Goal: Transaction & Acquisition: Book appointment/travel/reservation

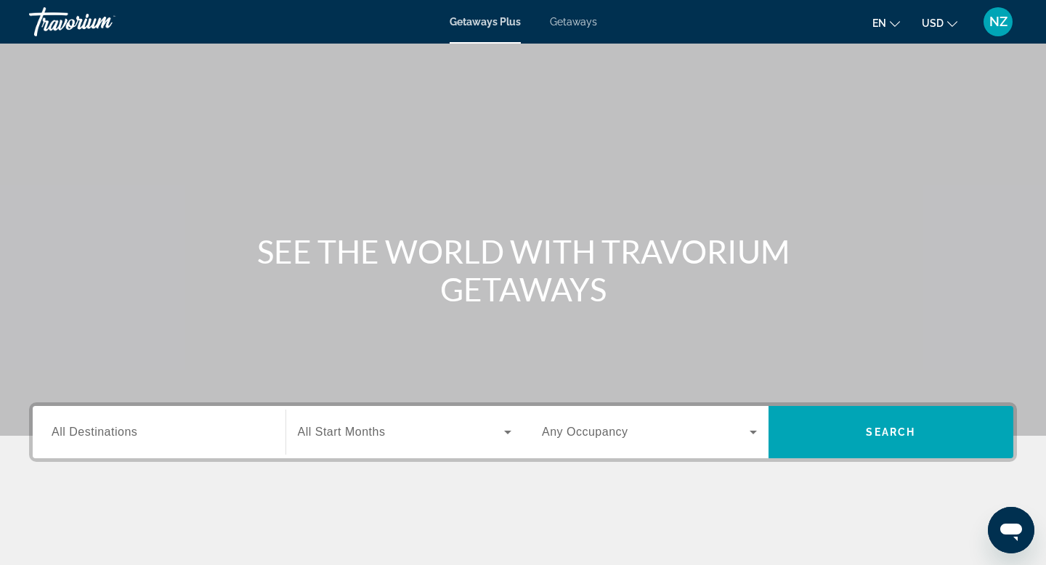
click at [143, 444] on div "Search widget" at bounding box center [159, 432] width 215 height 41
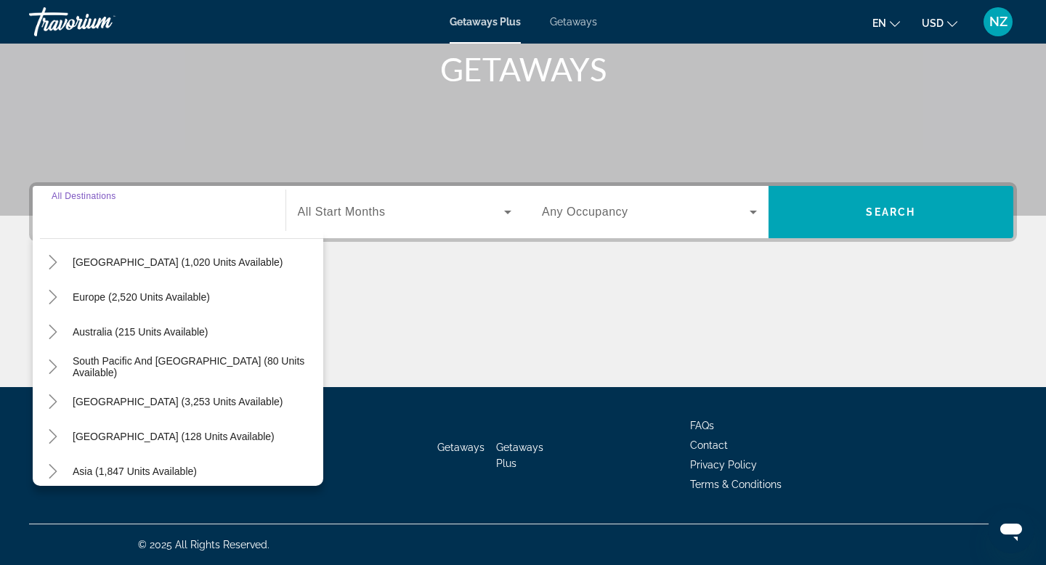
scroll to position [146, 0]
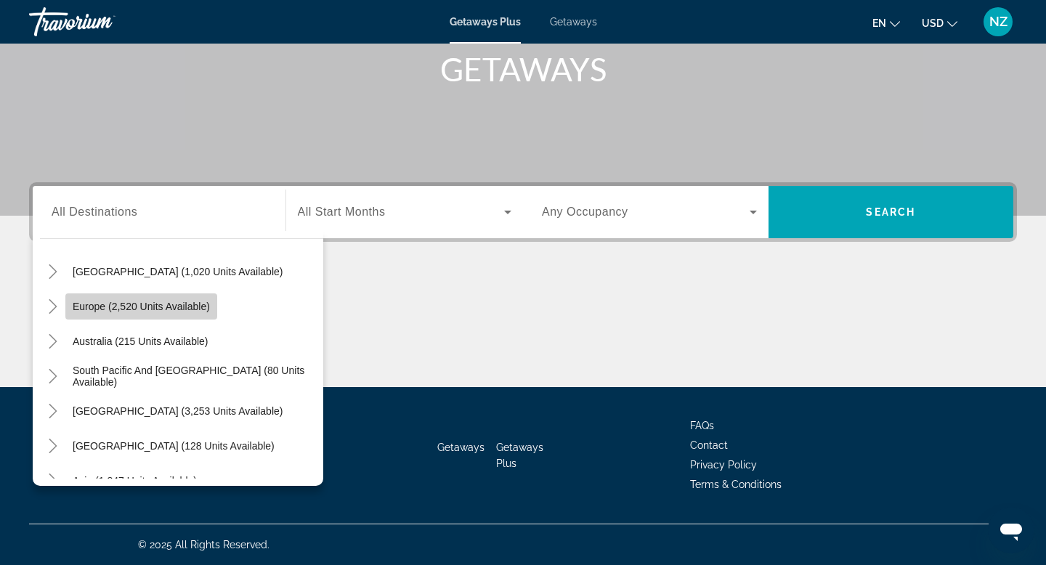
click at [188, 312] on span "Europe (2,520 units available)" at bounding box center [141, 307] width 137 height 12
type input "**********"
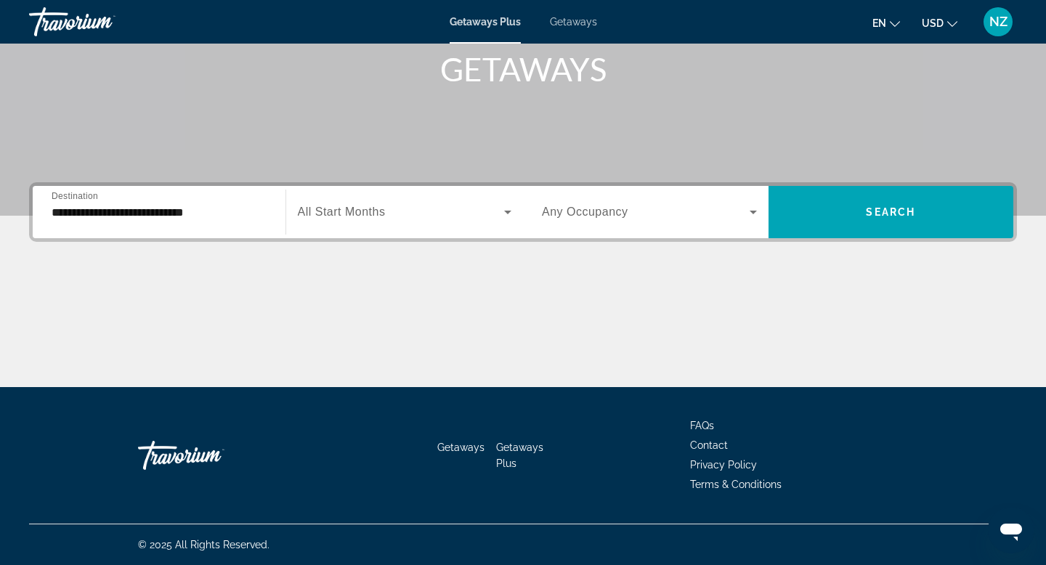
click at [362, 207] on span "All Start Months" at bounding box center [342, 212] width 88 height 12
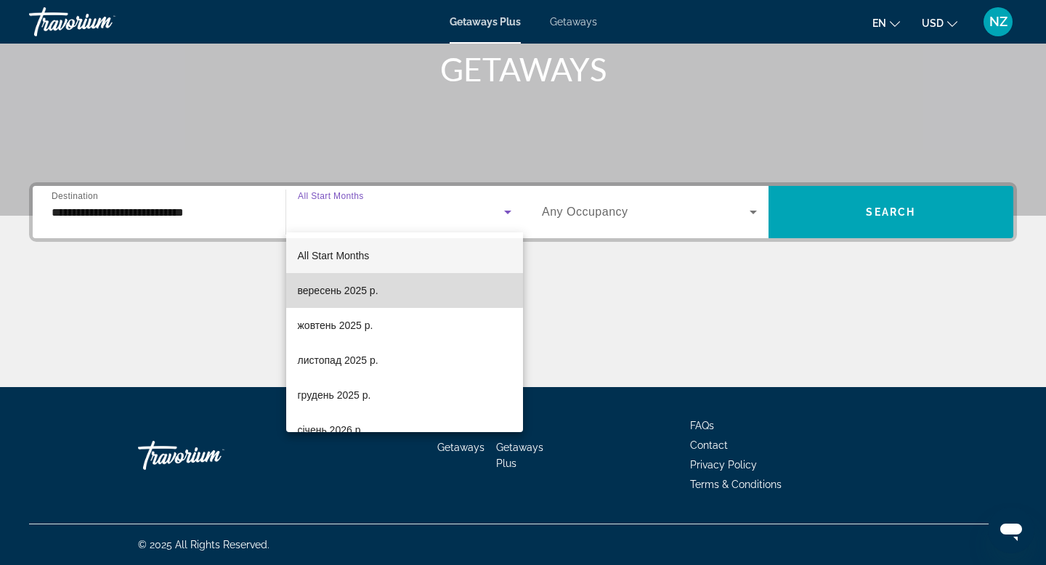
click at [381, 282] on mat-option "вересень 2025 р." at bounding box center [405, 290] width 238 height 35
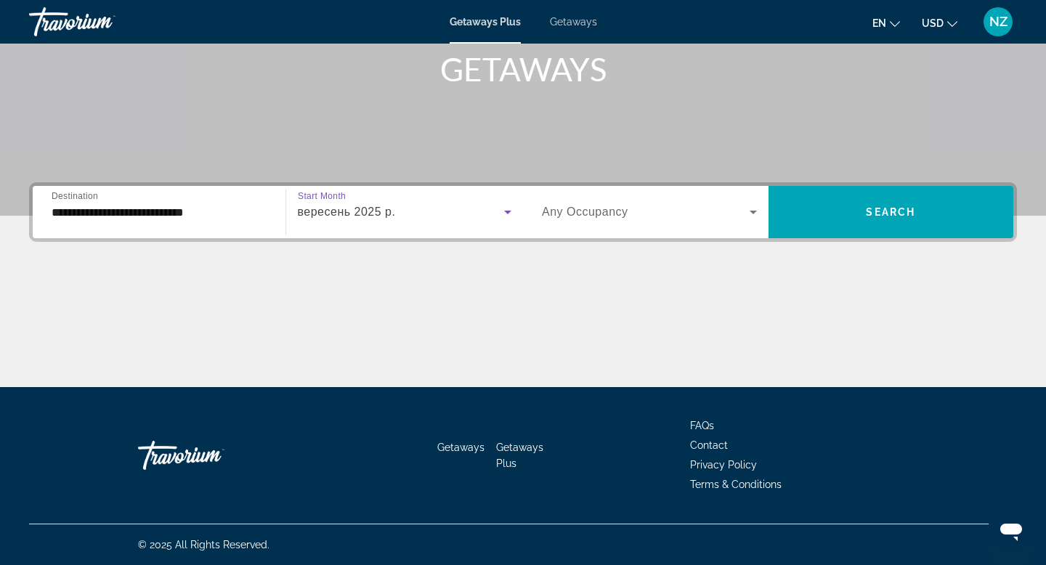
click at [616, 209] on span "Any Occupancy" at bounding box center [585, 212] width 86 height 12
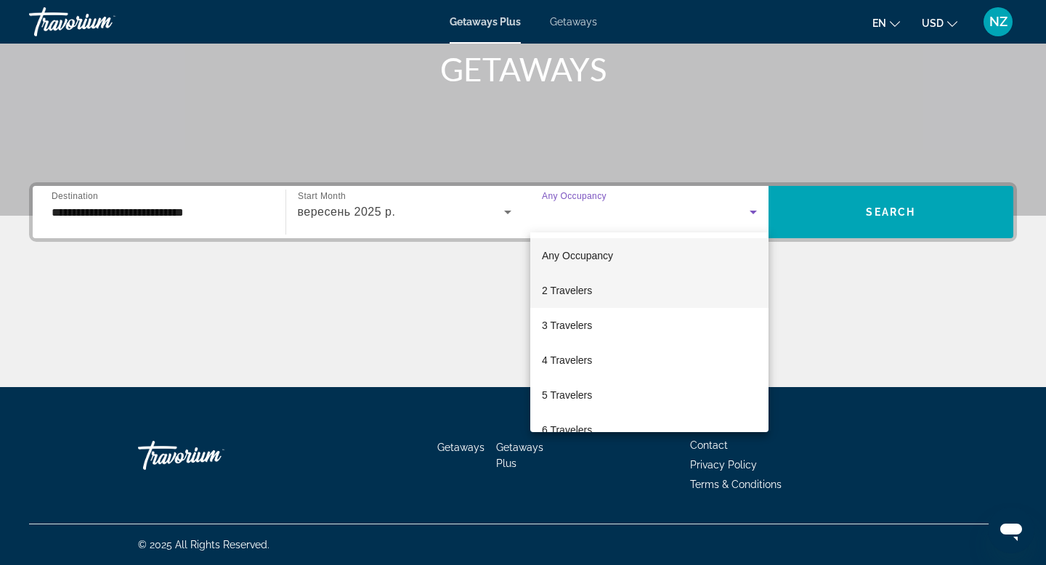
click at [596, 290] on mat-option "2 Travelers" at bounding box center [649, 290] width 238 height 35
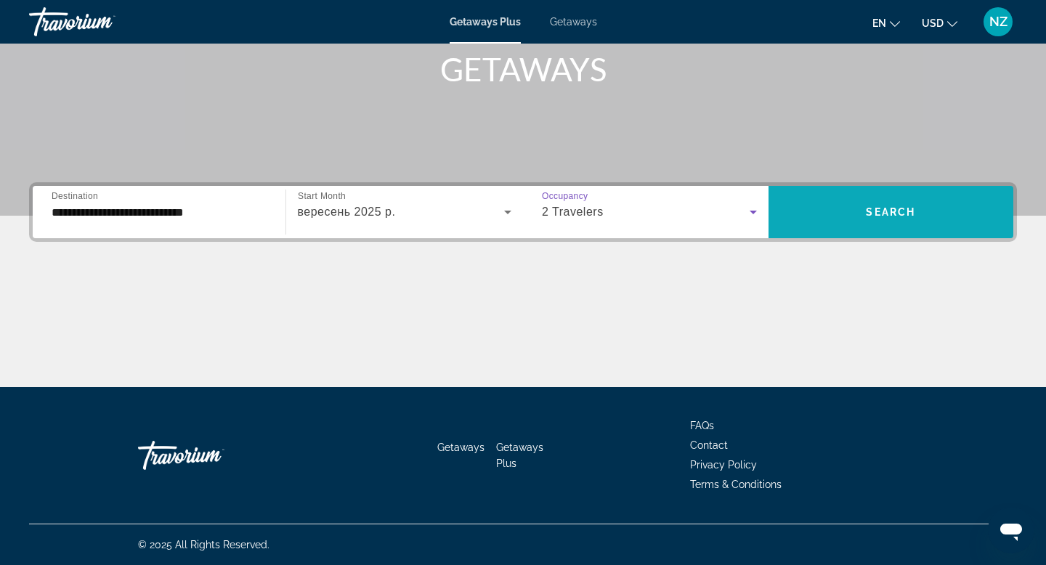
click at [871, 216] on span "Search" at bounding box center [890, 212] width 49 height 12
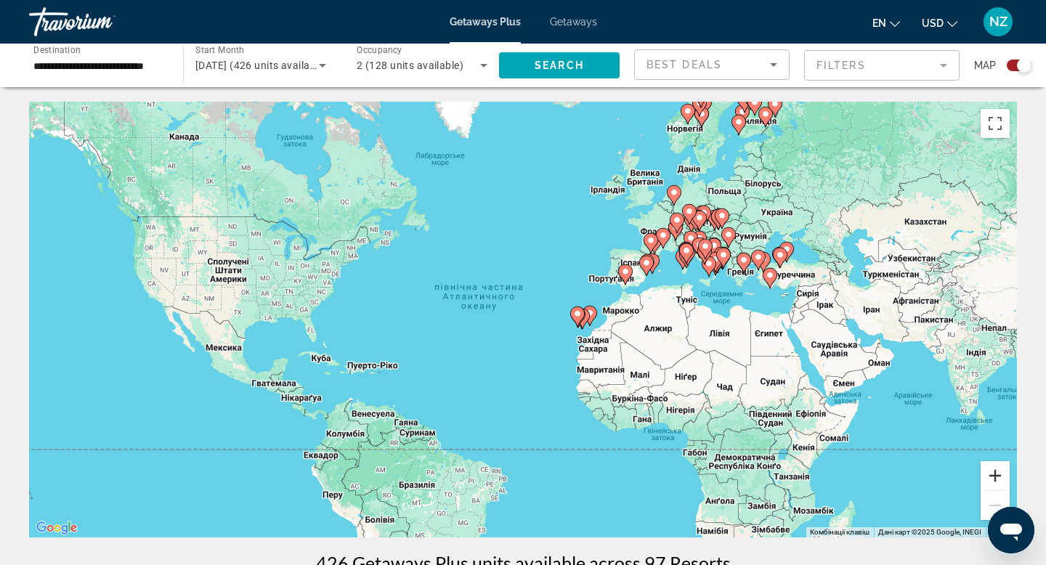
click at [871, 471] on button "Збільшити" at bounding box center [995, 475] width 29 height 29
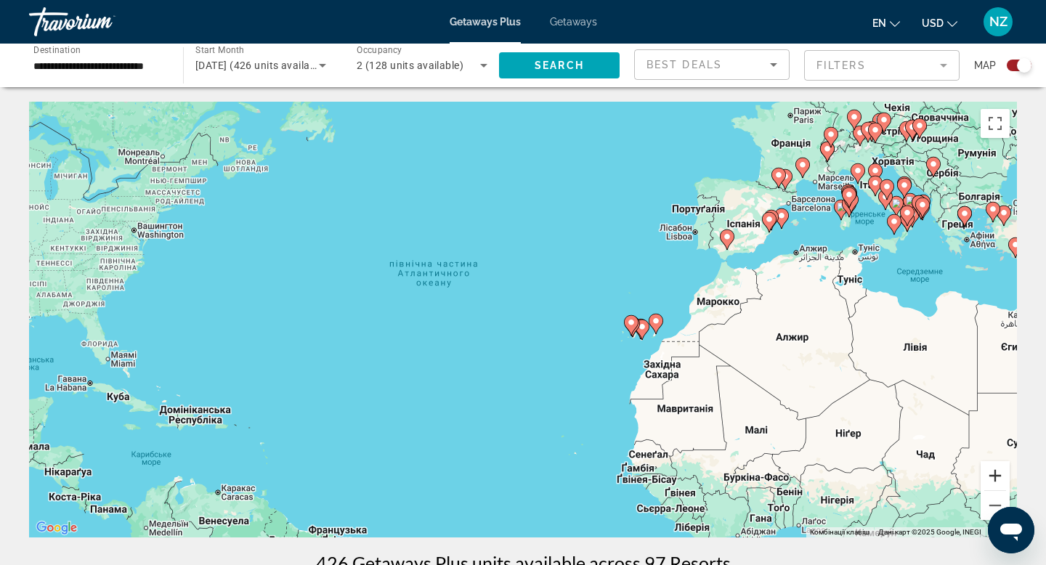
click at [871, 473] on button "Збільшити" at bounding box center [995, 475] width 29 height 29
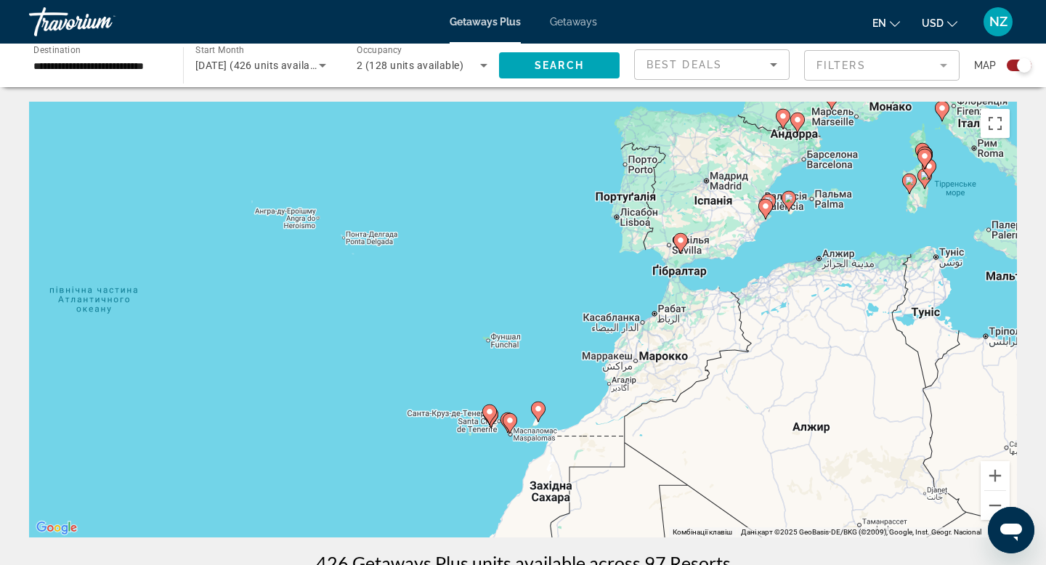
drag, startPoint x: 972, startPoint y: 390, endPoint x: 718, endPoint y: 463, distance: 263.7
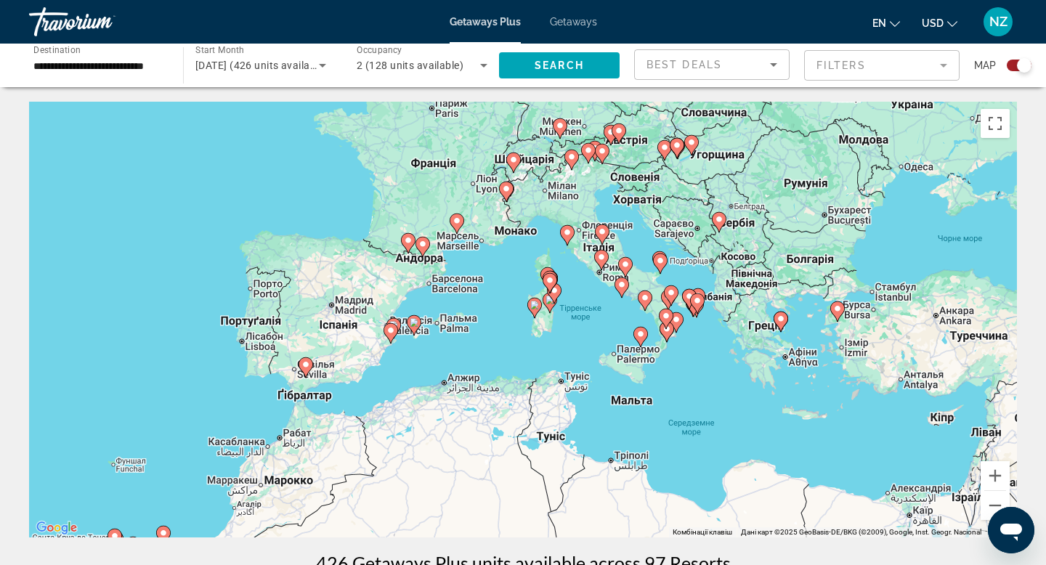
drag, startPoint x: 801, startPoint y: 367, endPoint x: 437, endPoint y: 487, distance: 384.1
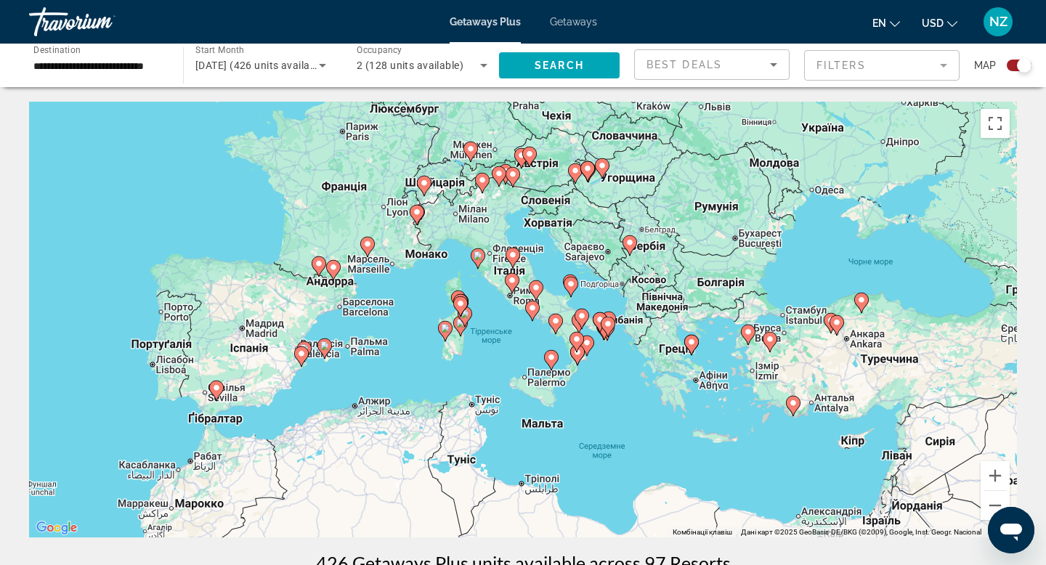
drag, startPoint x: 754, startPoint y: 408, endPoint x: 664, endPoint y: 430, distance: 92.8
click at [871, 471] on button "Збільшити" at bounding box center [995, 475] width 29 height 29
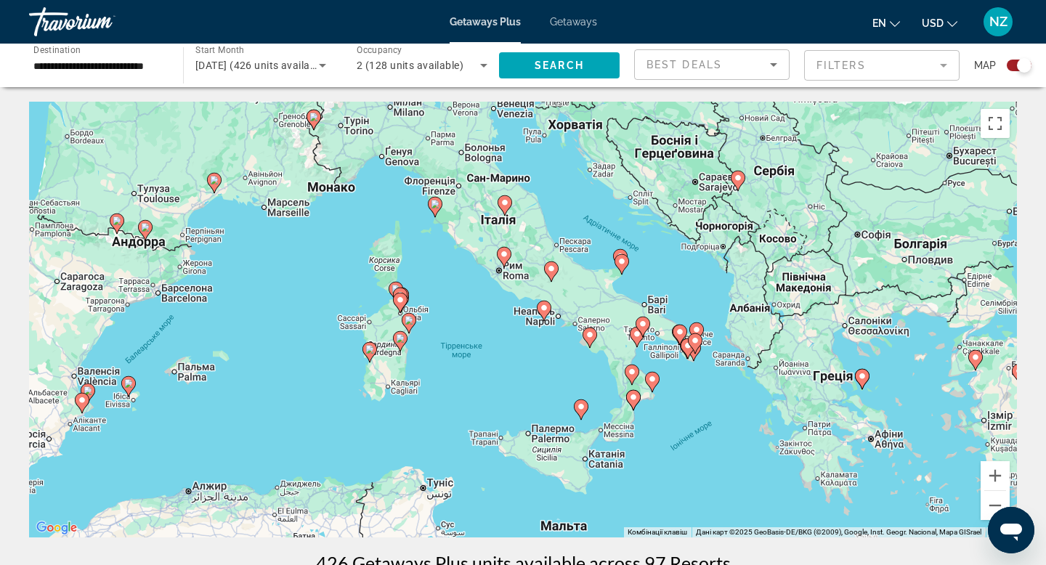
click at [859, 373] on image "Main content" at bounding box center [862, 376] width 9 height 9
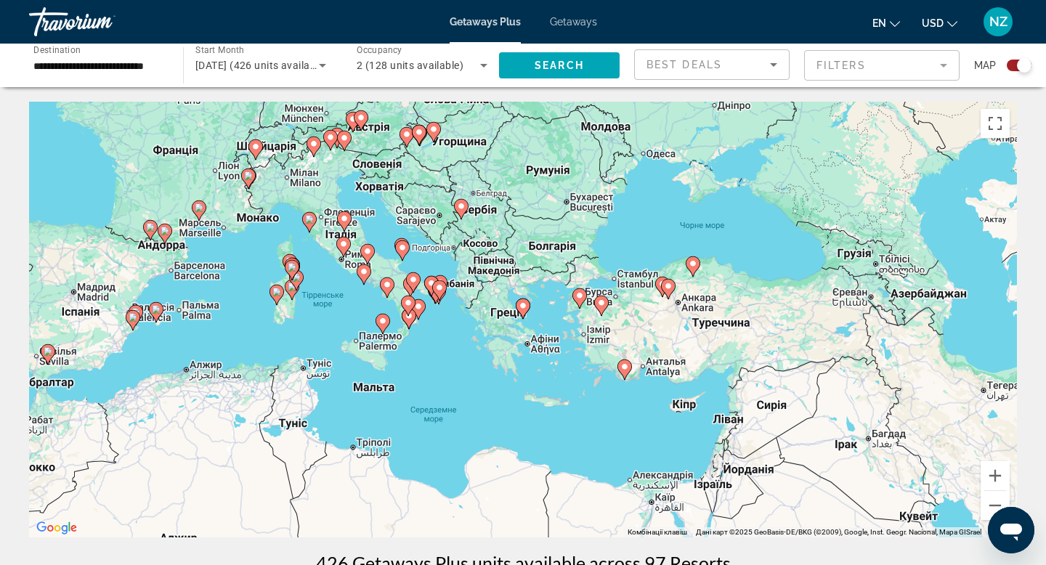
click at [521, 305] on image "Main content" at bounding box center [523, 305] width 9 height 9
type input "**********"
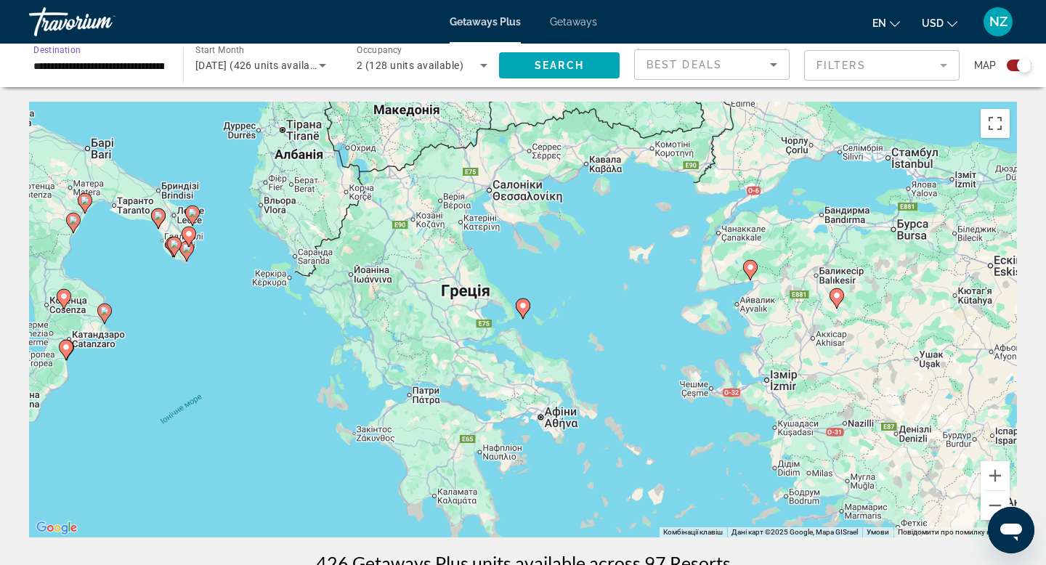
click at [119, 66] on input "**********" at bounding box center [98, 65] width 131 height 17
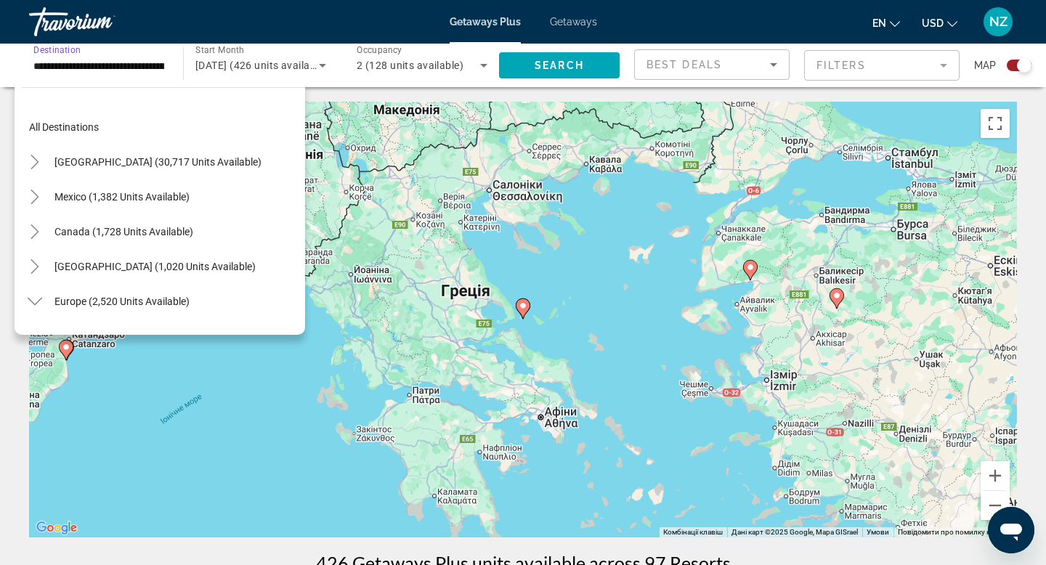
scroll to position [365, 0]
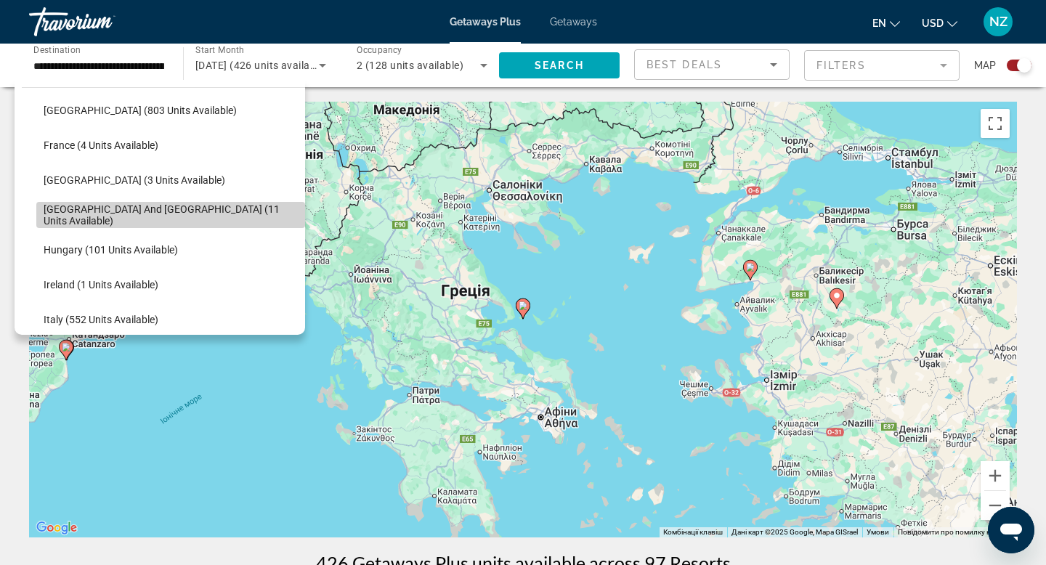
click at [137, 216] on span "Greece and Cyprus (11 units available)" at bounding box center [171, 214] width 254 height 23
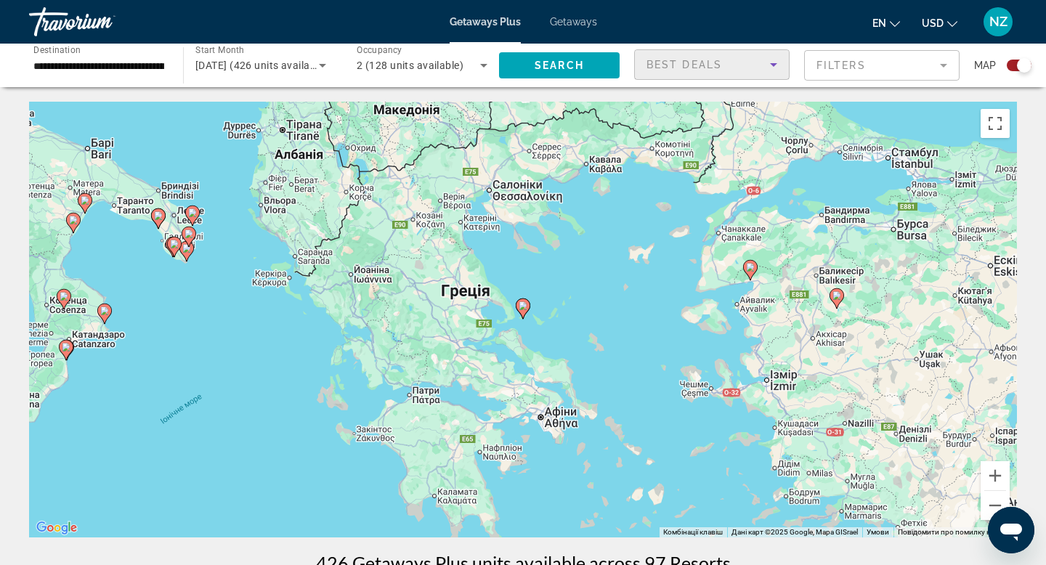
click at [773, 68] on icon "Sort by" at bounding box center [773, 64] width 17 height 17
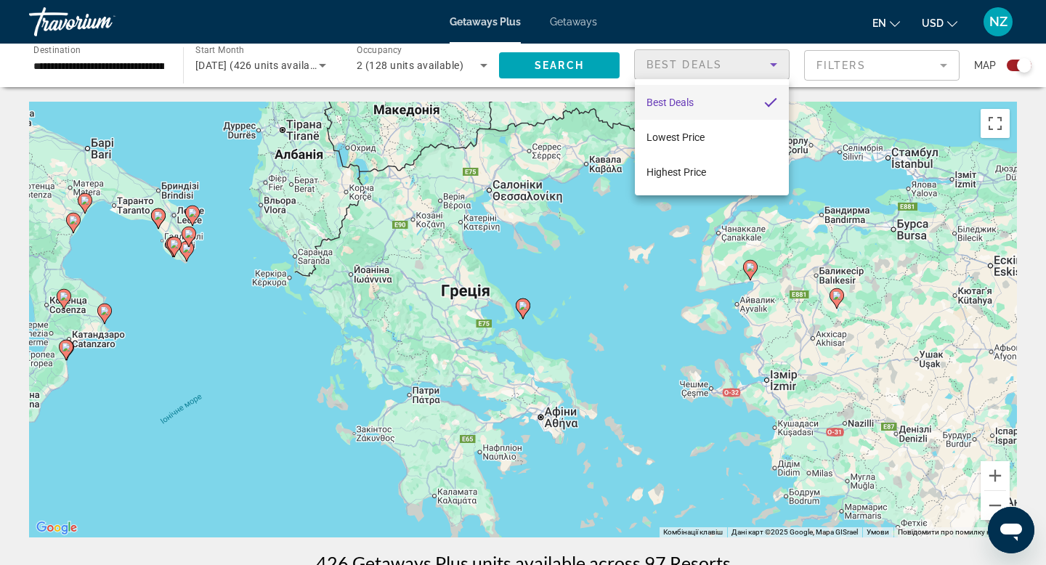
click at [773, 68] on div at bounding box center [523, 282] width 1046 height 565
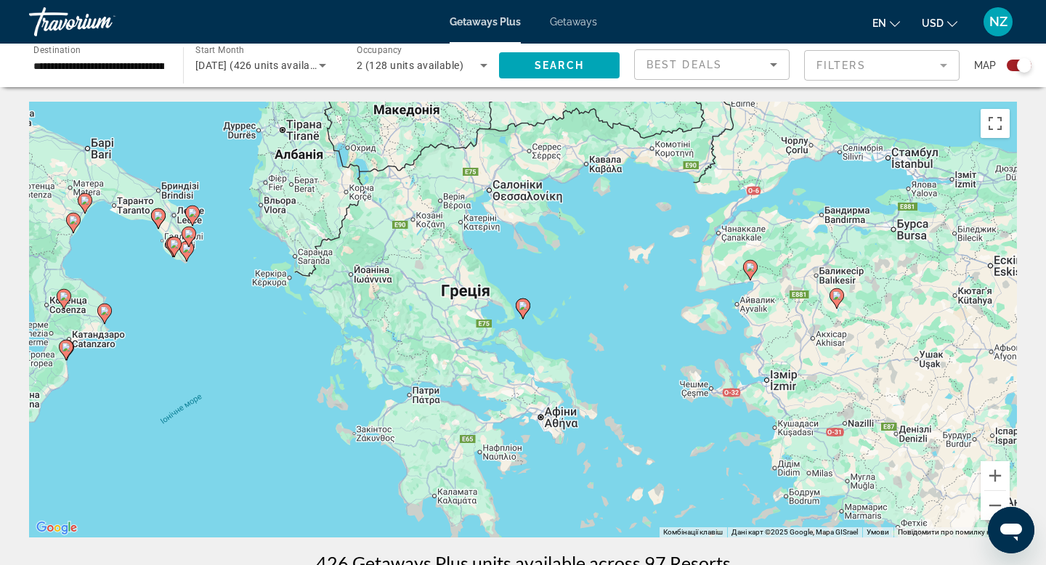
click at [871, 65] on mat-form-field "Filters" at bounding box center [881, 65] width 155 height 31
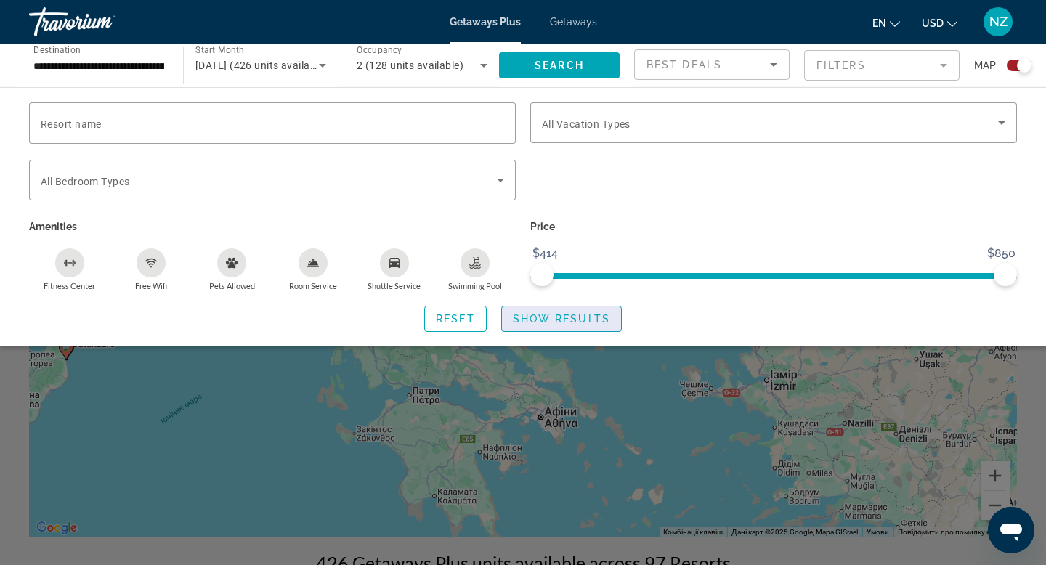
click at [560, 323] on span "Show Results" at bounding box center [561, 319] width 97 height 12
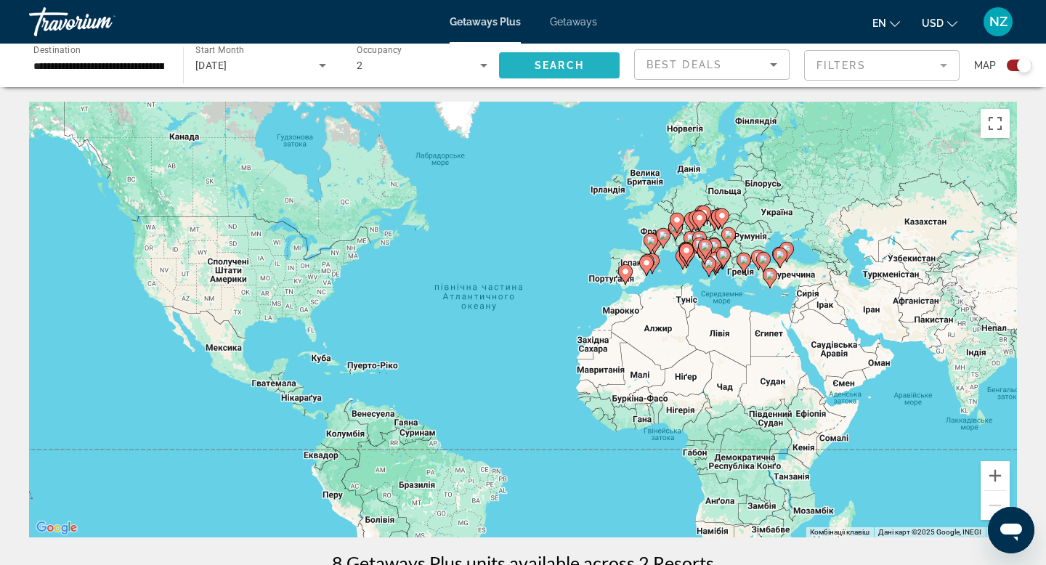
click at [562, 65] on span "Search" at bounding box center [559, 66] width 49 height 12
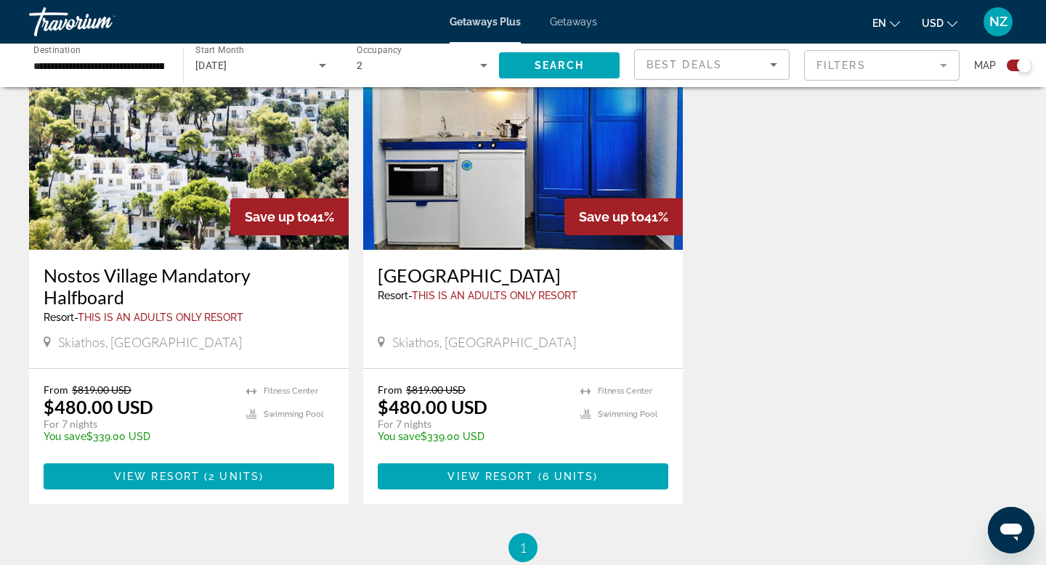
scroll to position [576, 0]
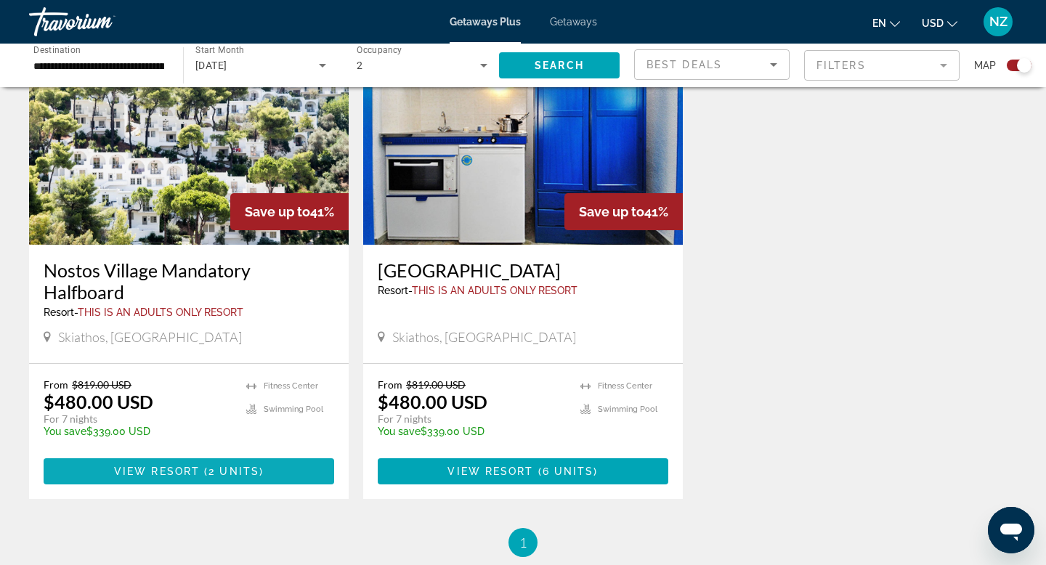
click at [227, 473] on span "2 units" at bounding box center [233, 472] width 51 height 12
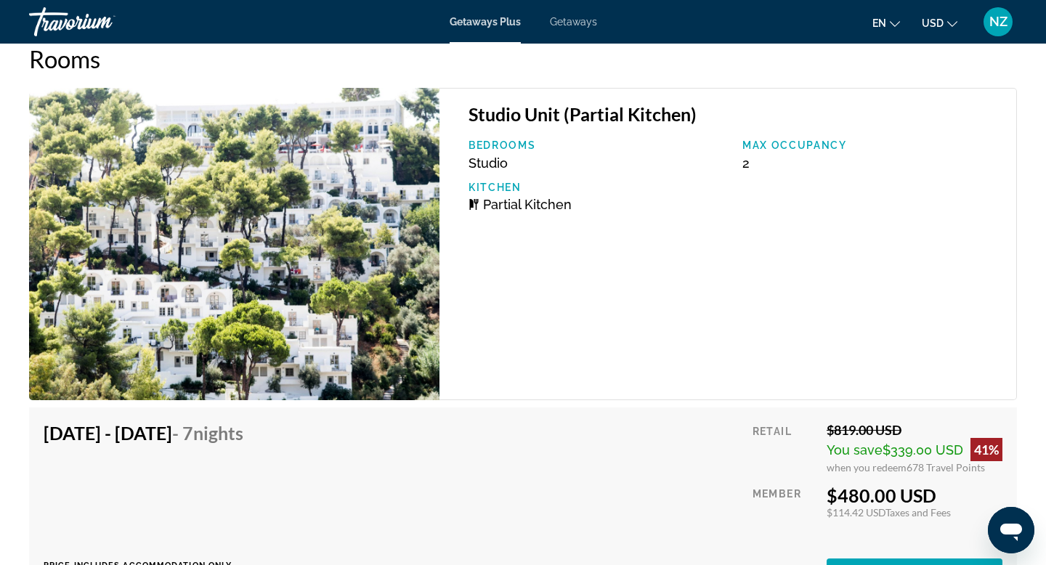
scroll to position [2454, 0]
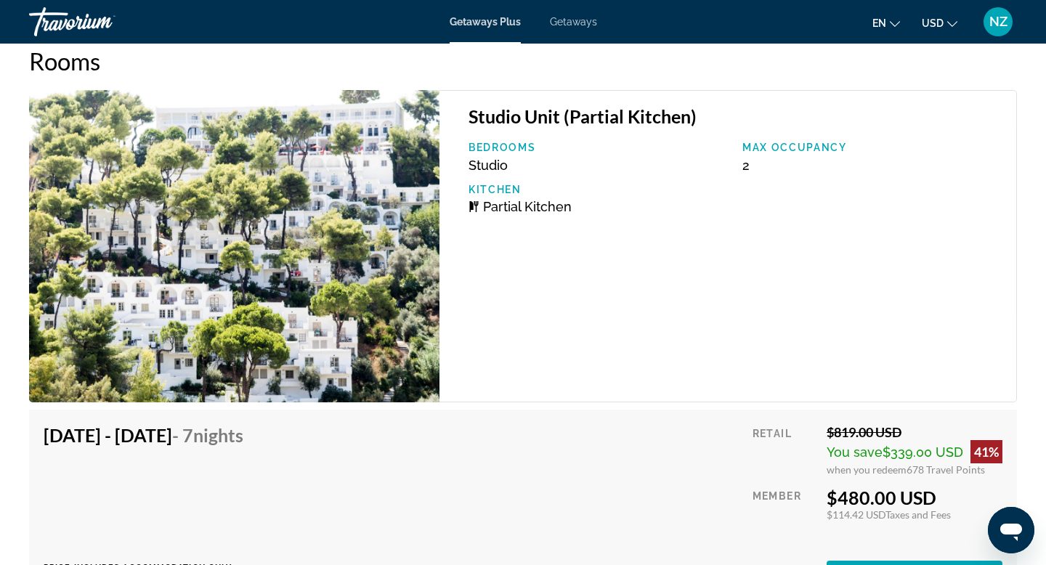
click at [323, 285] on img "Main content" at bounding box center [234, 246] width 410 height 312
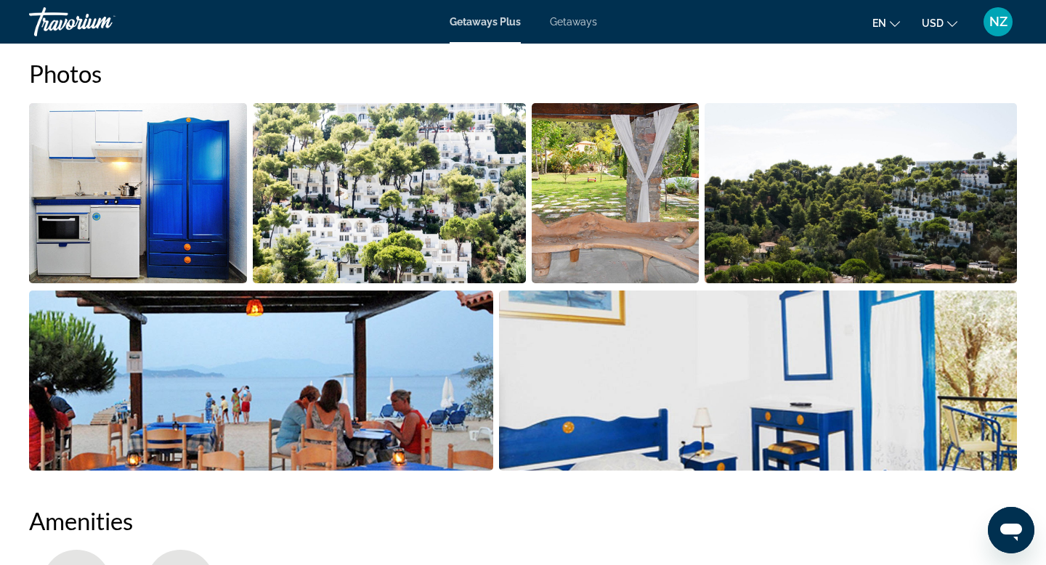
scroll to position [685, 0]
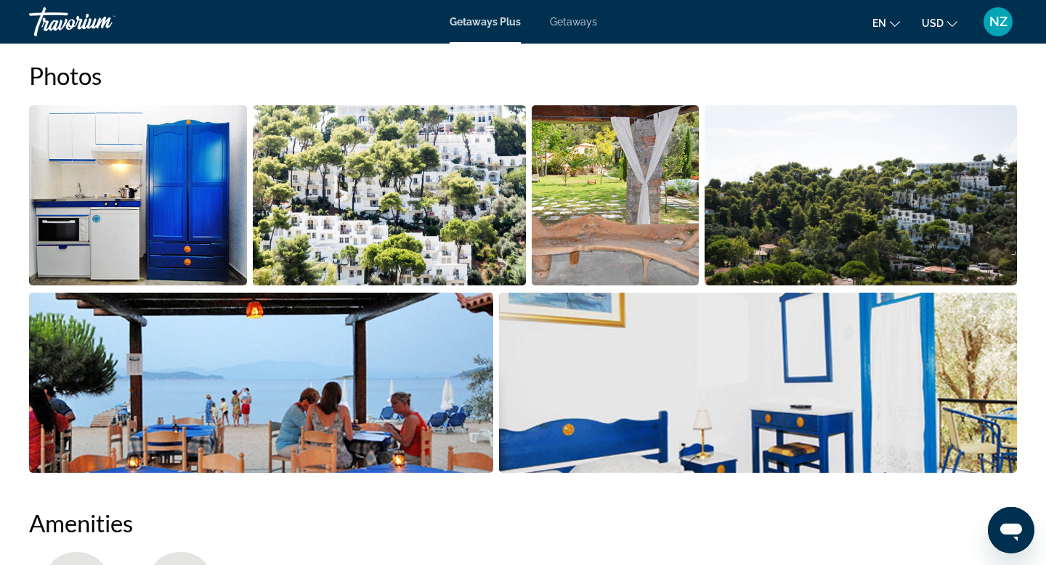
click at [145, 191] on img "Open full-screen image slider" at bounding box center [138, 195] width 218 height 180
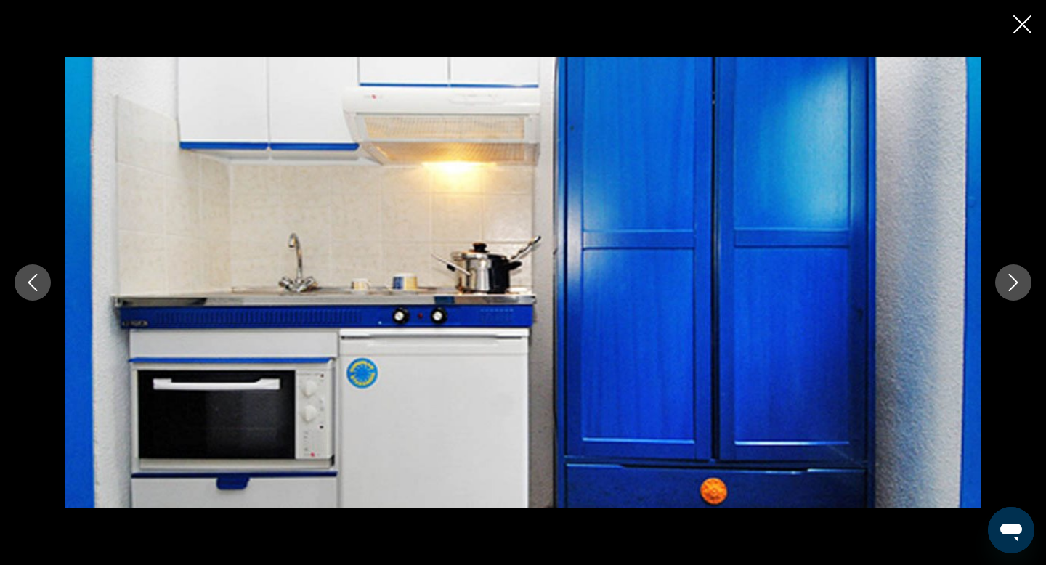
click at [871, 283] on icon "Next image" at bounding box center [1013, 282] width 9 height 17
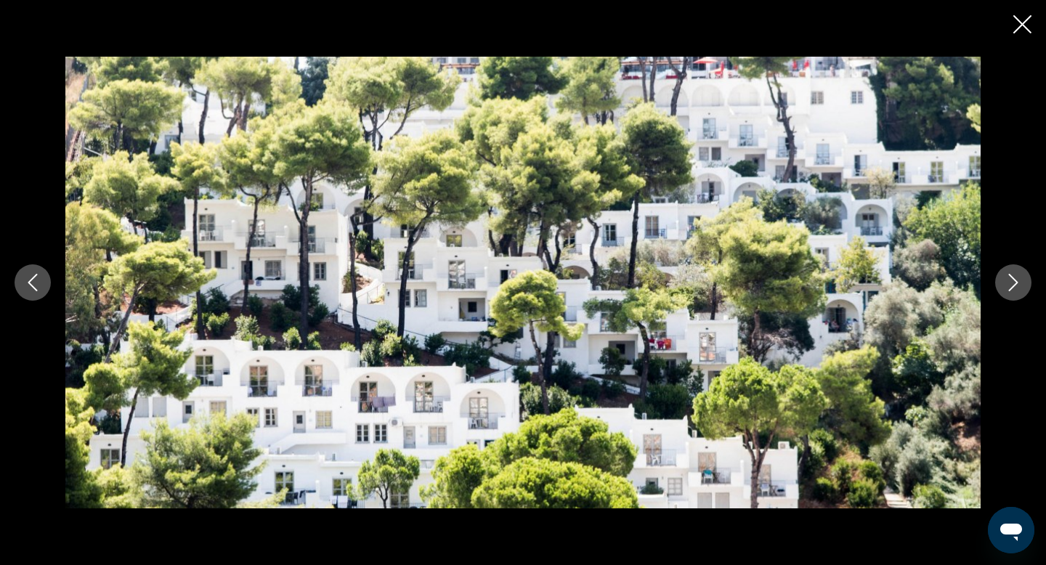
click at [871, 284] on icon "Next image" at bounding box center [1013, 282] width 9 height 17
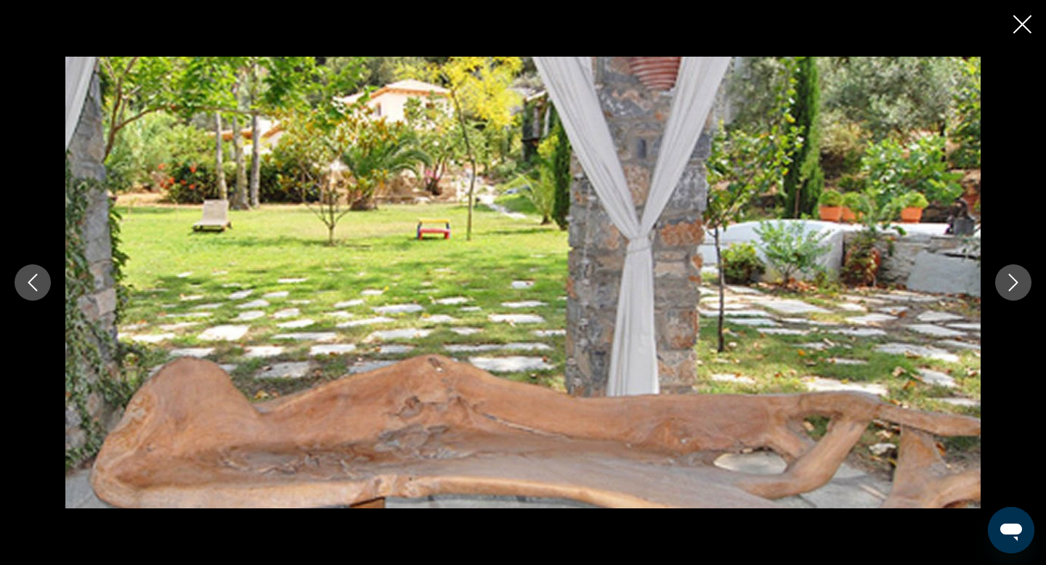
click at [871, 285] on icon "Next image" at bounding box center [1013, 282] width 17 height 17
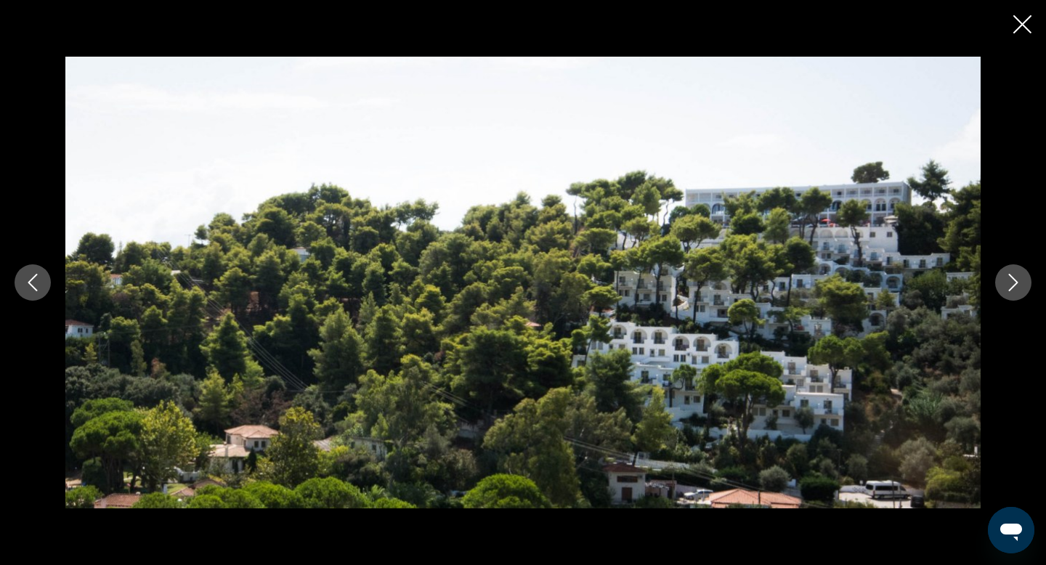
click at [871, 286] on icon "Next image" at bounding box center [1013, 282] width 17 height 17
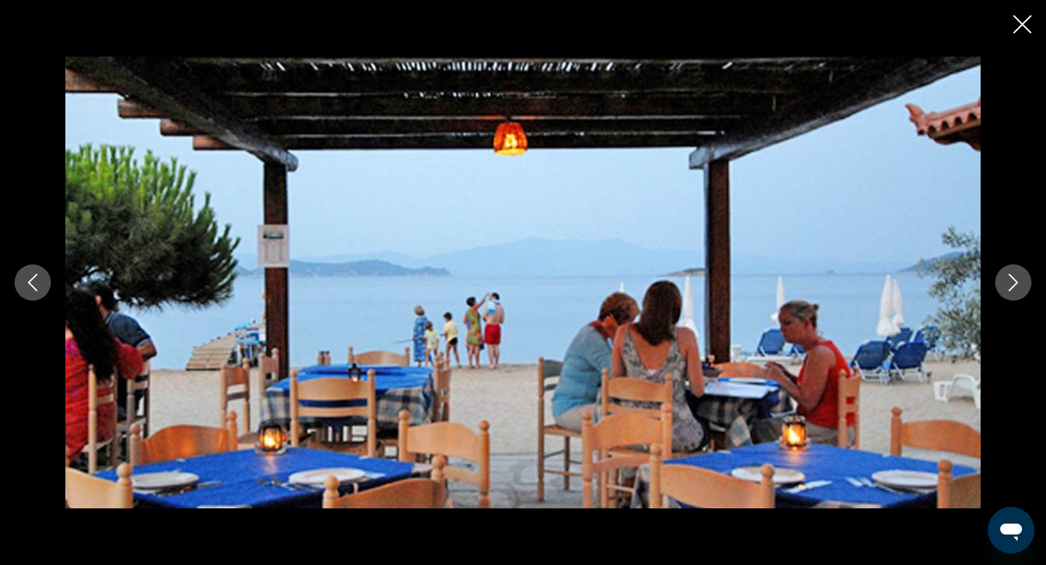
click at [871, 287] on icon "Next image" at bounding box center [1013, 282] width 17 height 17
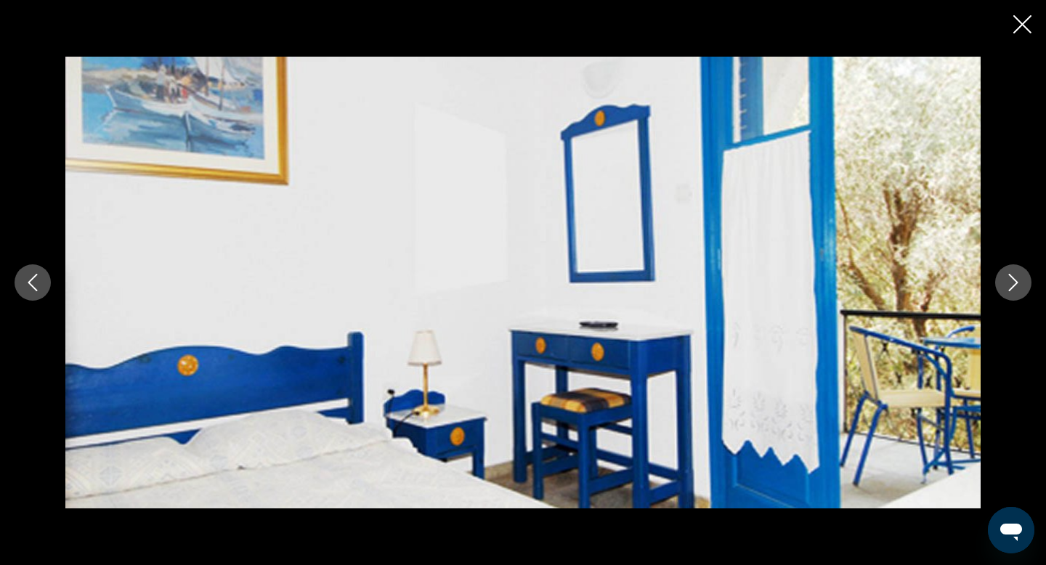
click at [871, 288] on icon "Next image" at bounding box center [1013, 282] width 17 height 17
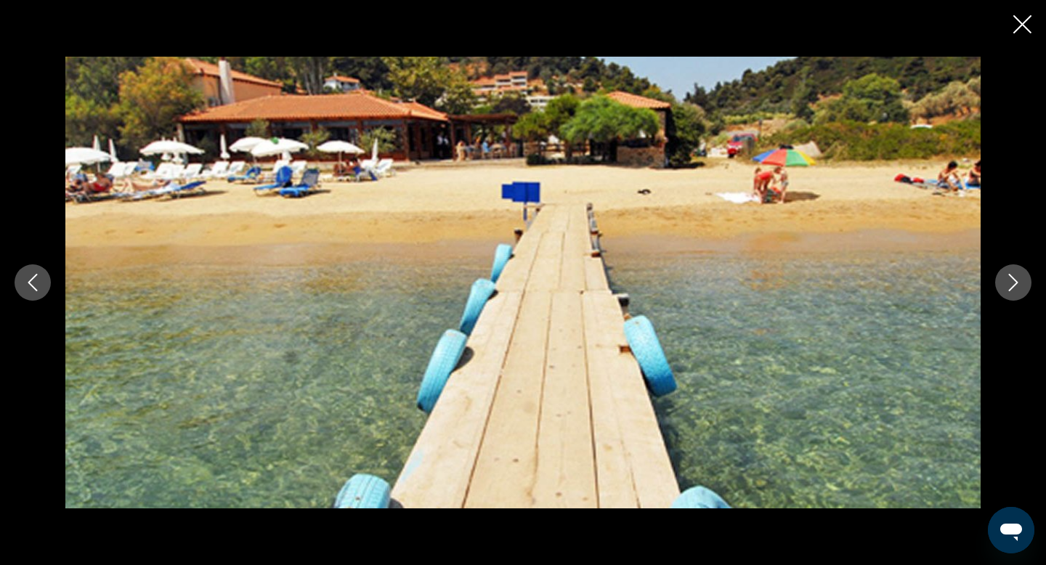
click at [871, 288] on icon "Next image" at bounding box center [1013, 282] width 17 height 17
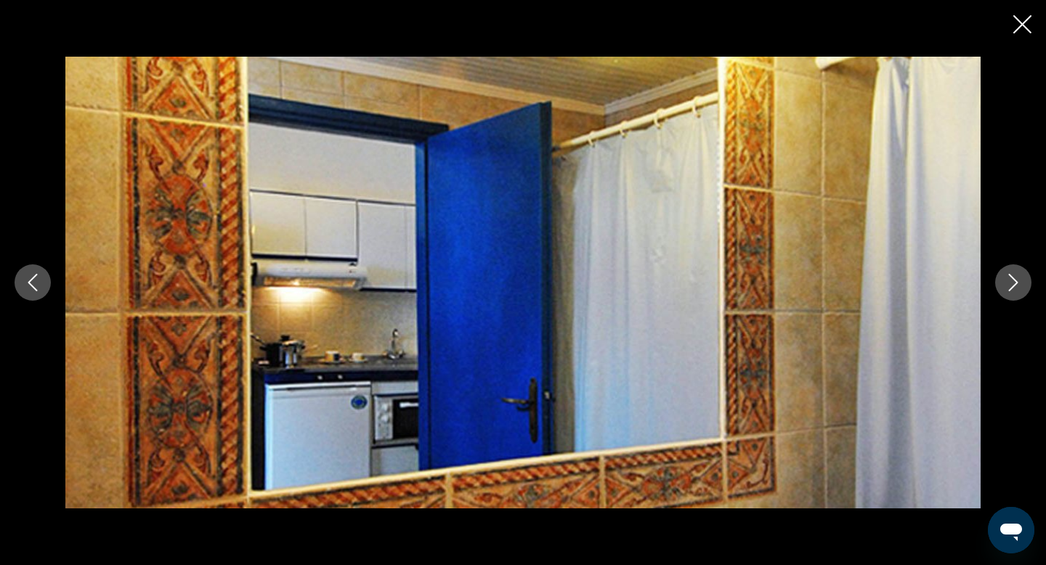
click at [871, 288] on icon "Next image" at bounding box center [1013, 282] width 17 height 17
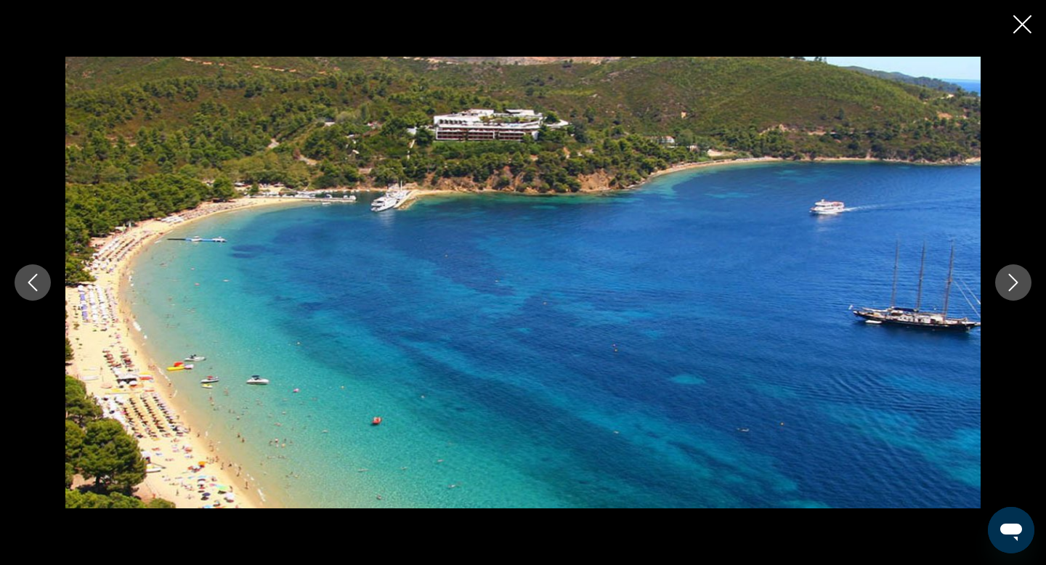
click at [871, 289] on icon "Next image" at bounding box center [1013, 282] width 17 height 17
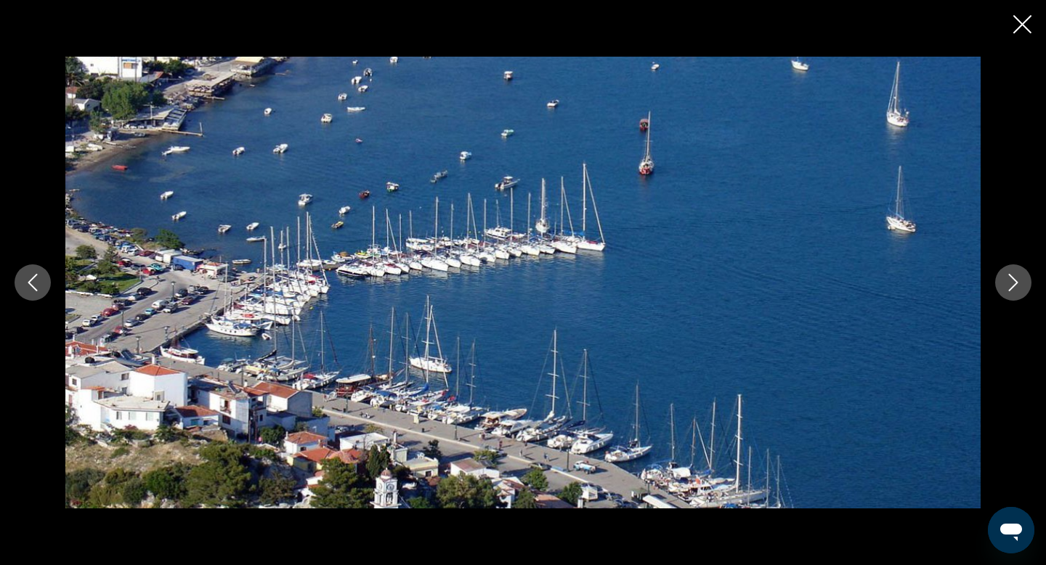
click at [871, 289] on icon "Next image" at bounding box center [1013, 282] width 17 height 17
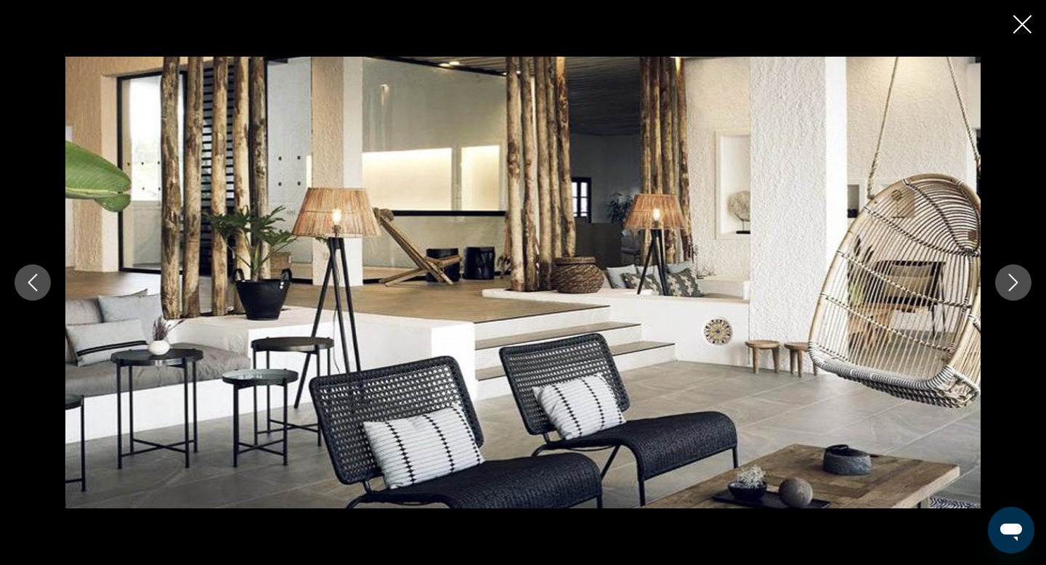
click at [871, 289] on icon "Next image" at bounding box center [1013, 282] width 17 height 17
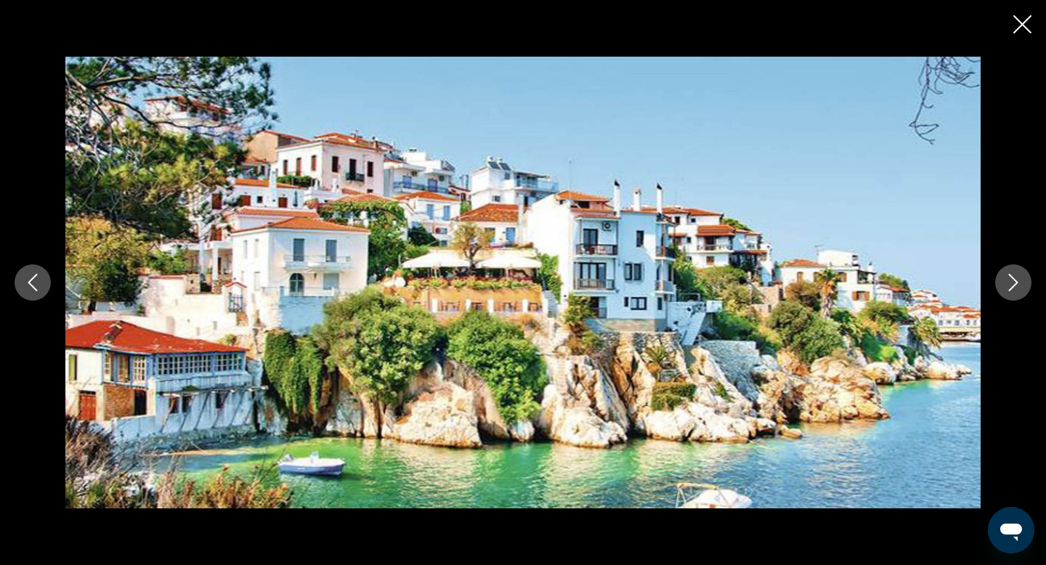
click at [871, 289] on icon "Next image" at bounding box center [1013, 282] width 17 height 17
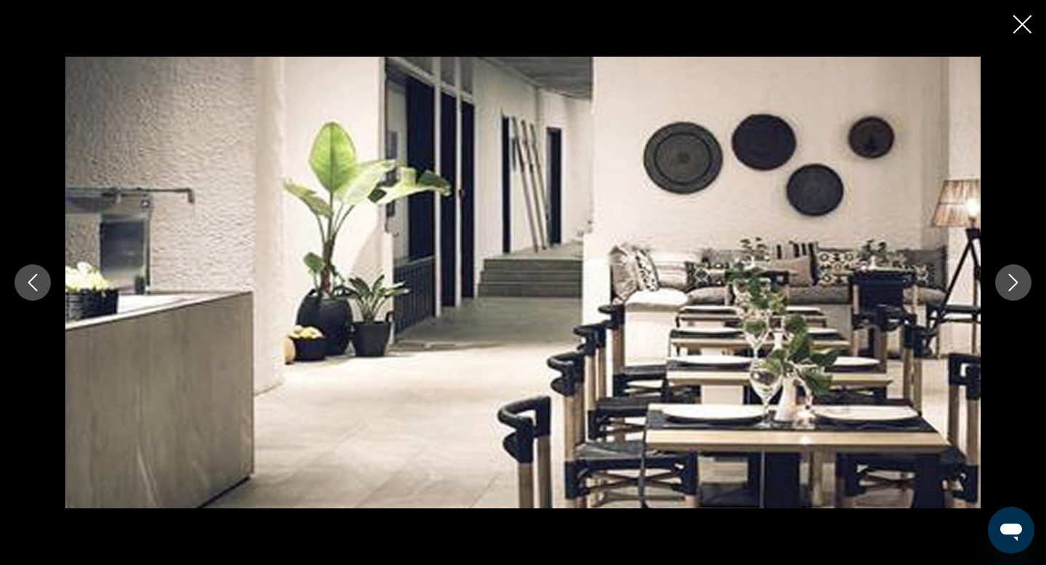
click at [871, 289] on icon "Next image" at bounding box center [1013, 282] width 17 height 17
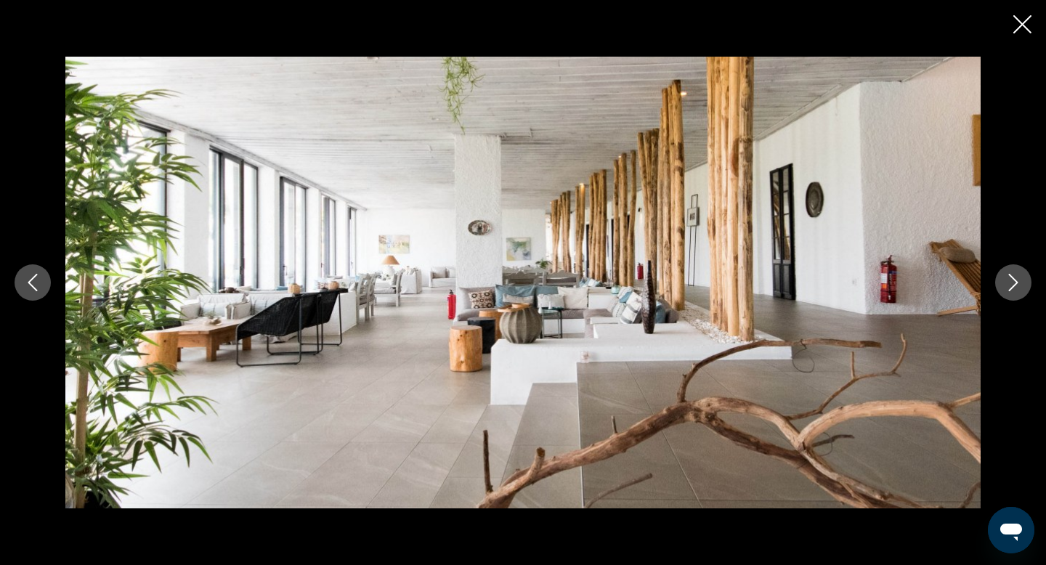
click at [871, 289] on icon "Next image" at bounding box center [1013, 282] width 17 height 17
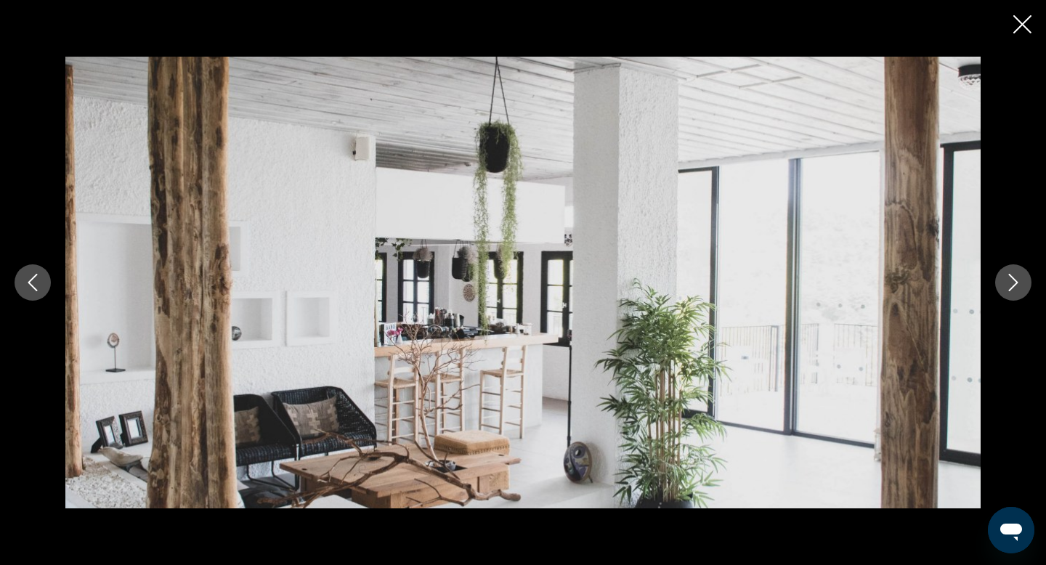
click at [871, 289] on icon "Next image" at bounding box center [1013, 282] width 17 height 17
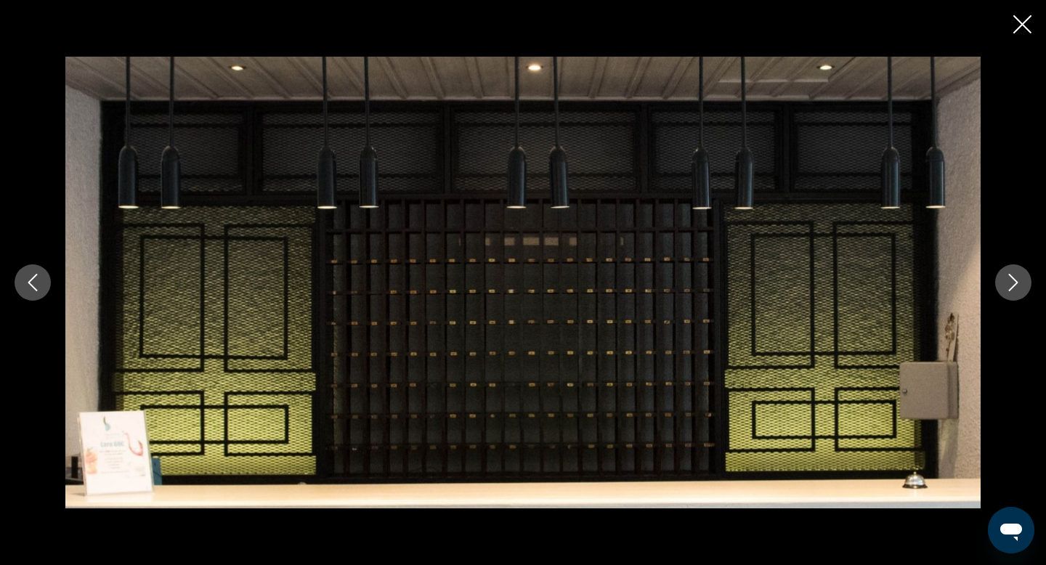
click at [871, 289] on icon "Next image" at bounding box center [1013, 282] width 17 height 17
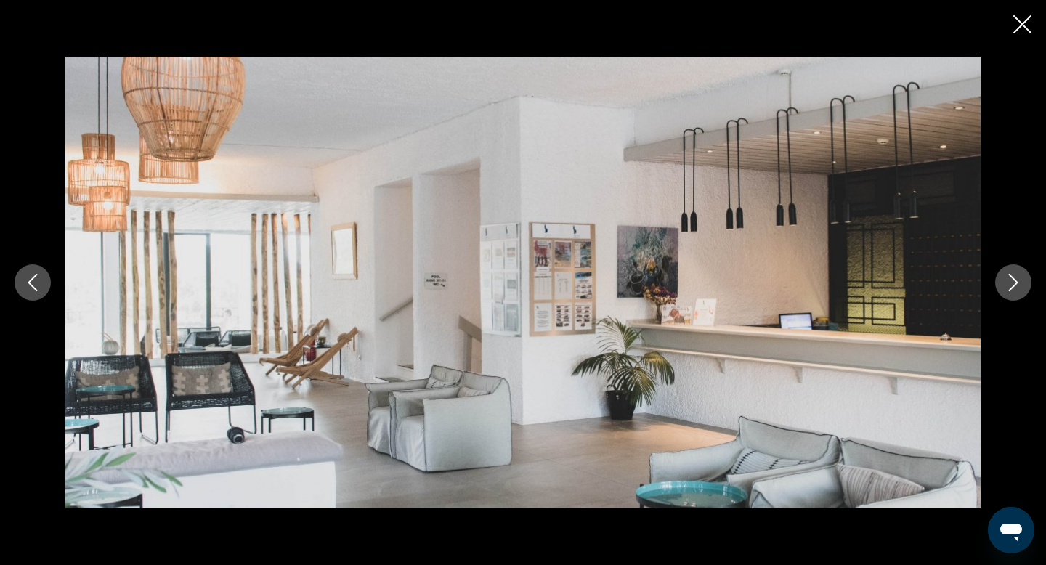
click at [871, 290] on icon "Next image" at bounding box center [1013, 282] width 17 height 17
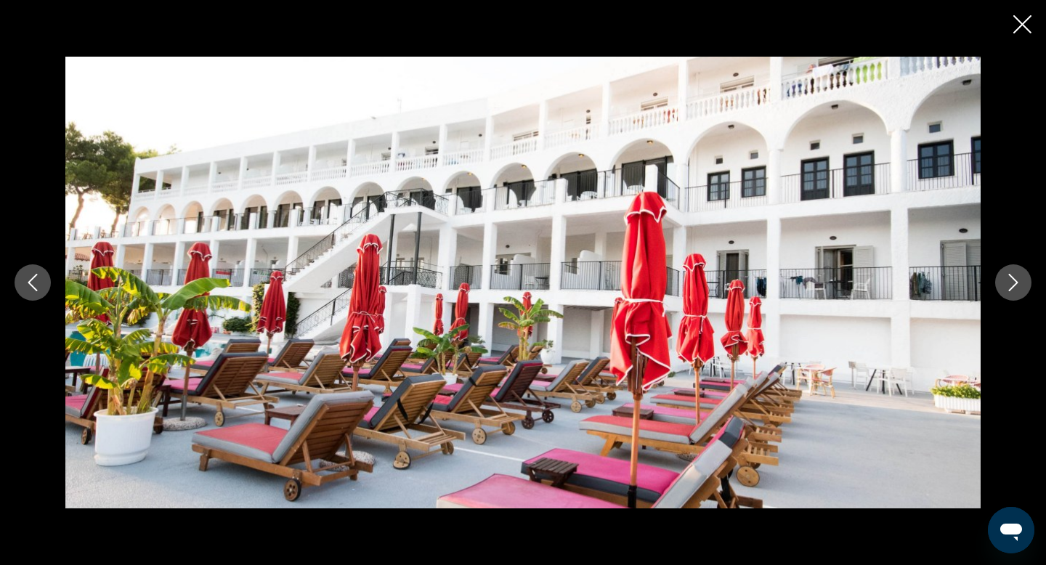
click at [871, 291] on icon "Next image" at bounding box center [1013, 282] width 17 height 17
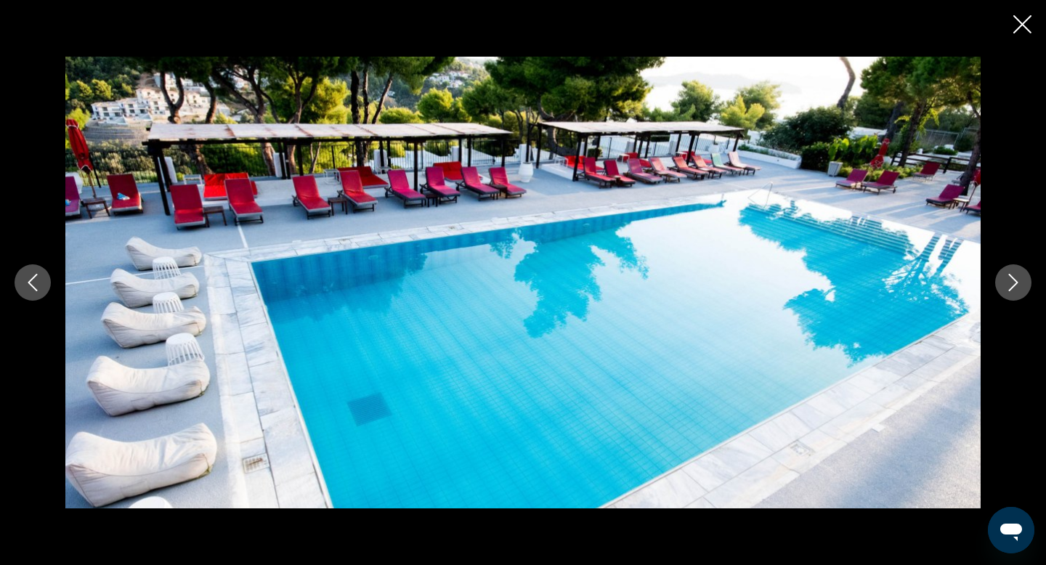
click at [871, 291] on icon "Next image" at bounding box center [1013, 282] width 17 height 17
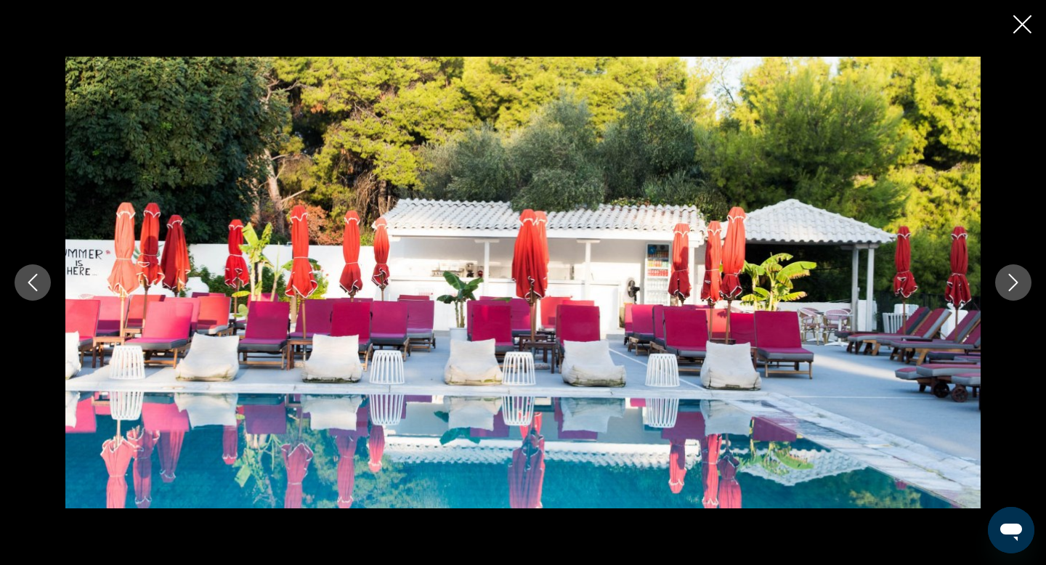
click at [871, 291] on button "Next image" at bounding box center [1013, 282] width 36 height 36
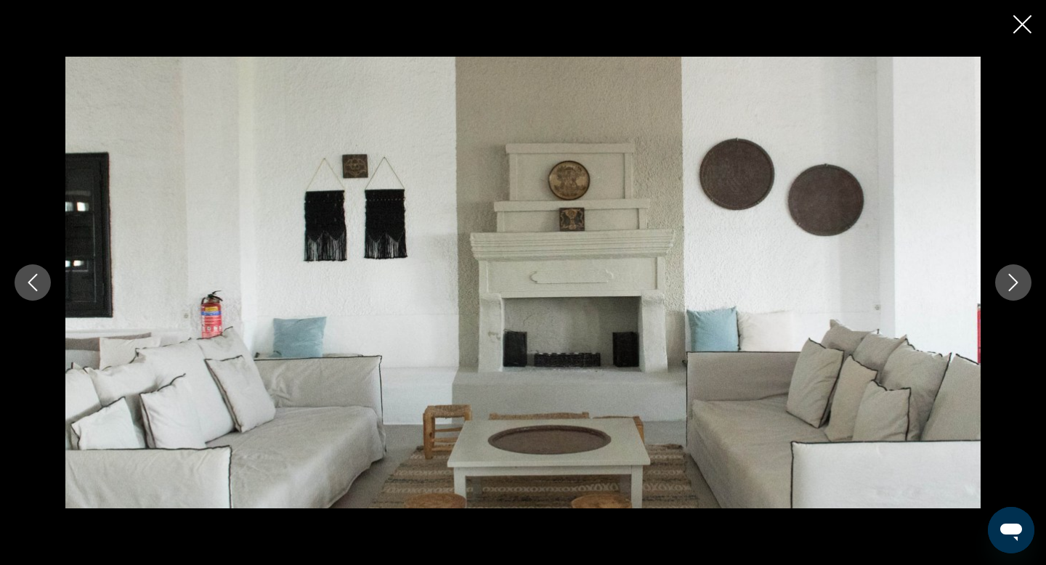
click at [871, 292] on button "Next image" at bounding box center [1013, 282] width 36 height 36
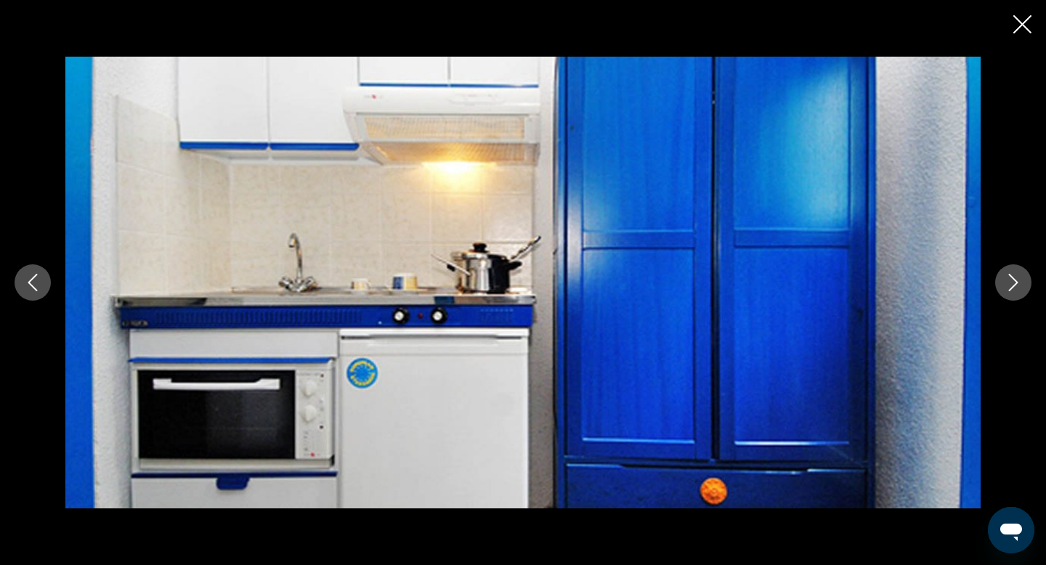
click at [871, 293] on button "Next image" at bounding box center [1013, 282] width 36 height 36
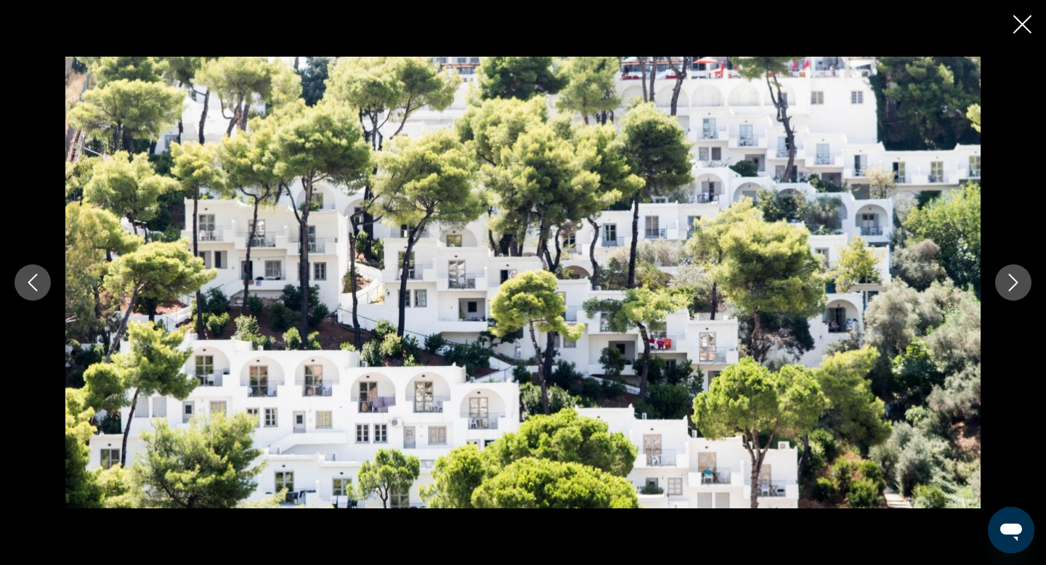
click at [871, 293] on button "Next image" at bounding box center [1013, 282] width 36 height 36
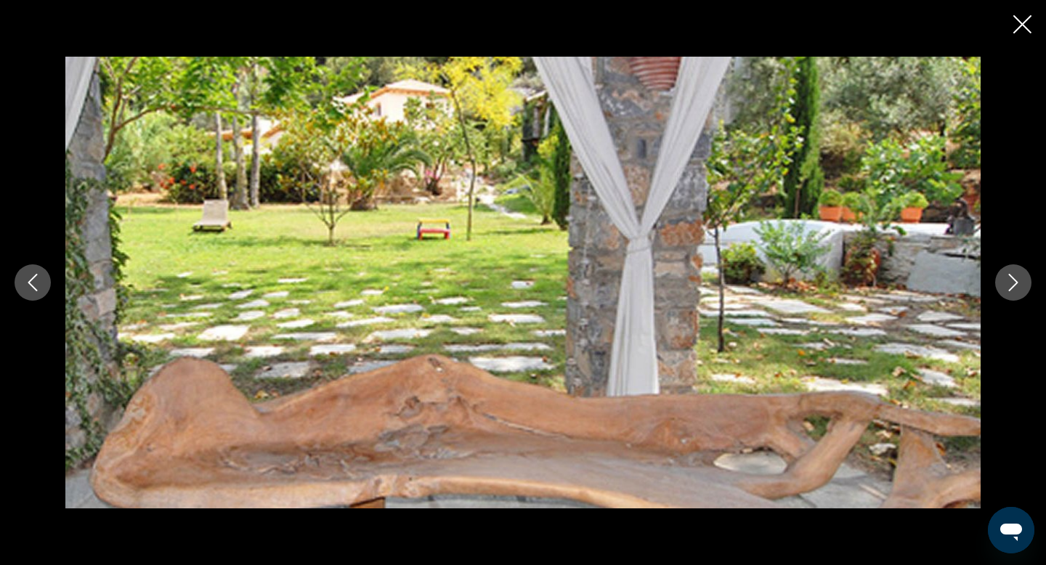
click at [871, 27] on icon "Close slideshow" at bounding box center [1022, 24] width 18 height 18
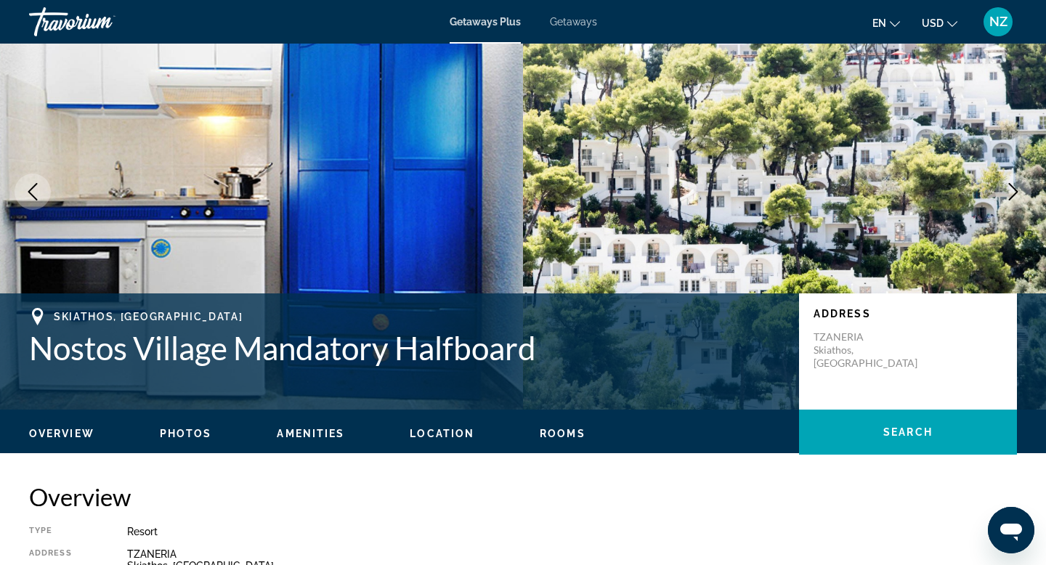
scroll to position [0, 0]
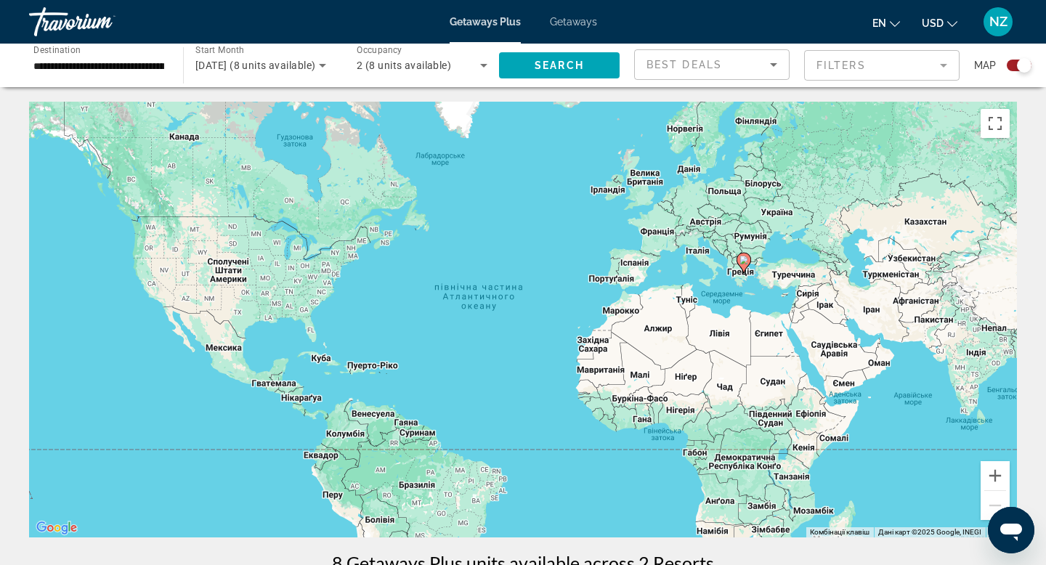
click at [740, 262] on image "Main content" at bounding box center [743, 260] width 9 height 9
type input "**********"
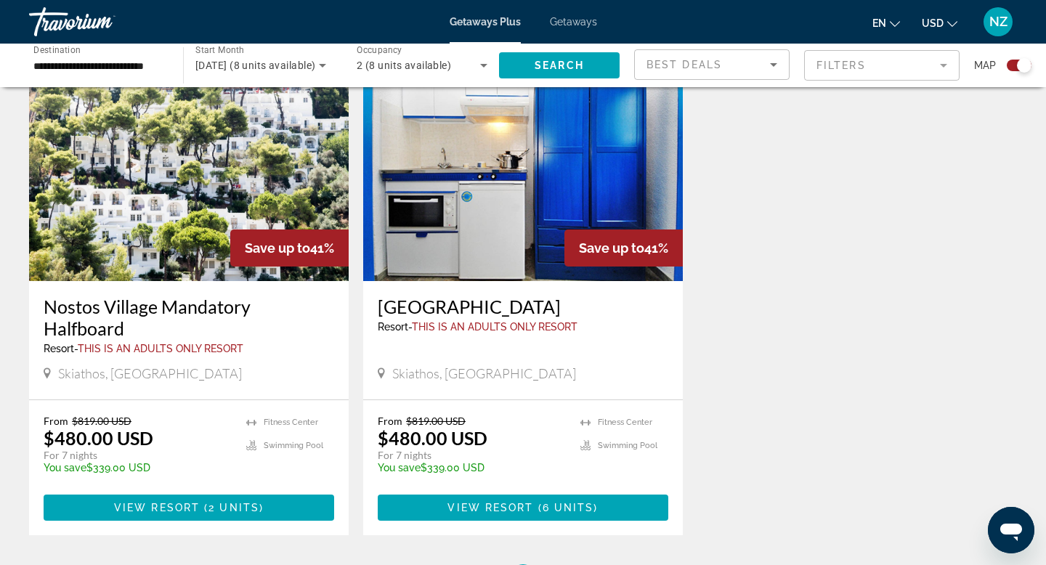
scroll to position [546, 0]
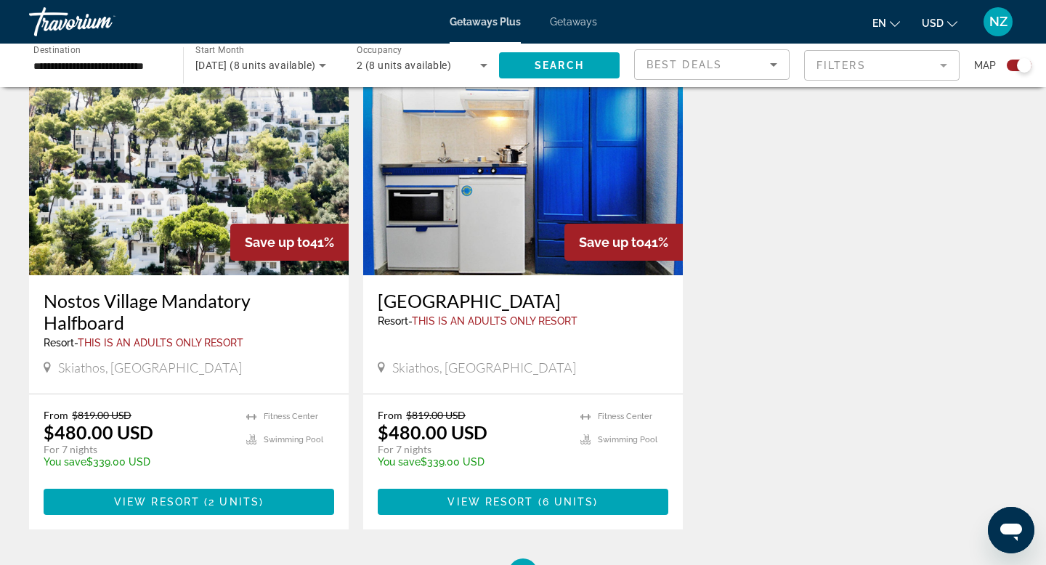
click at [488, 172] on img "Main content" at bounding box center [523, 159] width 320 height 232
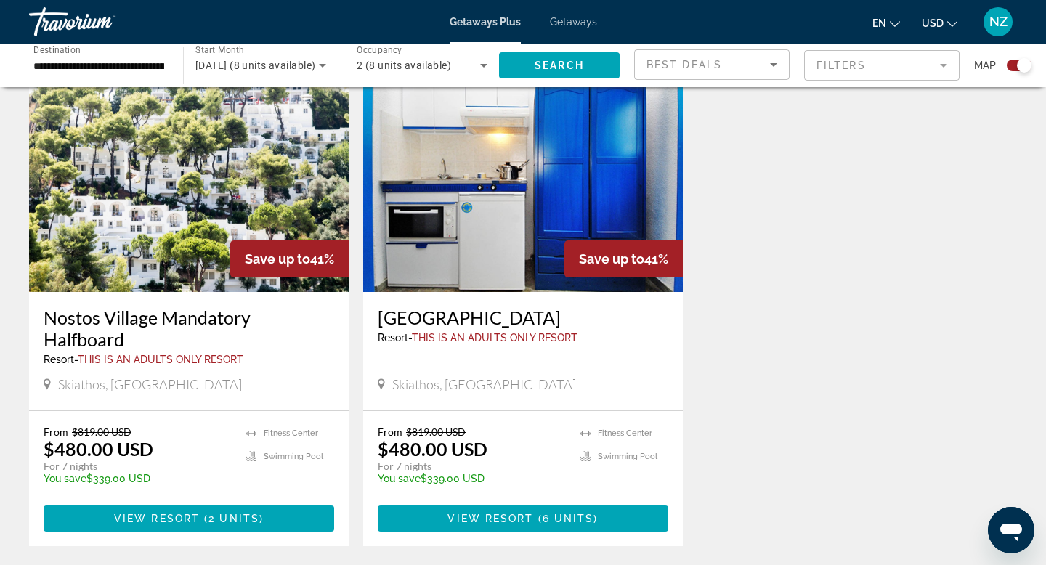
scroll to position [530, 0]
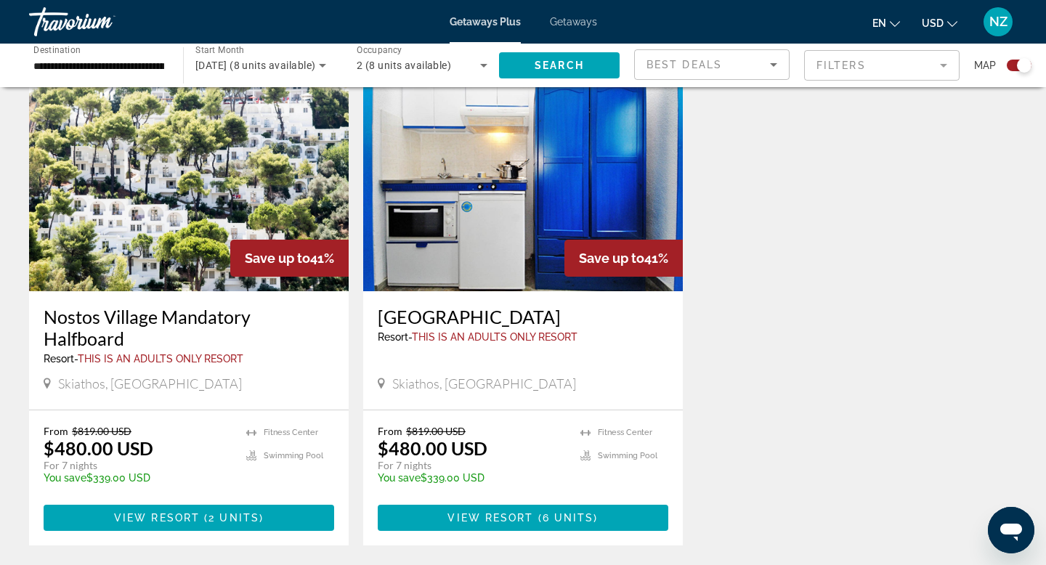
click at [483, 67] on icon "Search widget" at bounding box center [483, 66] width 7 height 4
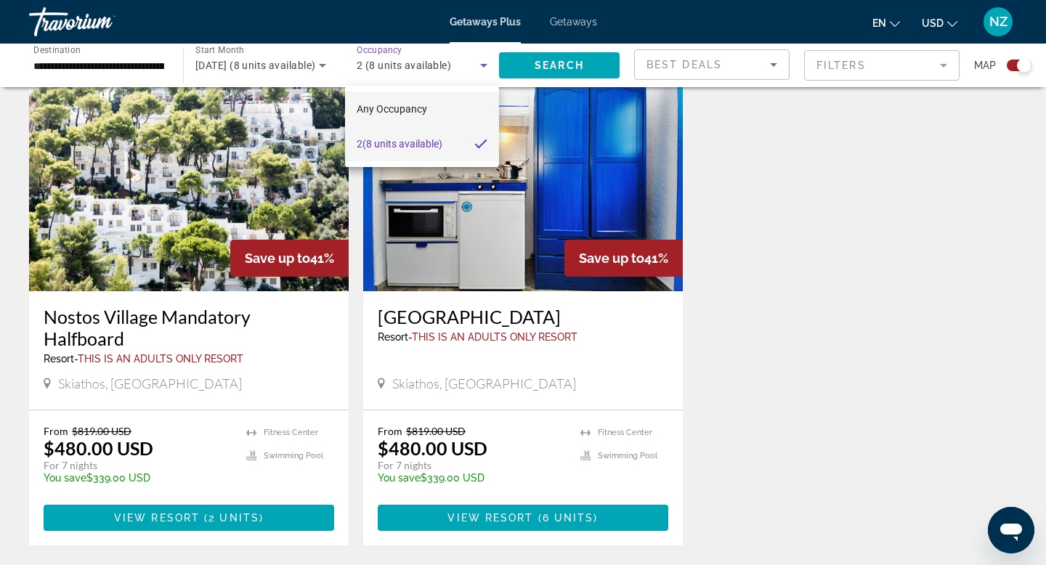
click at [434, 107] on mat-option "Any Occupancy" at bounding box center [422, 109] width 154 height 35
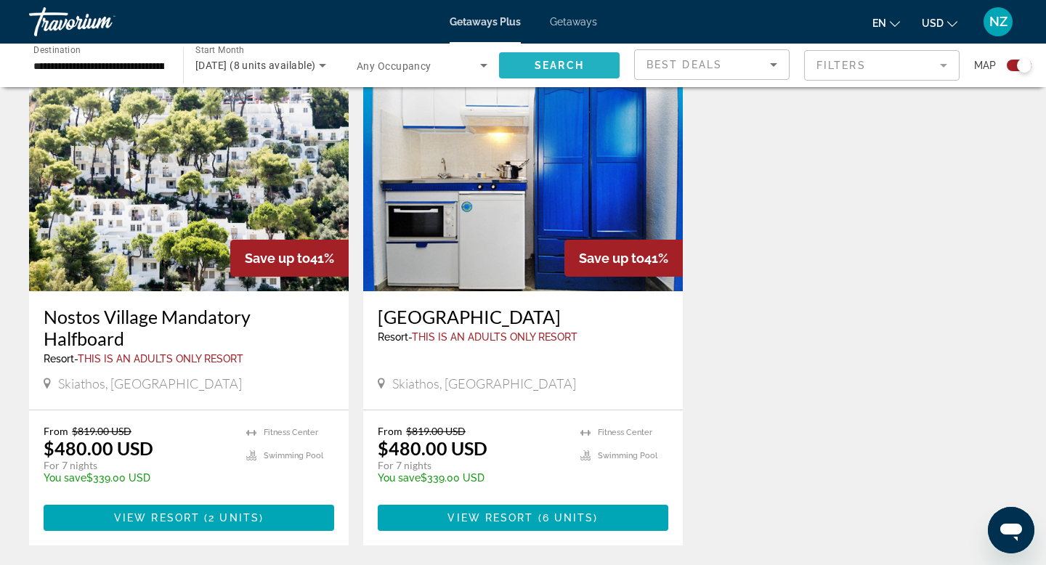
click at [559, 66] on span "Search" at bounding box center [559, 66] width 49 height 12
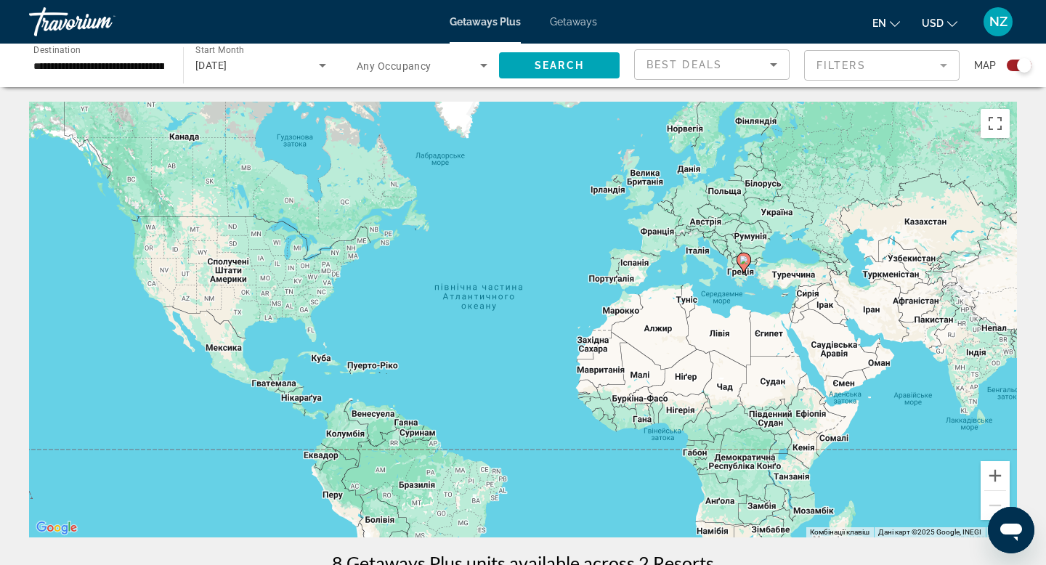
click at [742, 264] on image "Main content" at bounding box center [743, 260] width 9 height 9
type input "**********"
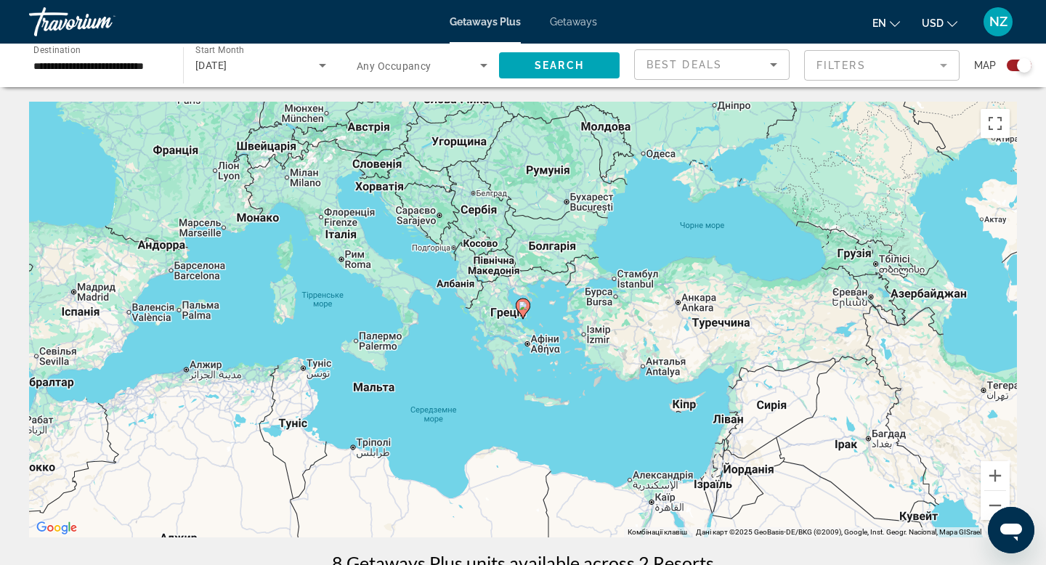
click at [572, 25] on span "Getaways" at bounding box center [573, 22] width 47 height 12
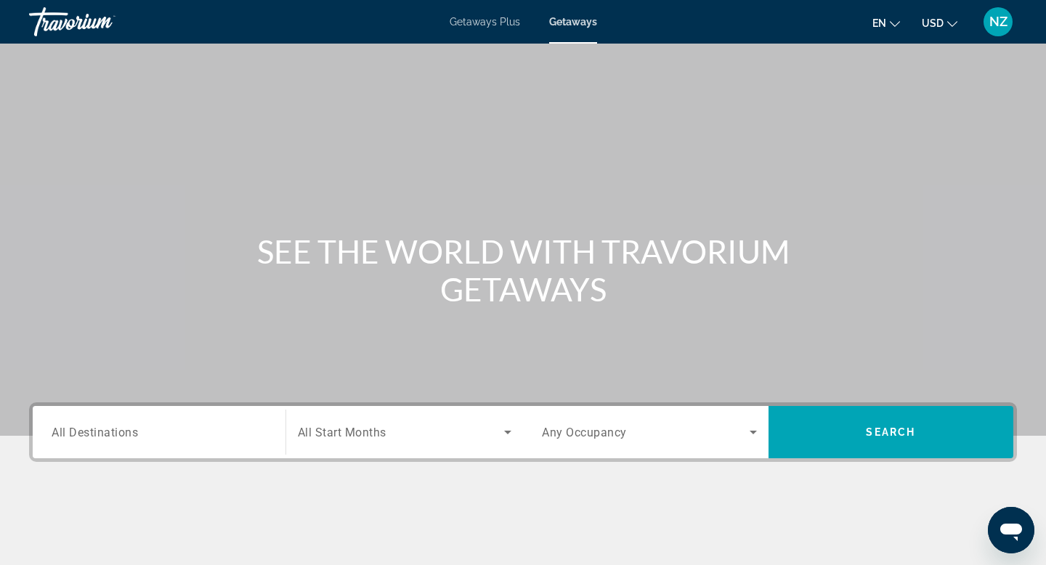
click at [138, 441] on div "Search widget" at bounding box center [159, 432] width 215 height 41
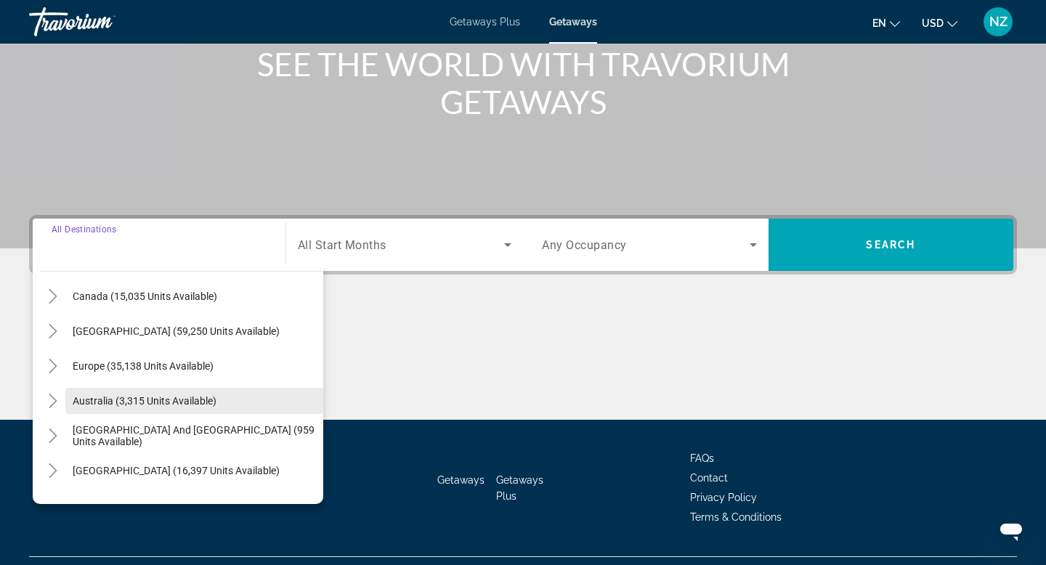
scroll to position [102, 0]
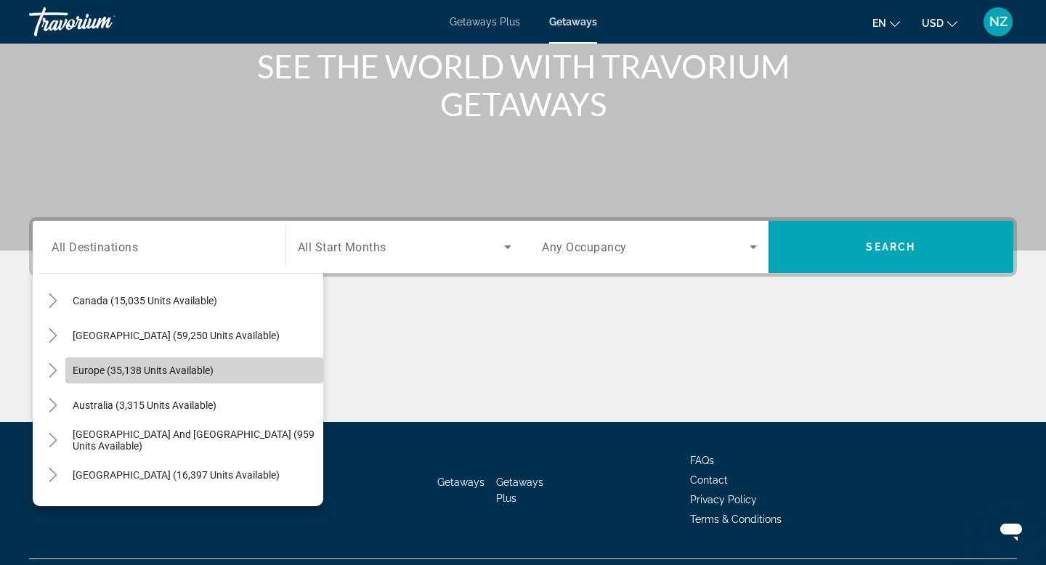
click at [153, 372] on span "Europe (35,138 units available)" at bounding box center [143, 371] width 141 height 12
type input "**********"
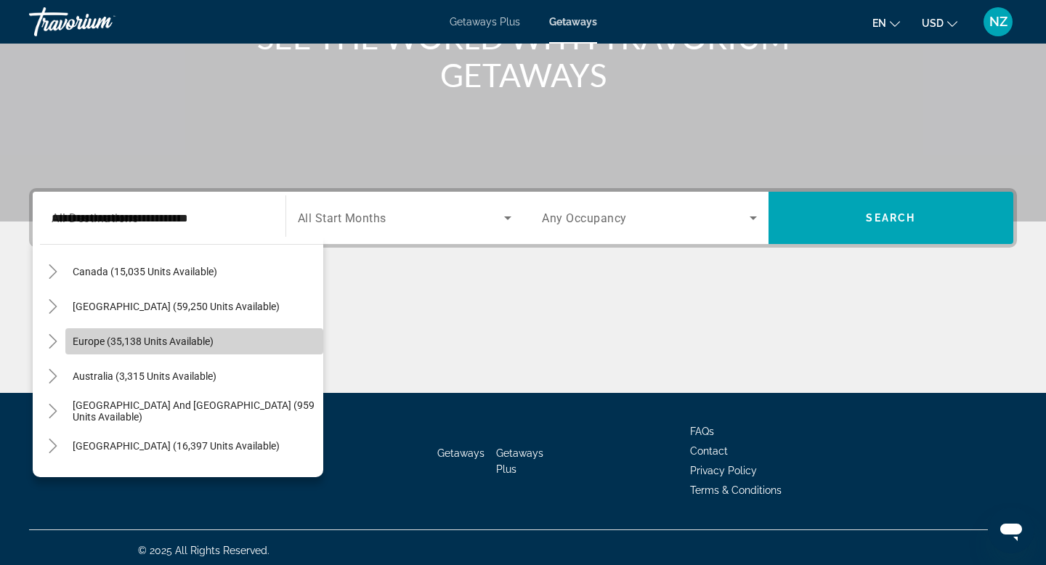
scroll to position [220, 0]
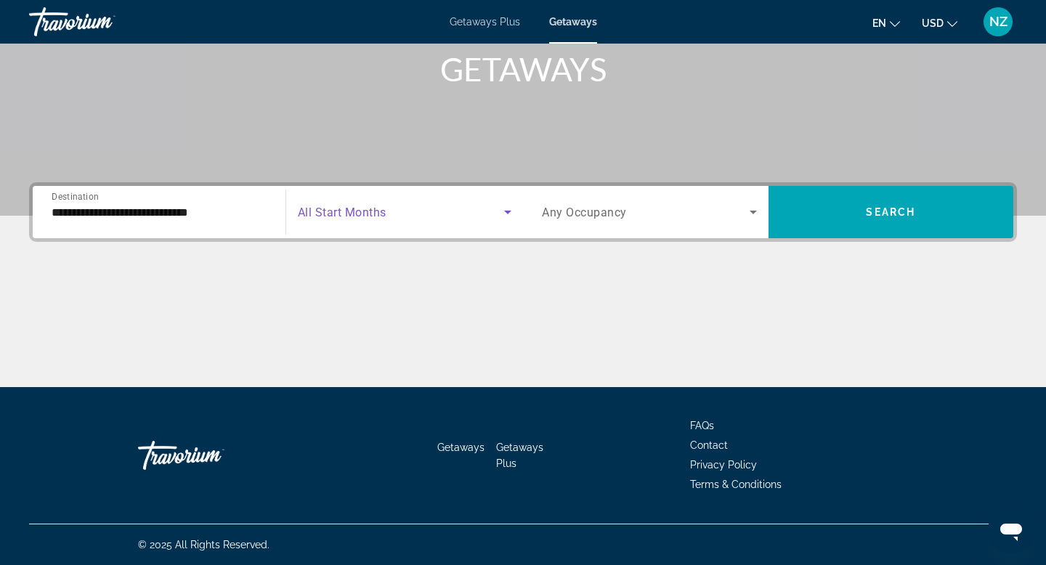
click at [503, 216] on icon "Search widget" at bounding box center [507, 211] width 17 height 17
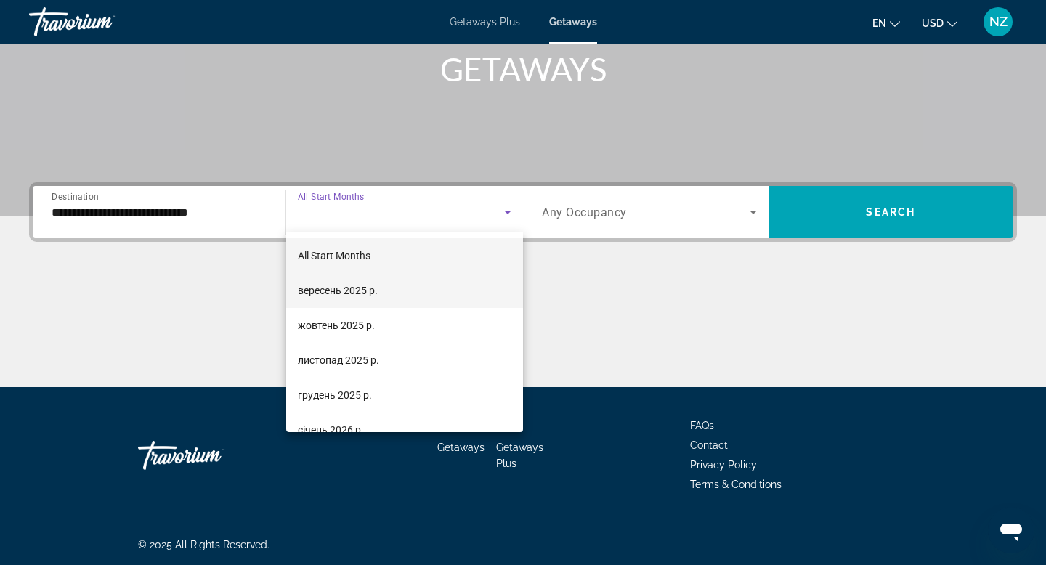
click at [461, 294] on mat-option "вересень 2025 р." at bounding box center [405, 290] width 238 height 35
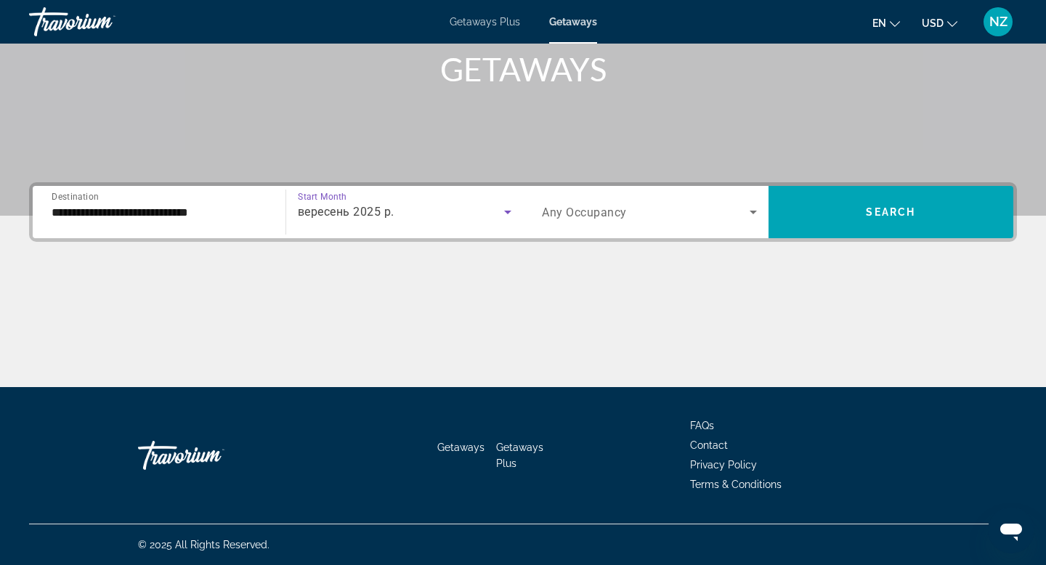
click at [749, 216] on icon "Search widget" at bounding box center [753, 211] width 17 height 17
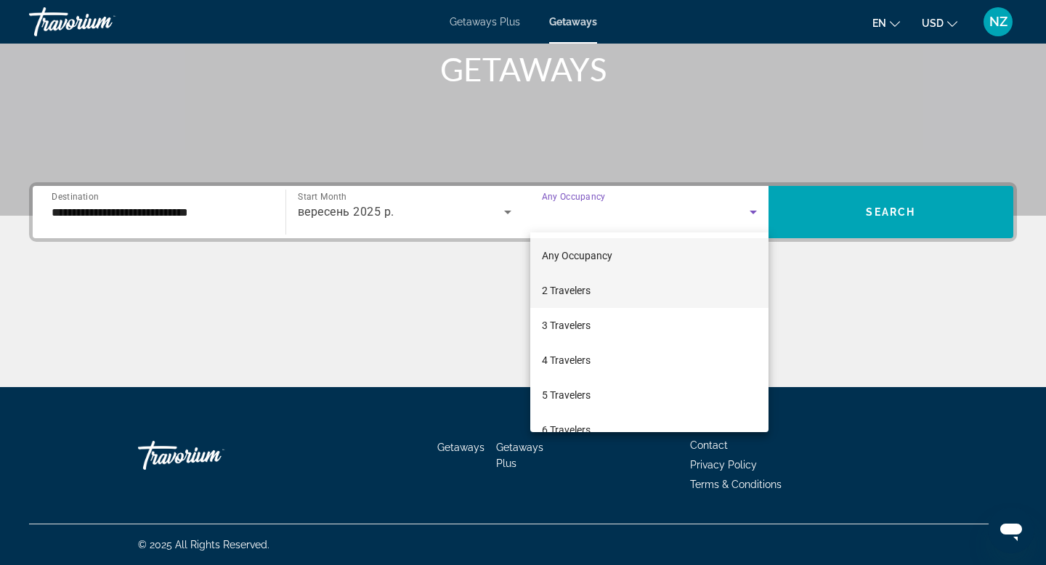
click at [646, 288] on mat-option "2 Travelers" at bounding box center [649, 290] width 238 height 35
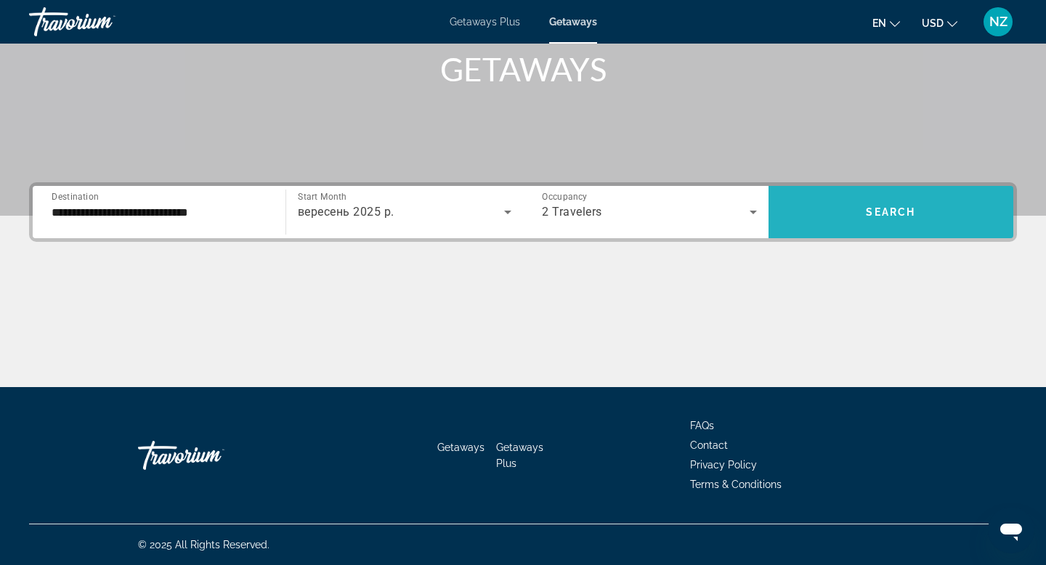
click at [871, 206] on span "Search" at bounding box center [890, 212] width 49 height 12
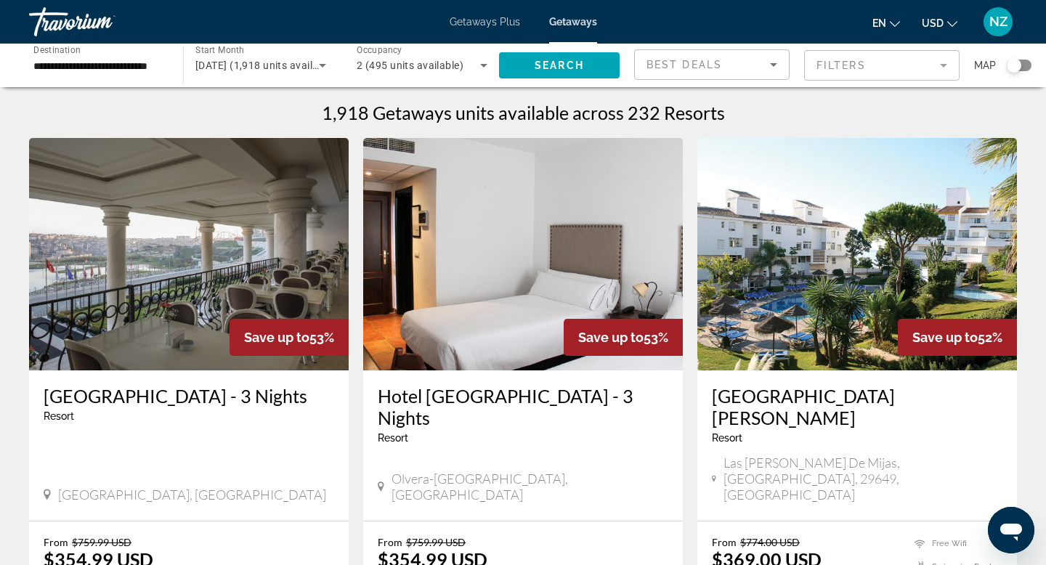
click at [131, 66] on input "**********" at bounding box center [98, 65] width 131 height 17
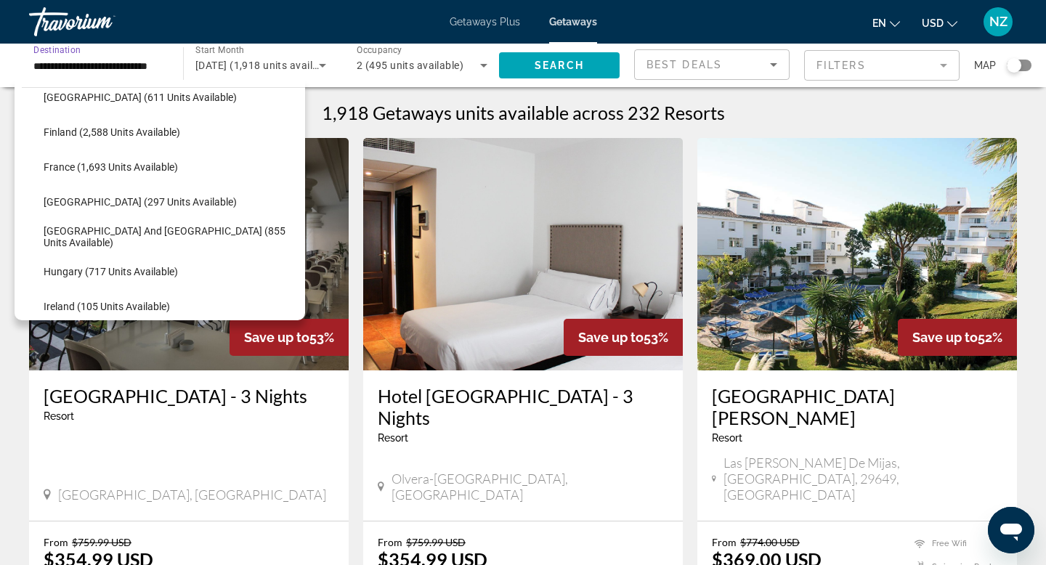
scroll to position [368, 0]
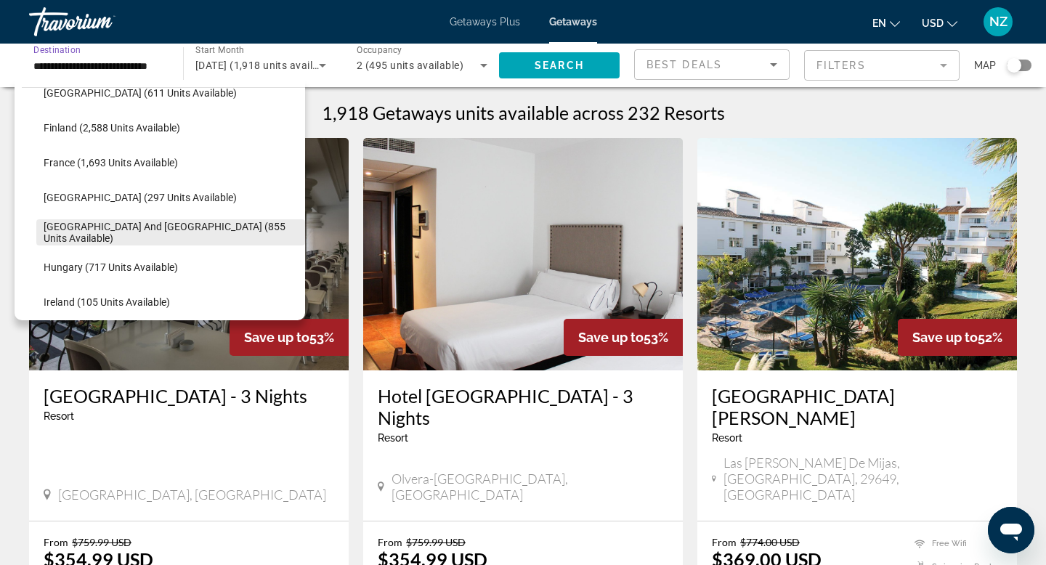
click at [102, 230] on span "Greece and Cyprus (855 units available)" at bounding box center [171, 232] width 254 height 23
type input "**********"
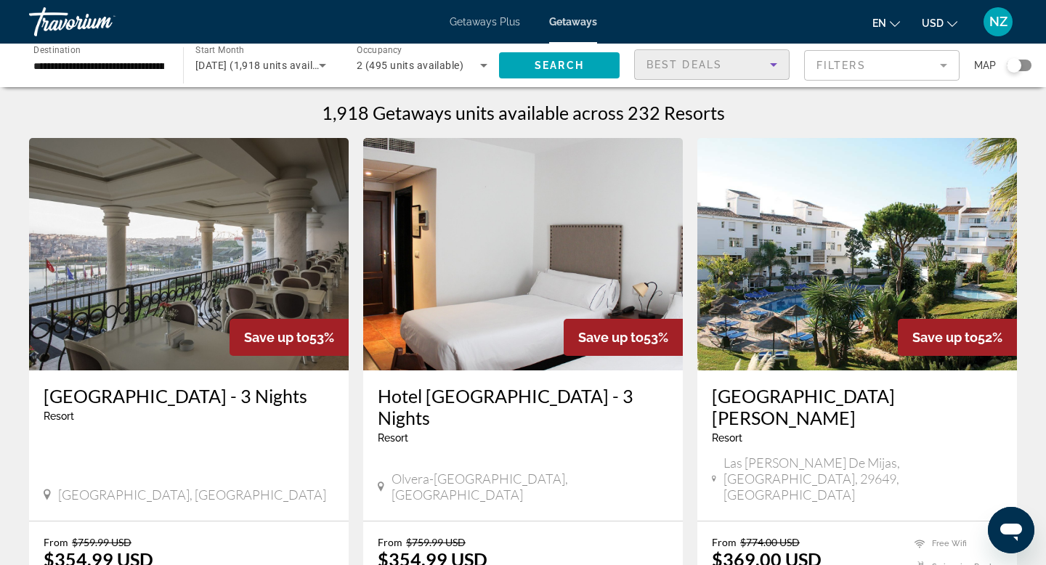
click at [758, 65] on div "Best Deals" at bounding box center [707, 64] width 123 height 17
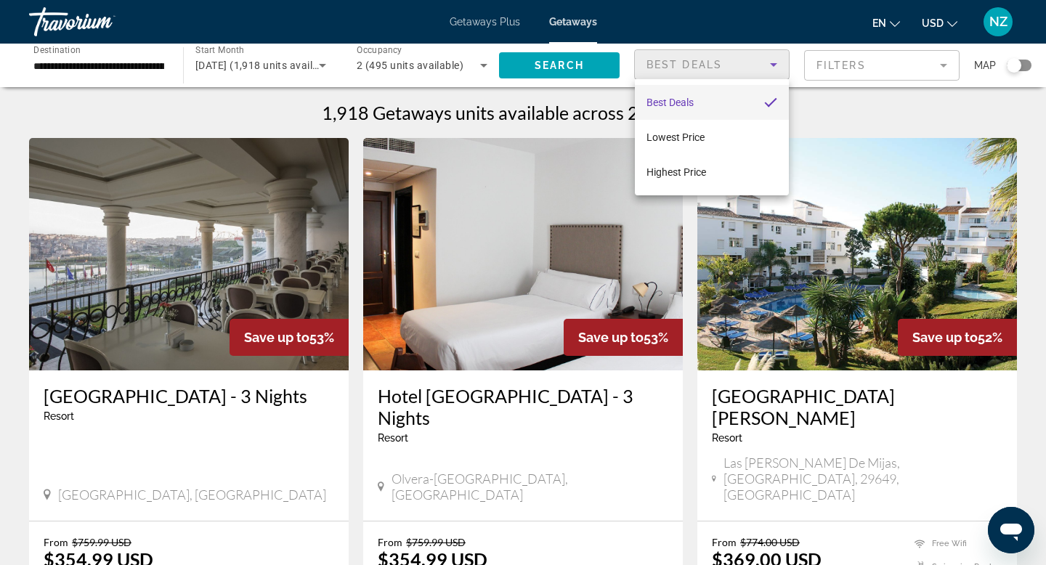
click at [585, 70] on div at bounding box center [523, 282] width 1046 height 565
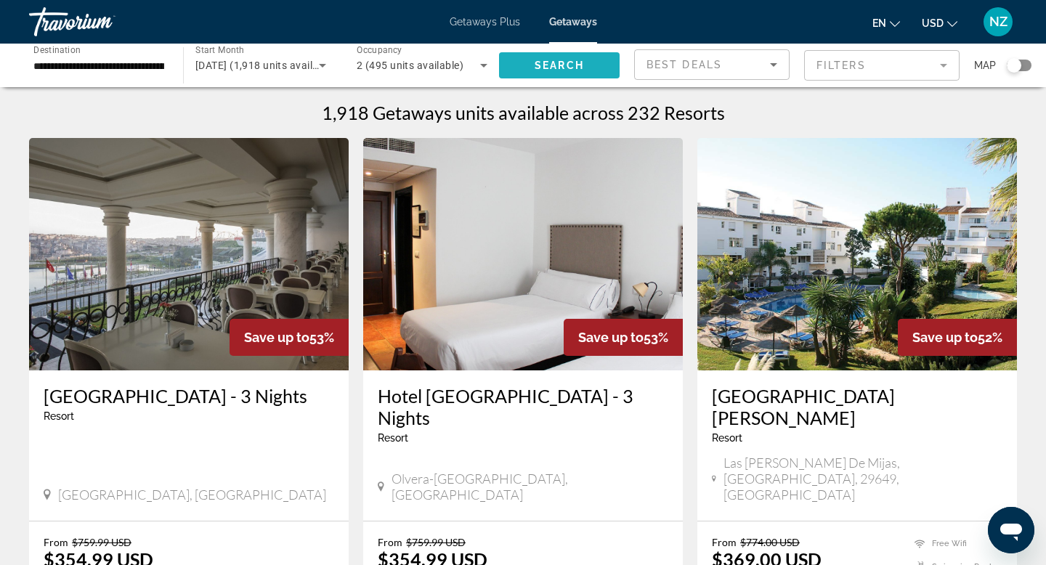
click at [585, 70] on span "Search widget" at bounding box center [559, 65] width 121 height 35
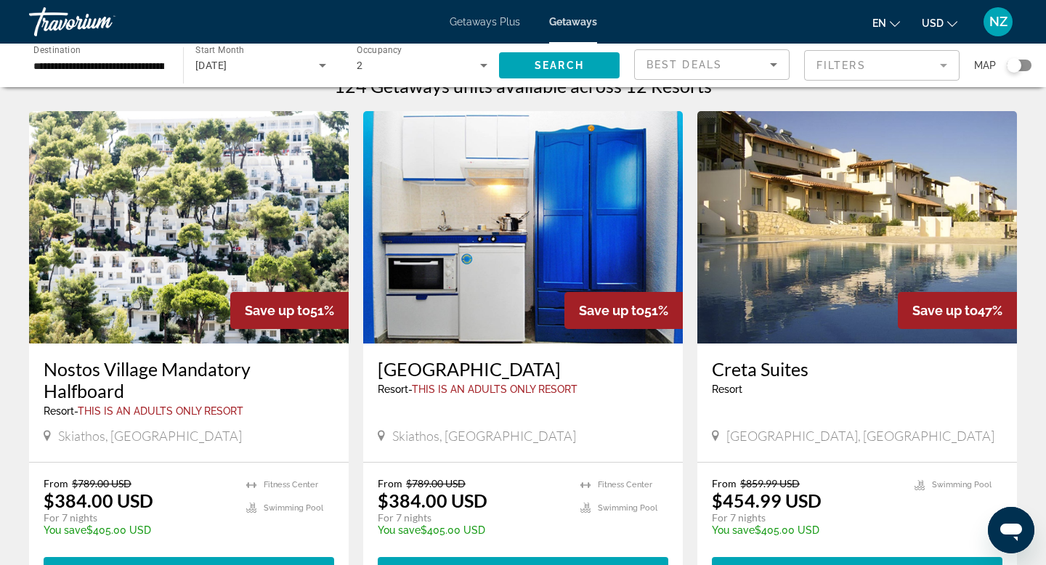
scroll to position [25, 0]
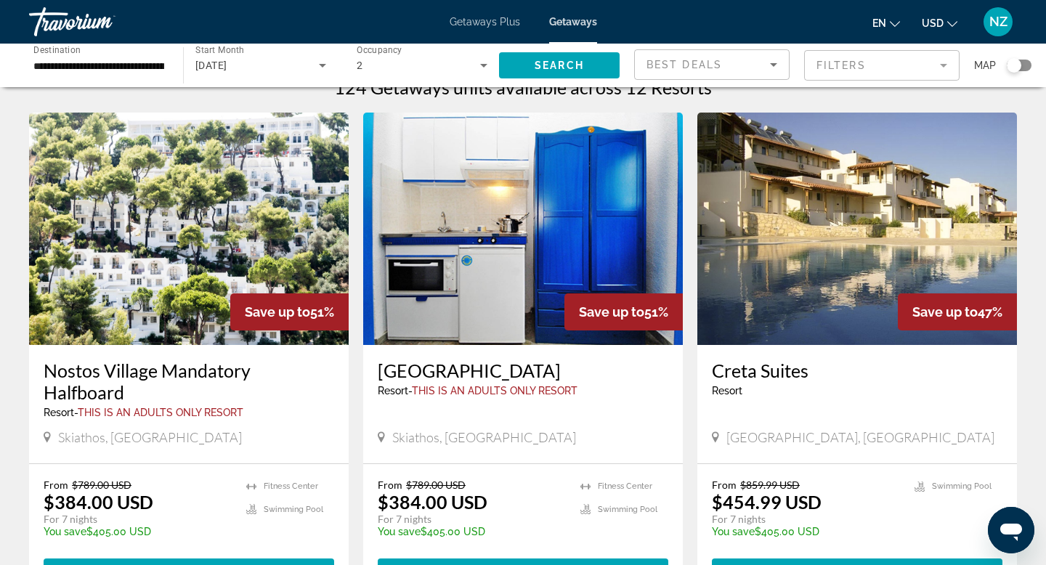
click at [762, 370] on h3 "Creta Suites" at bounding box center [857, 371] width 291 height 22
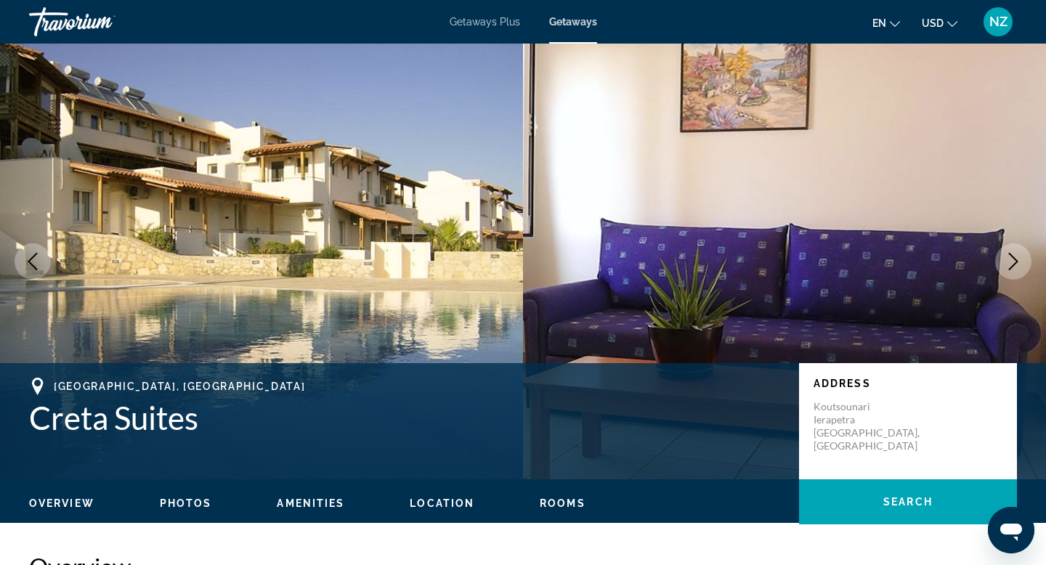
click at [871, 267] on icon "Next image" at bounding box center [1013, 261] width 17 height 17
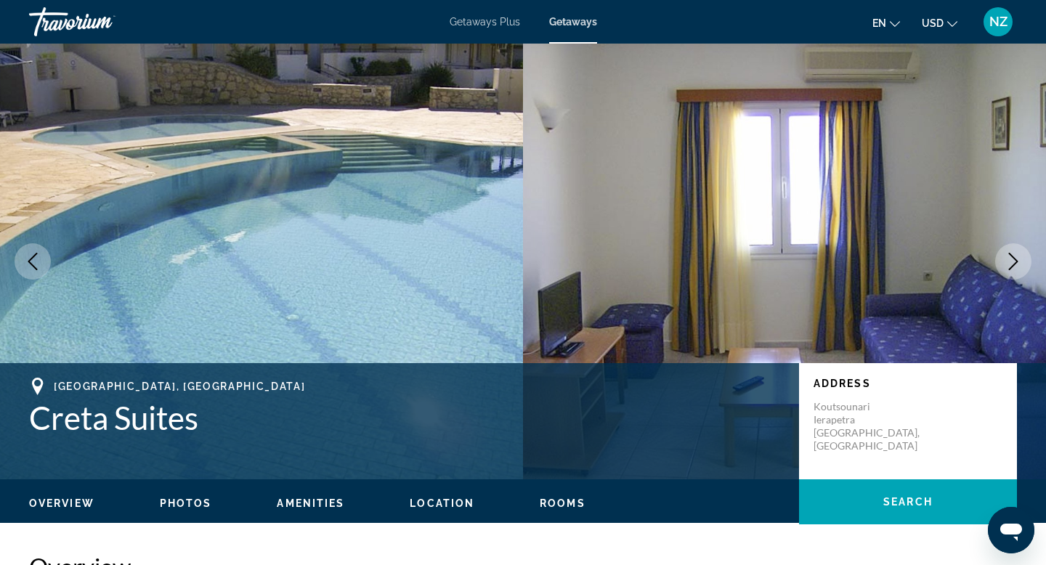
click at [871, 267] on icon "Next image" at bounding box center [1013, 261] width 17 height 17
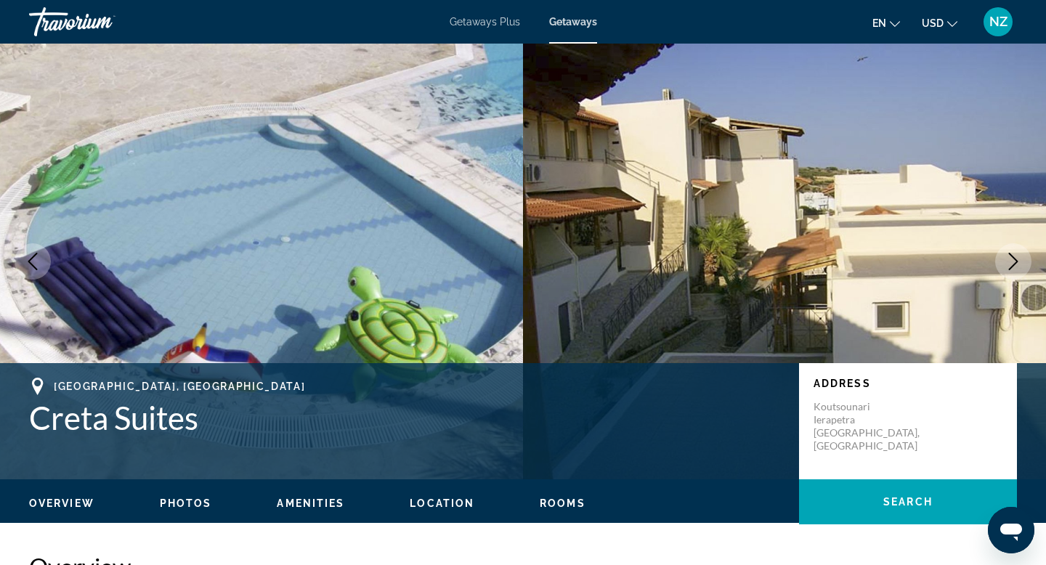
click at [871, 267] on icon "Next image" at bounding box center [1013, 261] width 17 height 17
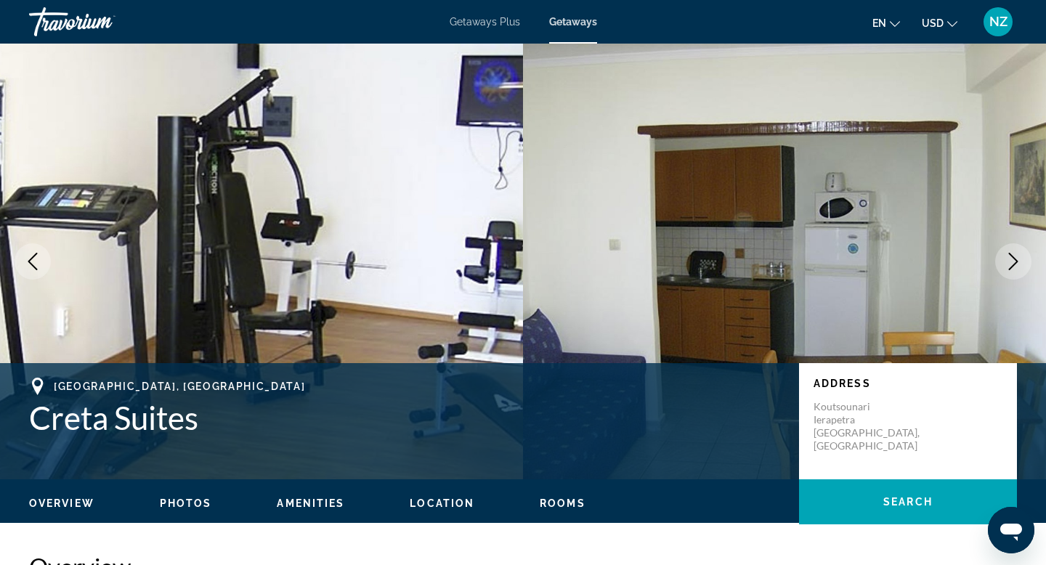
click at [871, 268] on icon "Next image" at bounding box center [1013, 261] width 17 height 17
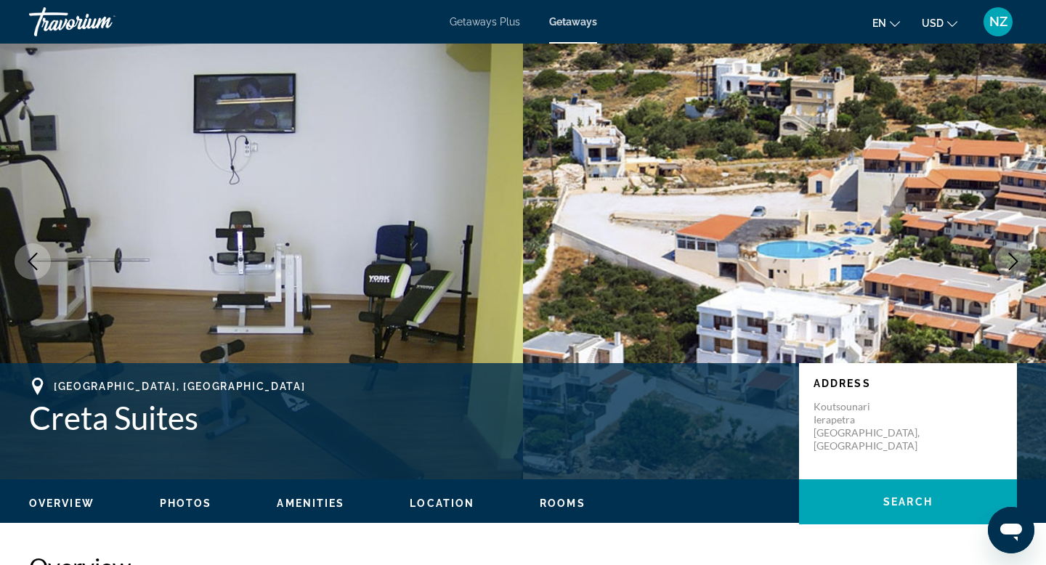
click at [871, 268] on icon "Next image" at bounding box center [1013, 261] width 17 height 17
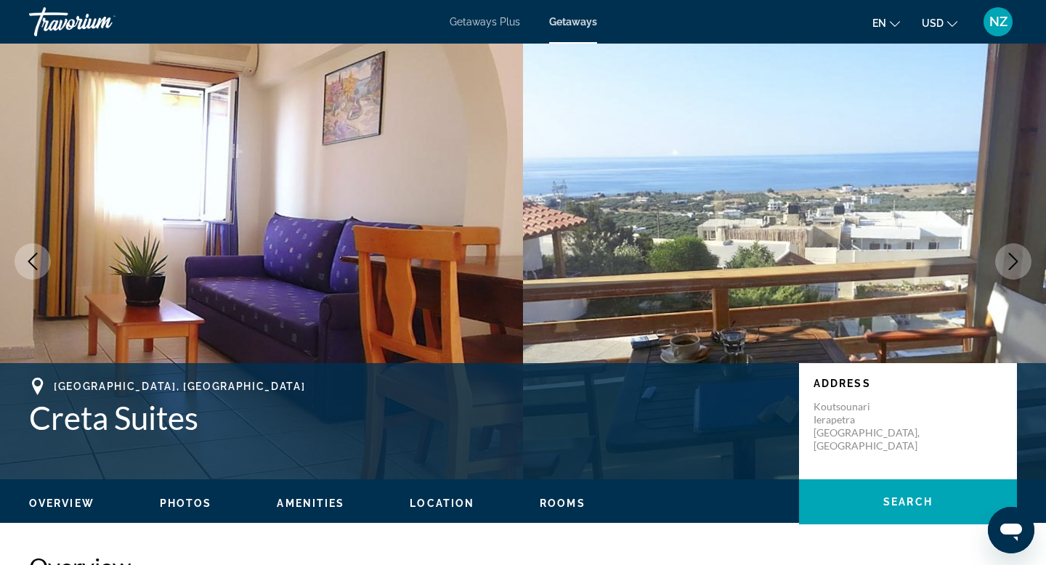
click at [871, 268] on icon "Next image" at bounding box center [1013, 261] width 17 height 17
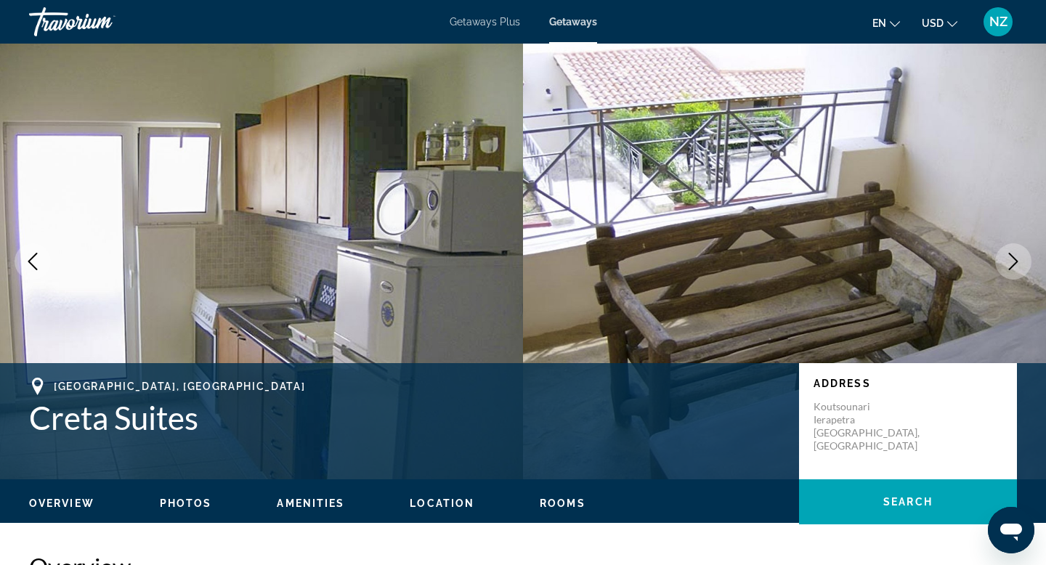
click at [871, 268] on icon "Next image" at bounding box center [1013, 261] width 17 height 17
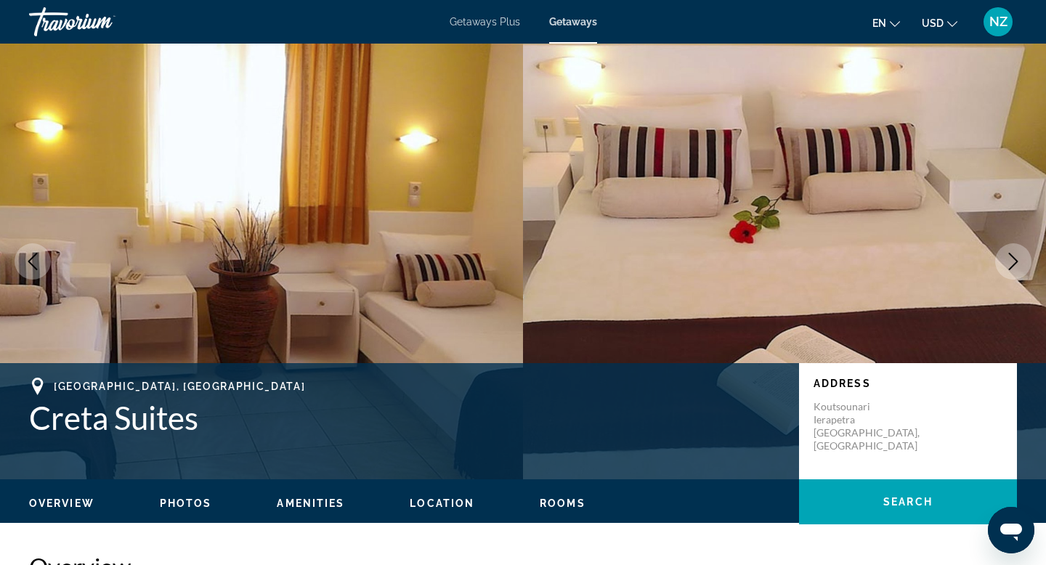
click at [871, 269] on icon "Next image" at bounding box center [1013, 261] width 17 height 17
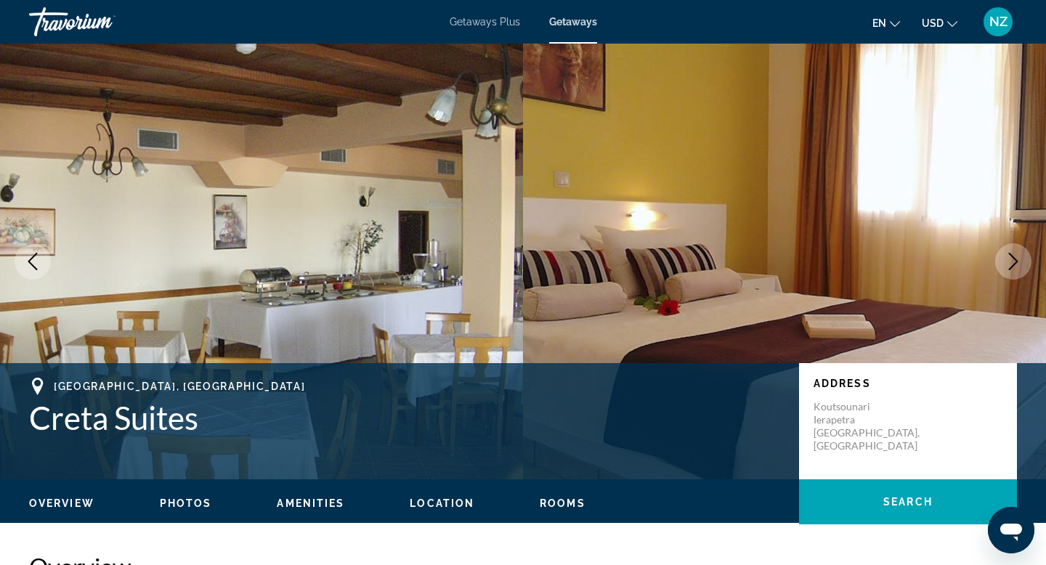
click at [871, 269] on icon "Next image" at bounding box center [1013, 261] width 17 height 17
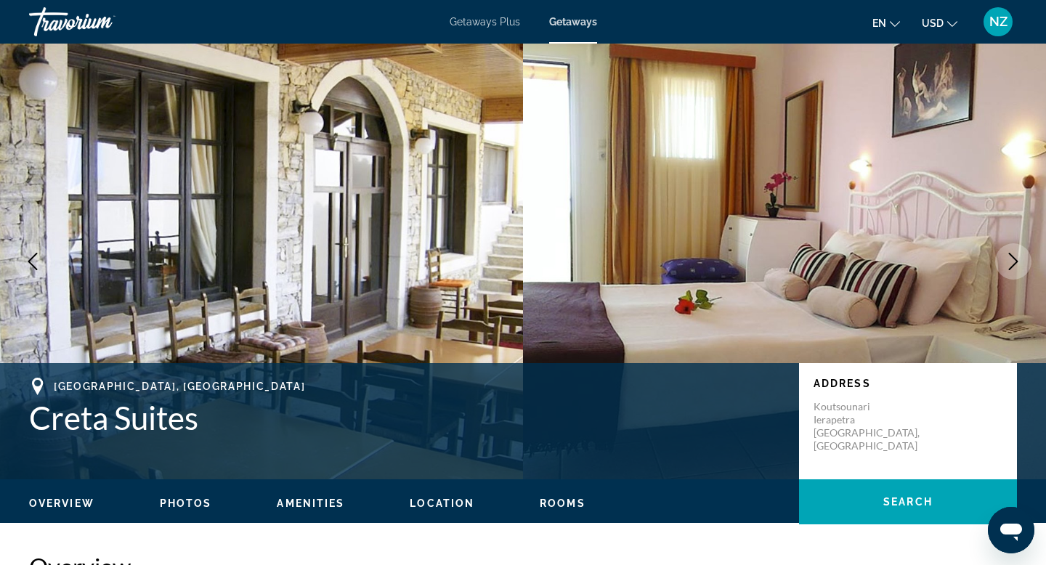
click at [871, 269] on icon "Next image" at bounding box center [1013, 261] width 17 height 17
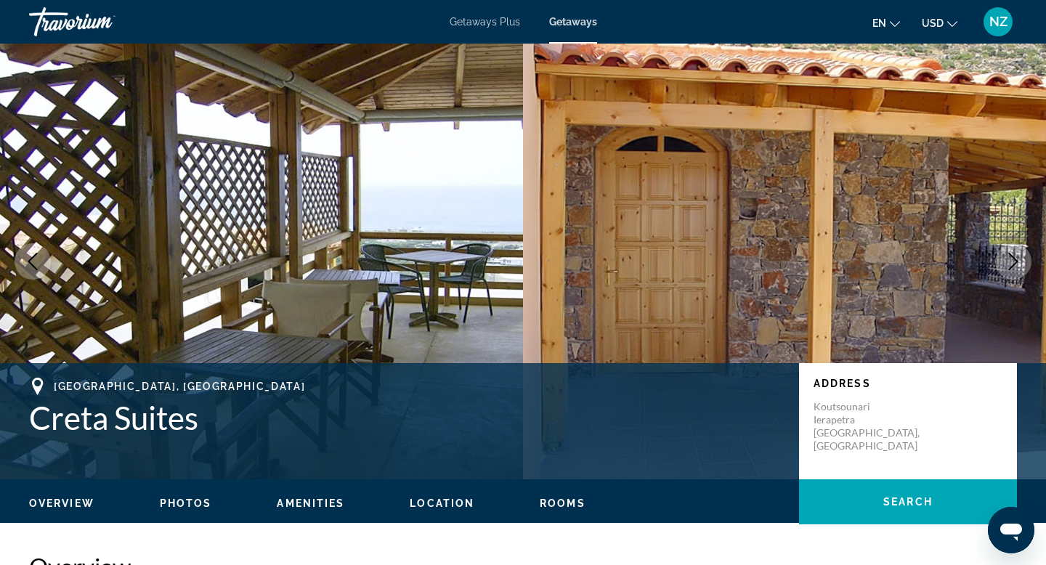
click at [871, 269] on icon "Next image" at bounding box center [1013, 261] width 17 height 17
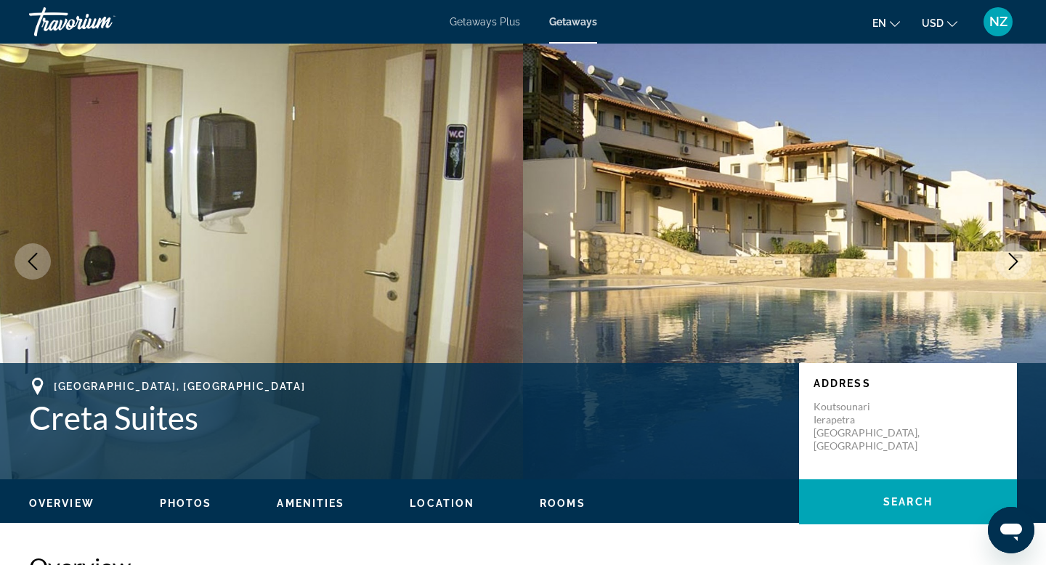
click at [871, 269] on icon "Next image" at bounding box center [1013, 261] width 17 height 17
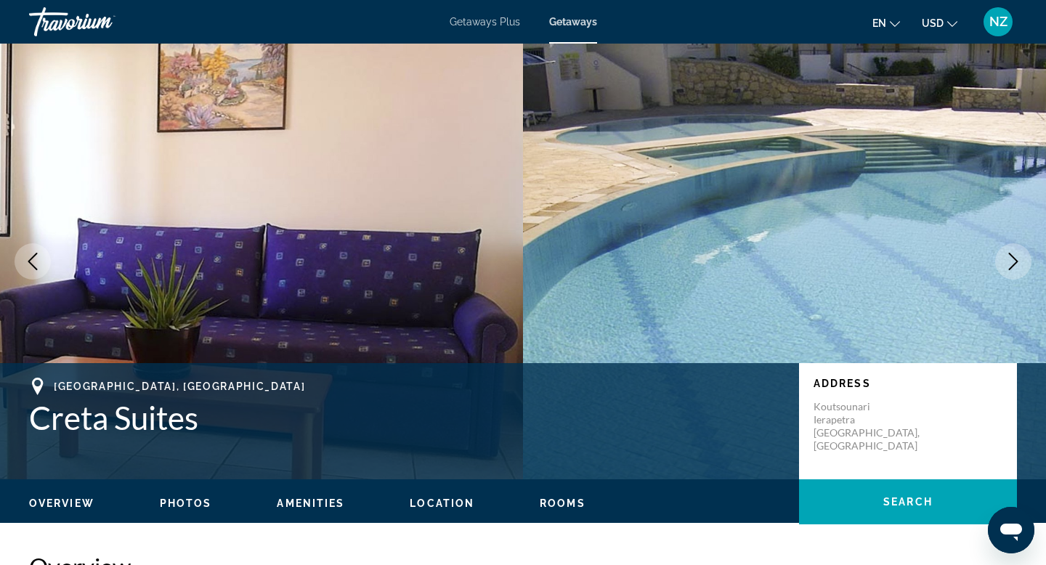
click at [871, 269] on icon "Next image" at bounding box center [1013, 261] width 17 height 17
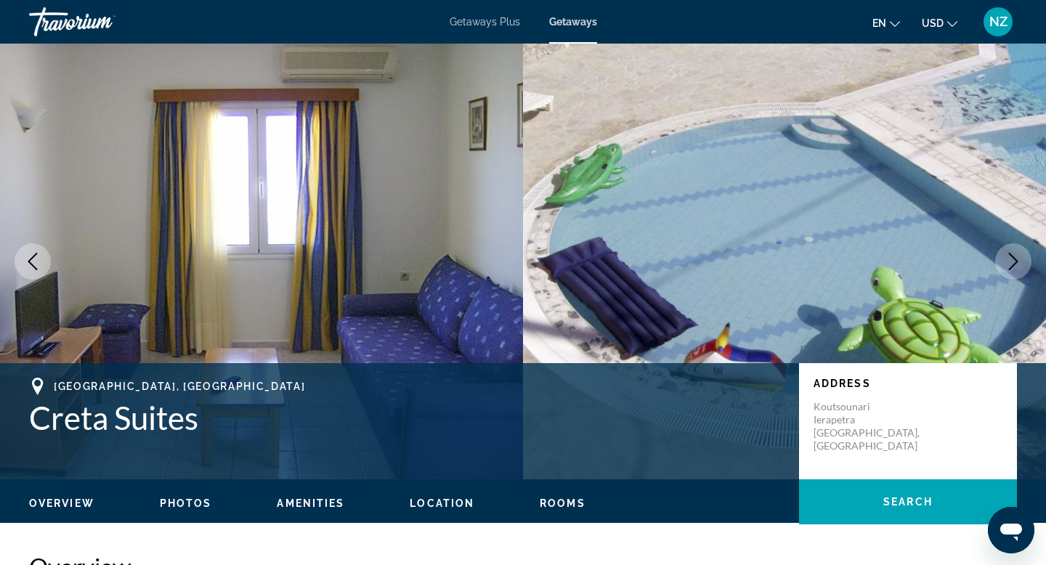
click at [871, 269] on icon "Next image" at bounding box center [1013, 261] width 17 height 17
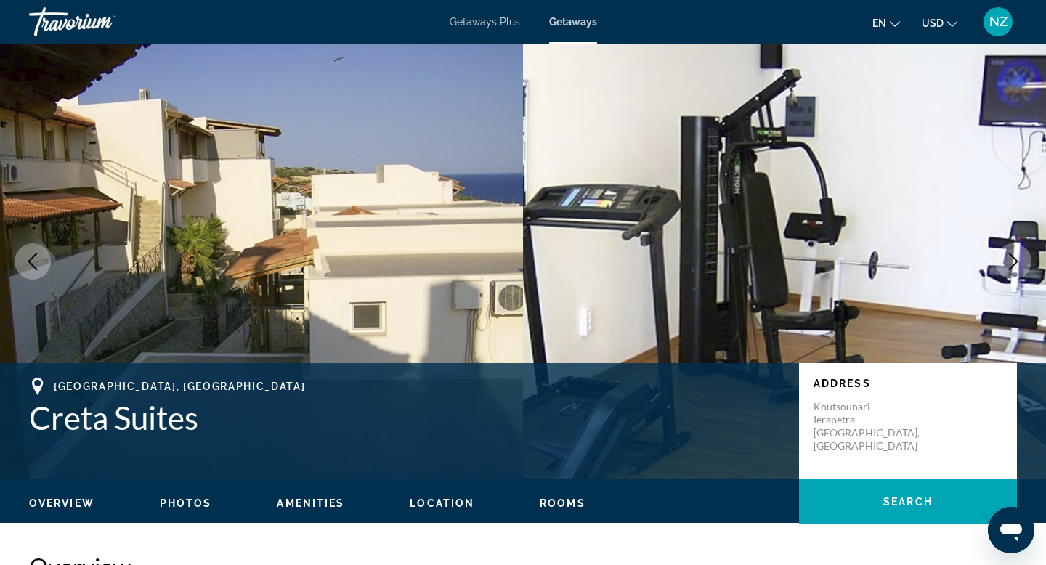
click at [871, 269] on icon "Next image" at bounding box center [1013, 261] width 17 height 17
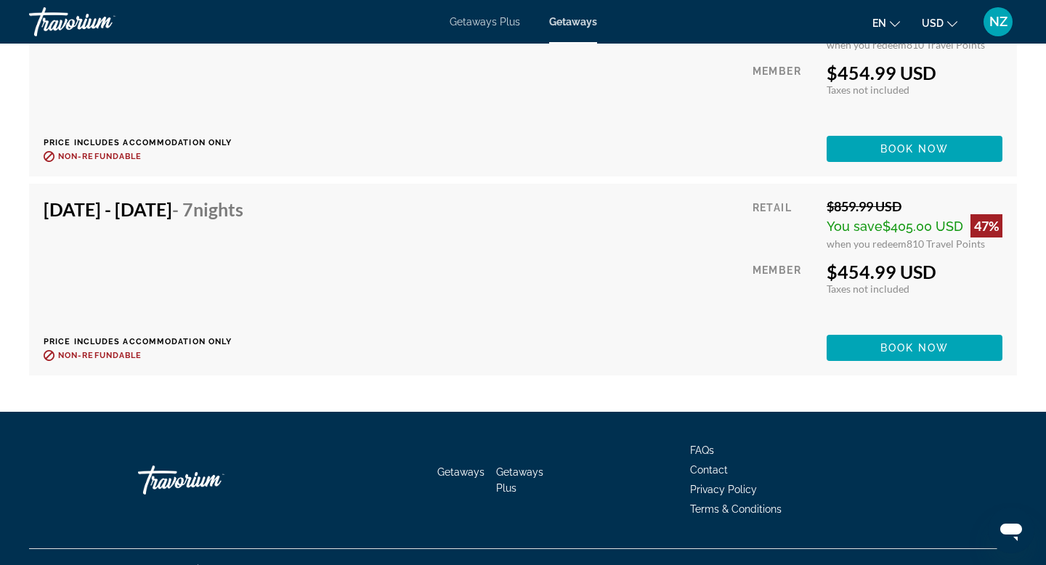
scroll to position [3188, 0]
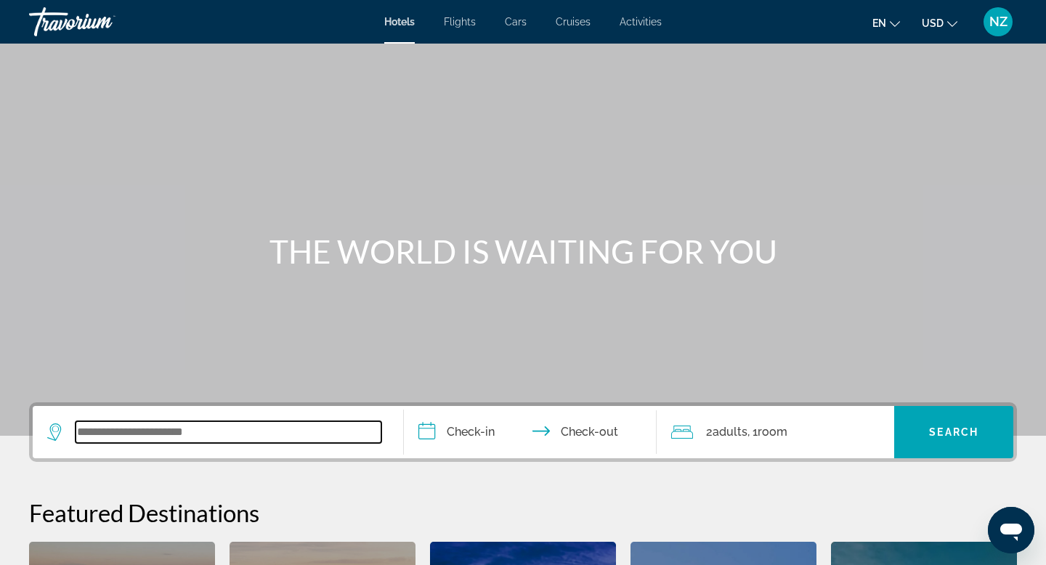
click at [238, 433] on input "Search widget" at bounding box center [229, 432] width 306 height 22
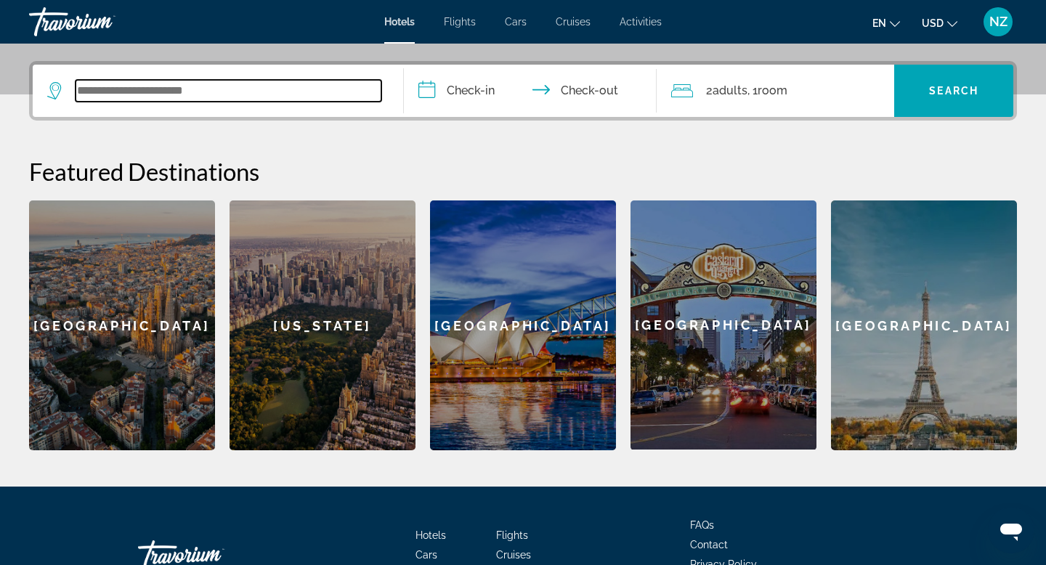
scroll to position [355, 0]
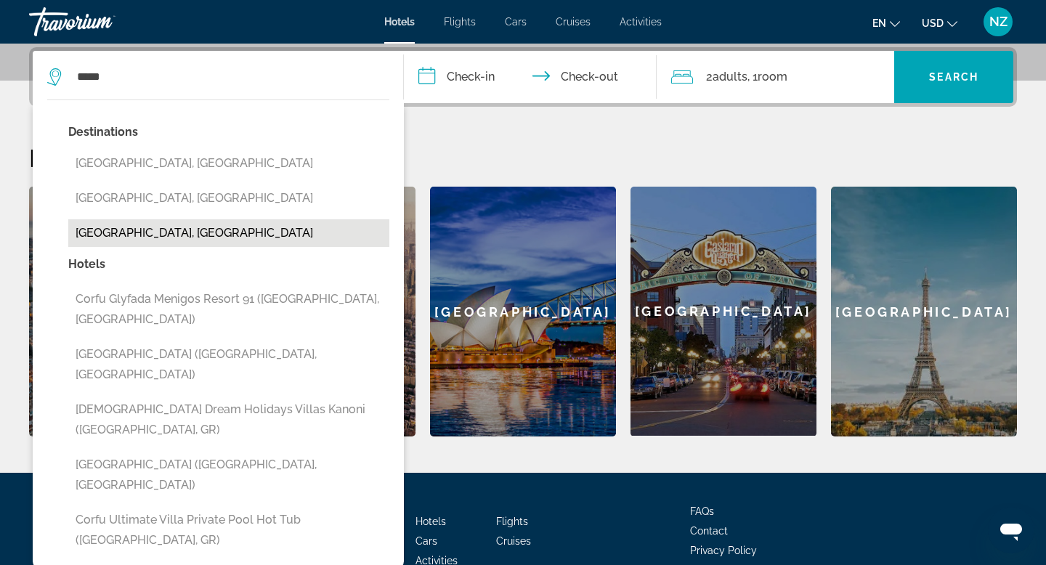
click at [137, 232] on button "Corfu Island, Greece" at bounding box center [228, 233] width 321 height 28
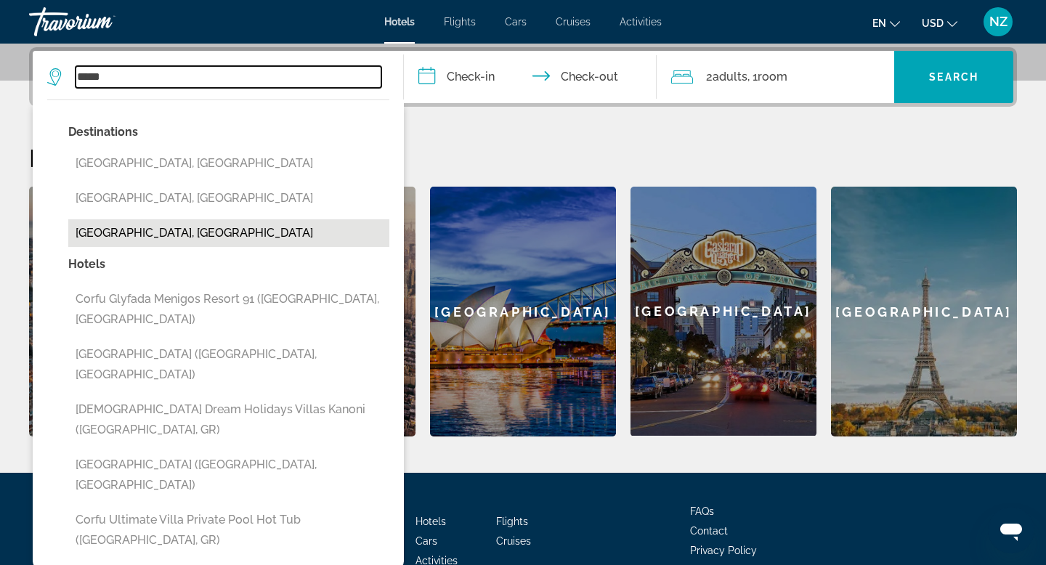
type input "**********"
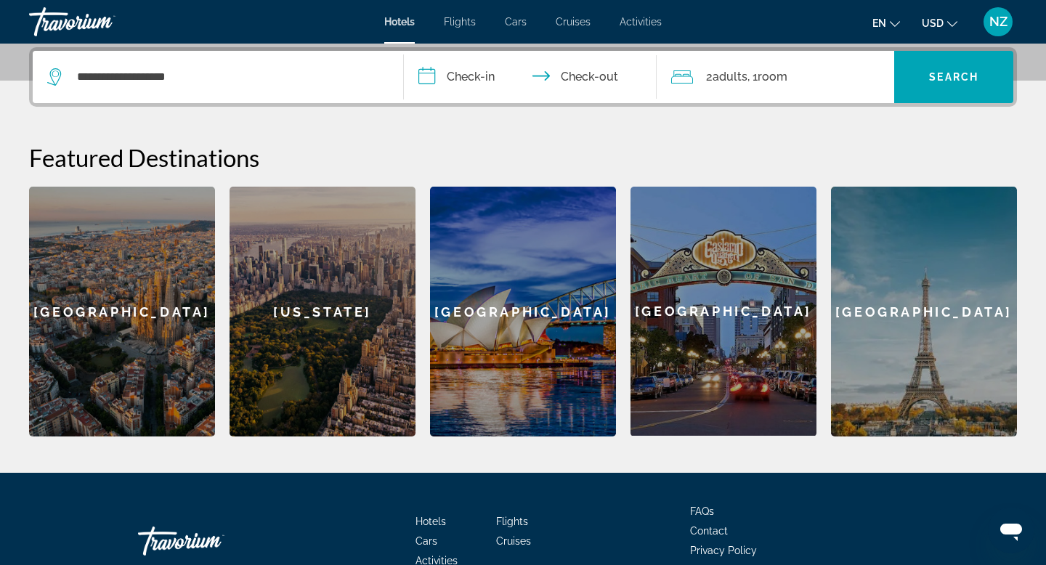
click at [476, 78] on input "**********" at bounding box center [533, 79] width 259 height 57
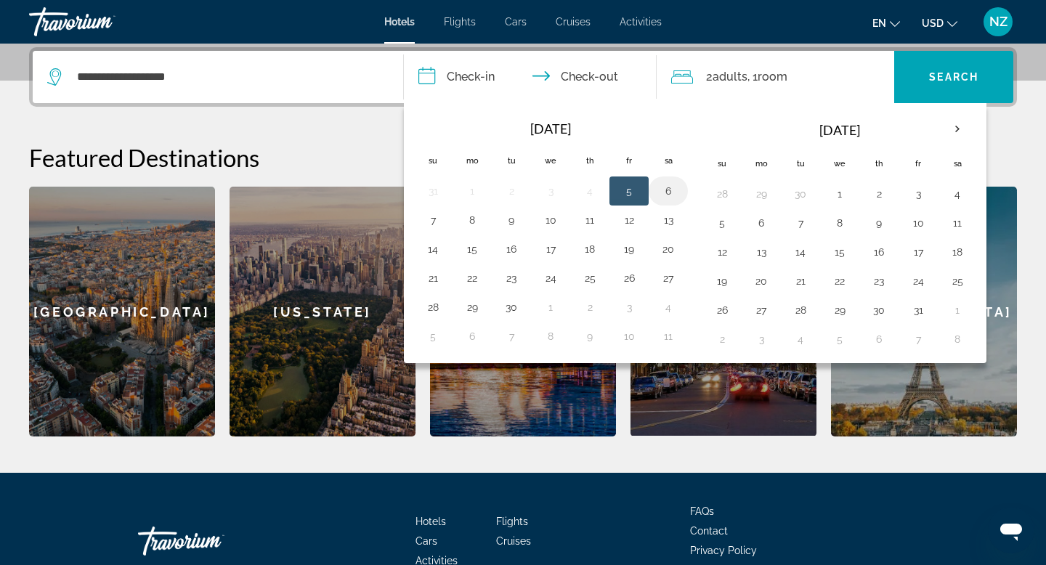
click at [665, 195] on button "6" at bounding box center [668, 191] width 23 height 20
click at [607, 78] on input "**********" at bounding box center [533, 79] width 259 height 57
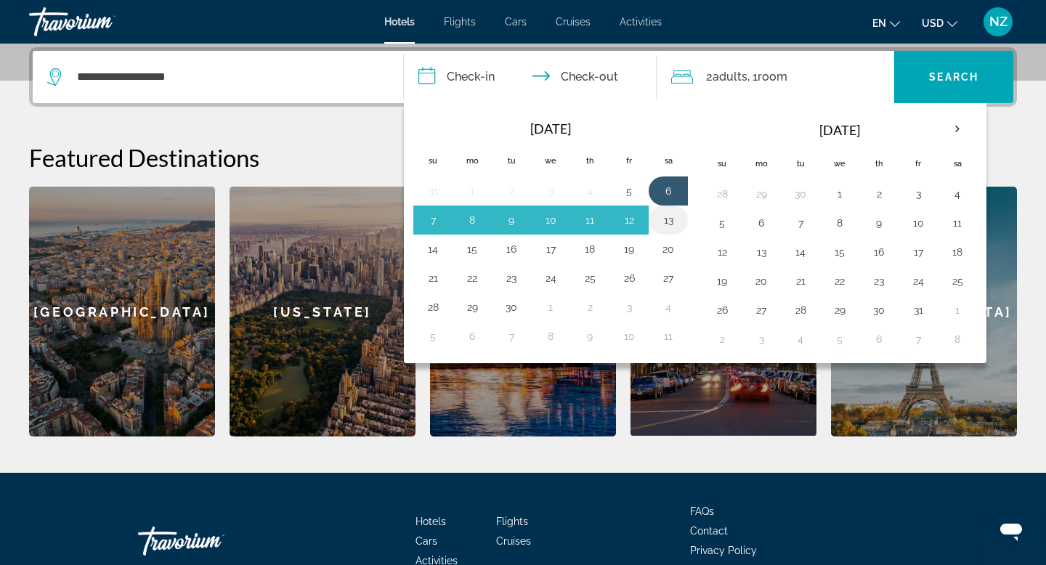
click at [670, 221] on button "13" at bounding box center [668, 220] width 23 height 20
type input "**********"
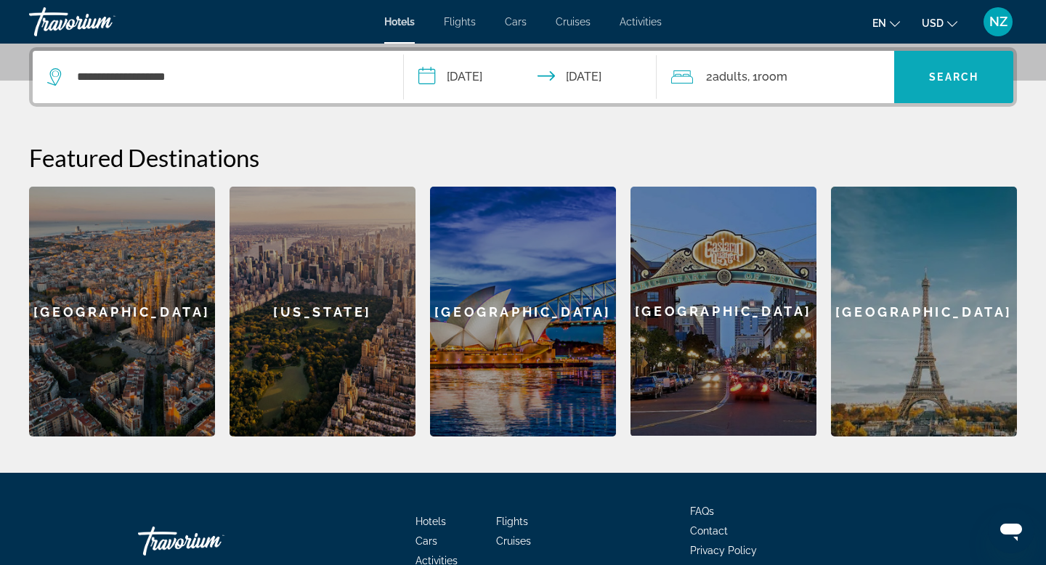
click at [952, 84] on span "Search widget" at bounding box center [953, 77] width 119 height 35
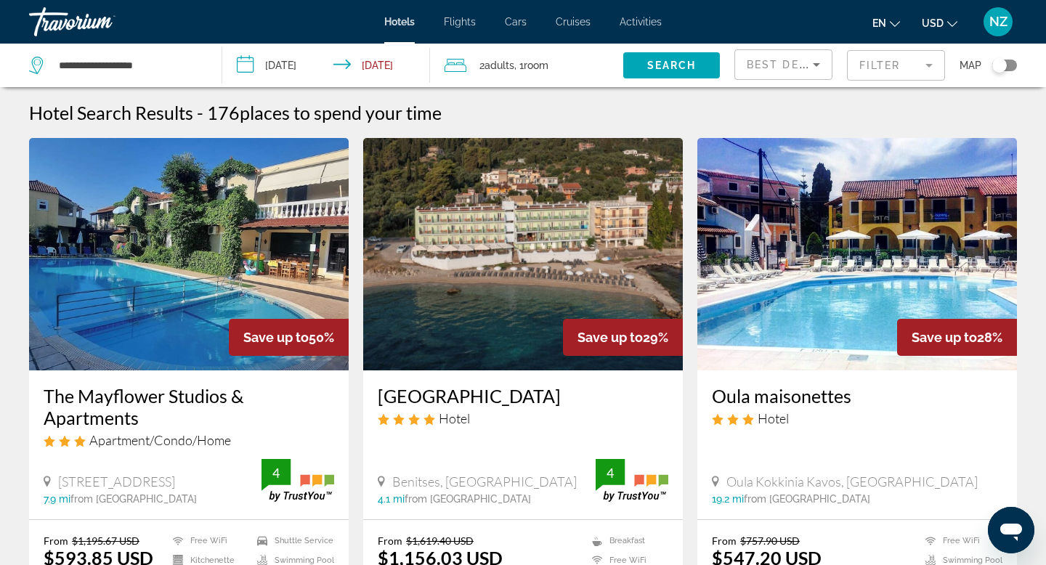
click at [934, 69] on mat-form-field "Filter" at bounding box center [896, 65] width 98 height 31
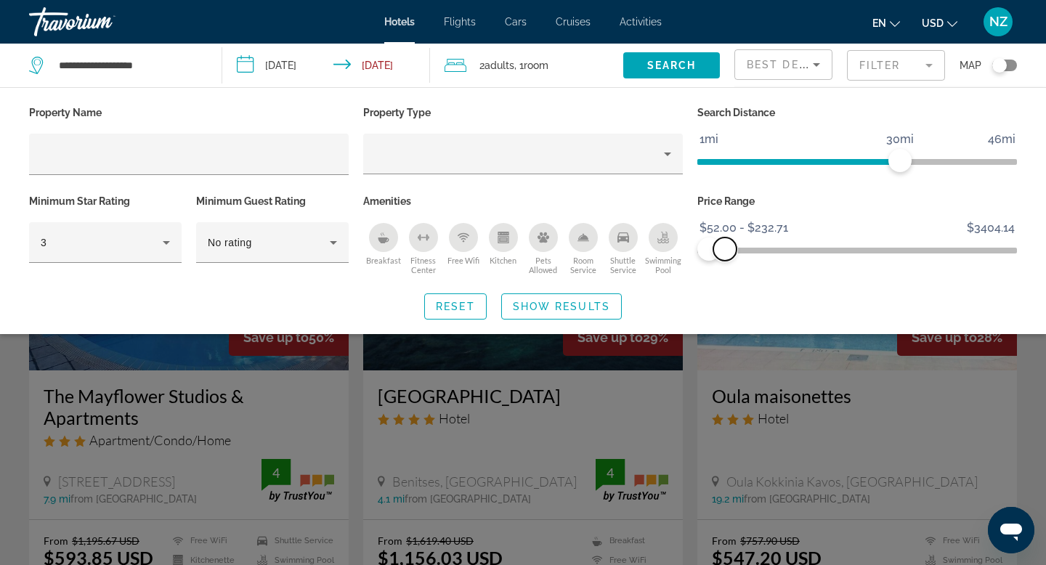
drag, startPoint x: 1003, startPoint y: 246, endPoint x: 725, endPoint y: 275, distance: 279.7
click at [725, 275] on div "Price Range $52.00 $3404.14 $52.00 $232.71 $52.00 - $232.71" at bounding box center [857, 235] width 334 height 88
click at [715, 255] on span "ngx-slider-max" at bounding box center [715, 249] width 23 height 23
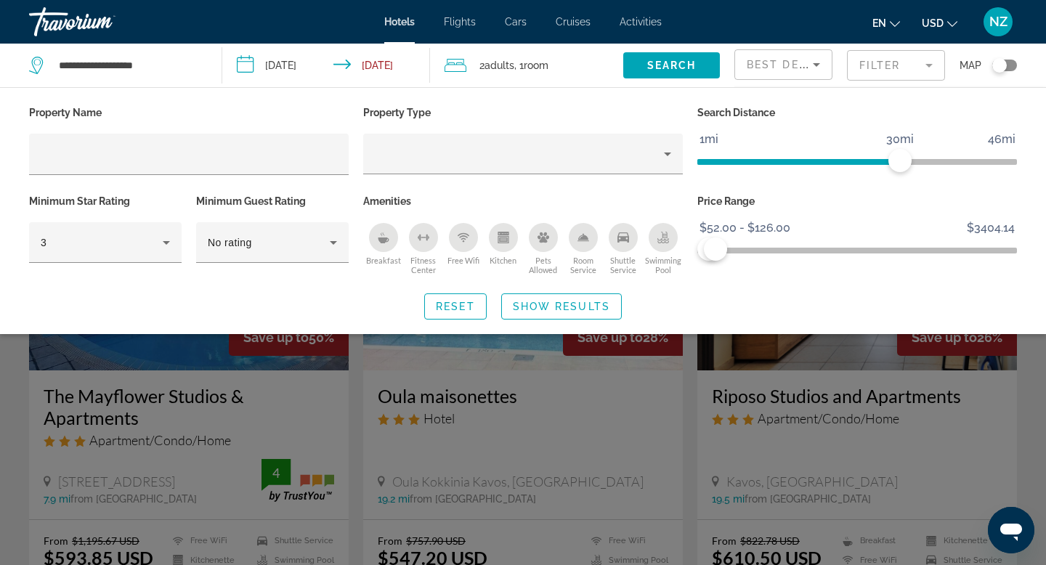
click at [1039, 384] on div "Search widget" at bounding box center [523, 391] width 1046 height 347
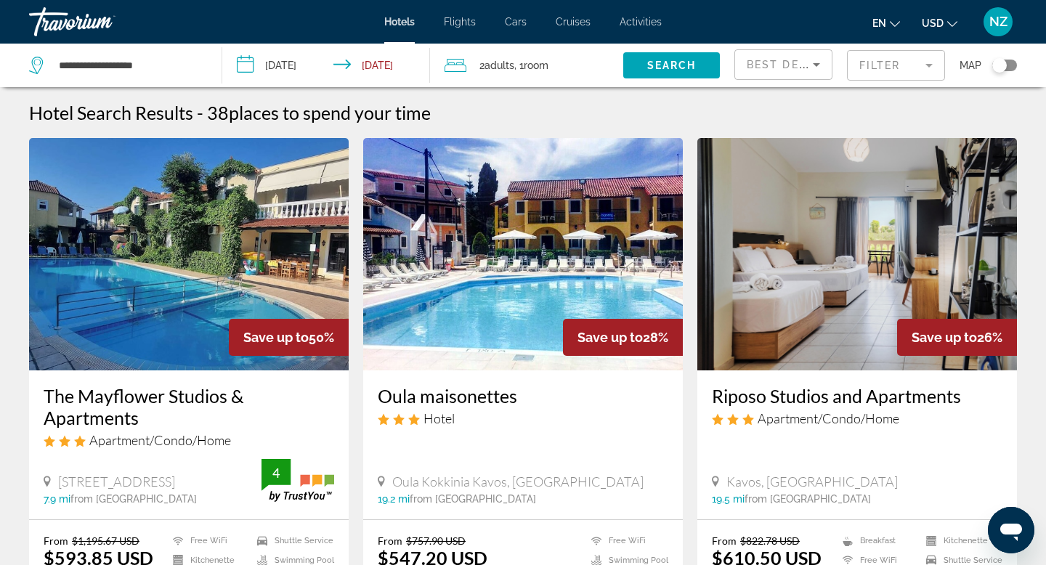
click at [869, 246] on img "Main content" at bounding box center [857, 254] width 320 height 232
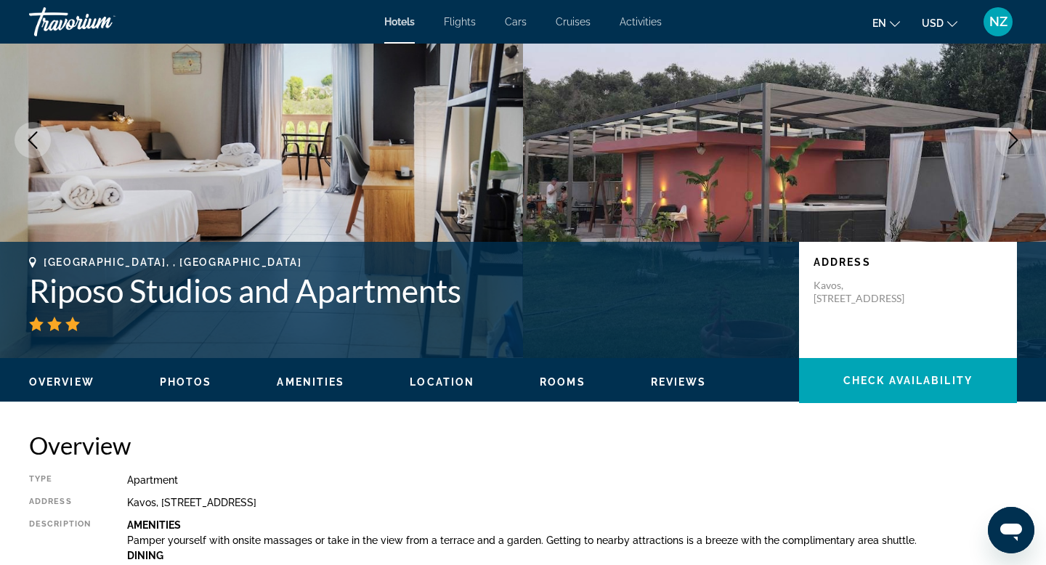
scroll to position [125, 0]
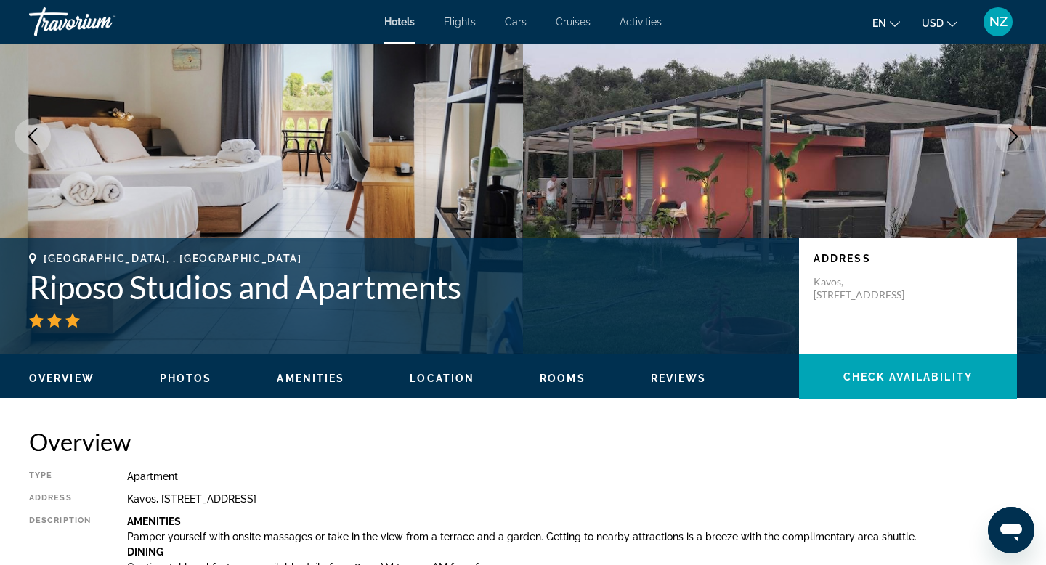
click at [27, 138] on icon "Previous image" at bounding box center [32, 136] width 17 height 17
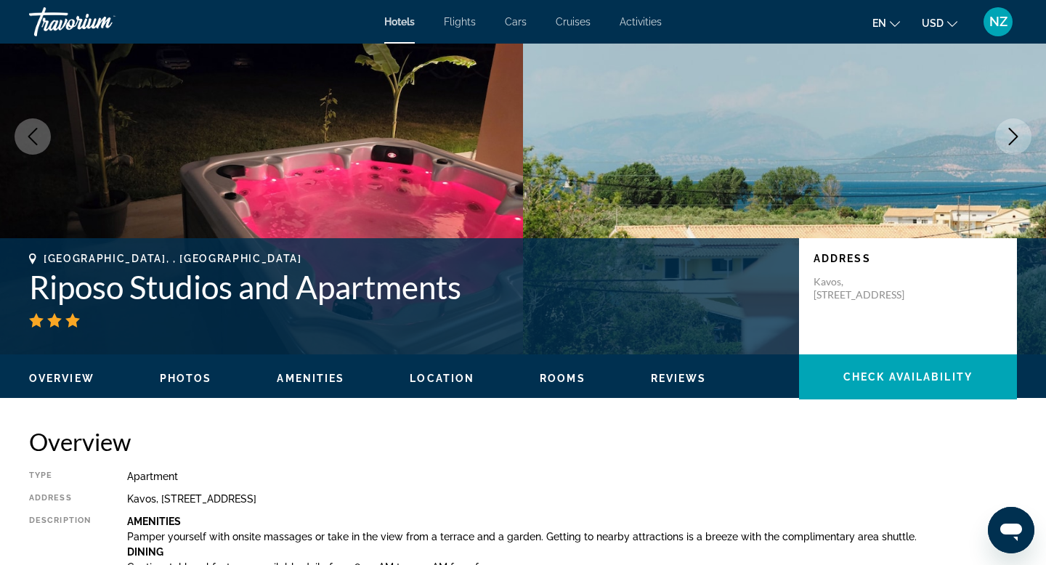
click at [28, 139] on icon "Previous image" at bounding box center [32, 136] width 17 height 17
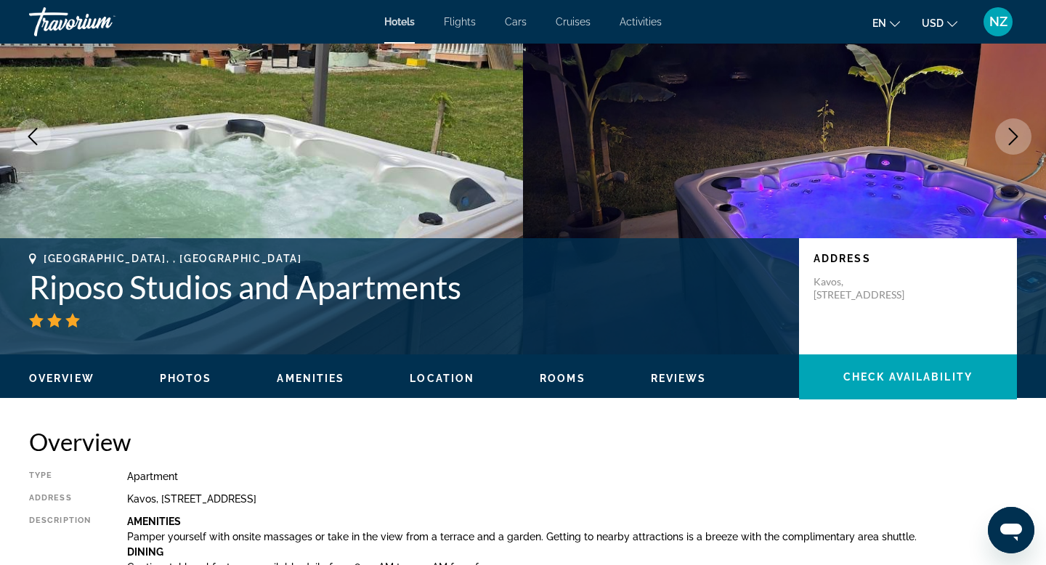
click at [28, 140] on icon "Previous image" at bounding box center [32, 136] width 17 height 17
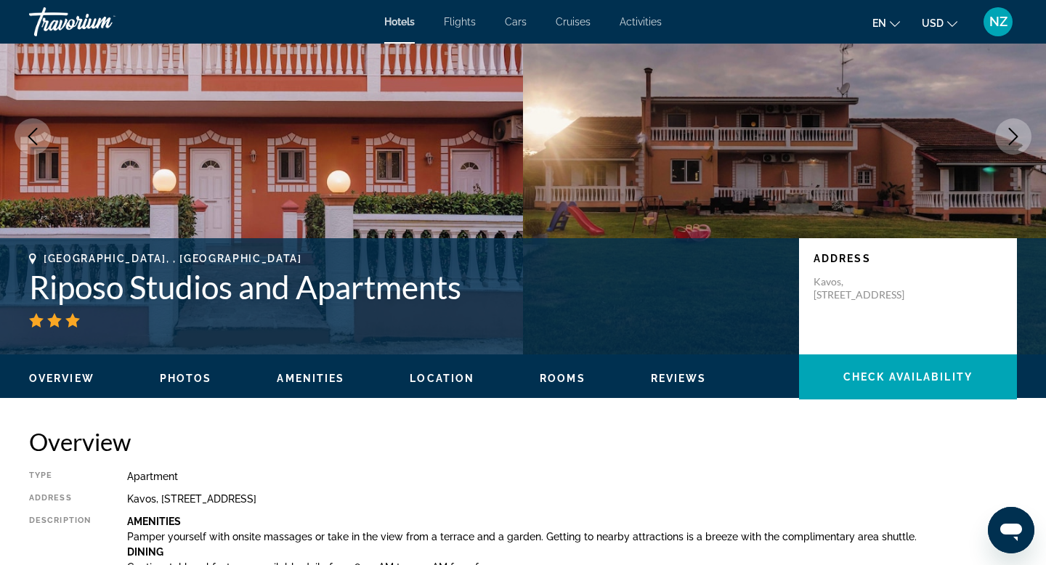
click at [28, 140] on icon "Previous image" at bounding box center [32, 136] width 17 height 17
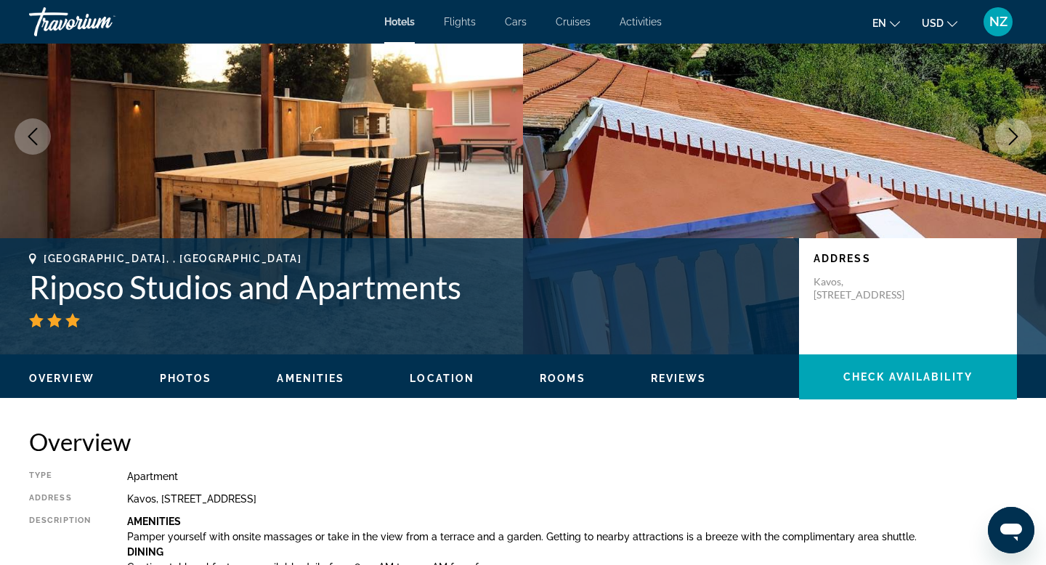
click at [28, 141] on icon "Previous image" at bounding box center [32, 136] width 17 height 17
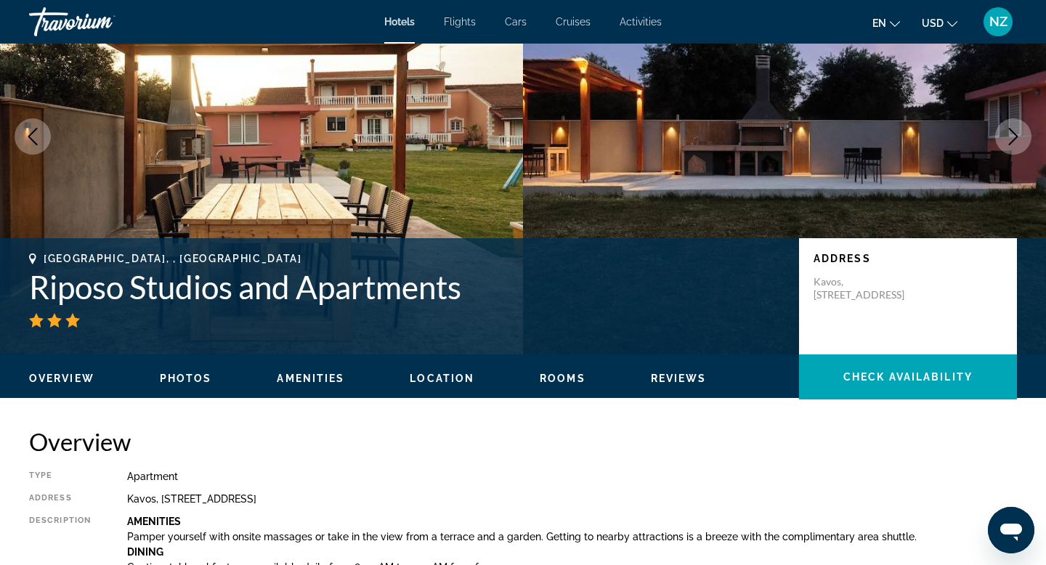
click at [28, 141] on icon "Previous image" at bounding box center [32, 136] width 17 height 17
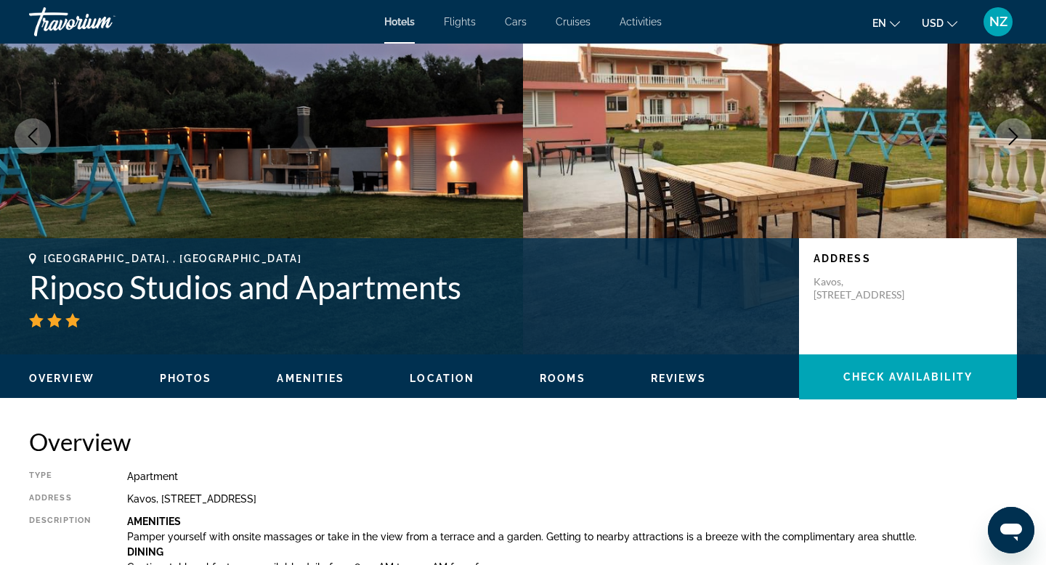
click at [28, 142] on icon "Previous image" at bounding box center [32, 136] width 17 height 17
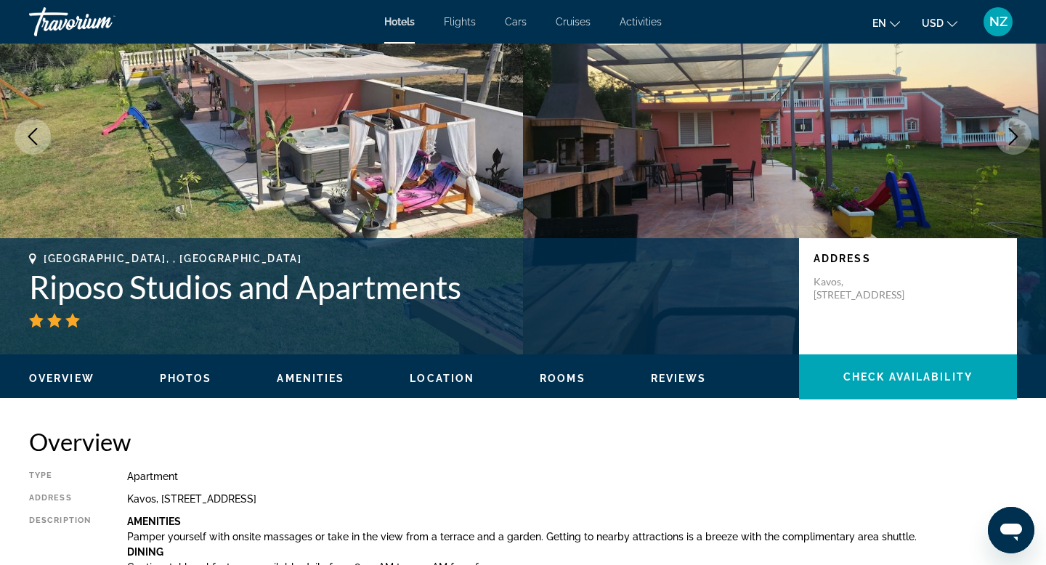
click at [28, 142] on icon "Previous image" at bounding box center [32, 136] width 17 height 17
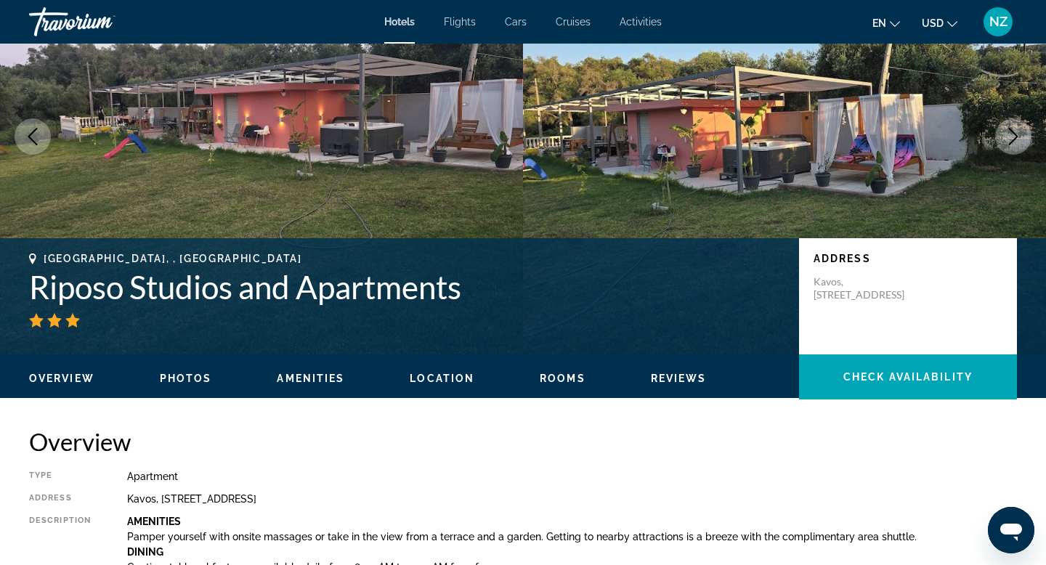
click at [28, 142] on icon "Previous image" at bounding box center [32, 136] width 17 height 17
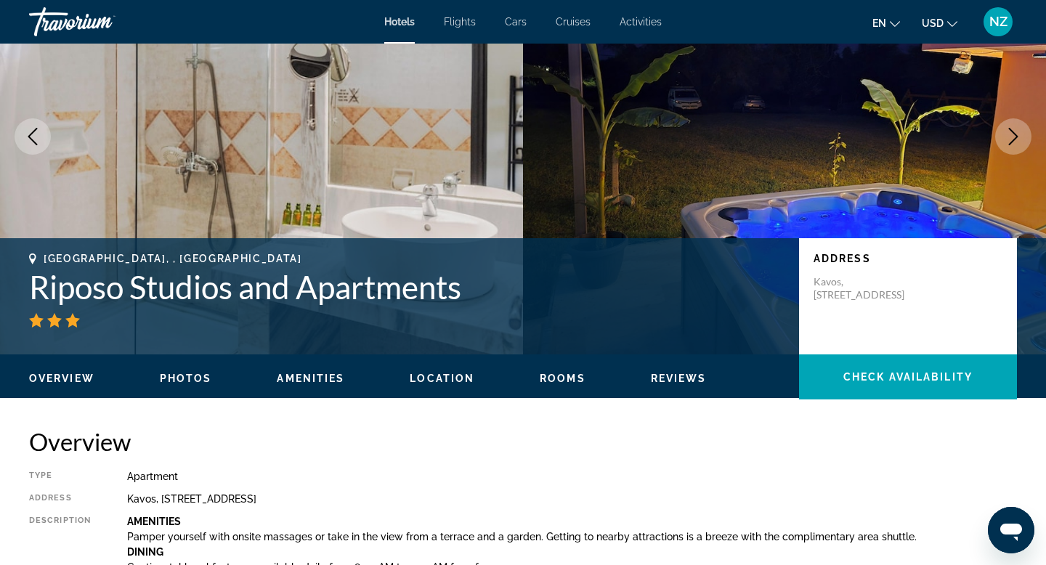
click at [28, 142] on icon "Previous image" at bounding box center [32, 136] width 17 height 17
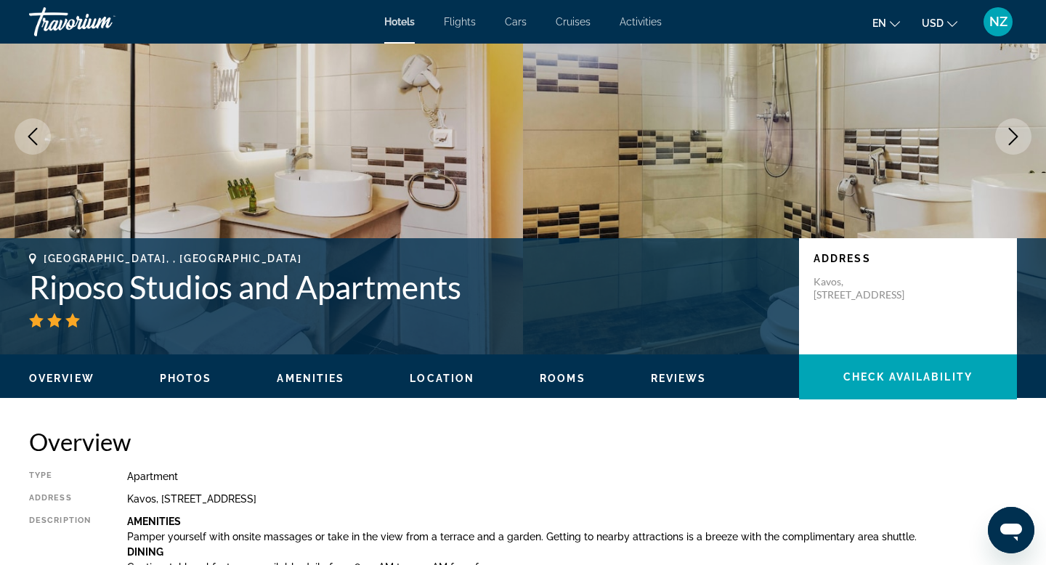
click at [28, 145] on icon "Previous image" at bounding box center [32, 136] width 17 height 17
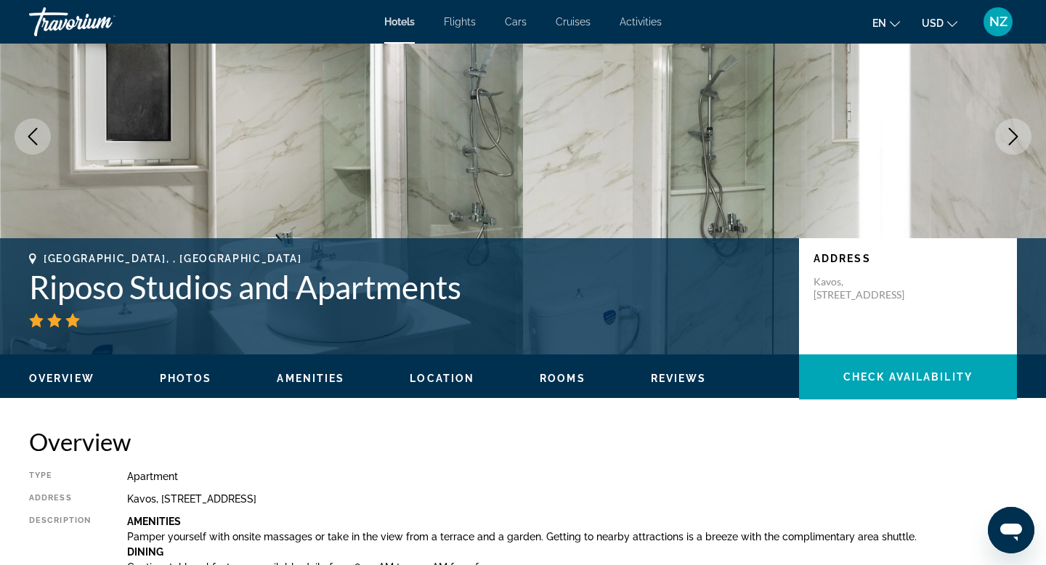
click at [28, 146] on button "Previous image" at bounding box center [33, 136] width 36 height 36
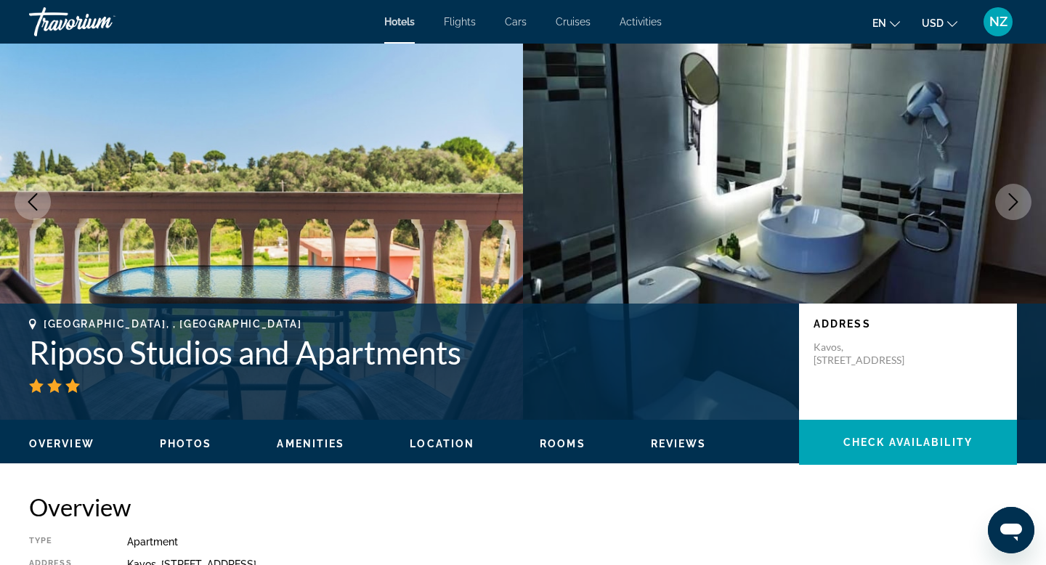
scroll to position [0, 0]
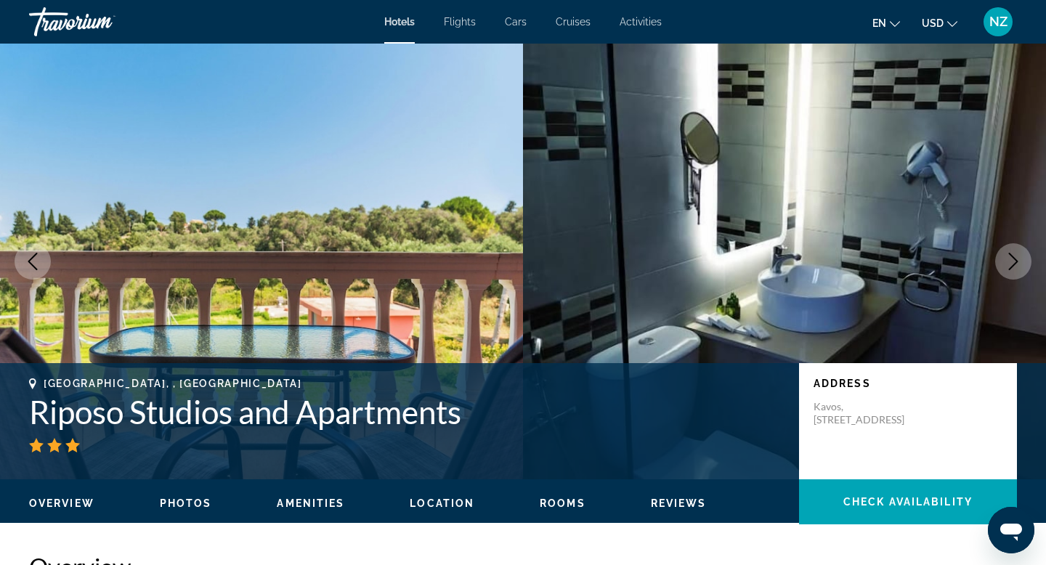
click at [945, 31] on button "USD USD ($) MXN (Mex$) CAD (Can$) GBP (£) EUR (€) AUD (A$) NZD (NZ$) CNY (CN¥)" at bounding box center [940, 22] width 36 height 21
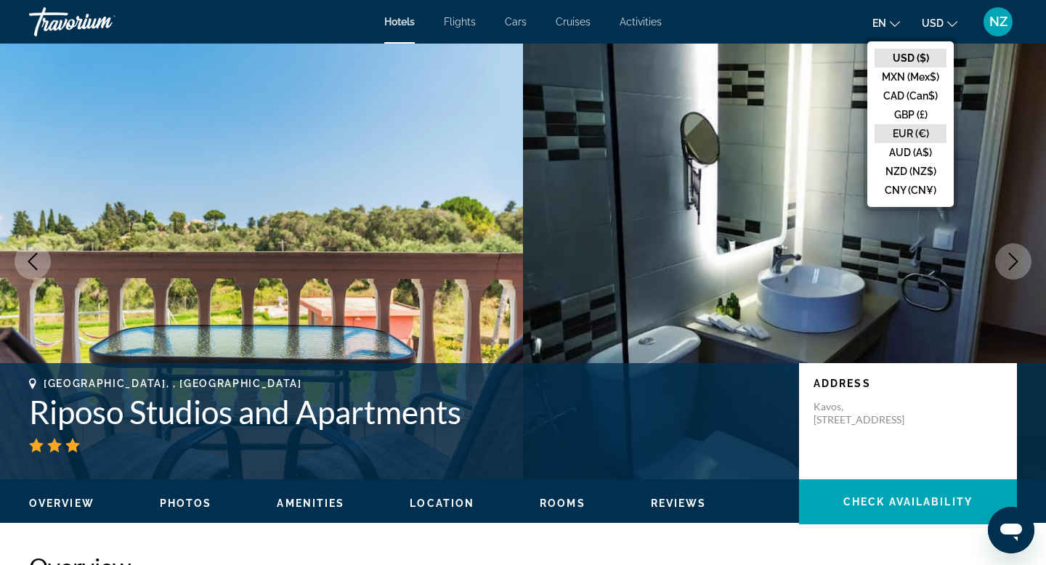
click at [924, 137] on button "EUR (€)" at bounding box center [911, 133] width 72 height 19
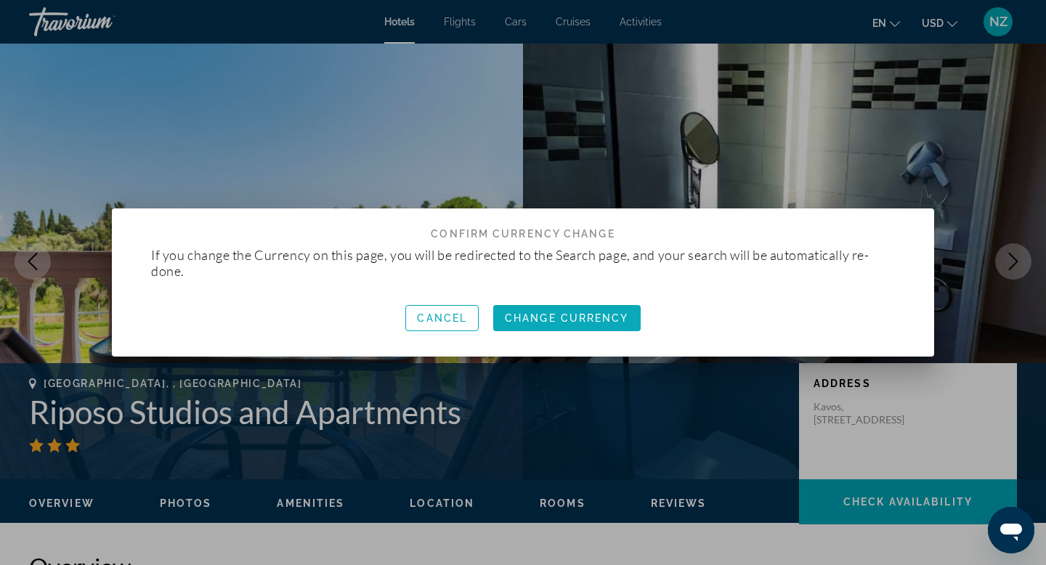
click at [582, 323] on span "Change Currency" at bounding box center [567, 318] width 124 height 12
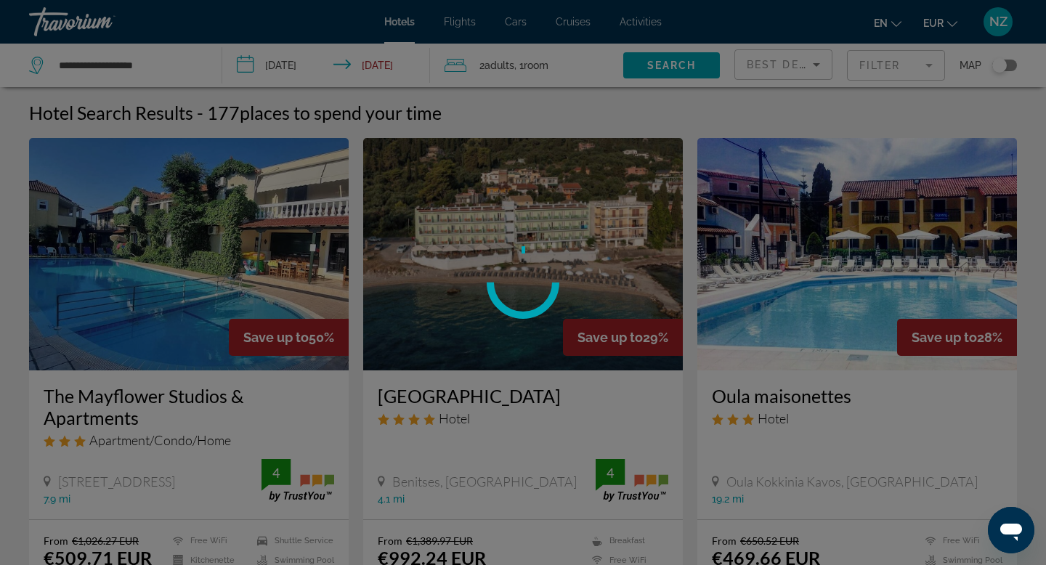
click at [811, 69] on div at bounding box center [523, 282] width 1046 height 565
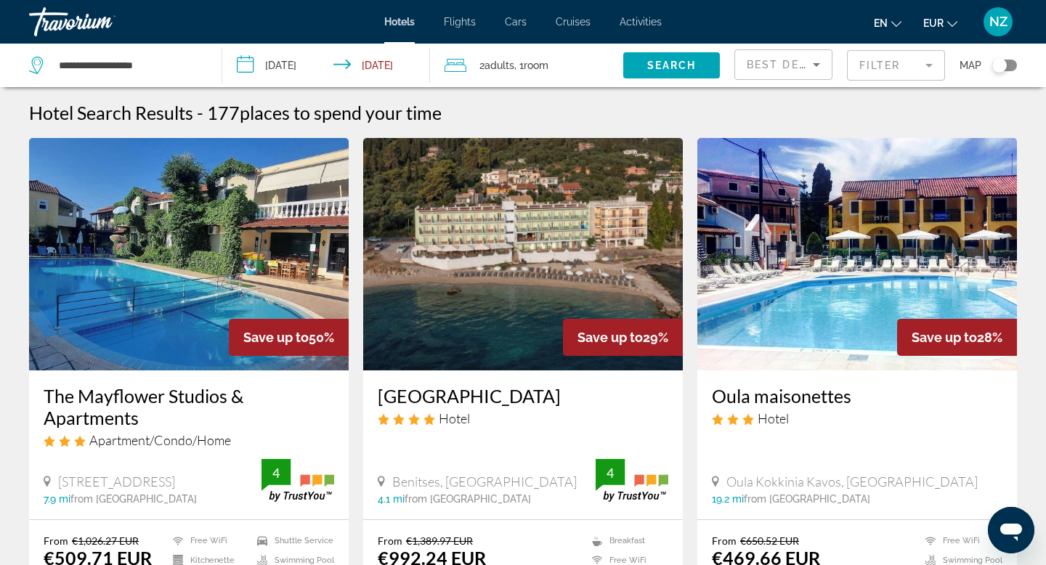
click at [811, 69] on icon "Sort by" at bounding box center [816, 64] width 17 height 17
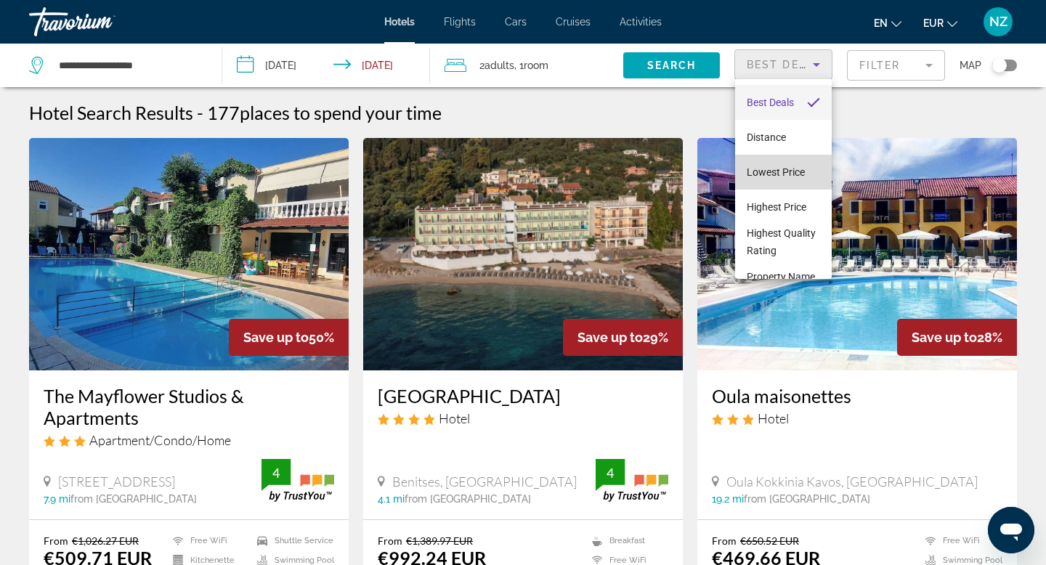
click at [799, 174] on span "Lowest Price" at bounding box center [776, 172] width 58 height 12
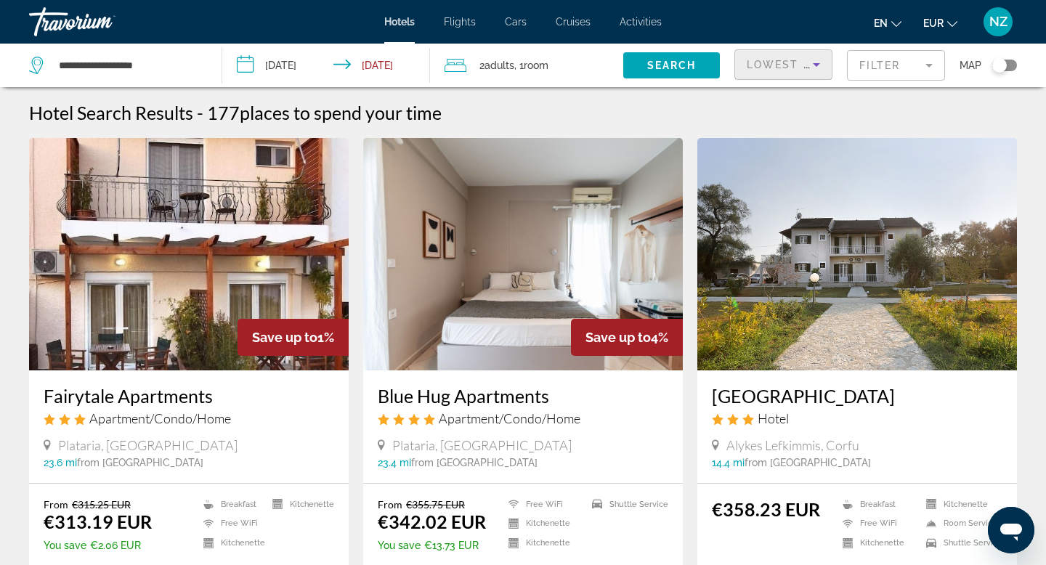
click at [809, 63] on icon "Sort by" at bounding box center [816, 64] width 17 height 17
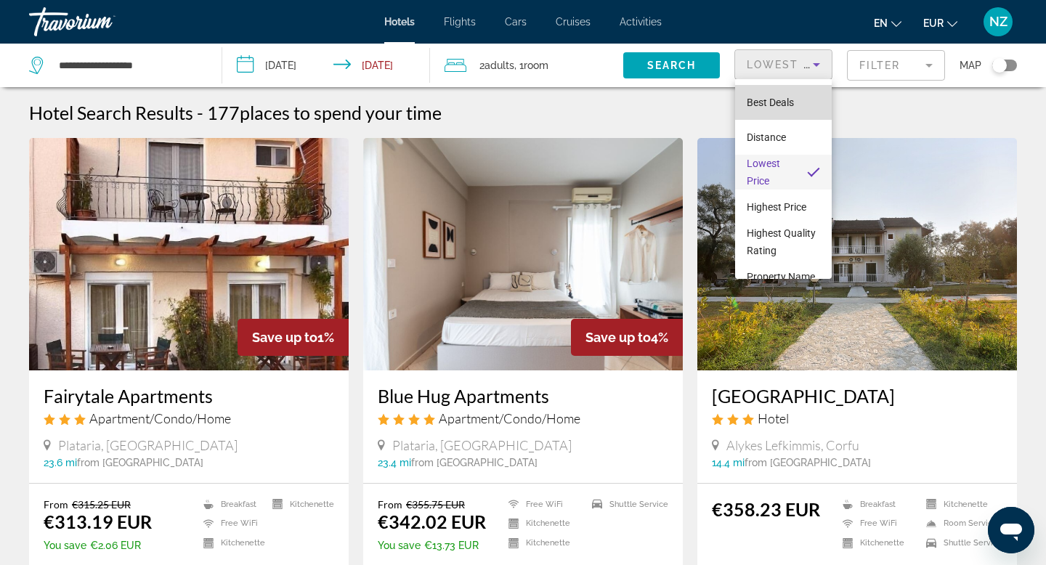
click at [790, 103] on span "Best Deals" at bounding box center [770, 103] width 47 height 12
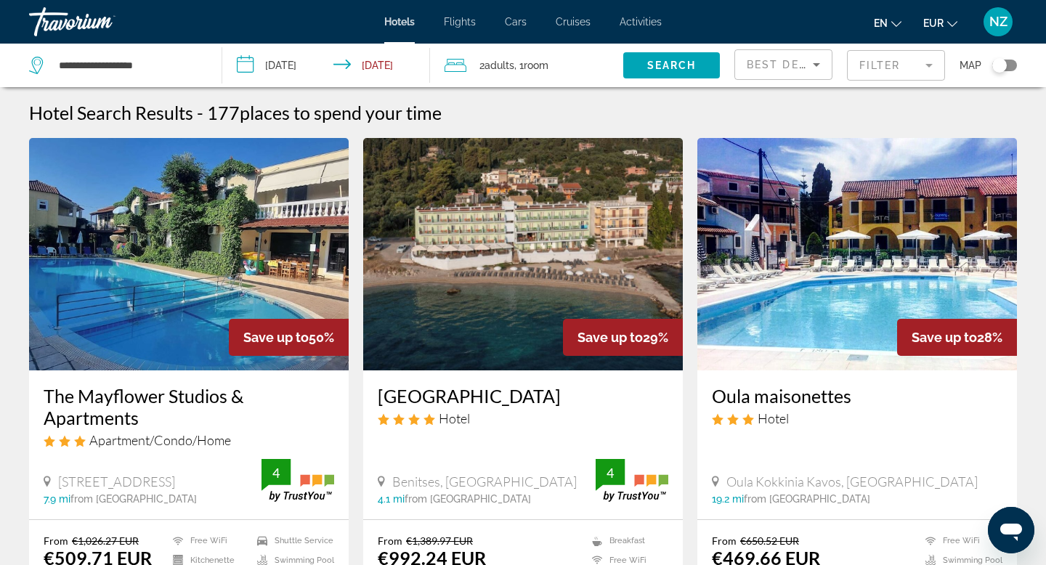
click at [856, 246] on img "Main content" at bounding box center [857, 254] width 320 height 232
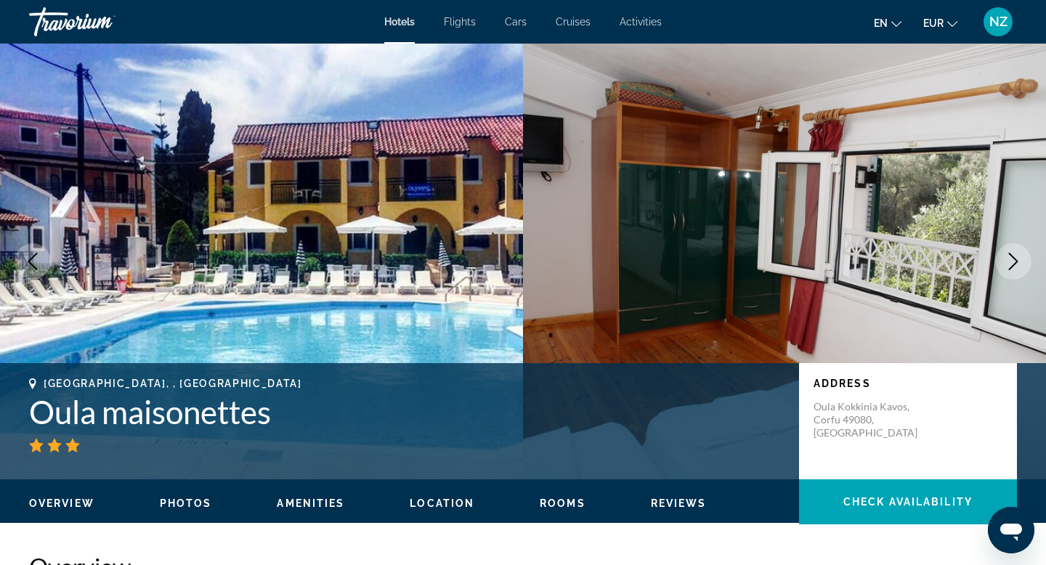
click at [1013, 258] on icon "Next image" at bounding box center [1013, 261] width 9 height 17
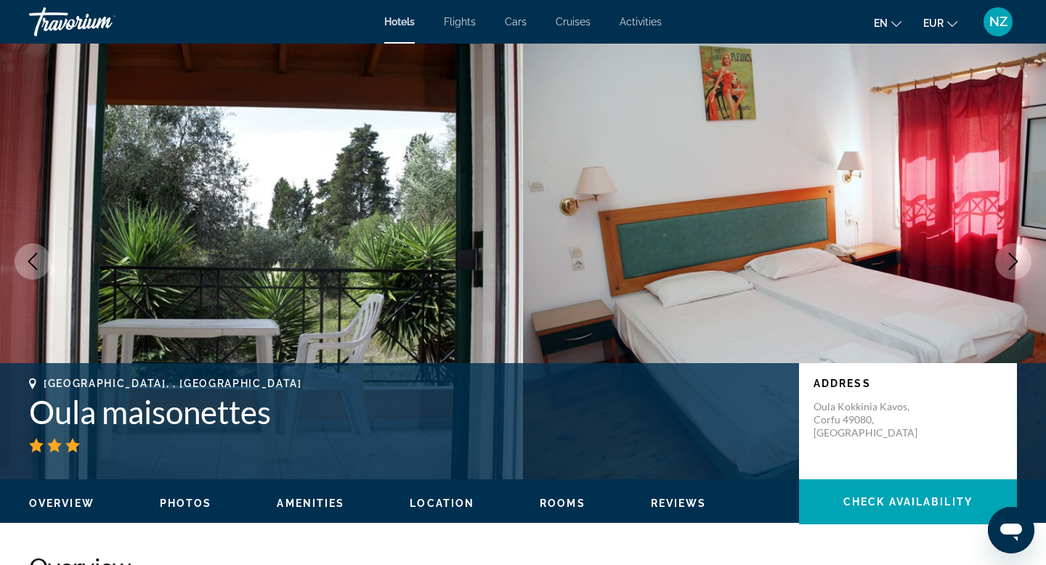
click at [1013, 259] on icon "Next image" at bounding box center [1013, 261] width 17 height 17
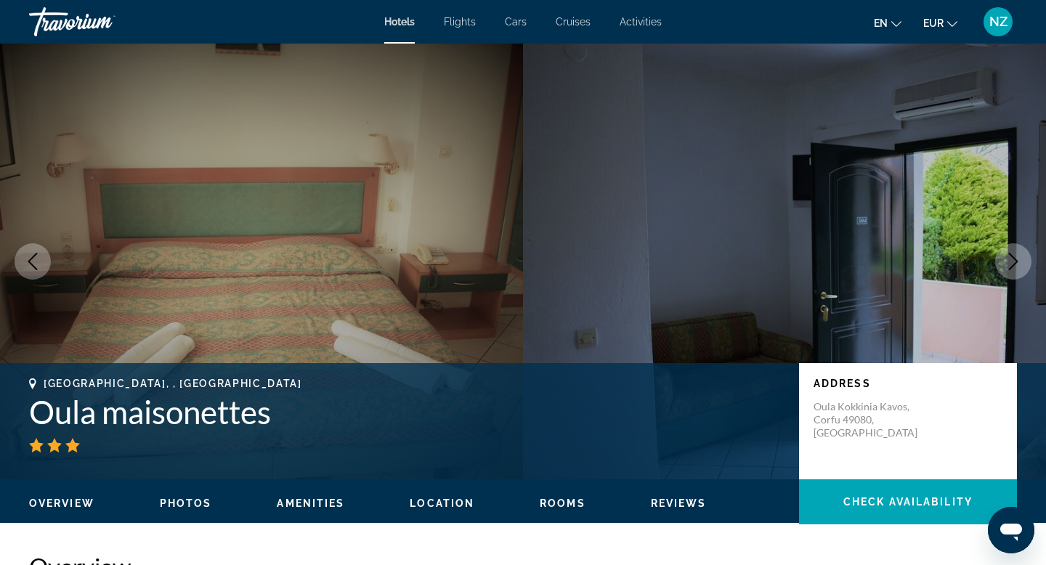
click at [1011, 264] on icon "Next image" at bounding box center [1013, 261] width 17 height 17
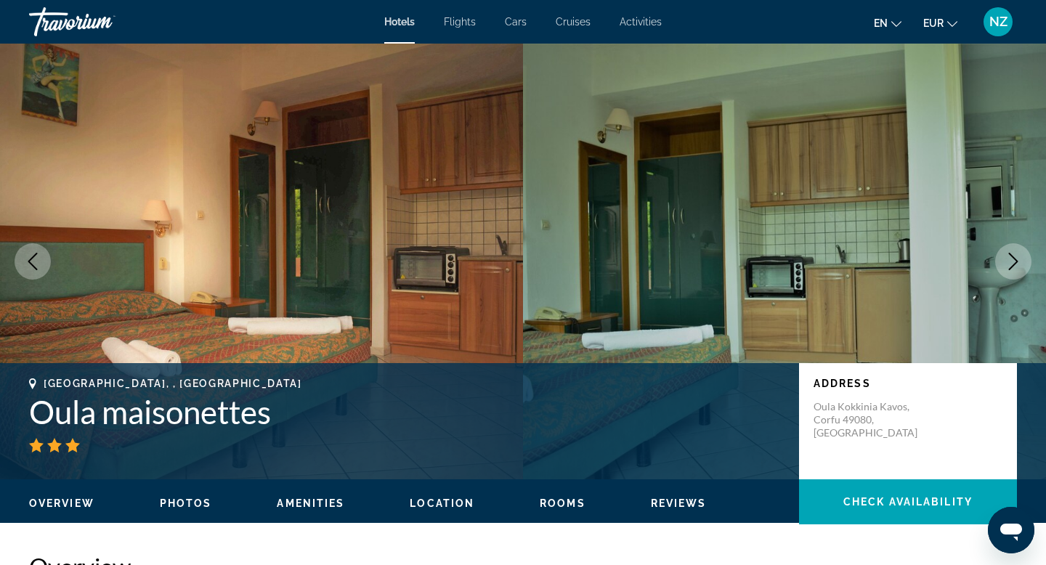
click at [1011, 265] on icon "Next image" at bounding box center [1013, 261] width 17 height 17
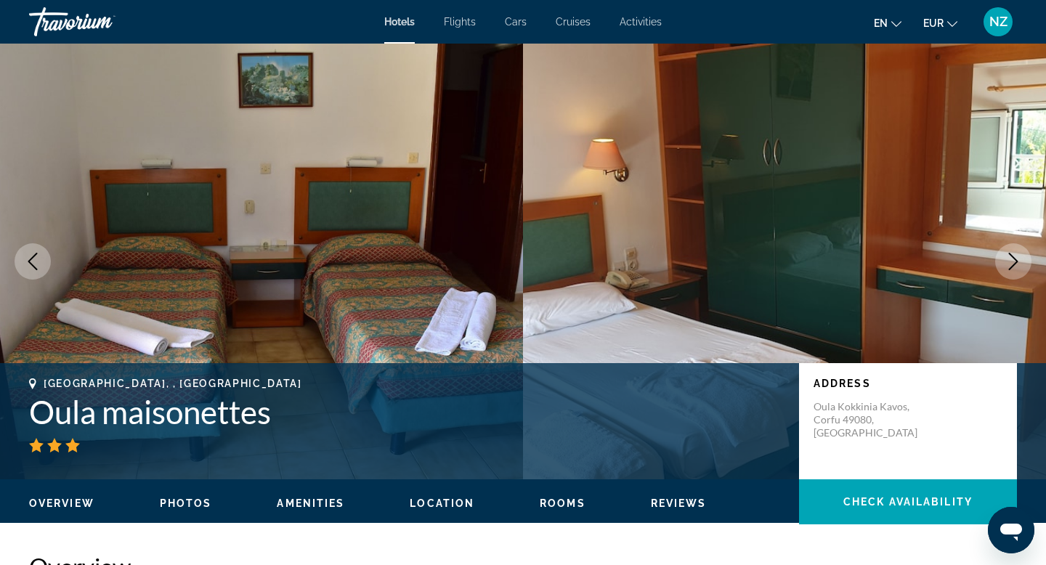
click at [1011, 265] on icon "Next image" at bounding box center [1013, 261] width 17 height 17
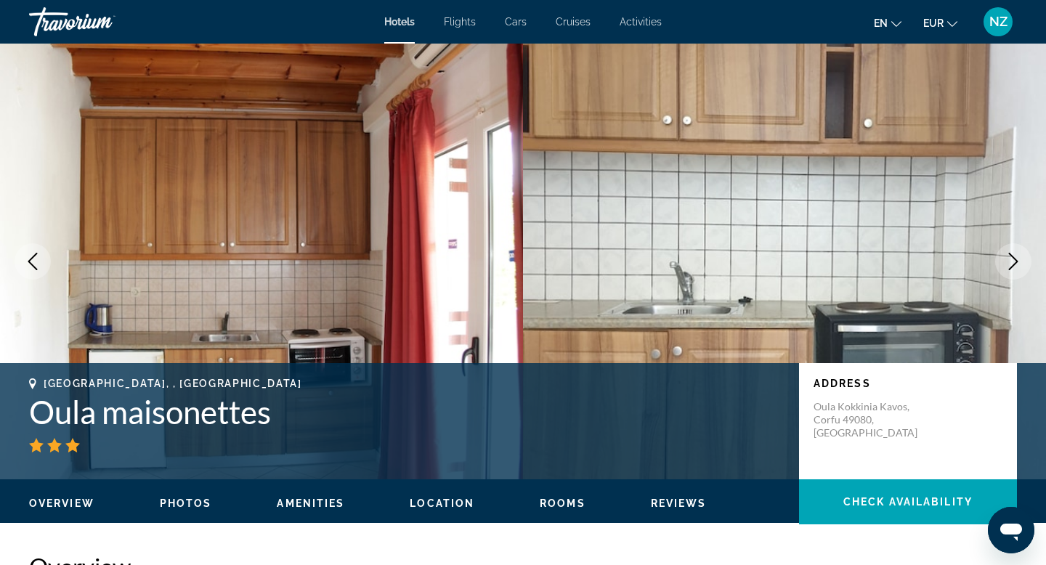
click at [1011, 265] on icon "Next image" at bounding box center [1013, 261] width 17 height 17
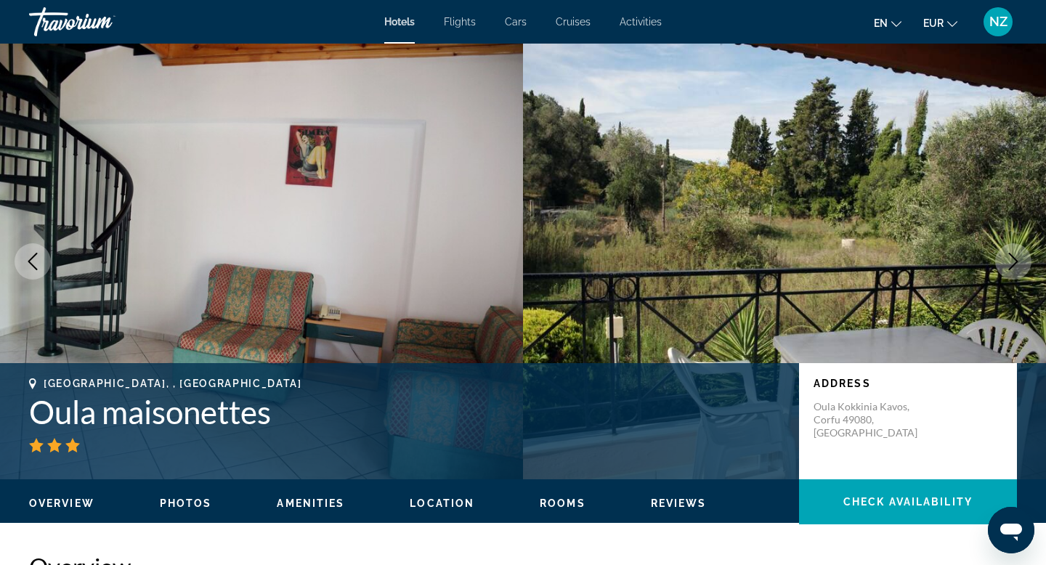
click at [1011, 265] on icon "Next image" at bounding box center [1013, 261] width 17 height 17
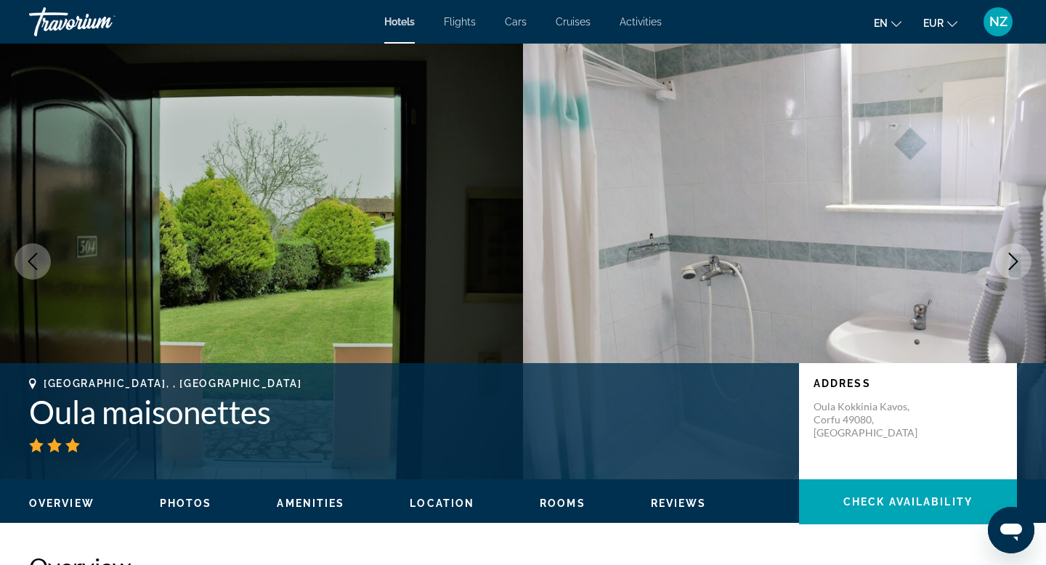
click at [1011, 265] on icon "Next image" at bounding box center [1013, 261] width 17 height 17
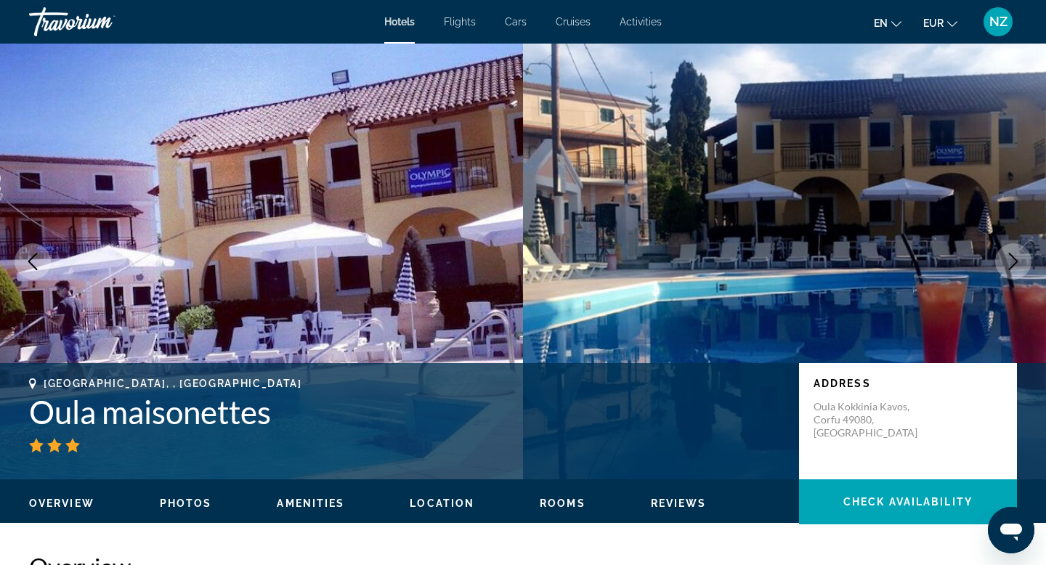
click at [1011, 265] on icon "Next image" at bounding box center [1013, 261] width 17 height 17
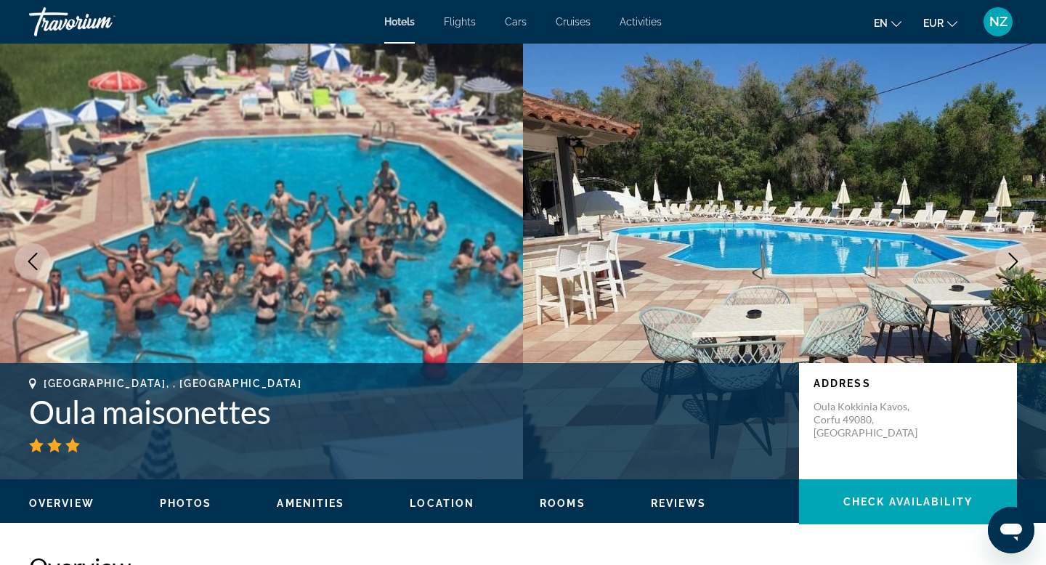
click at [1011, 265] on icon "Next image" at bounding box center [1013, 261] width 17 height 17
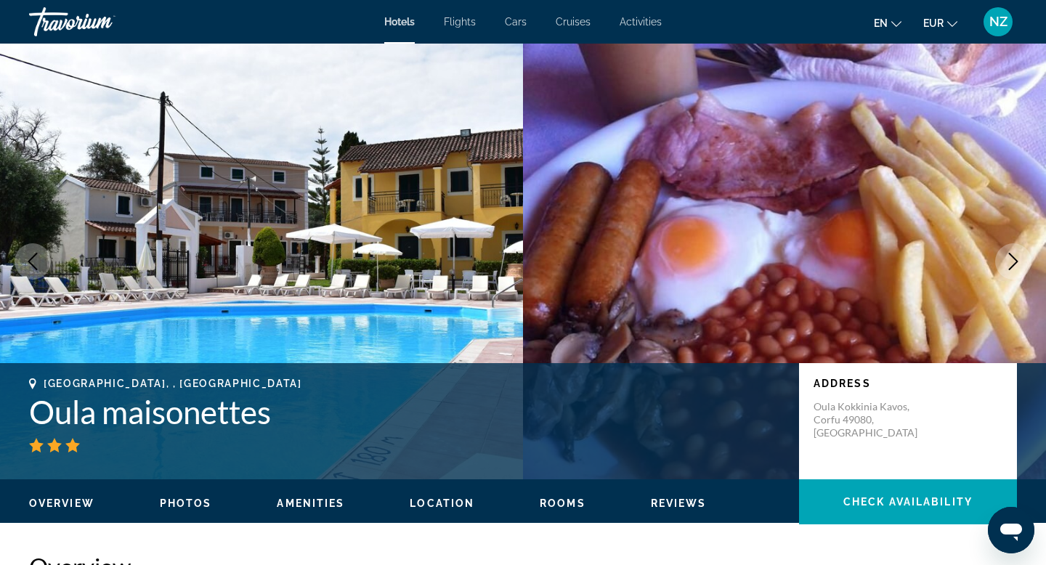
click at [1011, 265] on icon "Next image" at bounding box center [1013, 261] width 17 height 17
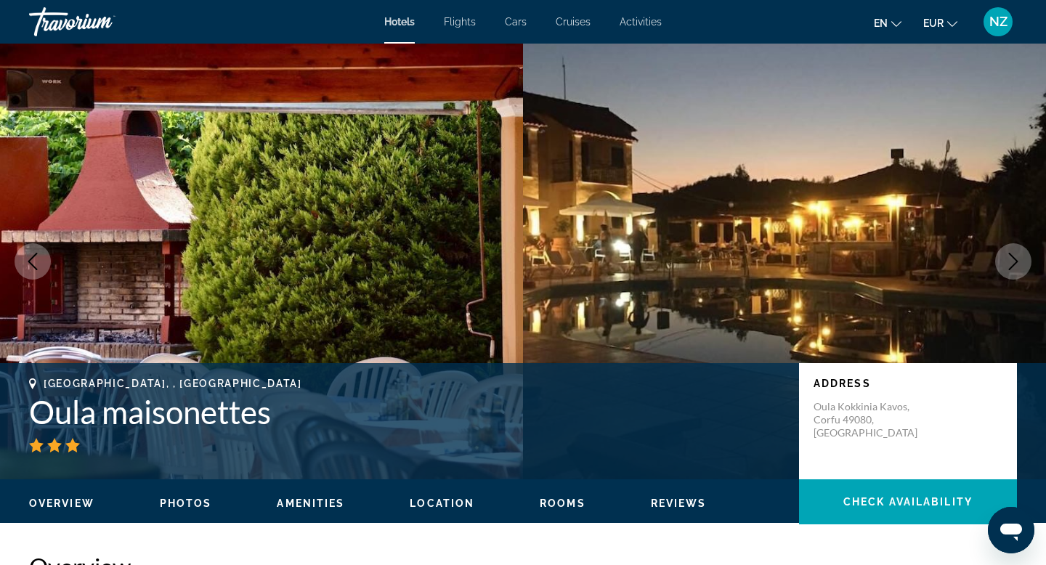
click at [1011, 265] on icon "Next image" at bounding box center [1013, 261] width 17 height 17
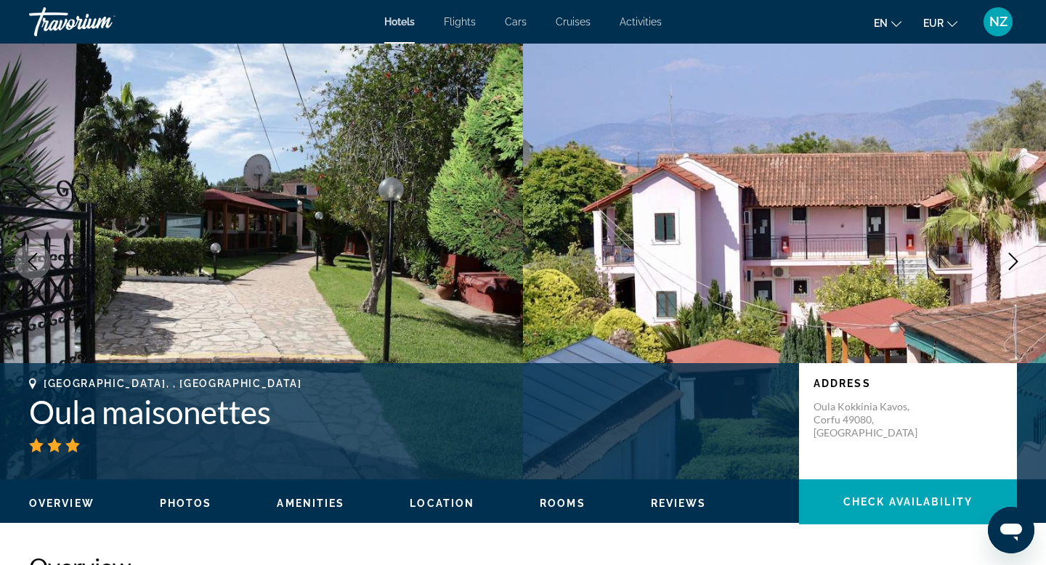
click at [1011, 265] on icon "Next image" at bounding box center [1013, 261] width 17 height 17
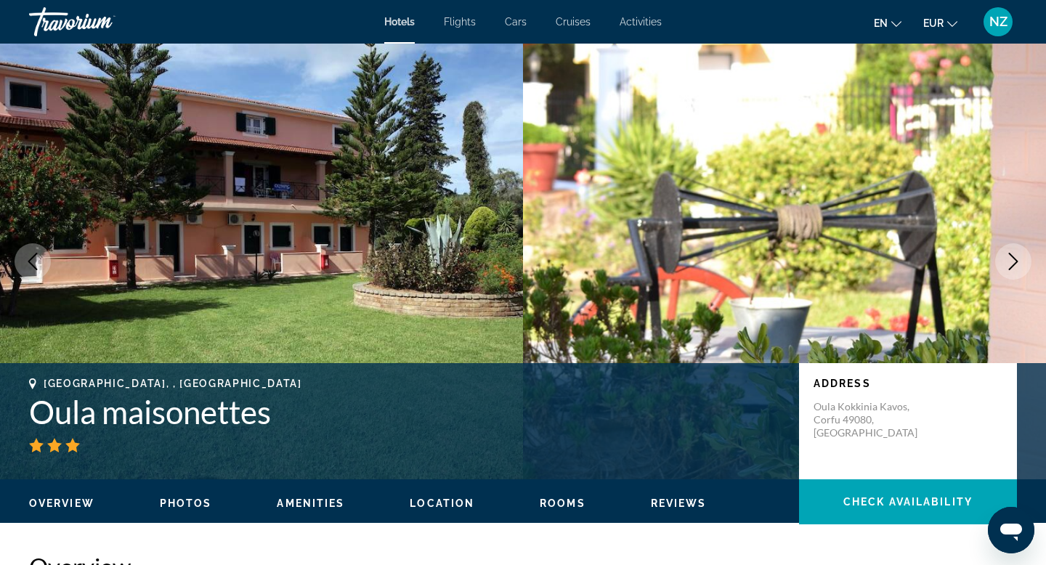
click at [1011, 265] on icon "Next image" at bounding box center [1013, 261] width 17 height 17
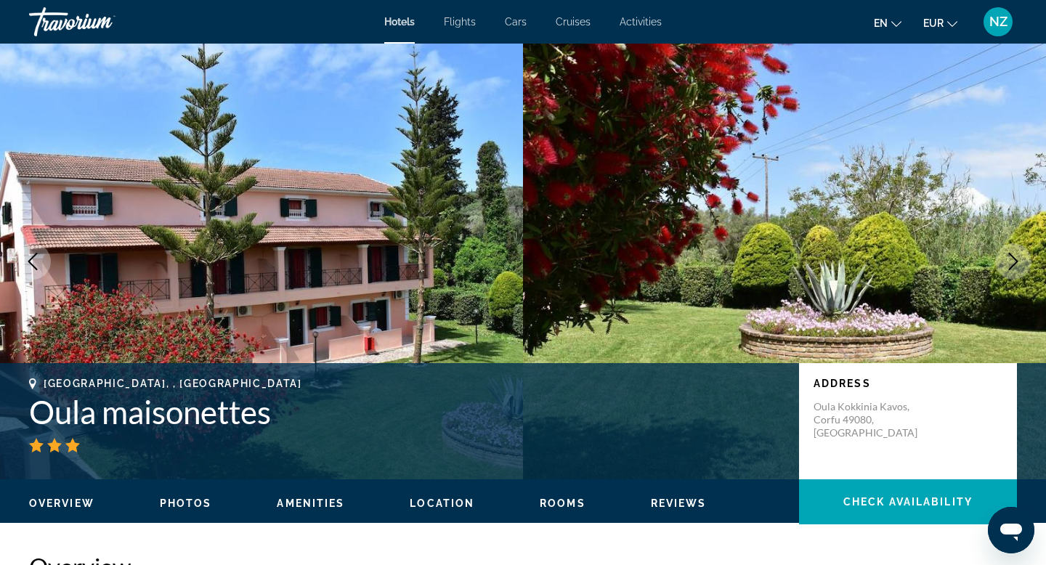
click at [1011, 265] on icon "Next image" at bounding box center [1013, 261] width 17 height 17
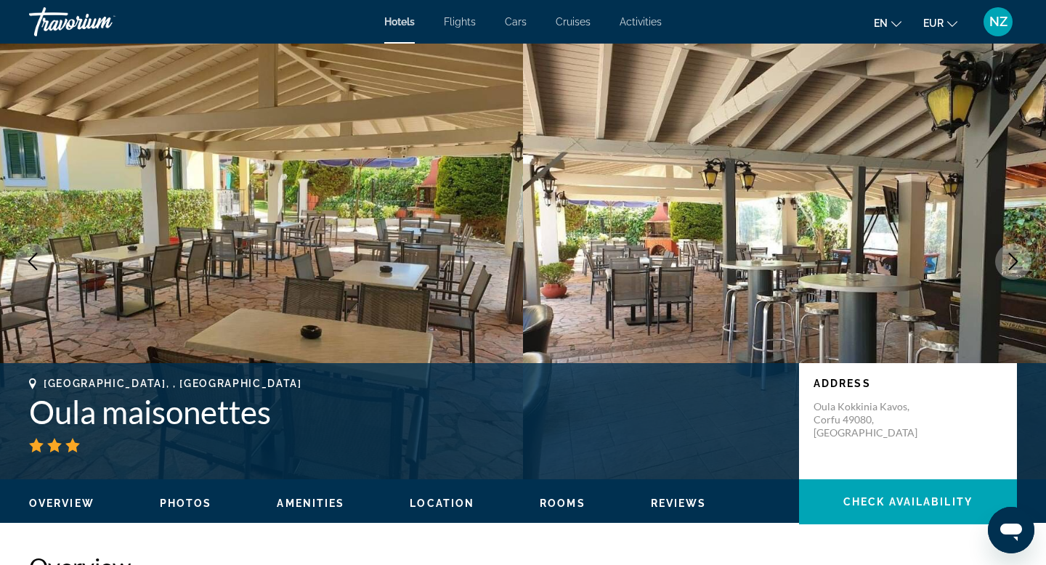
click at [1011, 265] on icon "Next image" at bounding box center [1013, 261] width 17 height 17
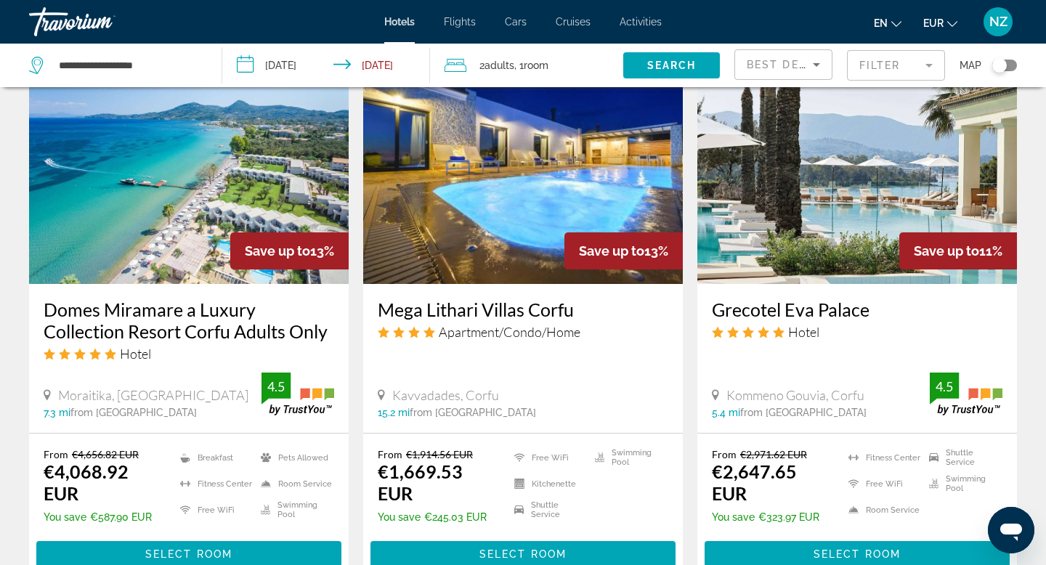
scroll to position [1725, 0]
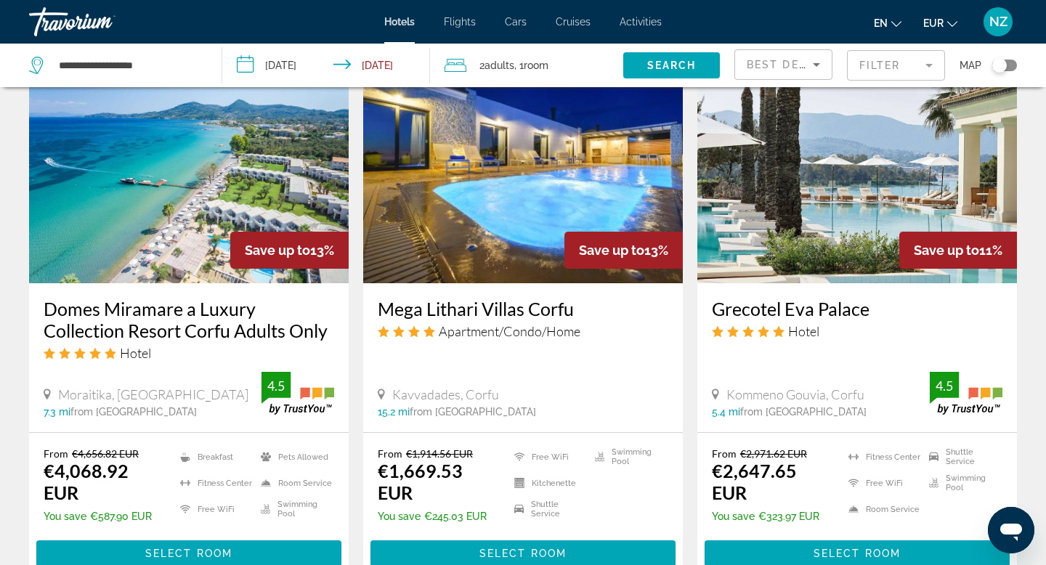
click at [839, 177] on img "Main content" at bounding box center [857, 167] width 320 height 232
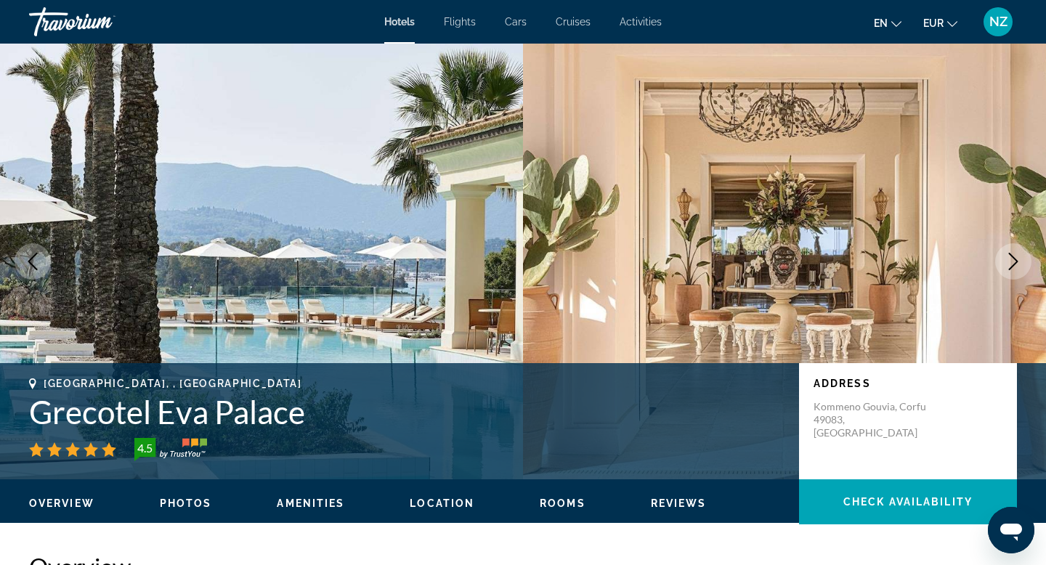
click at [1010, 265] on icon "Next image" at bounding box center [1013, 261] width 17 height 17
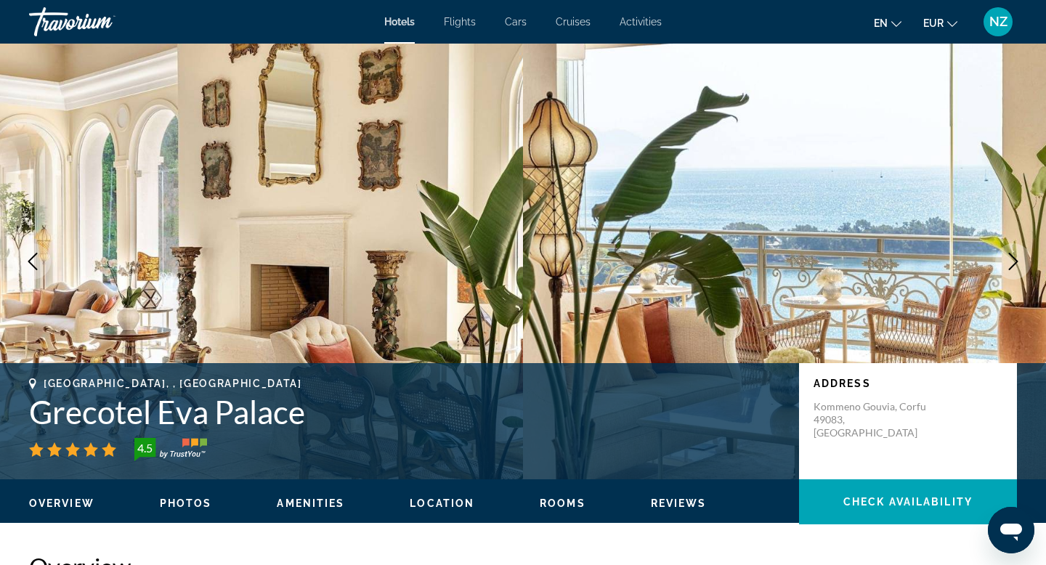
click at [1010, 265] on icon "Next image" at bounding box center [1013, 261] width 17 height 17
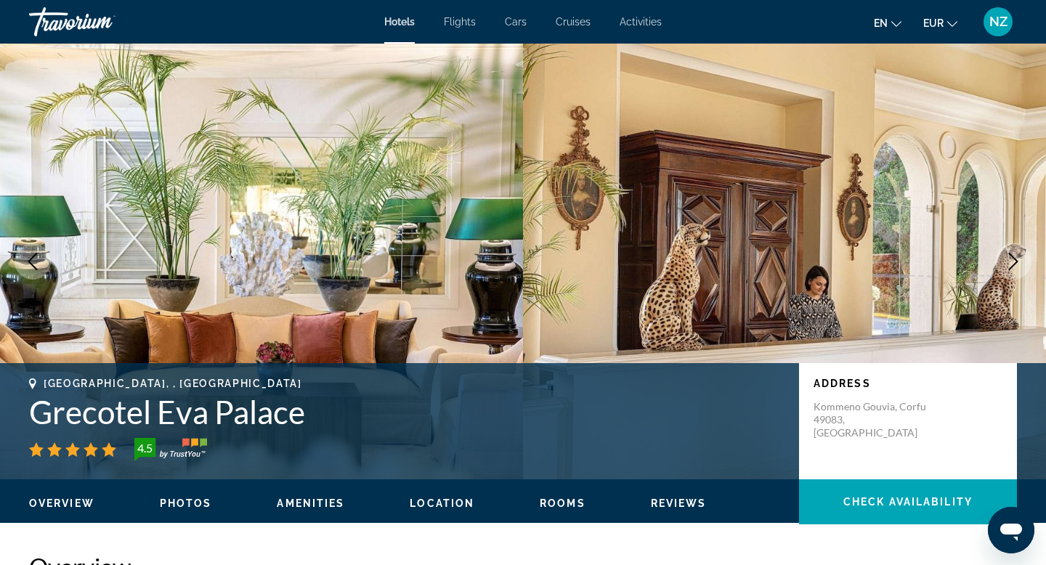
click at [1010, 265] on icon "Next image" at bounding box center [1013, 261] width 17 height 17
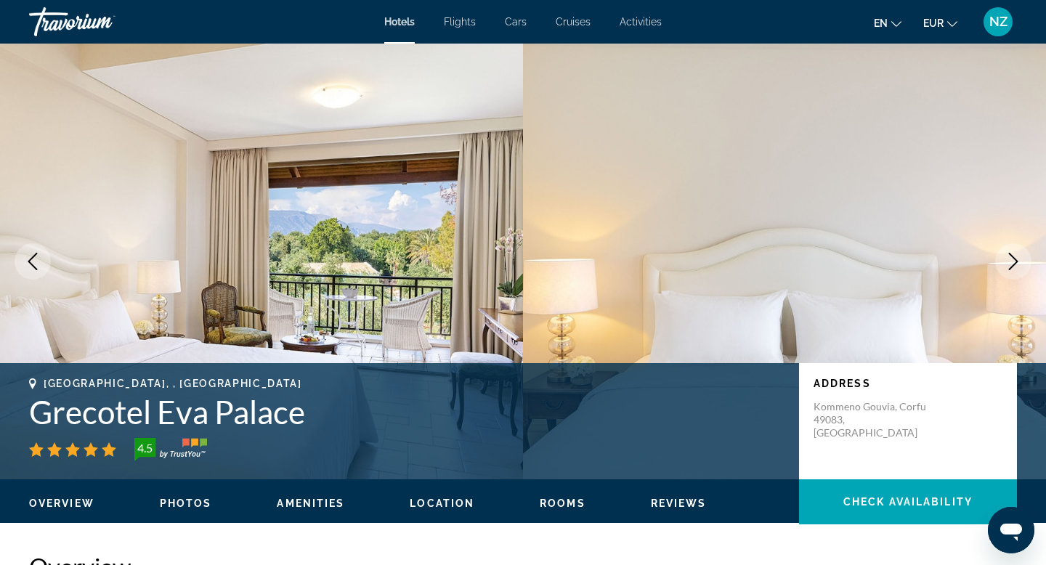
click at [1010, 265] on icon "Next image" at bounding box center [1013, 261] width 17 height 17
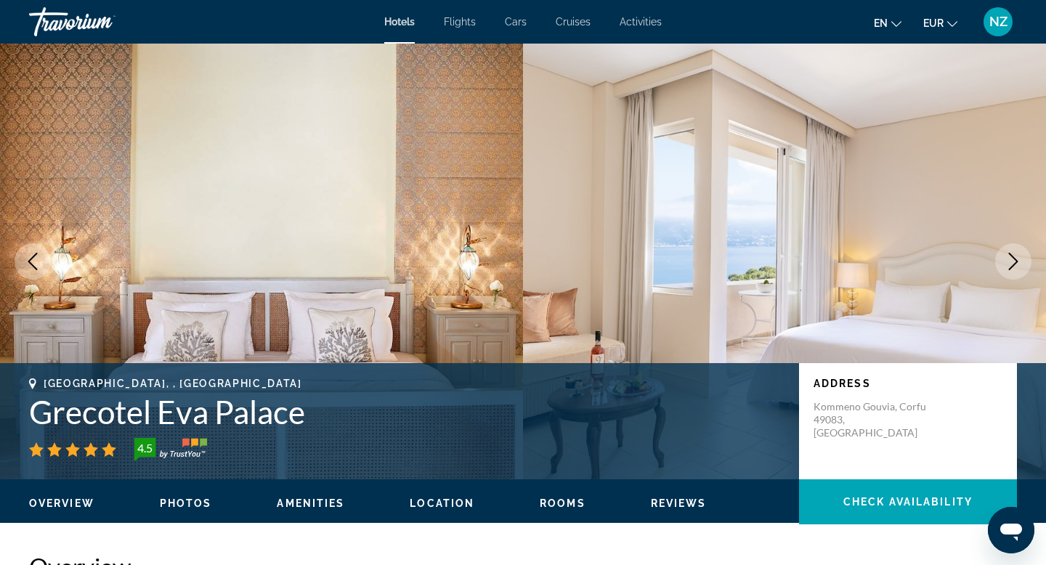
click at [1010, 265] on icon "Next image" at bounding box center [1013, 261] width 17 height 17
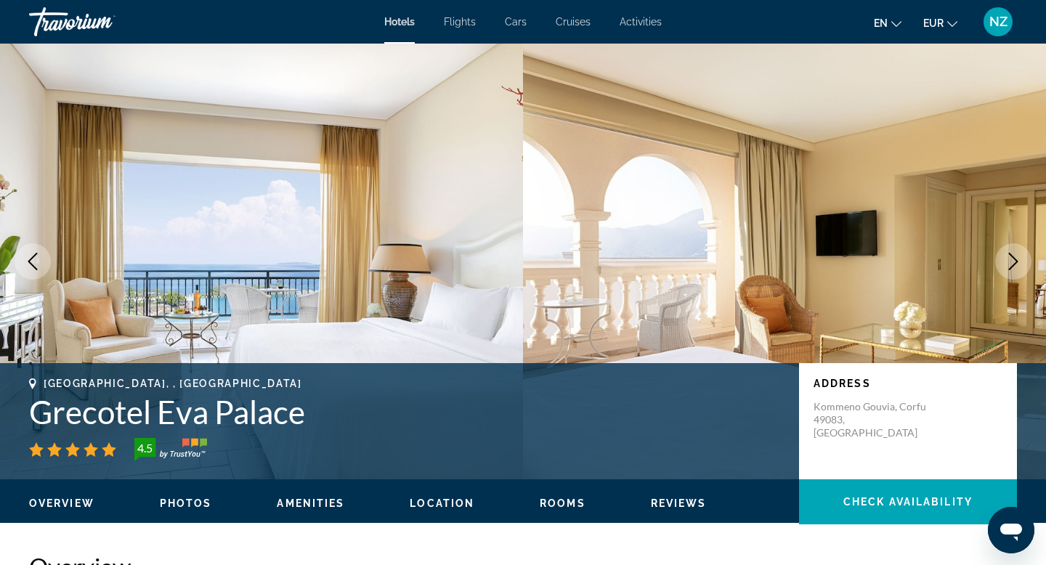
click at [1010, 266] on icon "Next image" at bounding box center [1013, 261] width 17 height 17
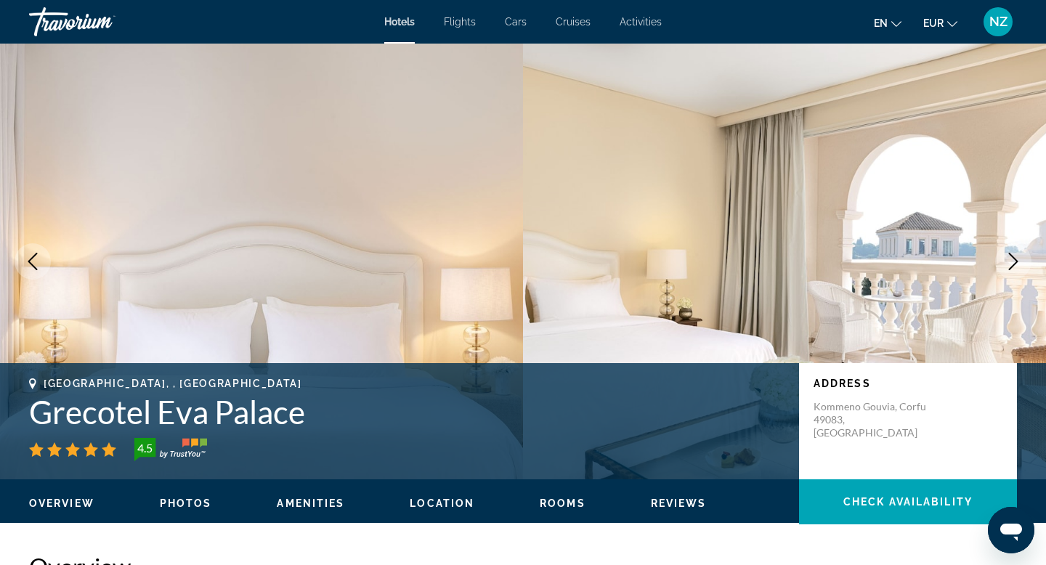
click at [1010, 266] on icon "Next image" at bounding box center [1013, 261] width 17 height 17
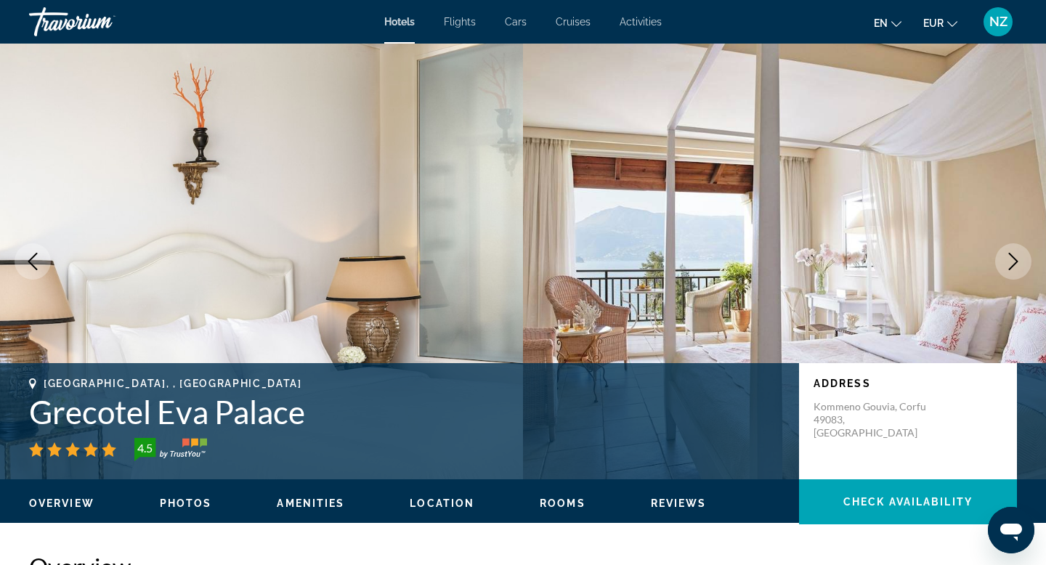
click at [1010, 266] on icon "Next image" at bounding box center [1013, 261] width 17 height 17
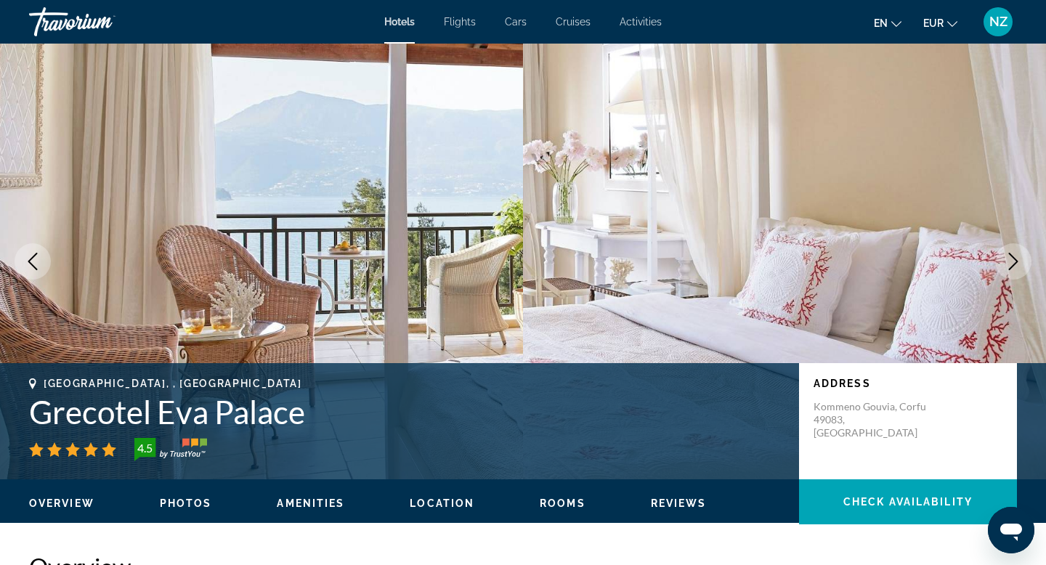
click at [1010, 266] on icon "Next image" at bounding box center [1013, 261] width 17 height 17
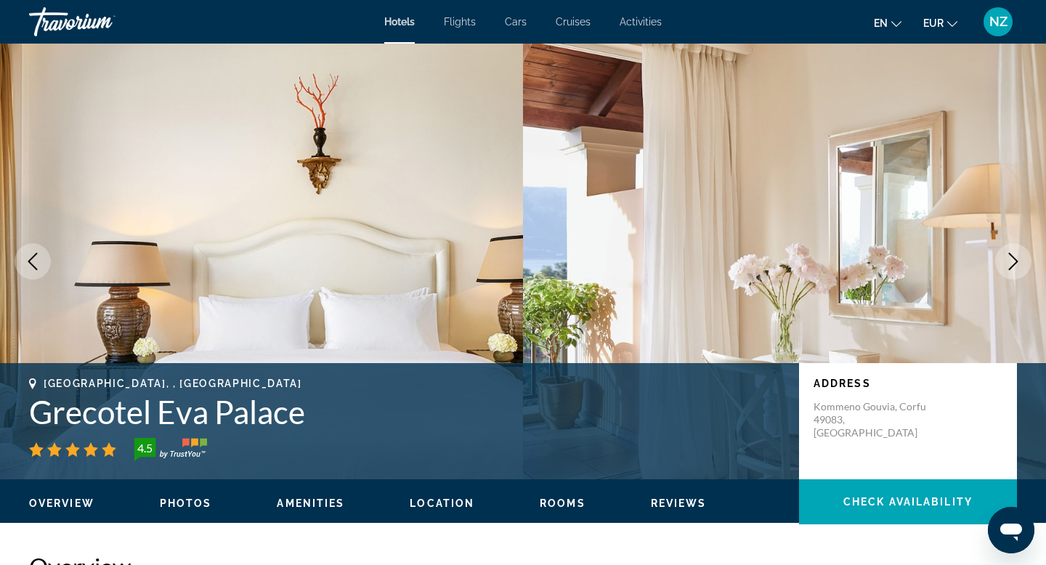
click at [1010, 266] on icon "Next image" at bounding box center [1013, 261] width 17 height 17
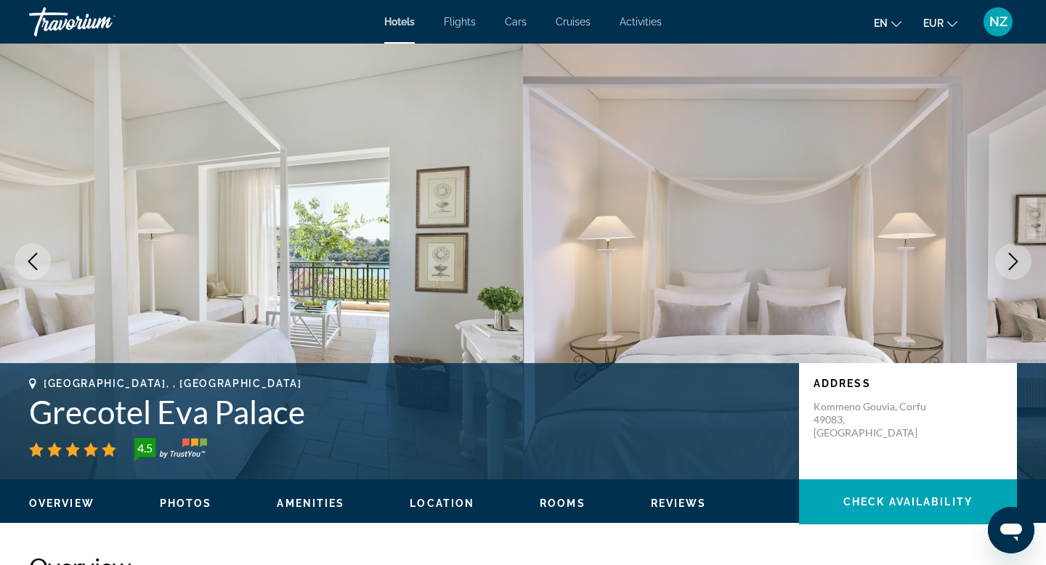
click at [1010, 266] on icon "Next image" at bounding box center [1013, 261] width 17 height 17
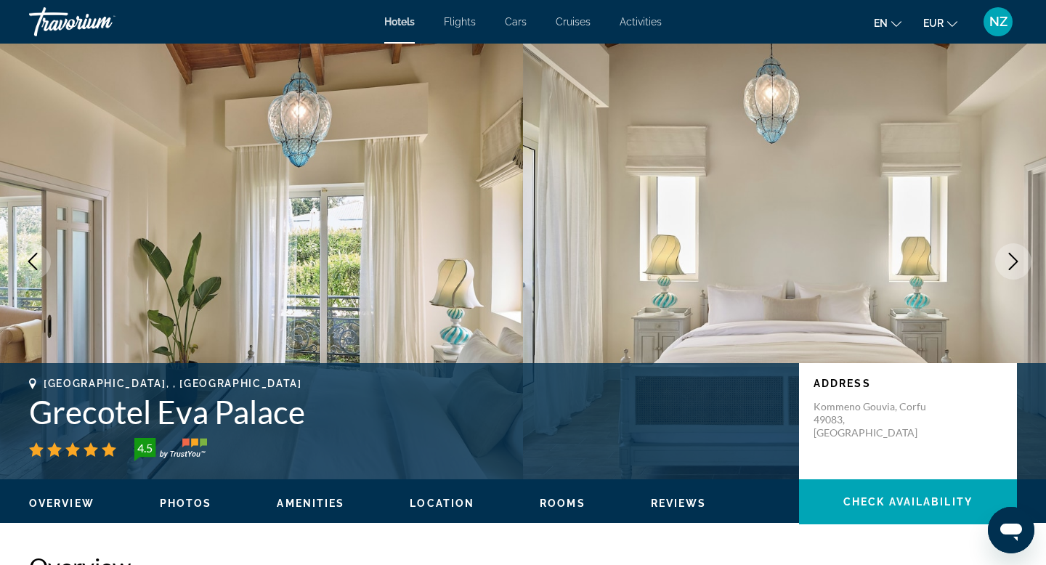
click at [1010, 266] on icon "Next image" at bounding box center [1013, 261] width 17 height 17
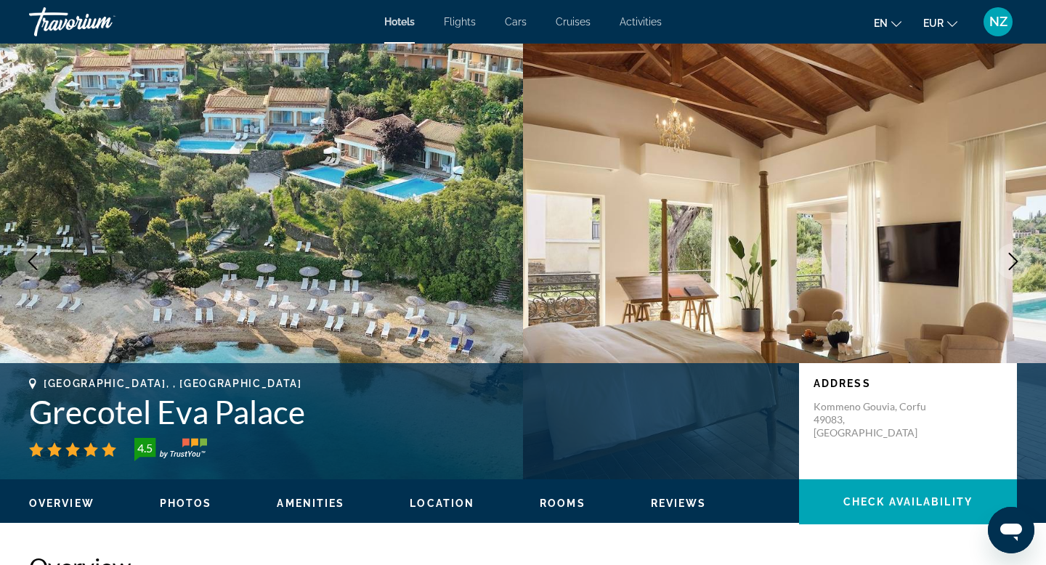
click at [1010, 266] on icon "Next image" at bounding box center [1013, 261] width 17 height 17
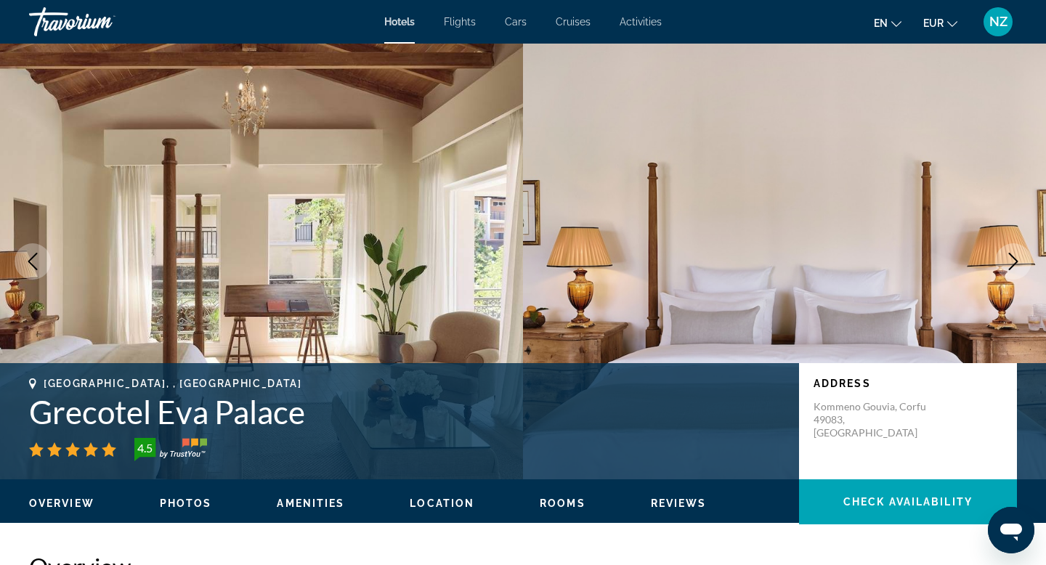
click at [1010, 266] on icon "Next image" at bounding box center [1013, 261] width 17 height 17
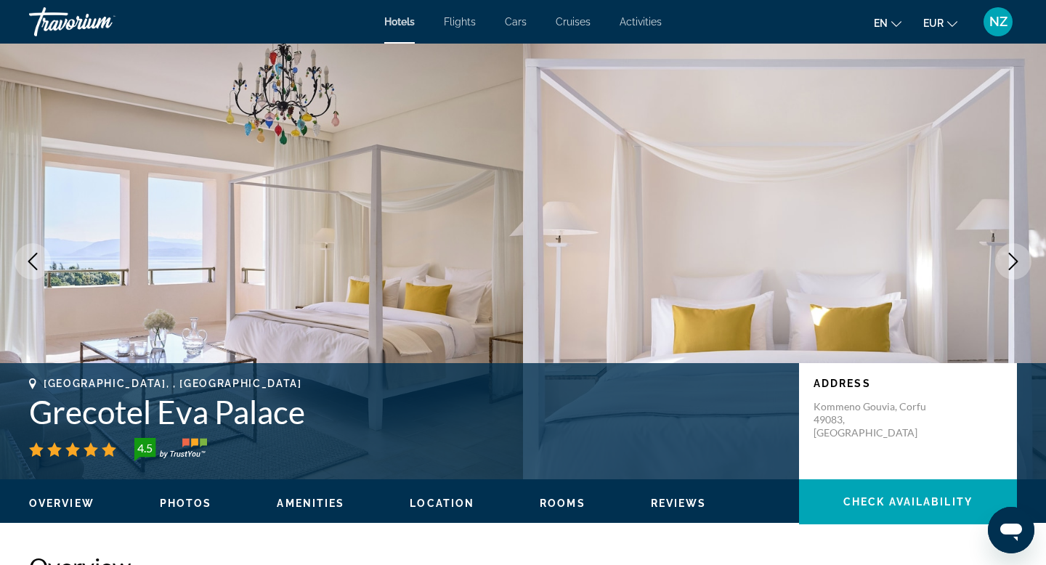
click at [1010, 266] on icon "Next image" at bounding box center [1013, 261] width 17 height 17
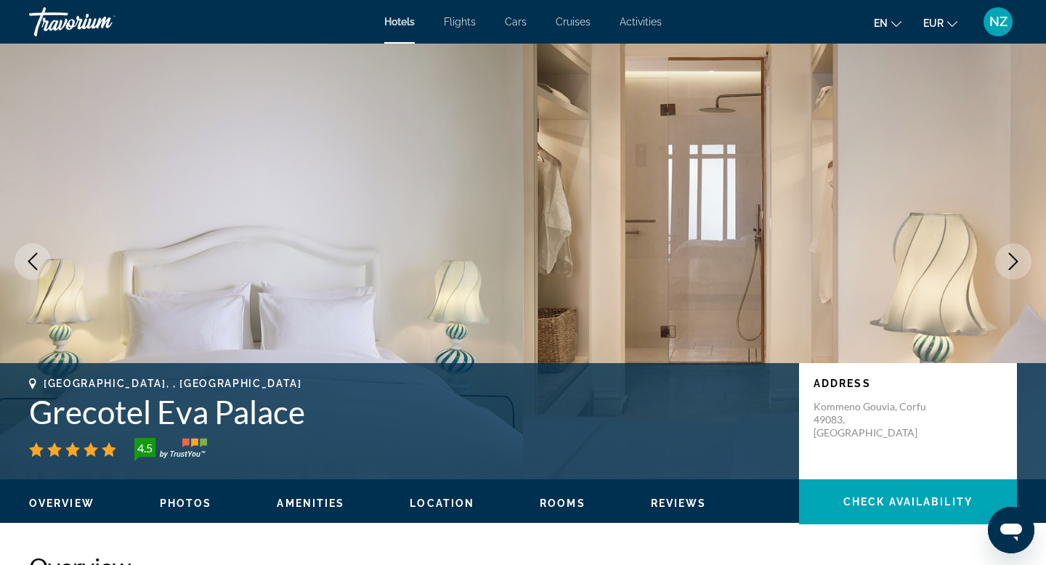
click at [1010, 266] on icon "Next image" at bounding box center [1013, 261] width 17 height 17
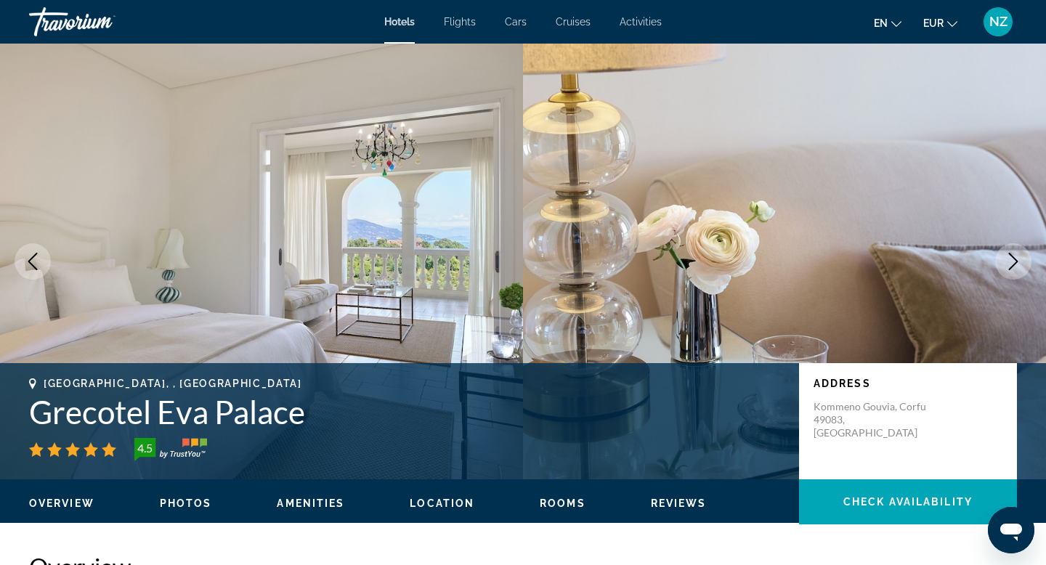
click at [1010, 266] on icon "Next image" at bounding box center [1013, 261] width 17 height 17
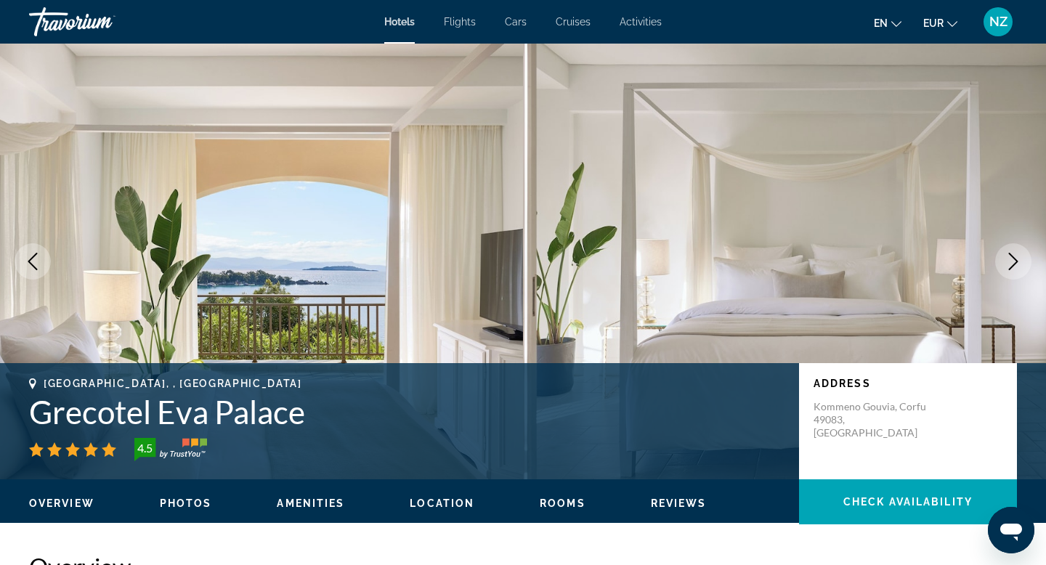
click at [1010, 266] on icon "Next image" at bounding box center [1013, 261] width 17 height 17
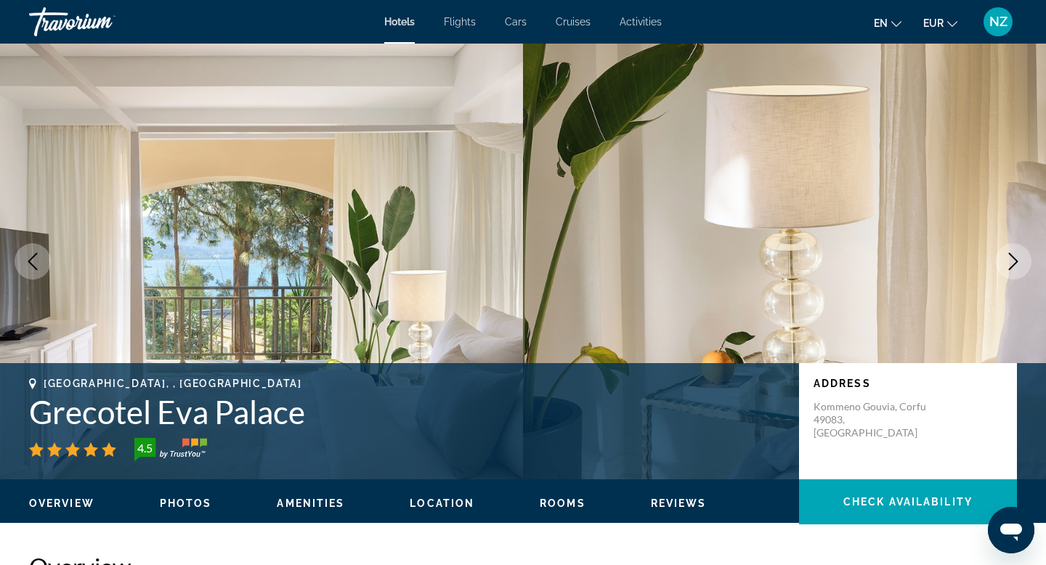
click at [1010, 266] on icon "Next image" at bounding box center [1013, 261] width 17 height 17
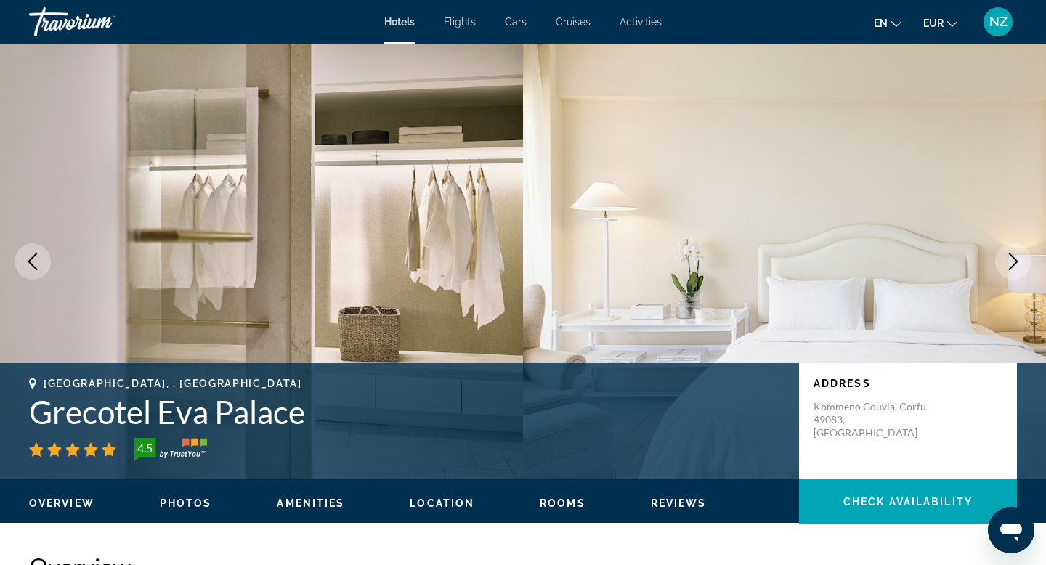
click at [1010, 266] on icon "Next image" at bounding box center [1013, 261] width 17 height 17
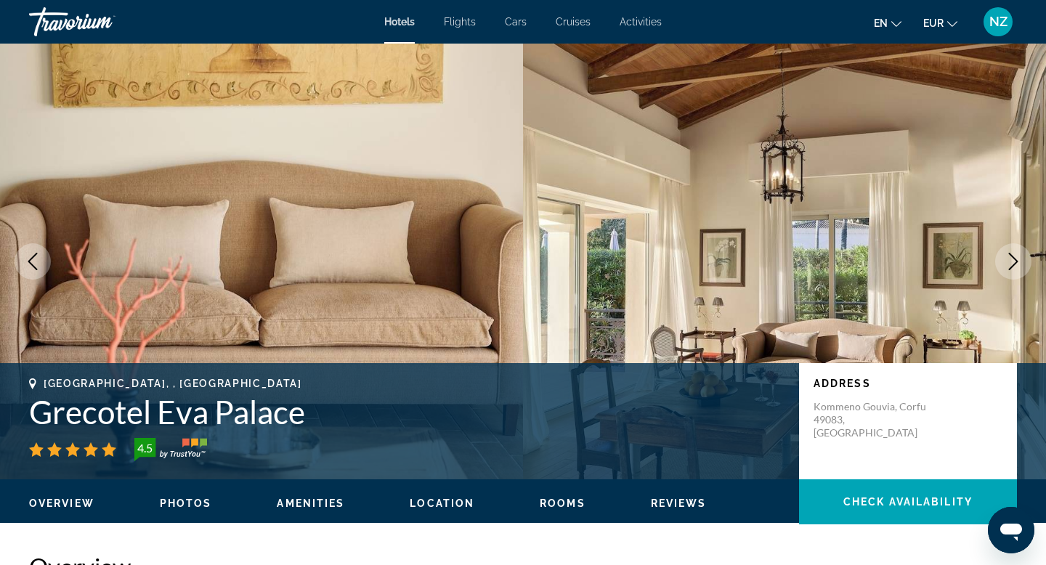
click at [1010, 266] on icon "Next image" at bounding box center [1013, 261] width 17 height 17
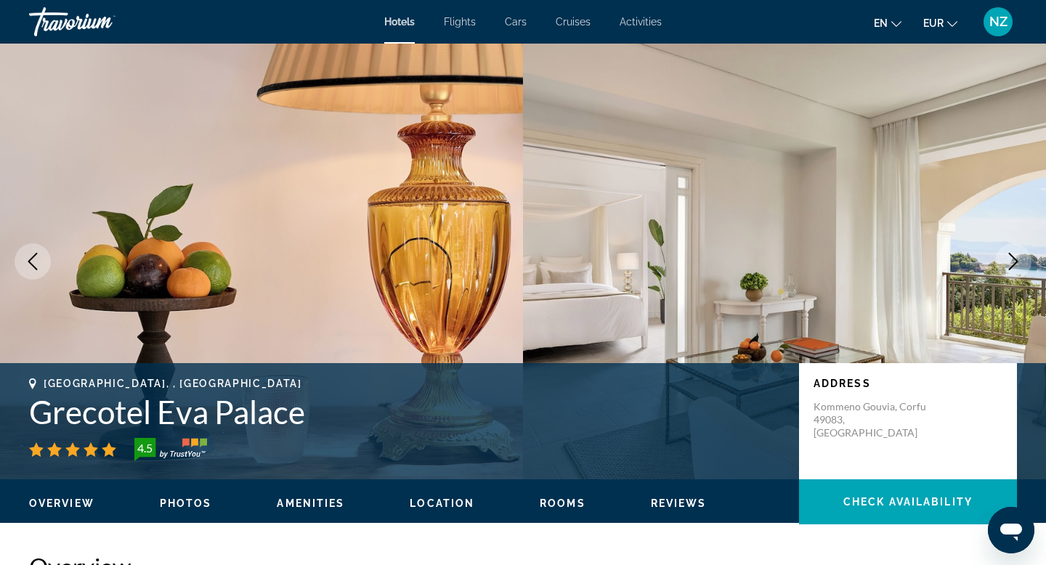
click at [1010, 266] on icon "Next image" at bounding box center [1013, 261] width 17 height 17
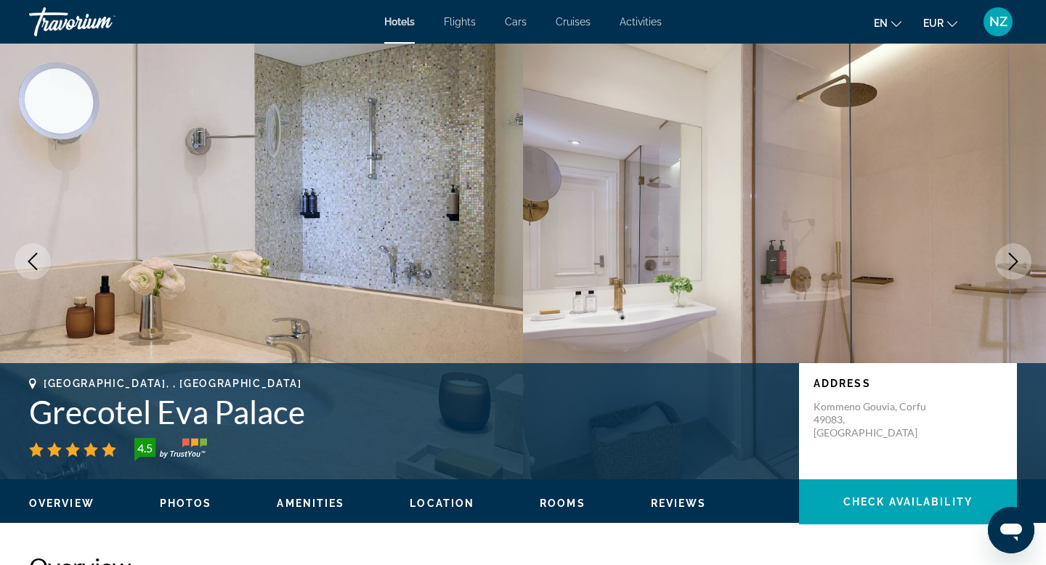
click at [1010, 266] on icon "Next image" at bounding box center [1013, 261] width 17 height 17
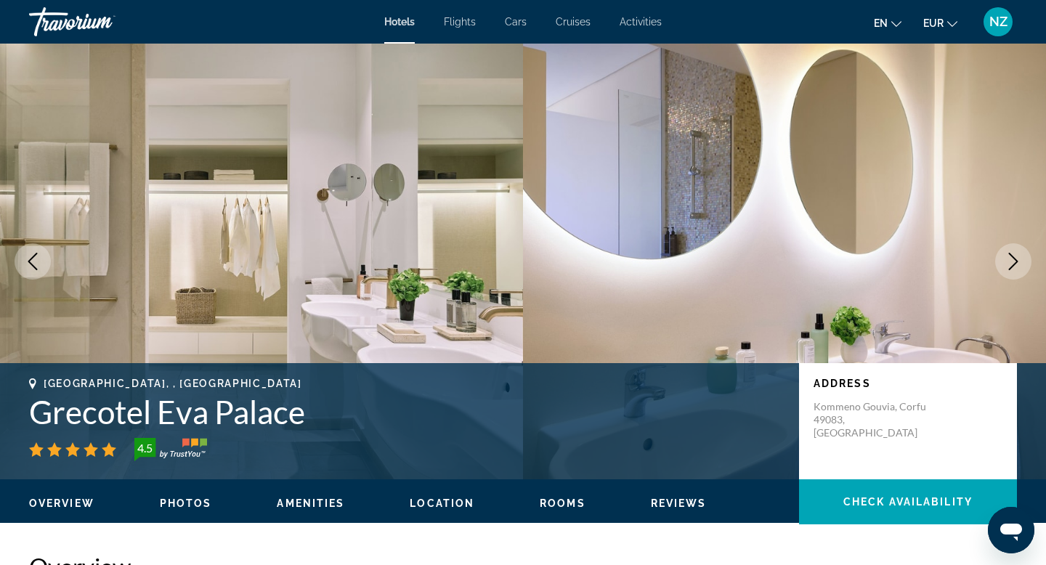
click at [1010, 266] on icon "Next image" at bounding box center [1013, 261] width 17 height 17
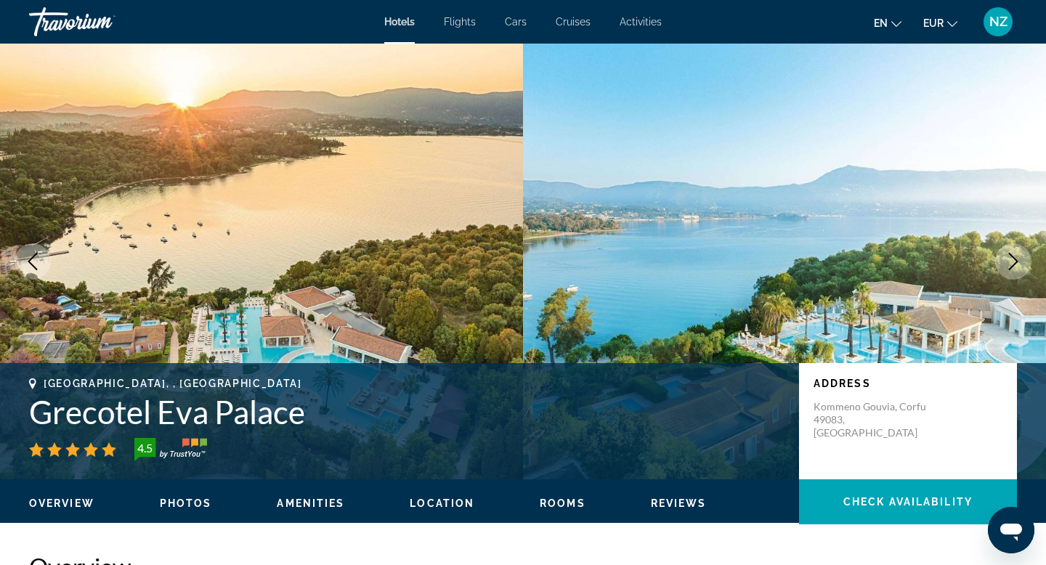
click at [1010, 266] on icon "Next image" at bounding box center [1013, 261] width 17 height 17
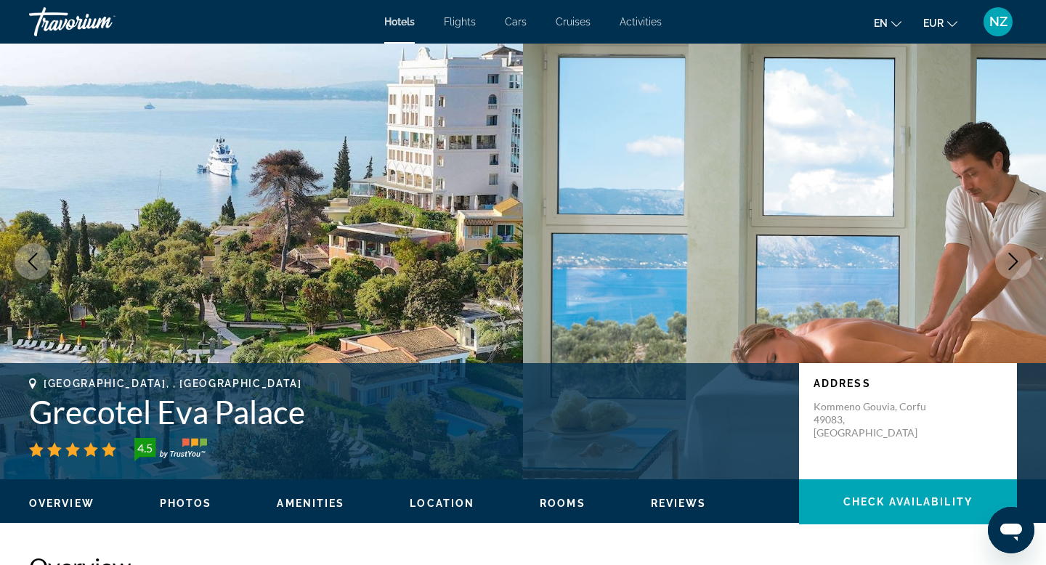
click at [1010, 266] on icon "Next image" at bounding box center [1013, 261] width 17 height 17
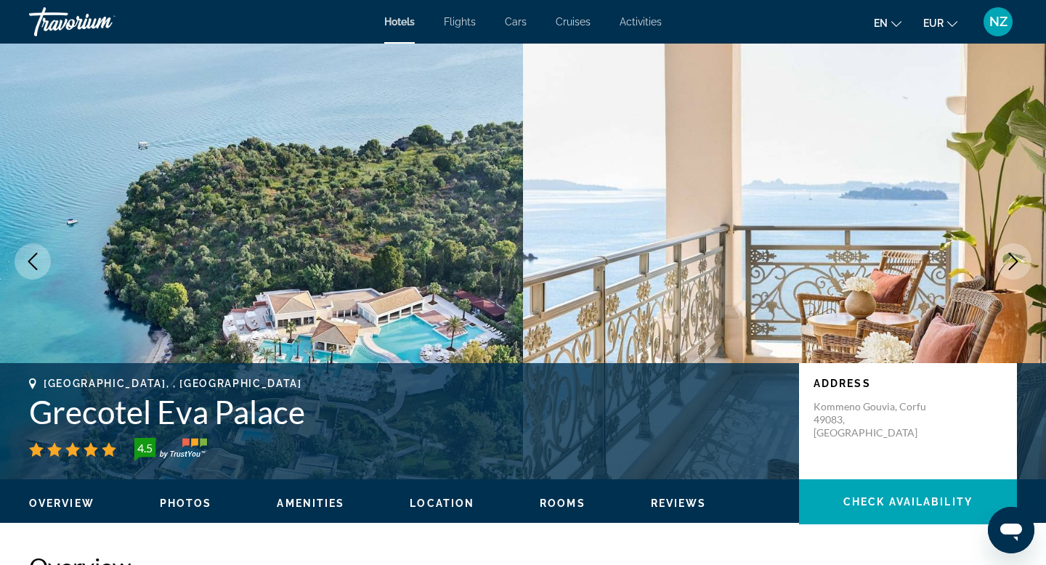
click at [1010, 266] on icon "Next image" at bounding box center [1013, 261] width 17 height 17
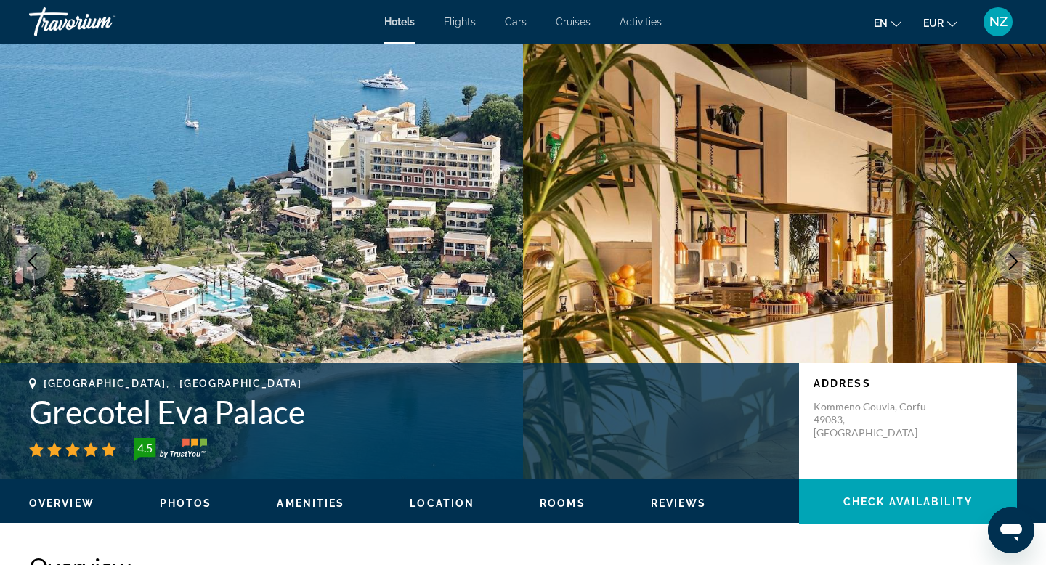
click at [1010, 266] on icon "Next image" at bounding box center [1013, 261] width 17 height 17
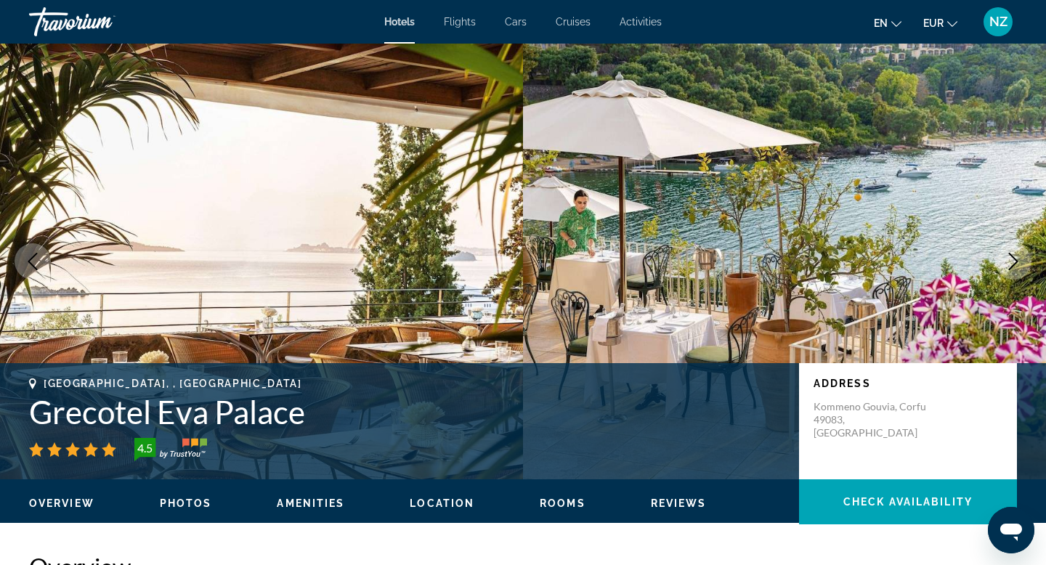
click at [1010, 266] on icon "Next image" at bounding box center [1013, 261] width 17 height 17
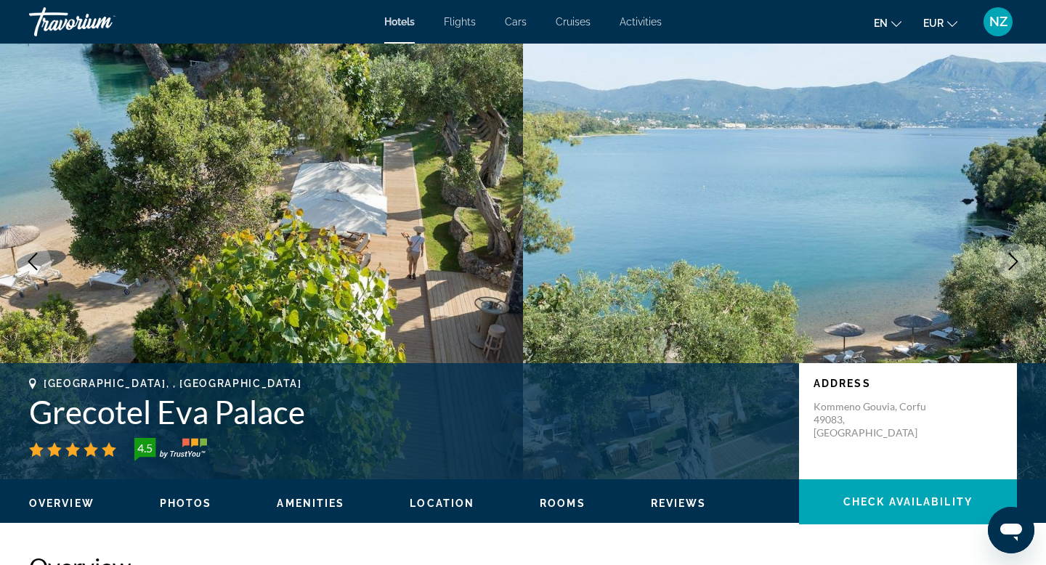
click at [1010, 269] on icon "Next image" at bounding box center [1013, 261] width 17 height 17
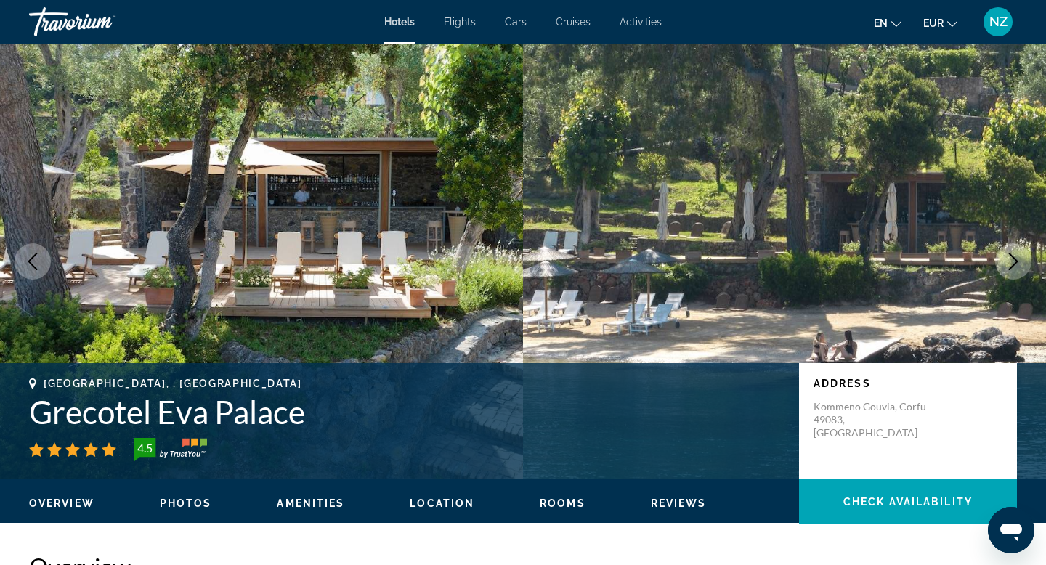
click at [1010, 270] on button "Next image" at bounding box center [1013, 261] width 36 height 36
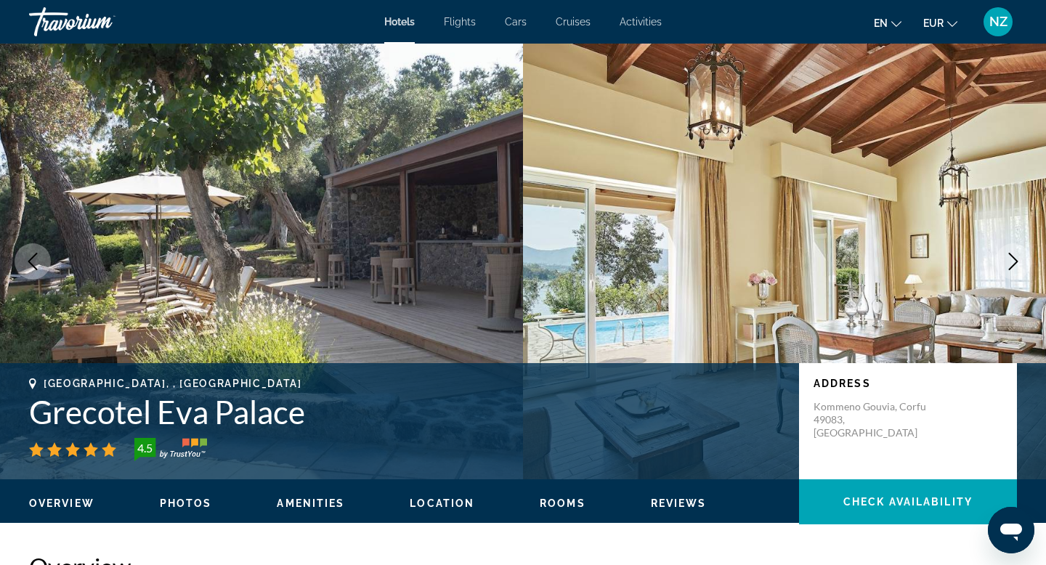
click at [1010, 271] on button "Next image" at bounding box center [1013, 261] width 36 height 36
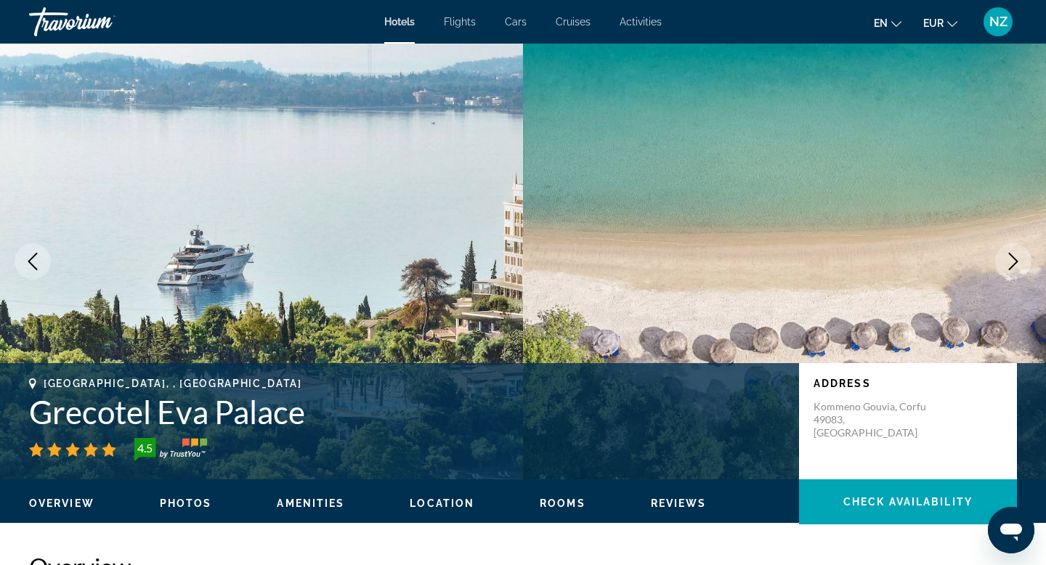
click at [1010, 272] on button "Next image" at bounding box center [1013, 261] width 36 height 36
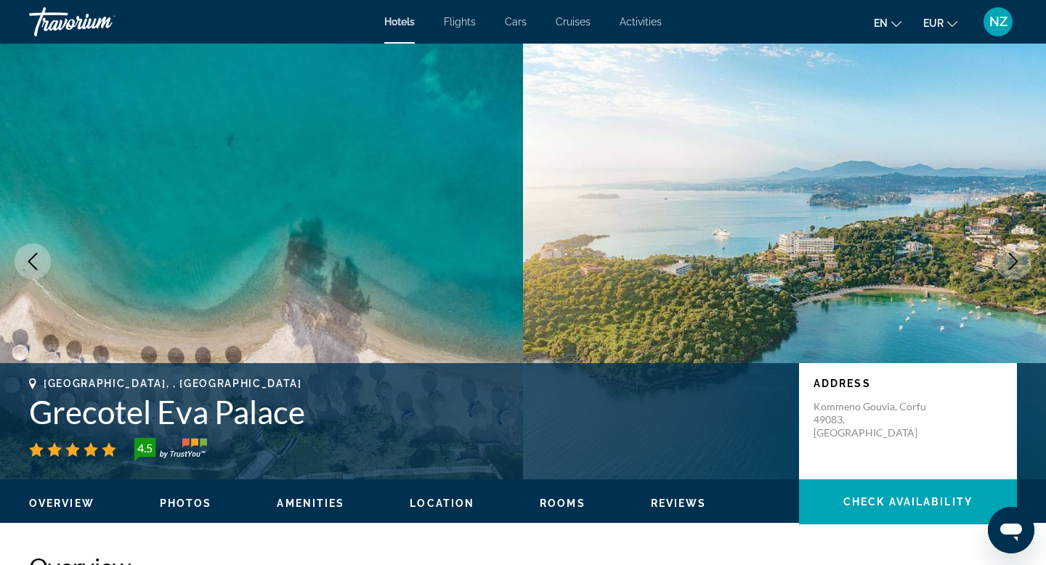
click at [1010, 272] on button "Next image" at bounding box center [1013, 261] width 36 height 36
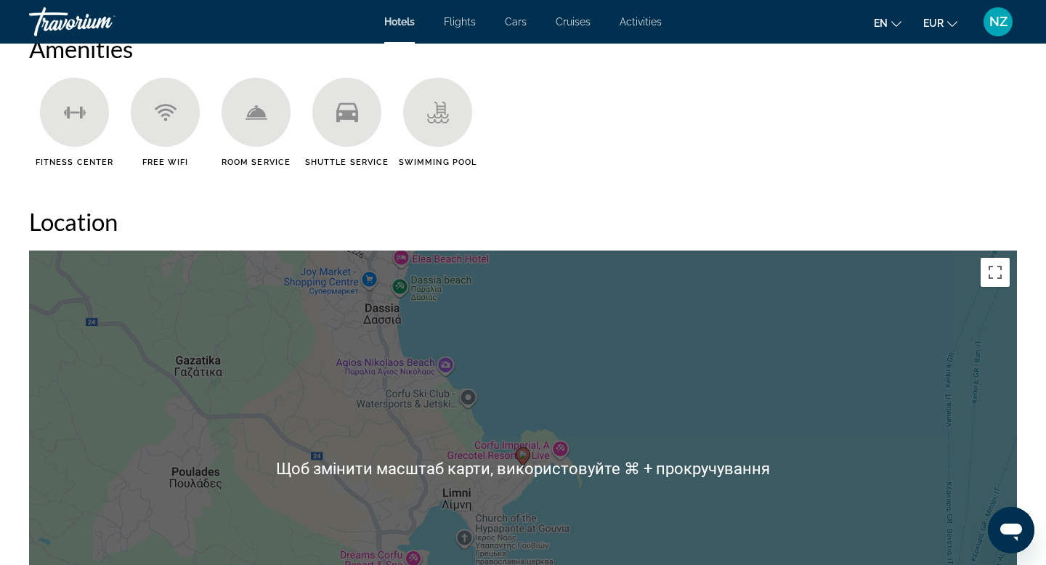
scroll to position [1216, 0]
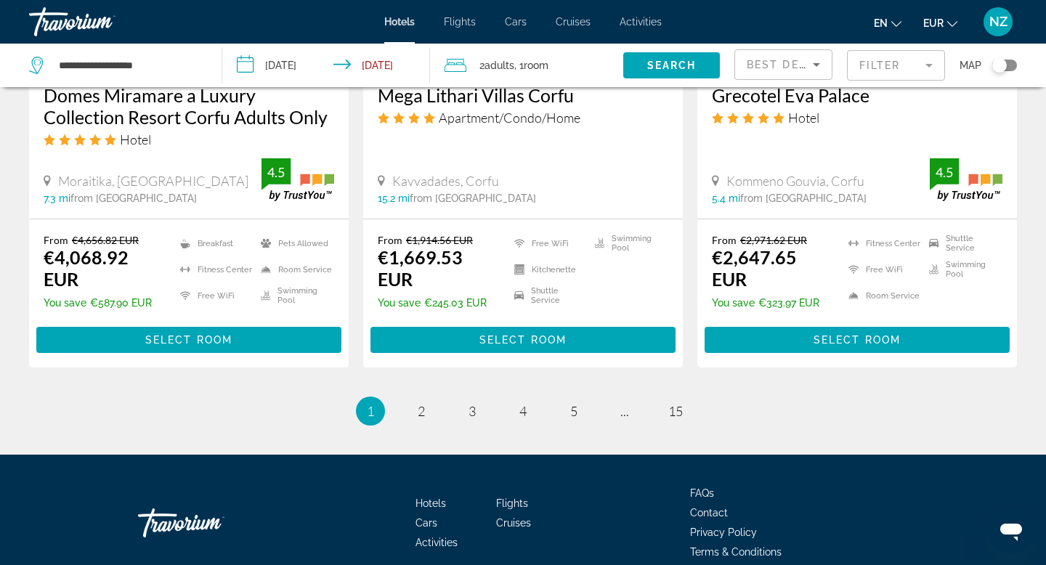
scroll to position [2005, 0]
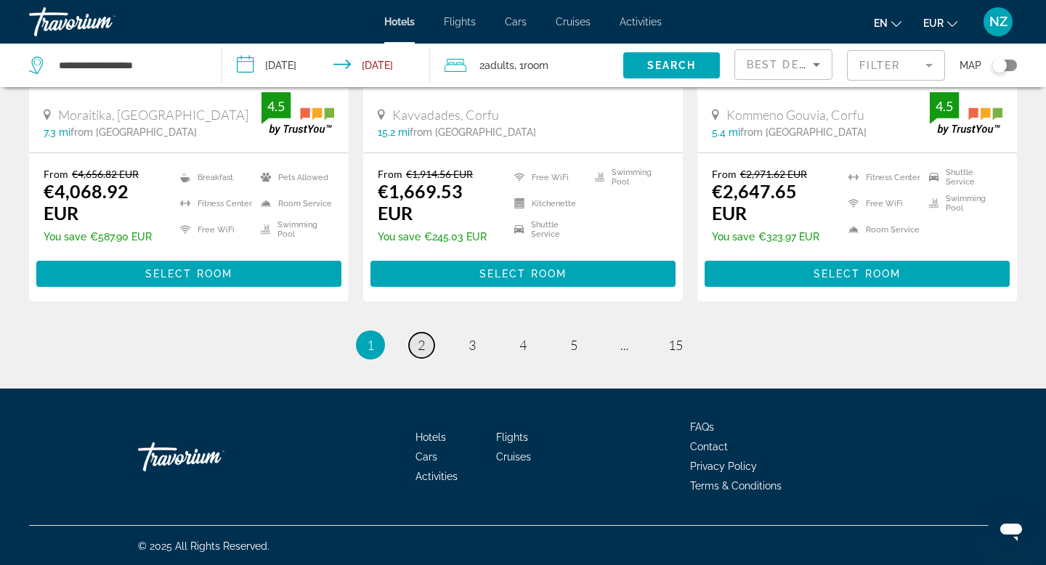
click at [424, 339] on span "2" at bounding box center [421, 345] width 7 height 16
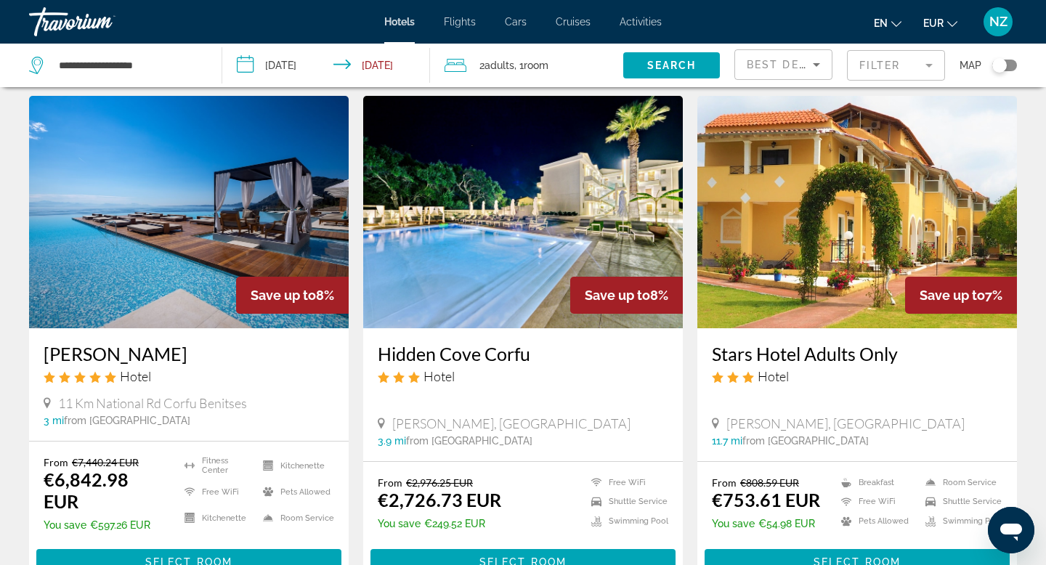
scroll to position [598, 0]
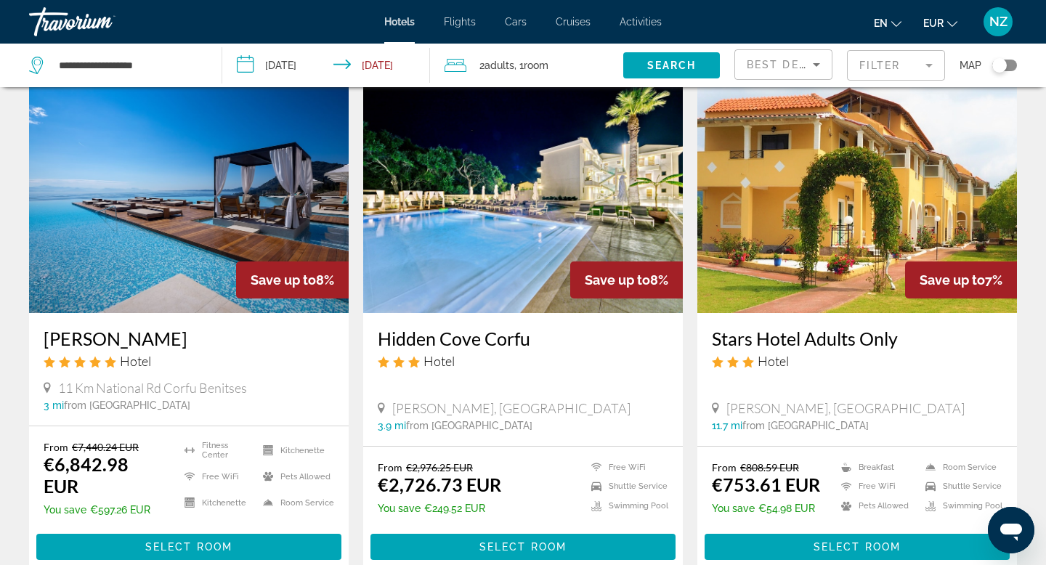
click at [162, 203] on img "Main content" at bounding box center [189, 197] width 320 height 232
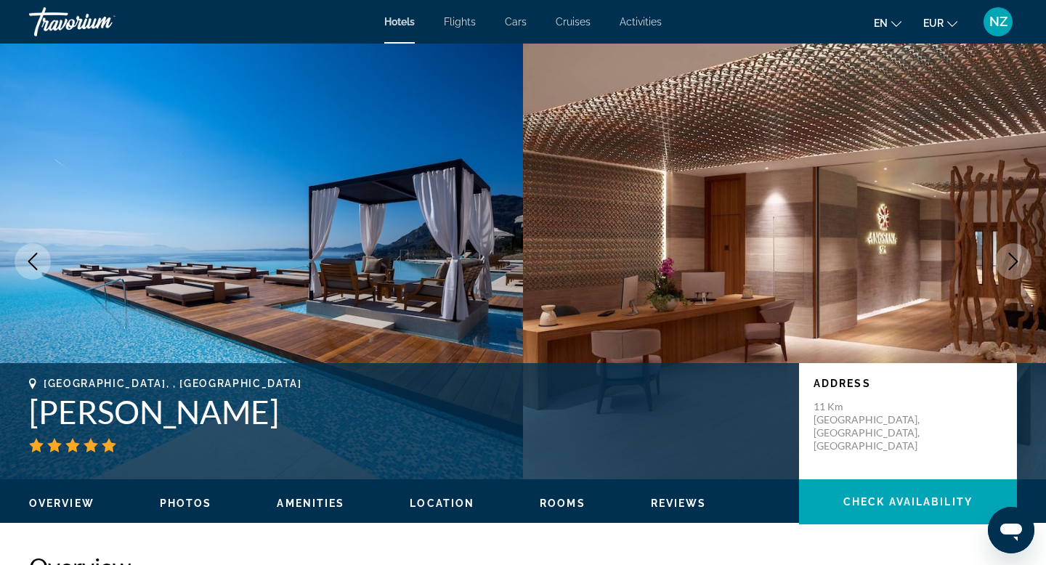
click at [1015, 265] on icon "Next image" at bounding box center [1013, 261] width 17 height 17
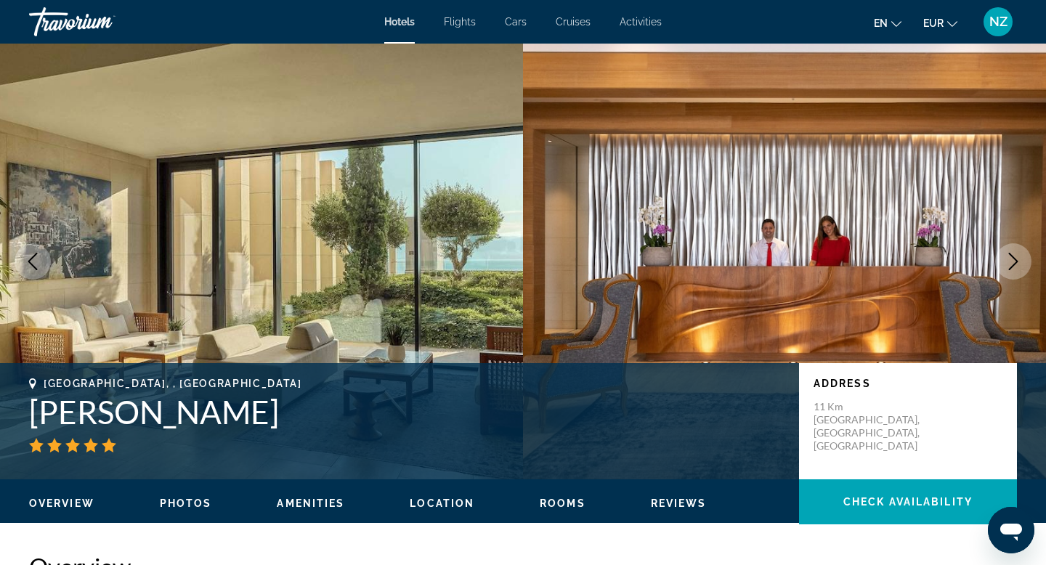
click at [33, 267] on icon "Previous image" at bounding box center [32, 261] width 17 height 17
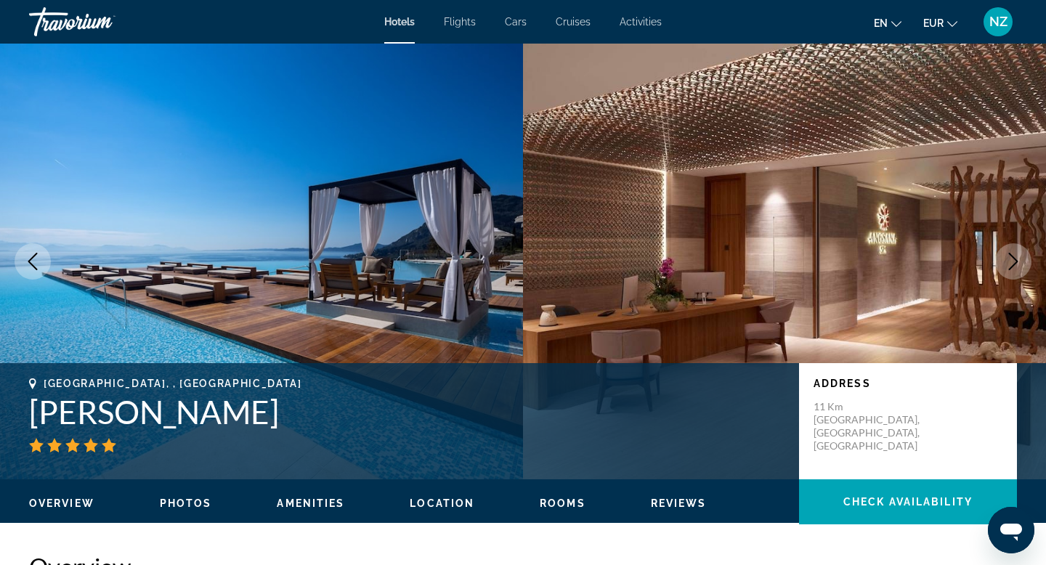
click at [1009, 259] on icon "Next image" at bounding box center [1013, 261] width 17 height 17
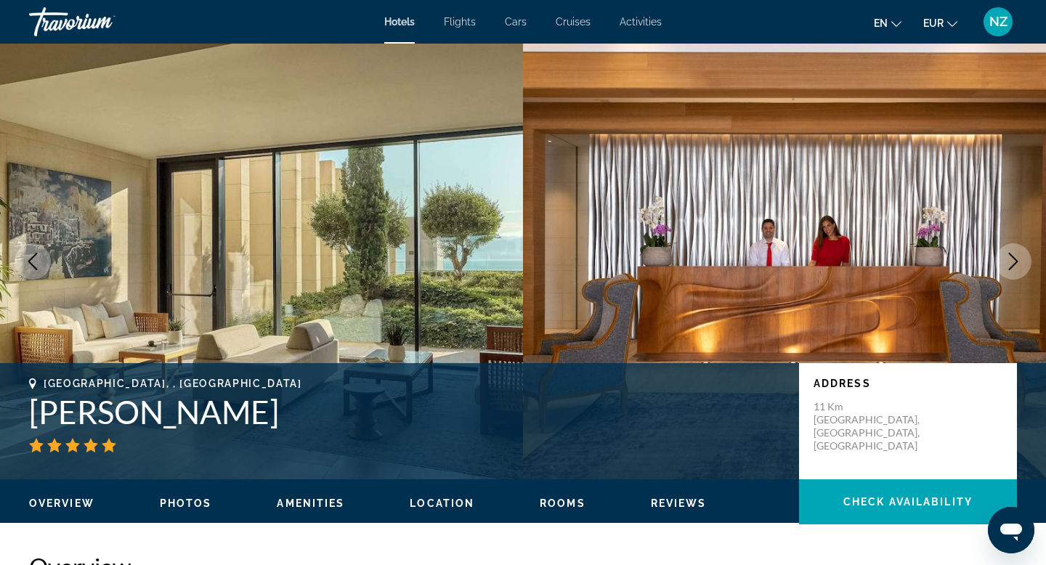
click at [1008, 262] on icon "Next image" at bounding box center [1013, 261] width 17 height 17
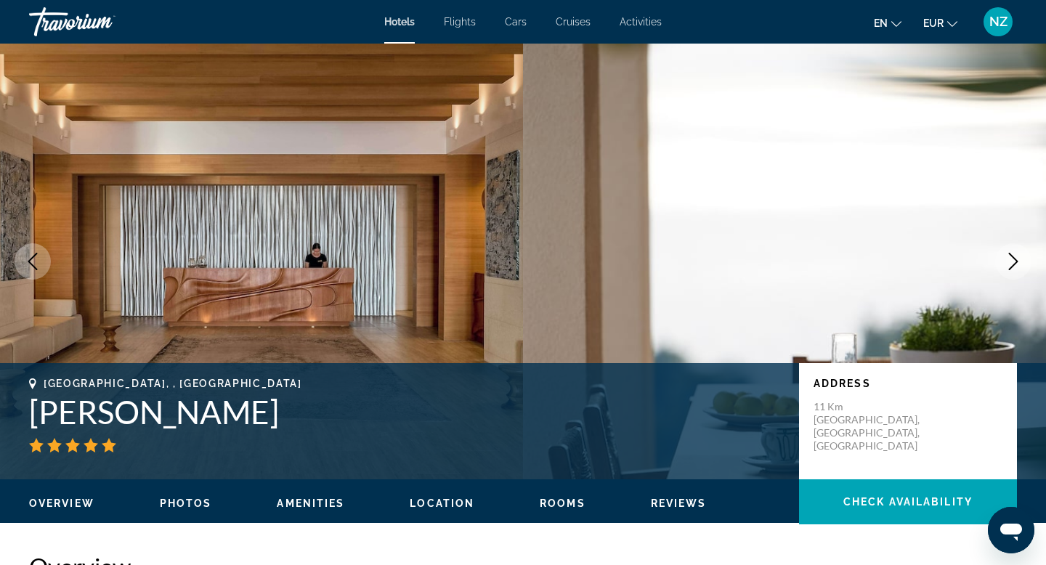
click at [1008, 264] on icon "Next image" at bounding box center [1013, 261] width 17 height 17
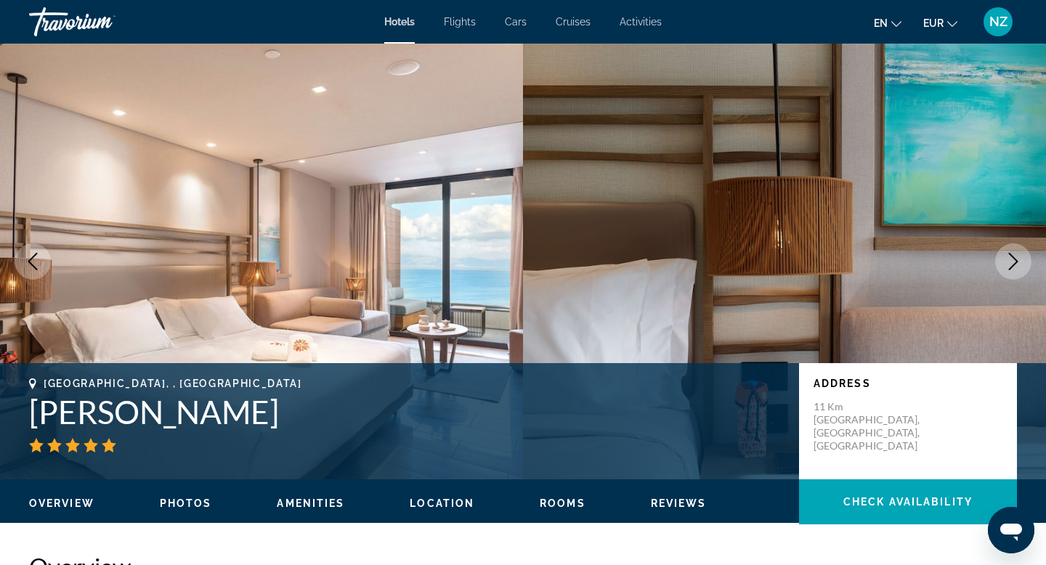
click at [1008, 264] on icon "Next image" at bounding box center [1013, 261] width 17 height 17
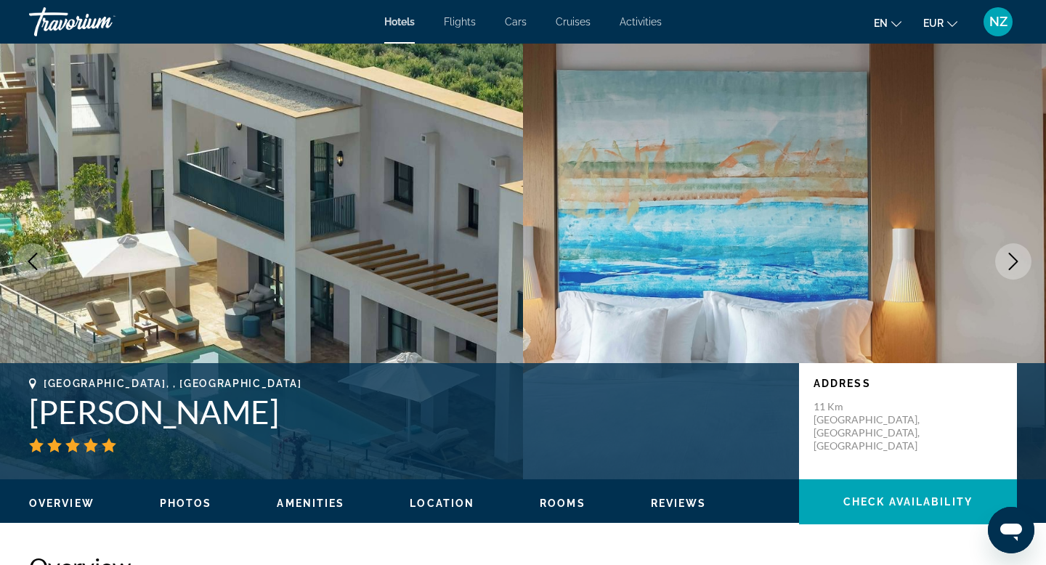
click at [1008, 265] on icon "Next image" at bounding box center [1013, 261] width 17 height 17
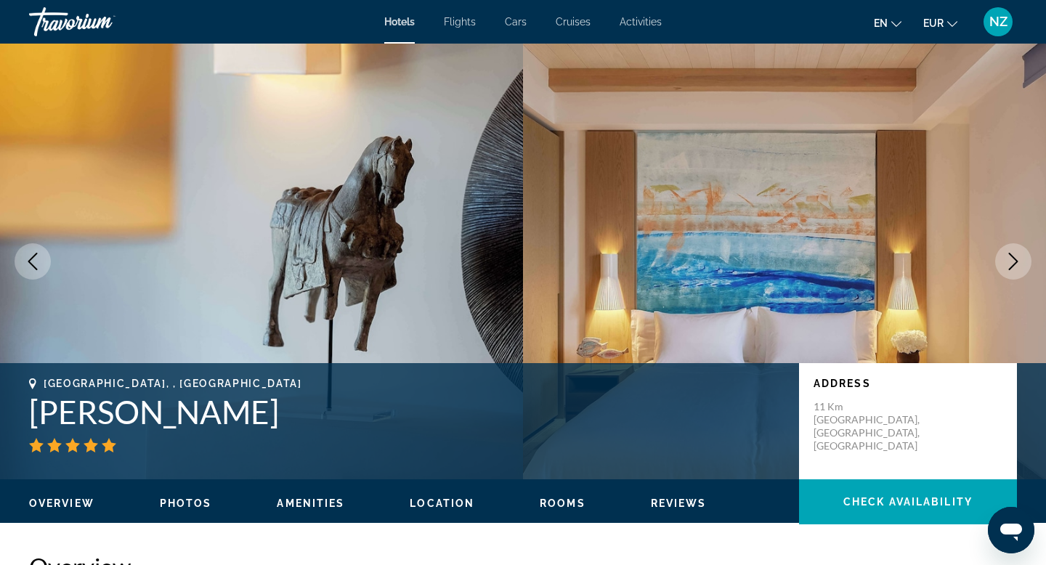
click at [1008, 266] on icon "Next image" at bounding box center [1013, 261] width 17 height 17
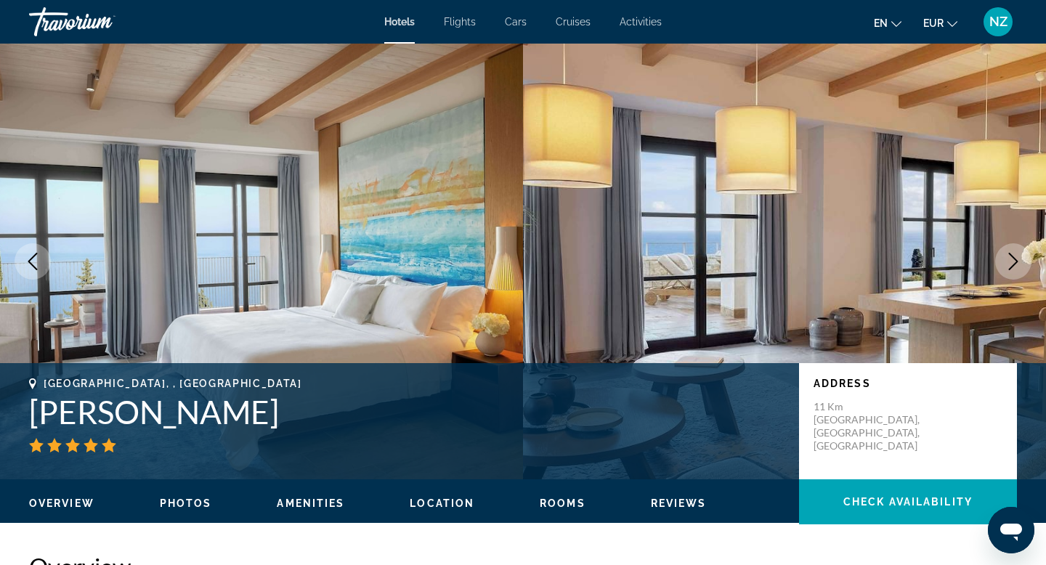
click at [1008, 267] on icon "Next image" at bounding box center [1013, 261] width 17 height 17
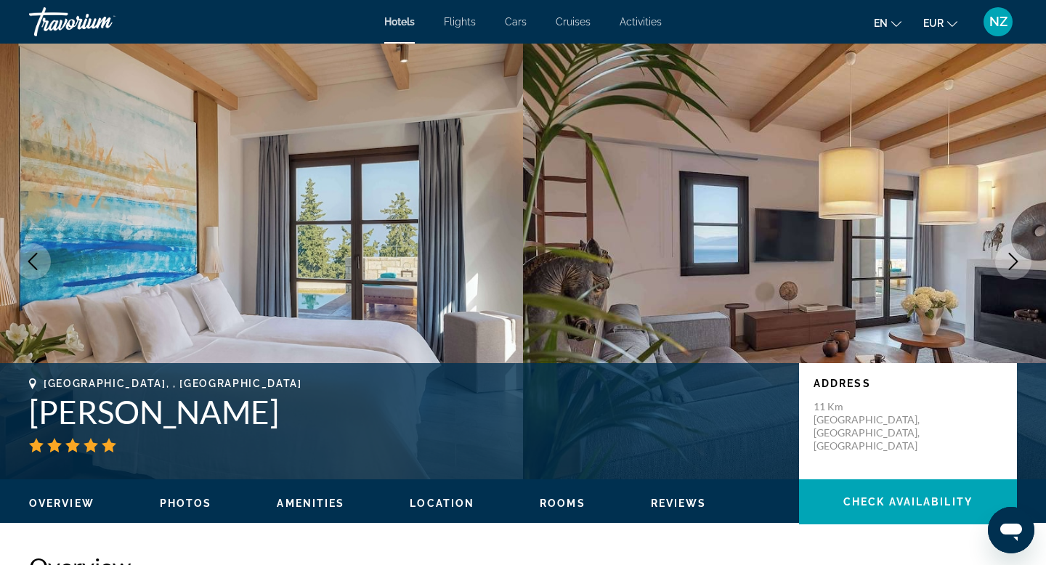
click at [1008, 267] on icon "Next image" at bounding box center [1013, 261] width 17 height 17
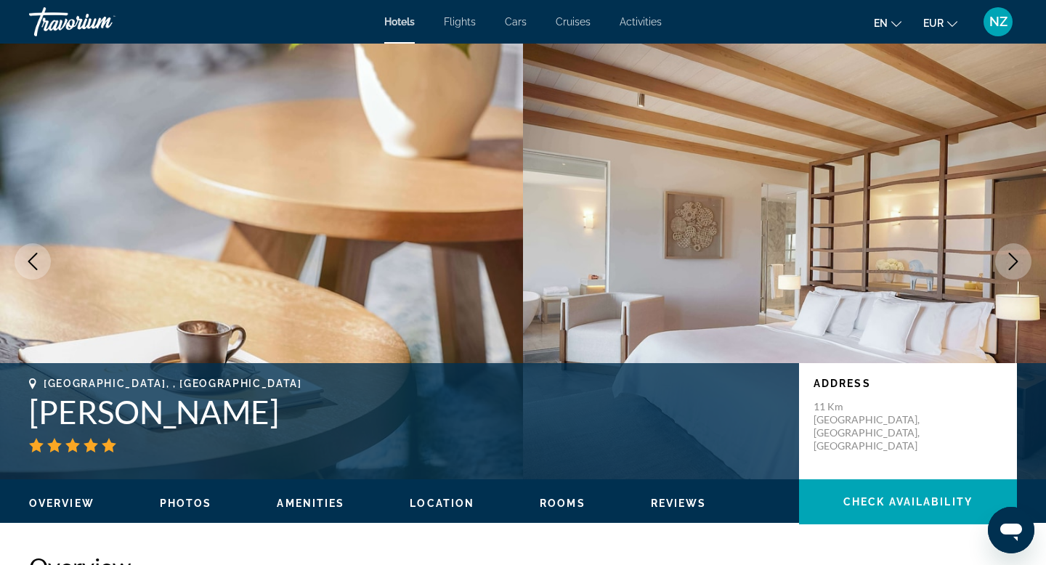
click at [1008, 267] on icon "Next image" at bounding box center [1013, 261] width 17 height 17
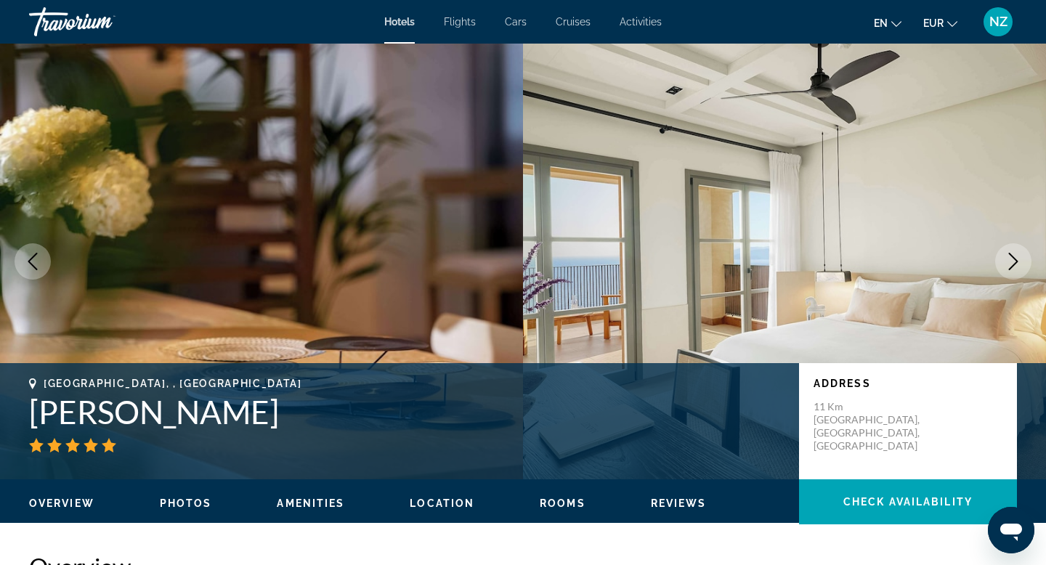
click at [1008, 267] on icon "Next image" at bounding box center [1013, 261] width 17 height 17
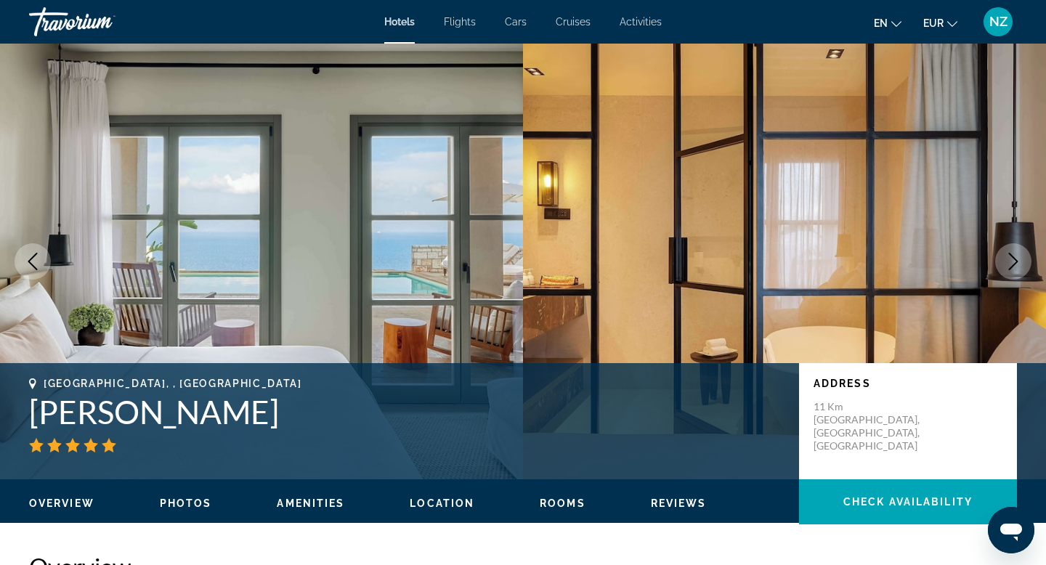
click at [1008, 268] on icon "Next image" at bounding box center [1013, 261] width 17 height 17
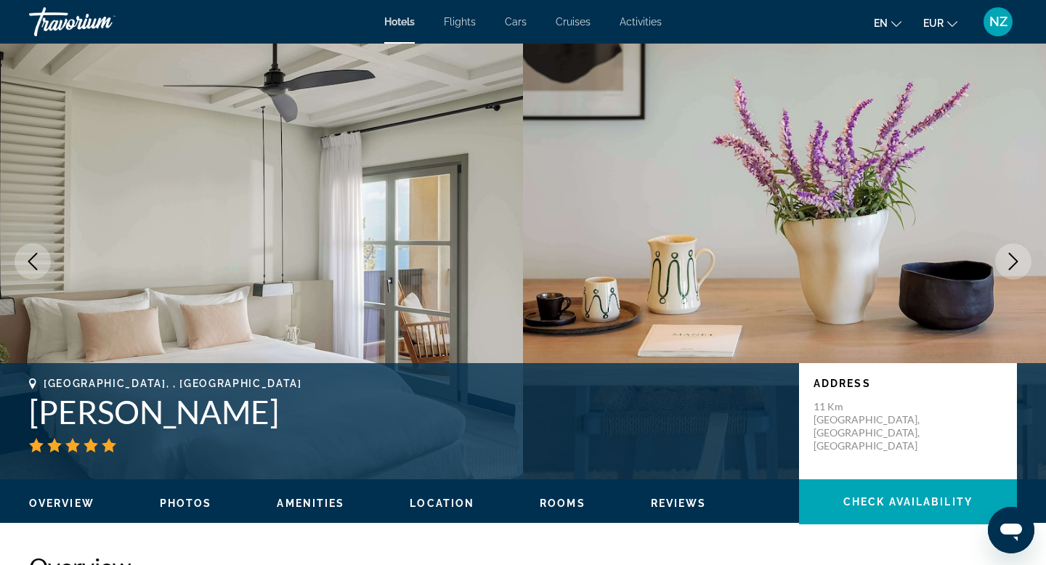
click at [1009, 269] on icon "Next image" at bounding box center [1013, 261] width 9 height 17
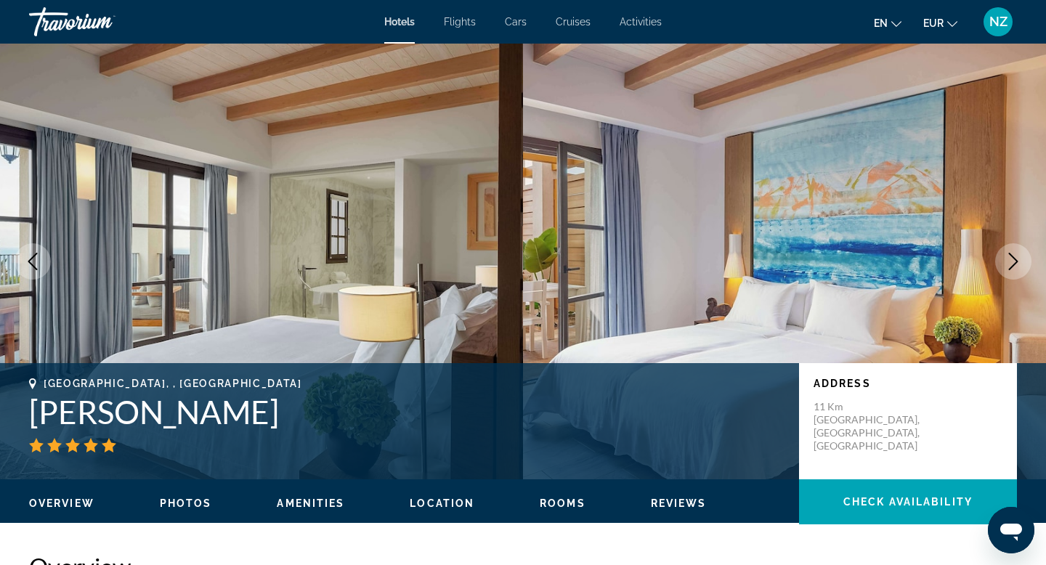
click at [1008, 268] on icon "Next image" at bounding box center [1013, 261] width 17 height 17
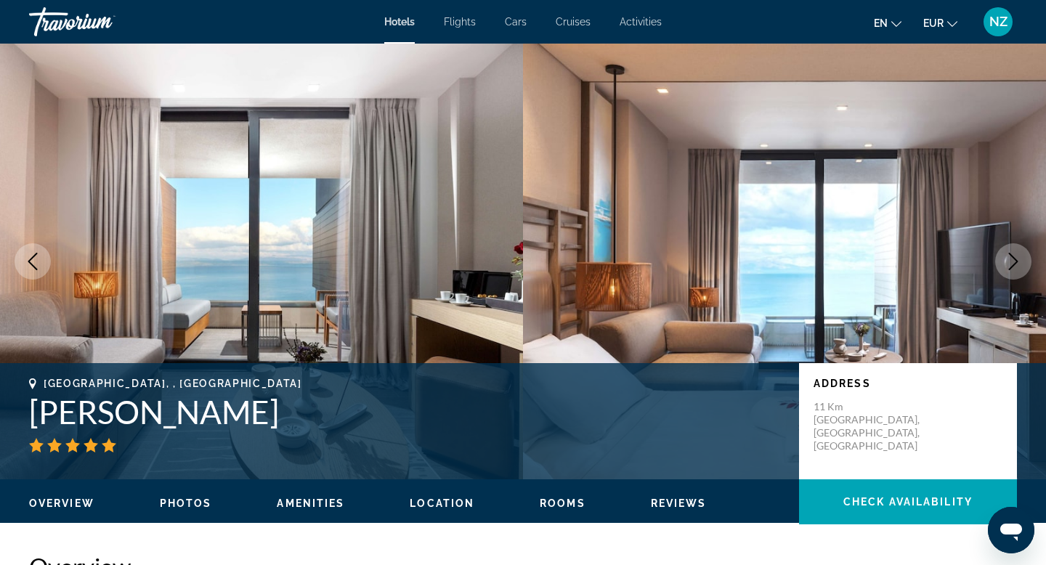
click at [1009, 269] on icon "Next image" at bounding box center [1013, 261] width 9 height 17
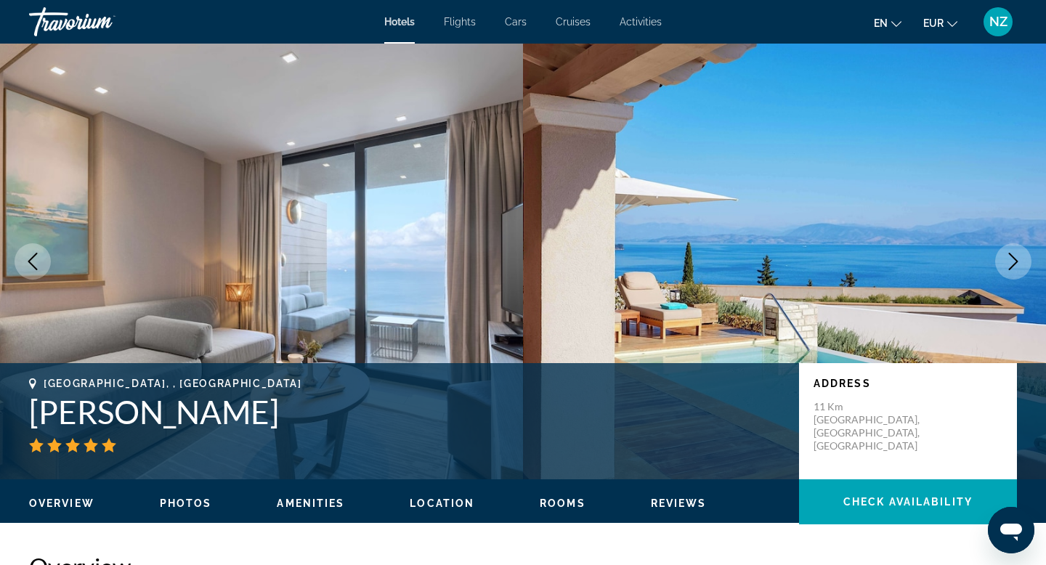
click at [1009, 269] on icon "Next image" at bounding box center [1013, 261] width 9 height 17
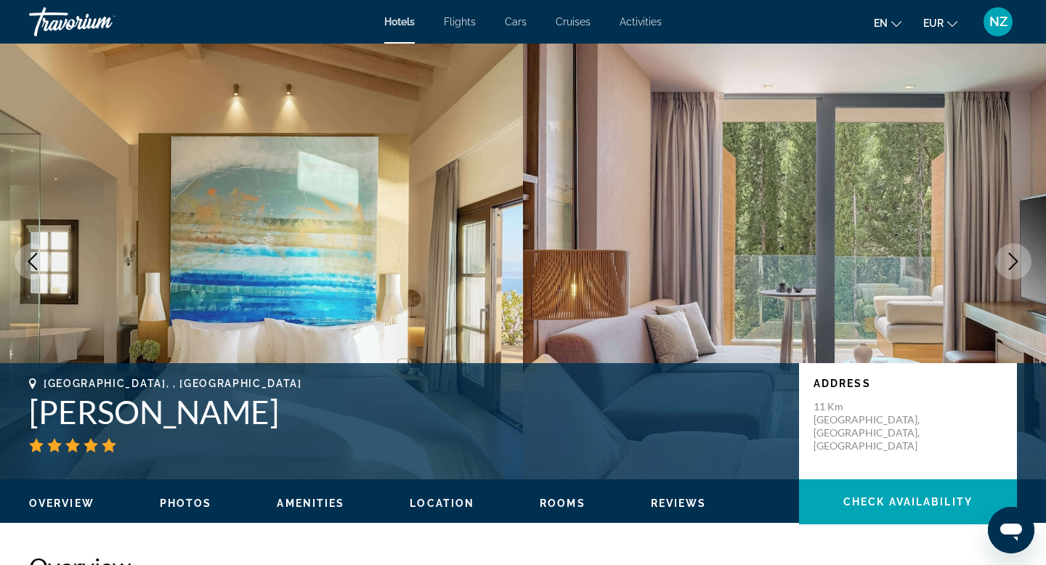
click at [1009, 269] on icon "Next image" at bounding box center [1013, 261] width 9 height 17
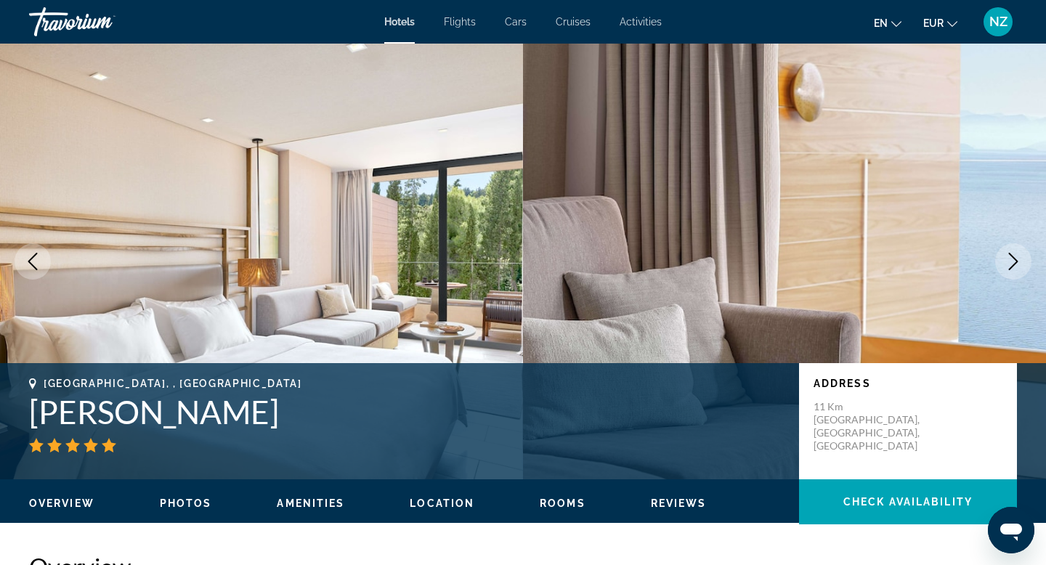
click at [1009, 269] on icon "Next image" at bounding box center [1013, 261] width 9 height 17
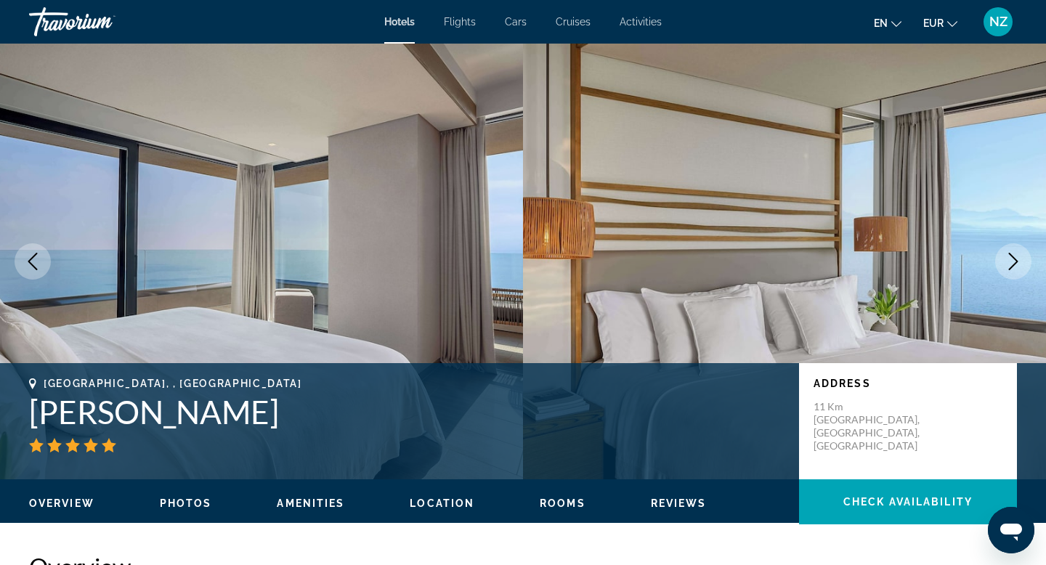
click at [1008, 270] on button "Next image" at bounding box center [1013, 261] width 36 height 36
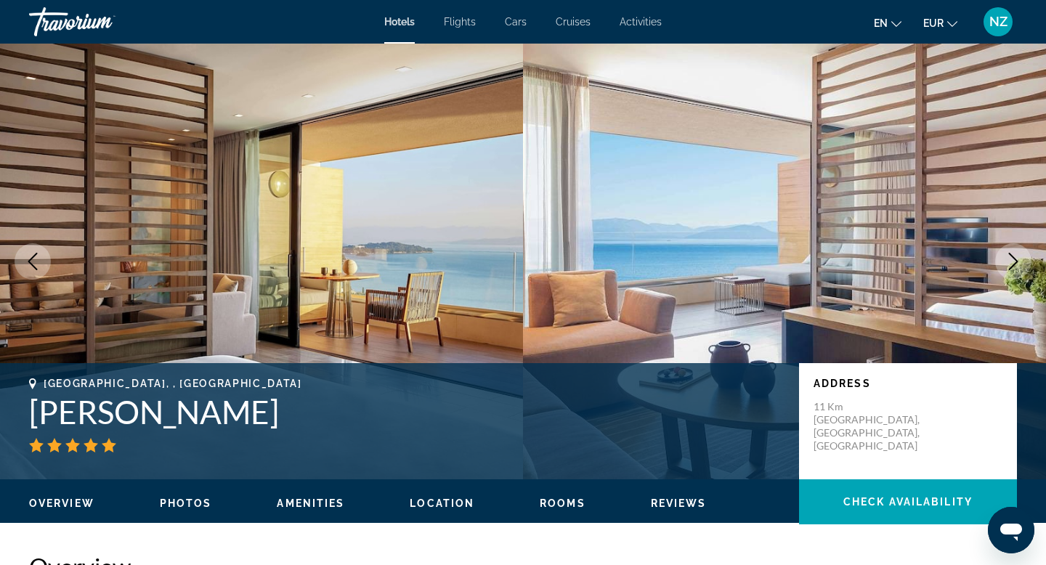
click at [1008, 270] on button "Next image" at bounding box center [1013, 261] width 36 height 36
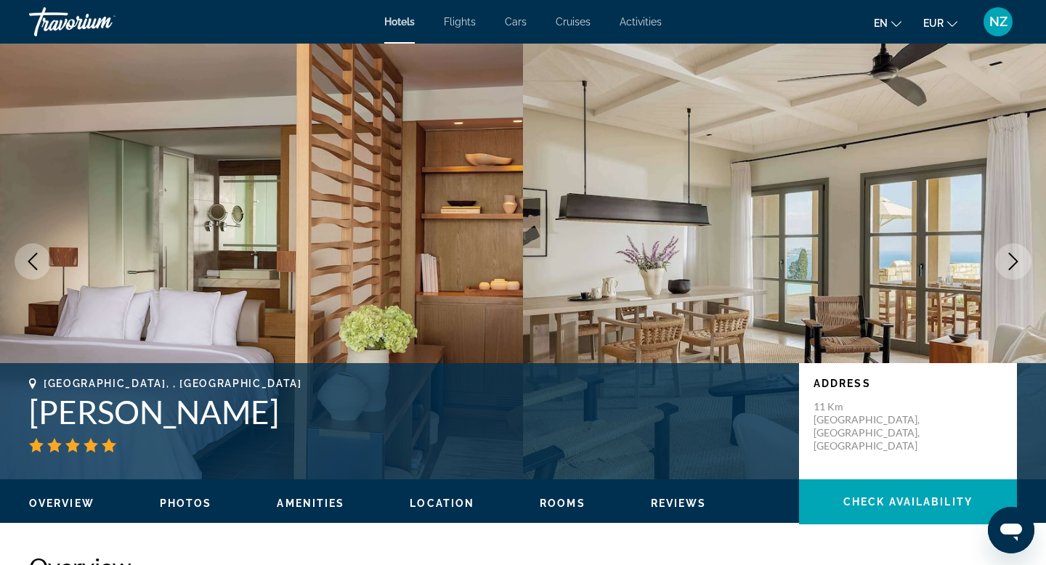
click at [1008, 271] on button "Next image" at bounding box center [1013, 261] width 36 height 36
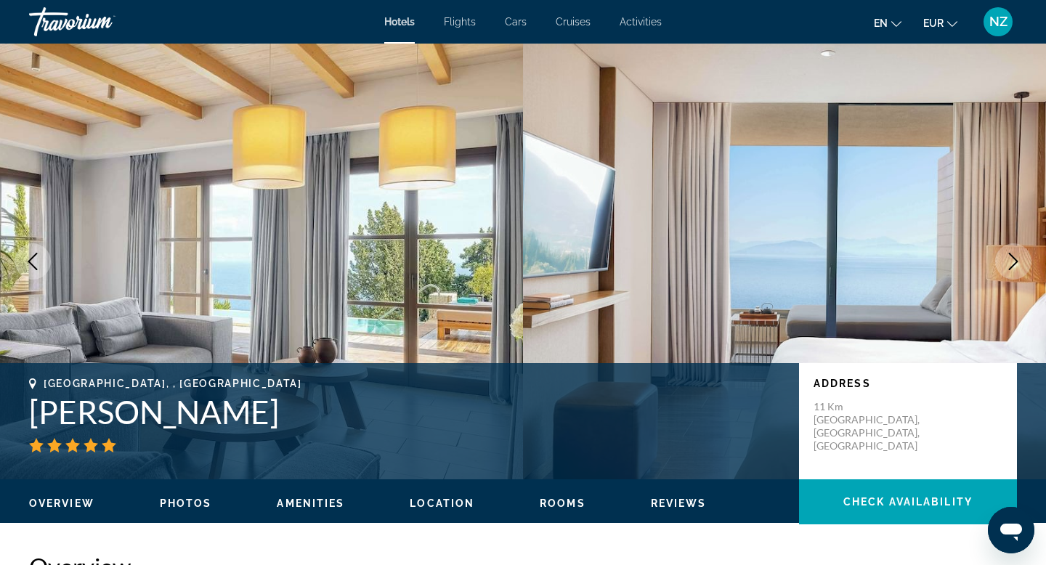
click at [1008, 272] on button "Next image" at bounding box center [1013, 261] width 36 height 36
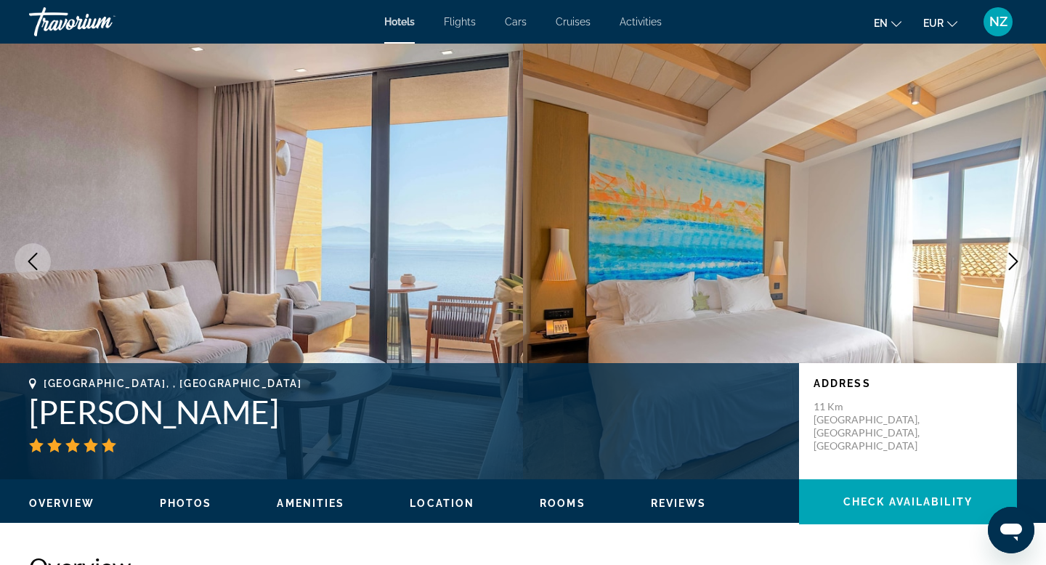
click at [1008, 273] on button "Next image" at bounding box center [1013, 261] width 36 height 36
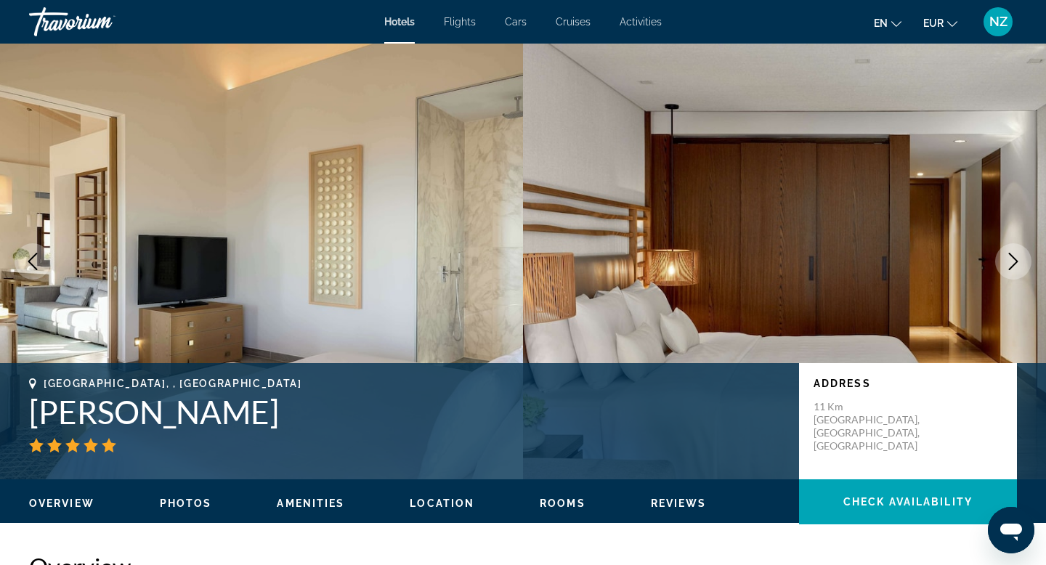
click at [1008, 274] on button "Next image" at bounding box center [1013, 261] width 36 height 36
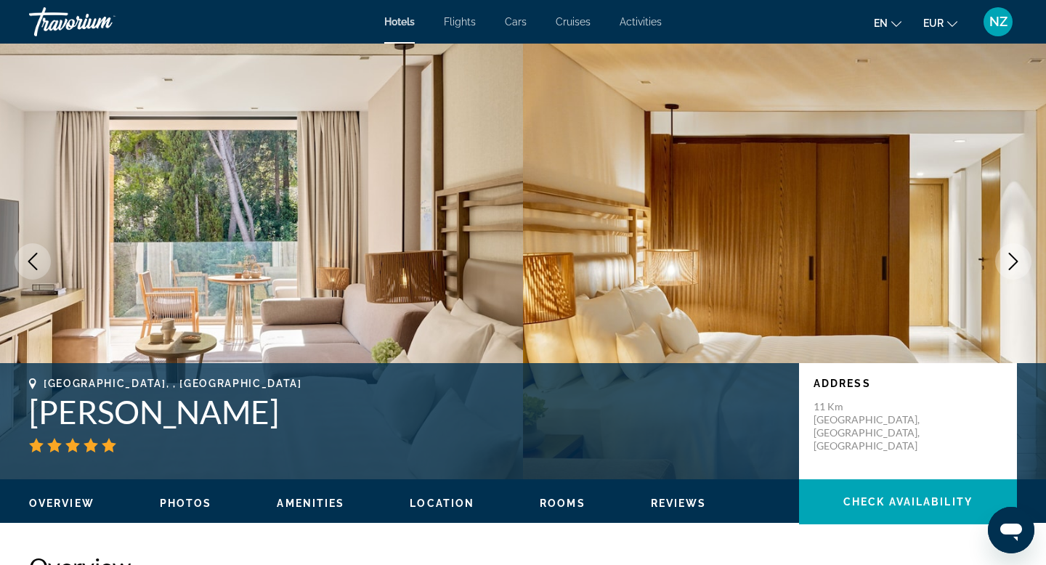
click at [1008, 275] on button "Next image" at bounding box center [1013, 261] width 36 height 36
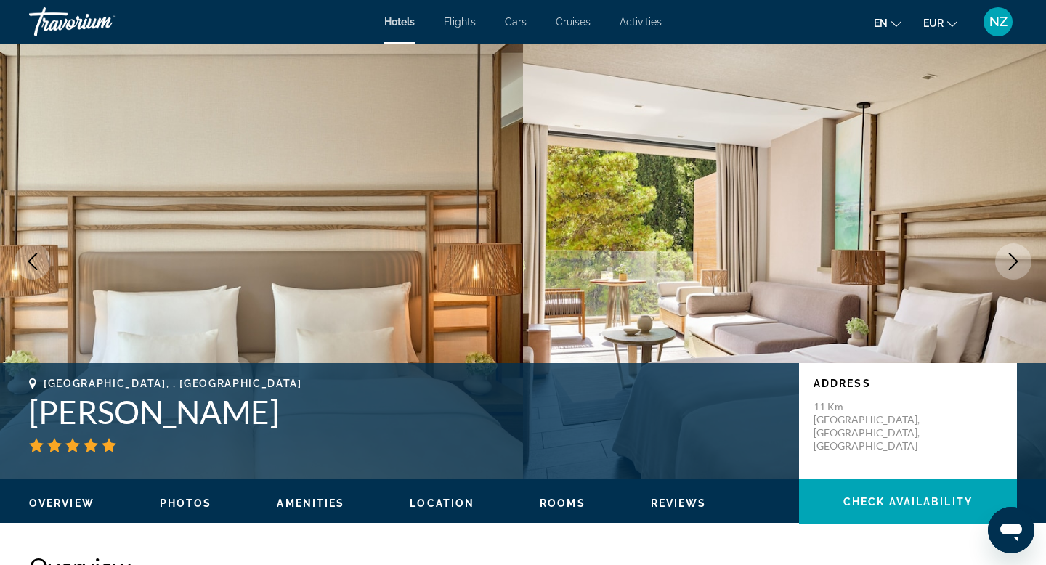
click at [1008, 277] on button "Next image" at bounding box center [1013, 261] width 36 height 36
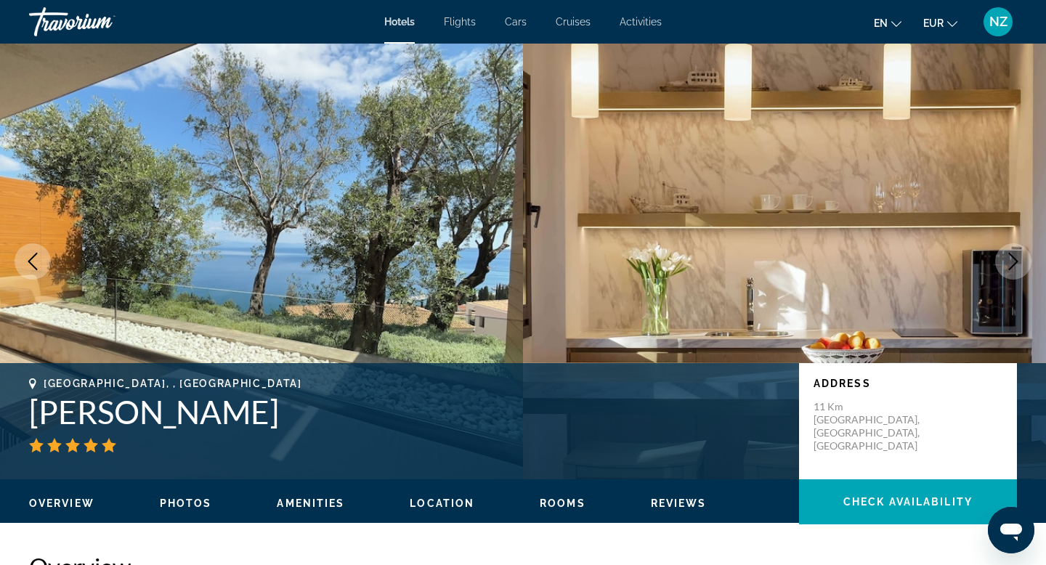
click at [1008, 277] on button "Next image" at bounding box center [1013, 261] width 36 height 36
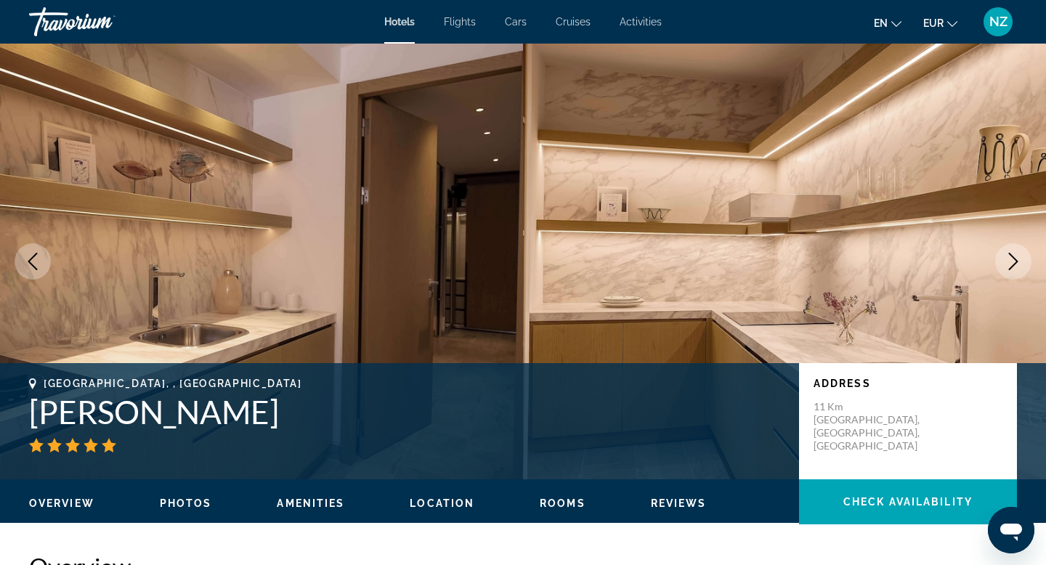
click at [1009, 275] on button "Next image" at bounding box center [1013, 261] width 36 height 36
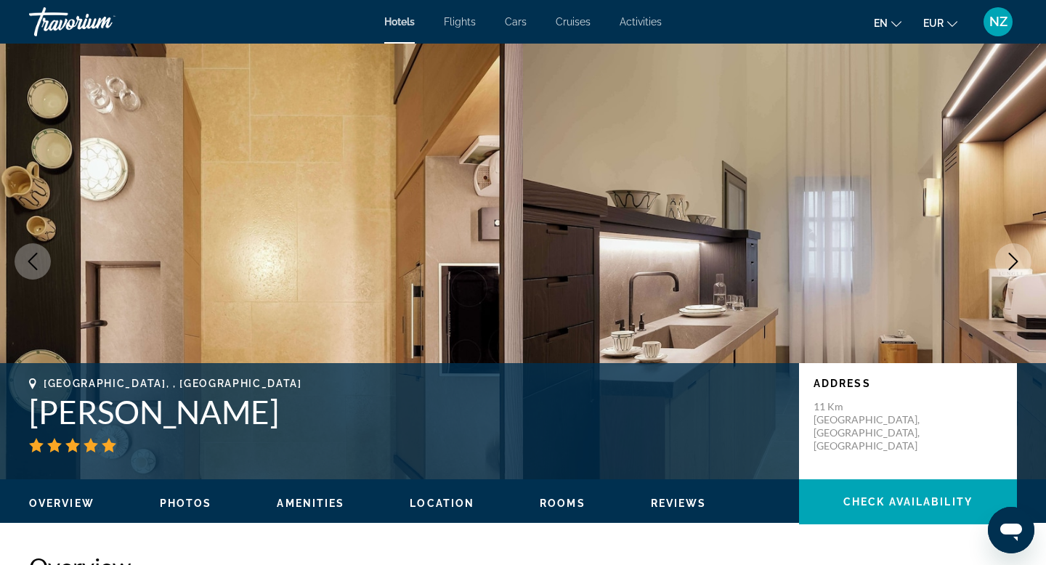
click at [1012, 269] on icon "Next image" at bounding box center [1013, 261] width 17 height 17
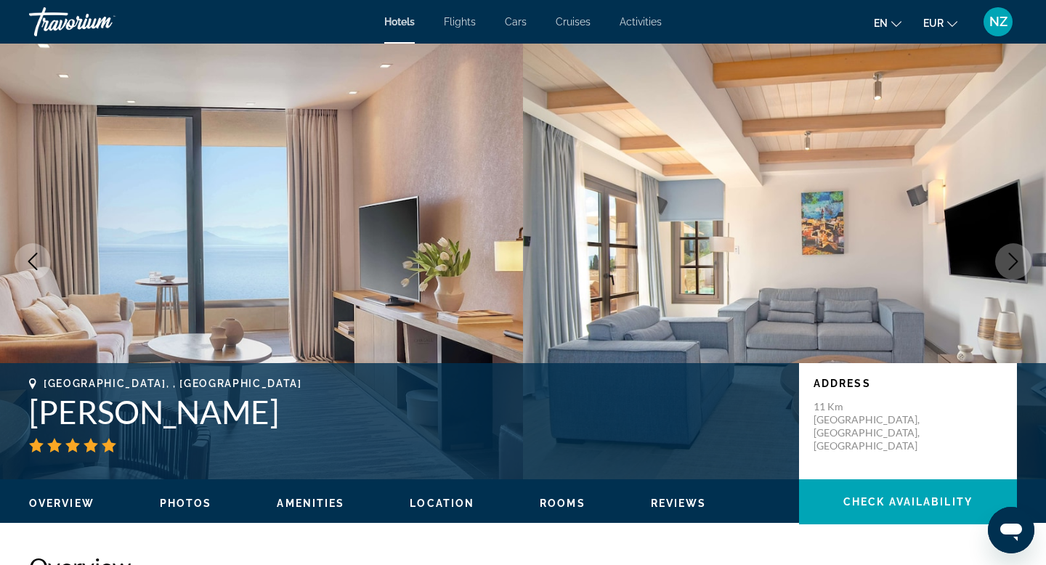
click at [1010, 273] on button "Next image" at bounding box center [1013, 261] width 36 height 36
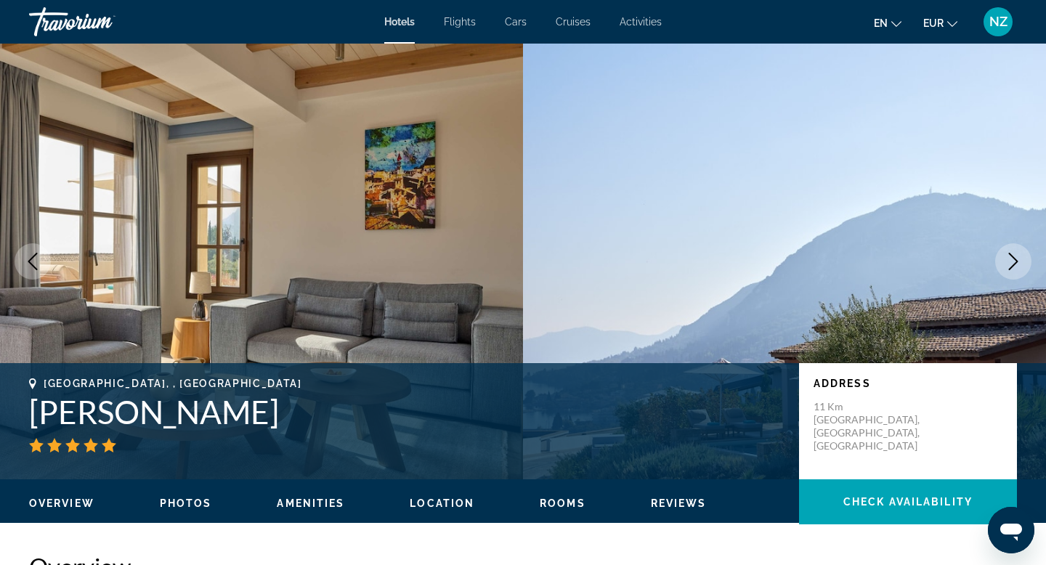
click at [1008, 263] on icon "Next image" at bounding box center [1013, 261] width 17 height 17
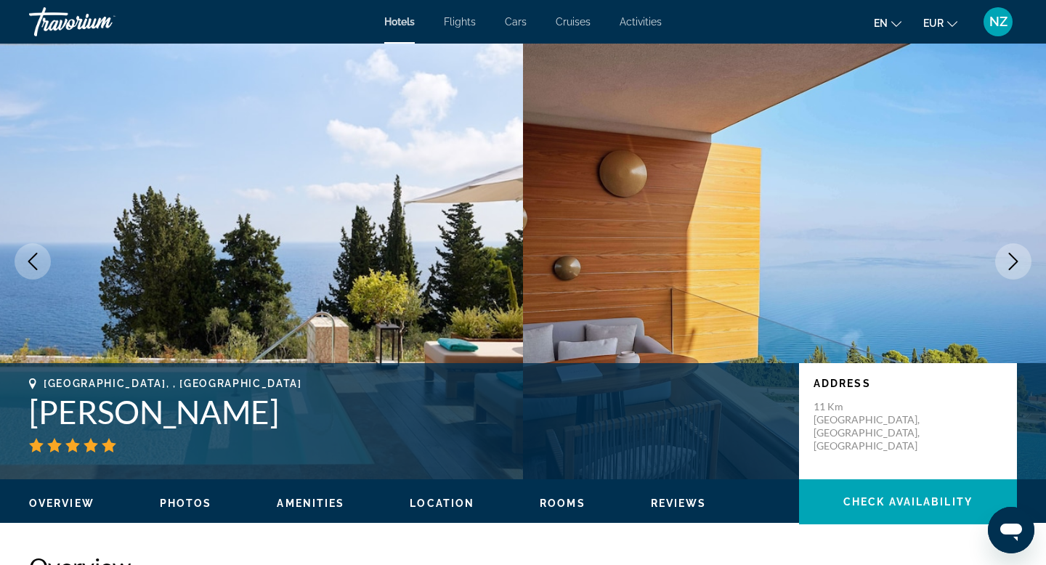
click at [1008, 263] on icon "Next image" at bounding box center [1013, 261] width 17 height 17
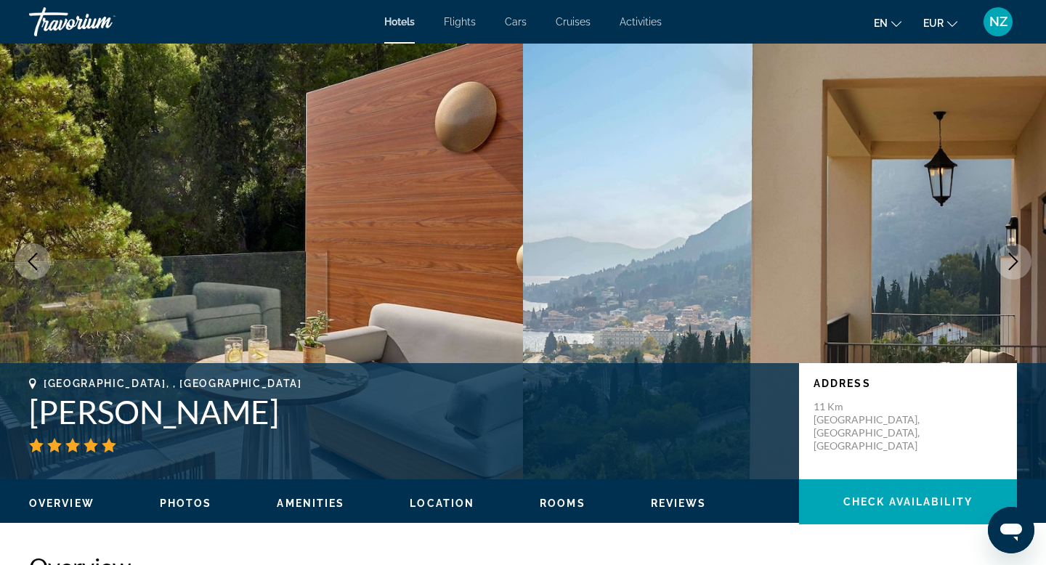
click at [1008, 263] on icon "Next image" at bounding box center [1013, 261] width 17 height 17
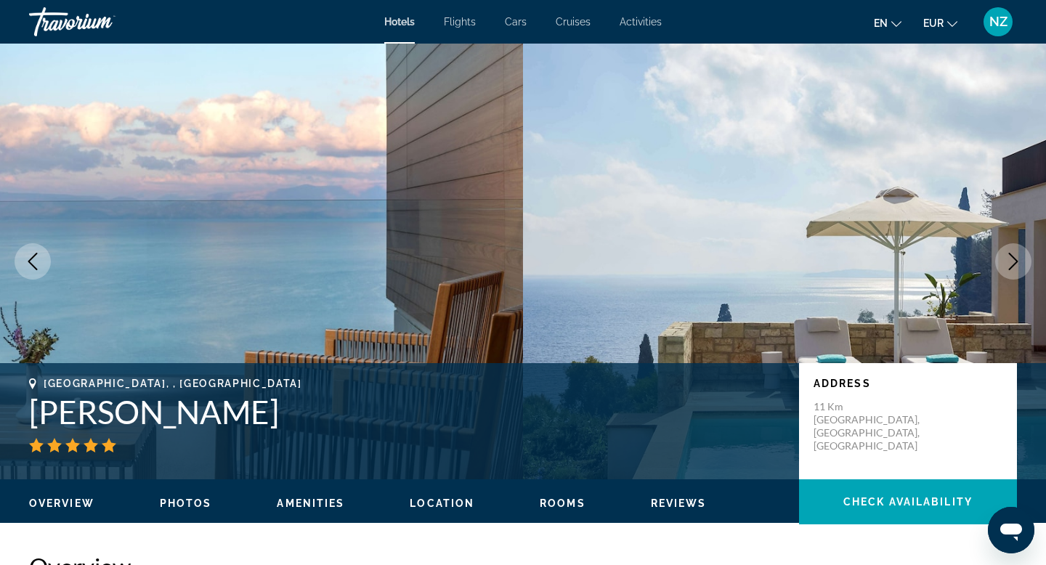
click at [1008, 263] on icon "Next image" at bounding box center [1013, 261] width 17 height 17
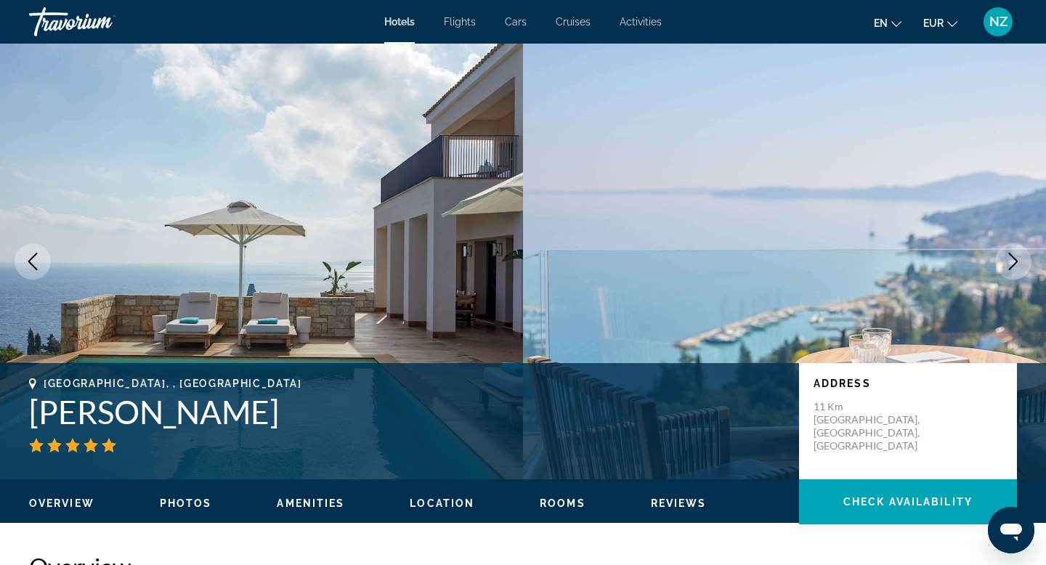
click at [1008, 263] on icon "Next image" at bounding box center [1013, 261] width 17 height 17
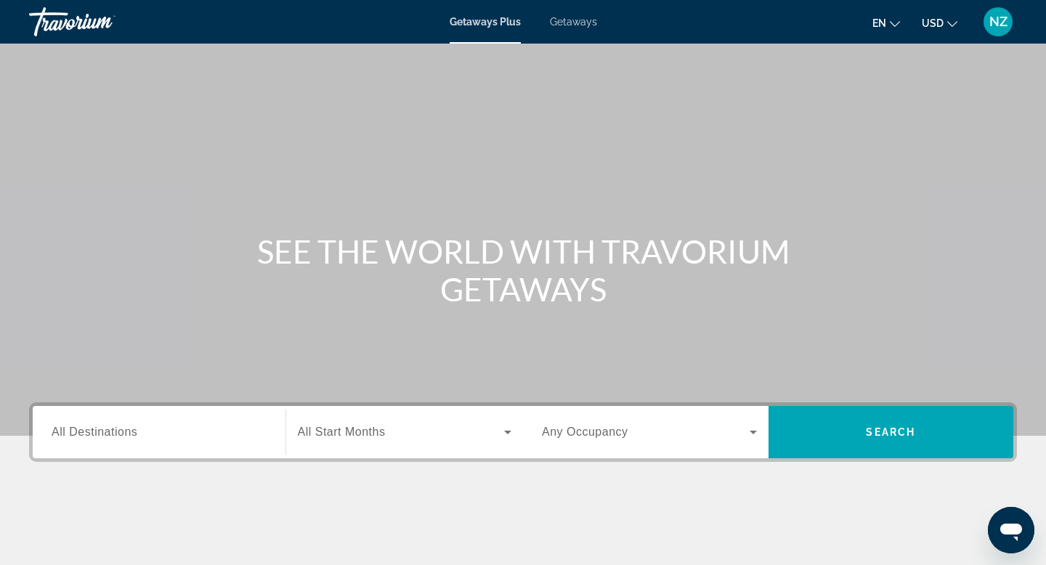
click at [192, 437] on input "Destination All Destinations" at bounding box center [159, 432] width 215 height 17
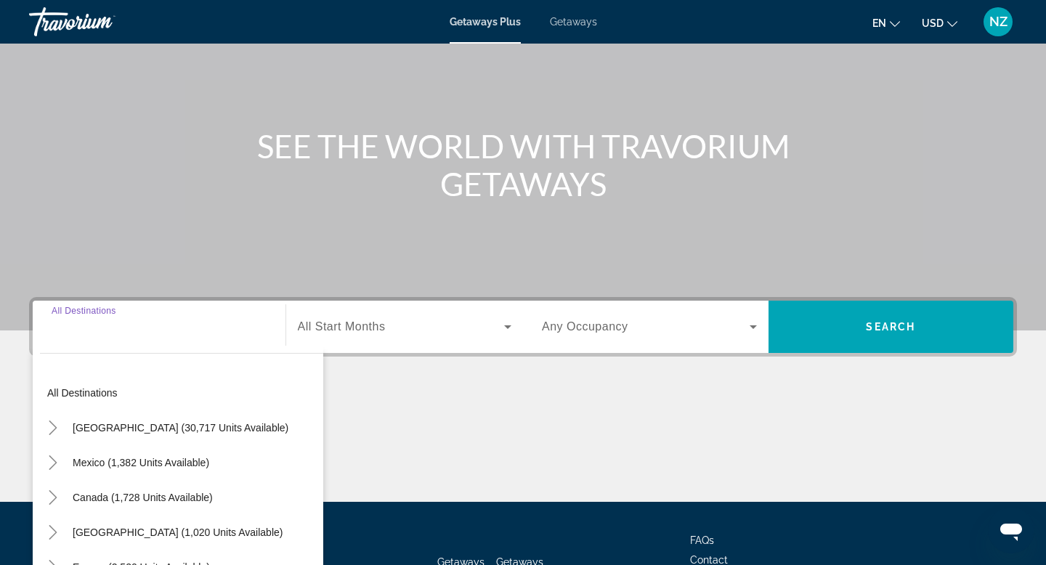
scroll to position [220, 0]
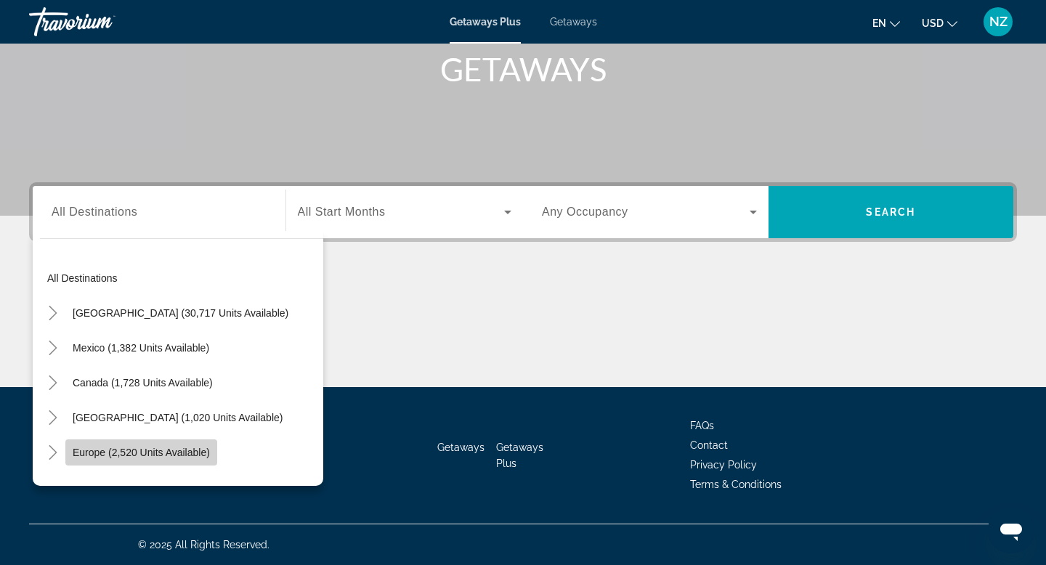
click at [200, 453] on span "Europe (2,520 units available)" at bounding box center [141, 453] width 137 height 12
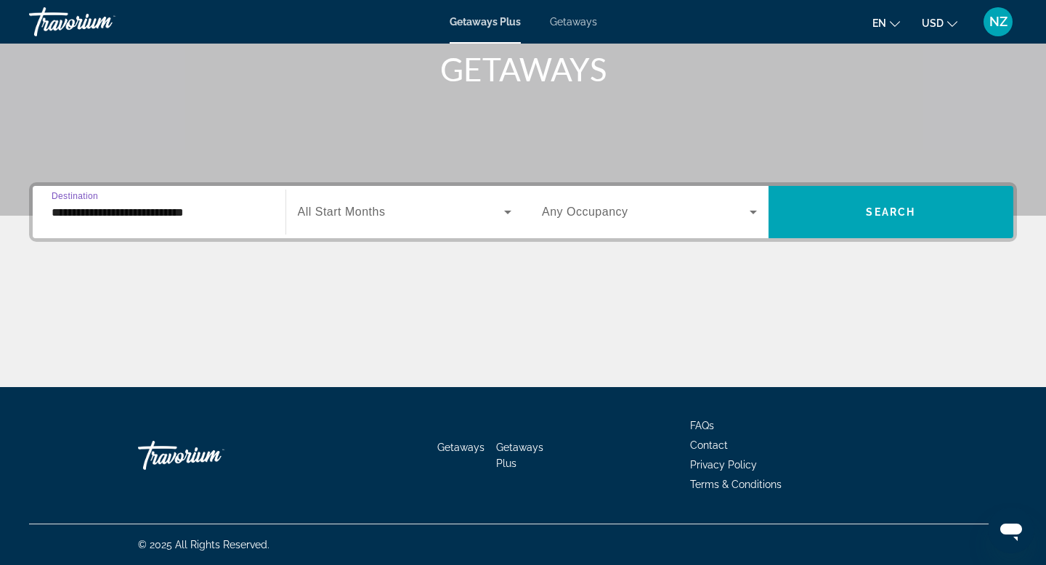
click at [190, 209] on input "**********" at bounding box center [159, 212] width 215 height 17
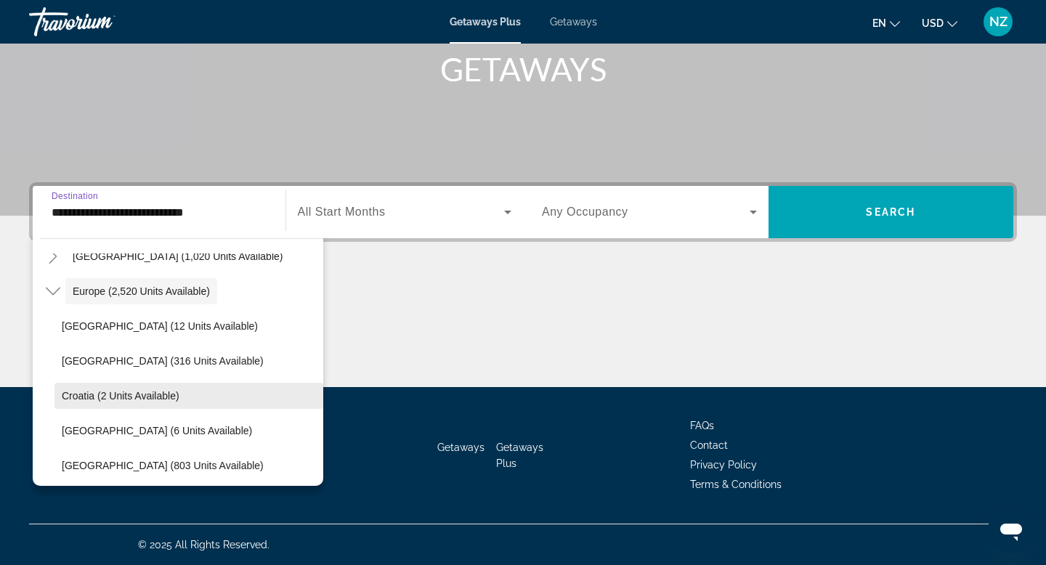
scroll to position [161, 0]
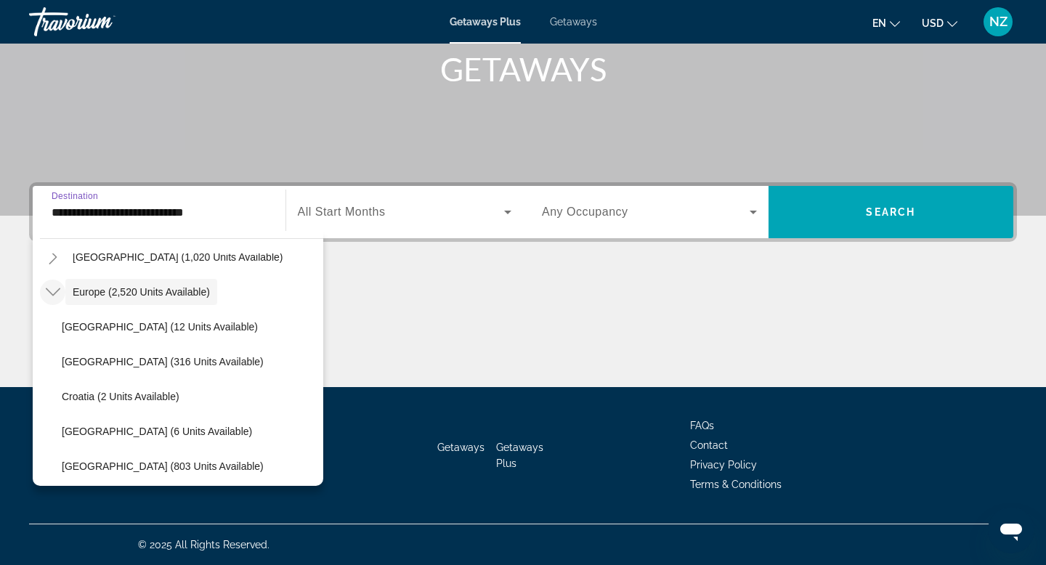
click at [52, 296] on icon "Toggle Europe (2,520 units available)" at bounding box center [53, 292] width 15 height 15
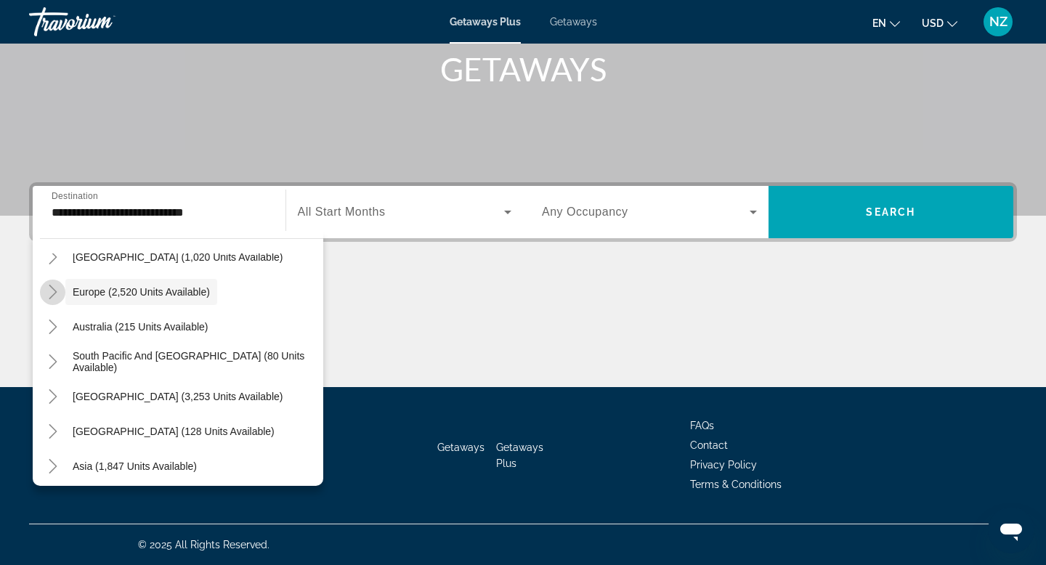
click at [52, 296] on icon "Toggle Europe (2,520 units available)" at bounding box center [53, 292] width 15 height 15
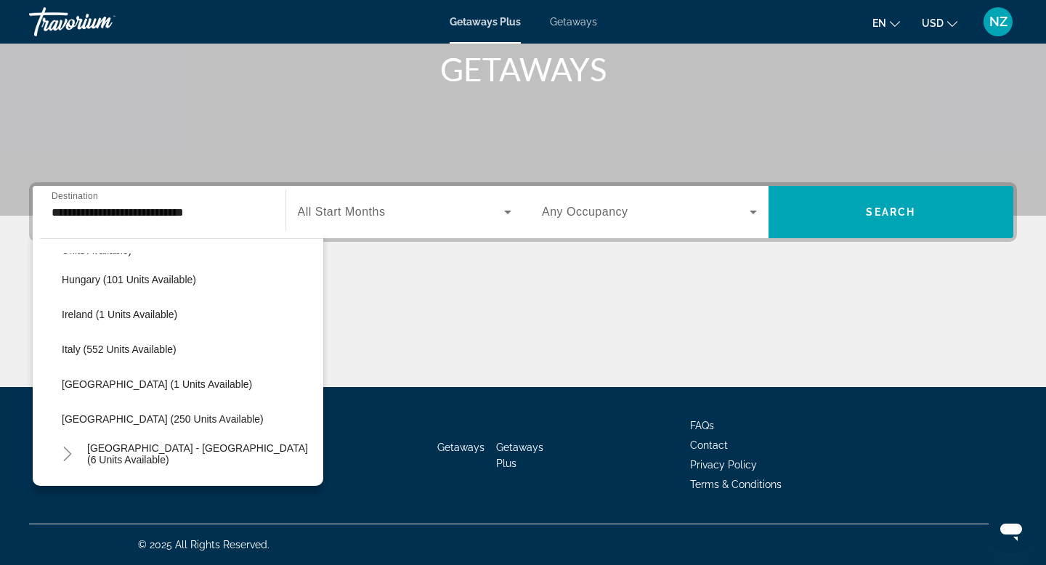
scroll to position [508, 0]
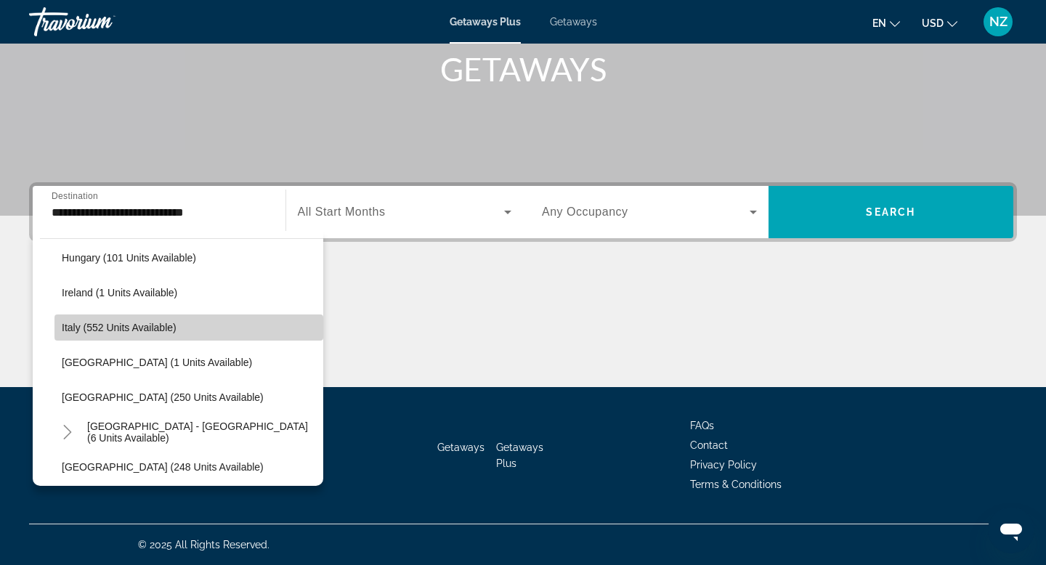
click at [81, 331] on span "Italy (552 units available)" at bounding box center [119, 328] width 115 height 12
type input "**********"
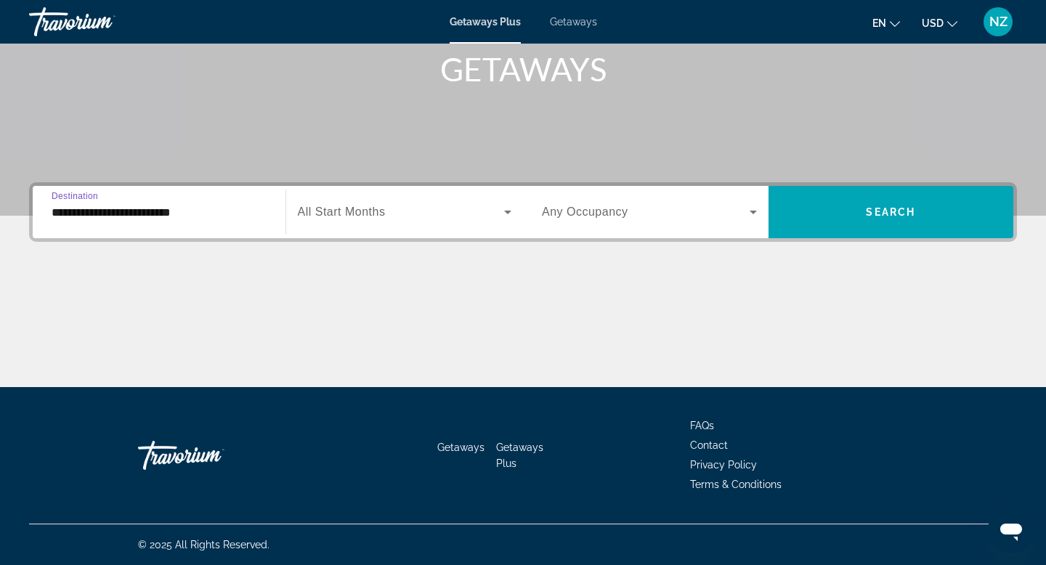
click at [410, 220] on span "Search widget" at bounding box center [401, 211] width 207 height 17
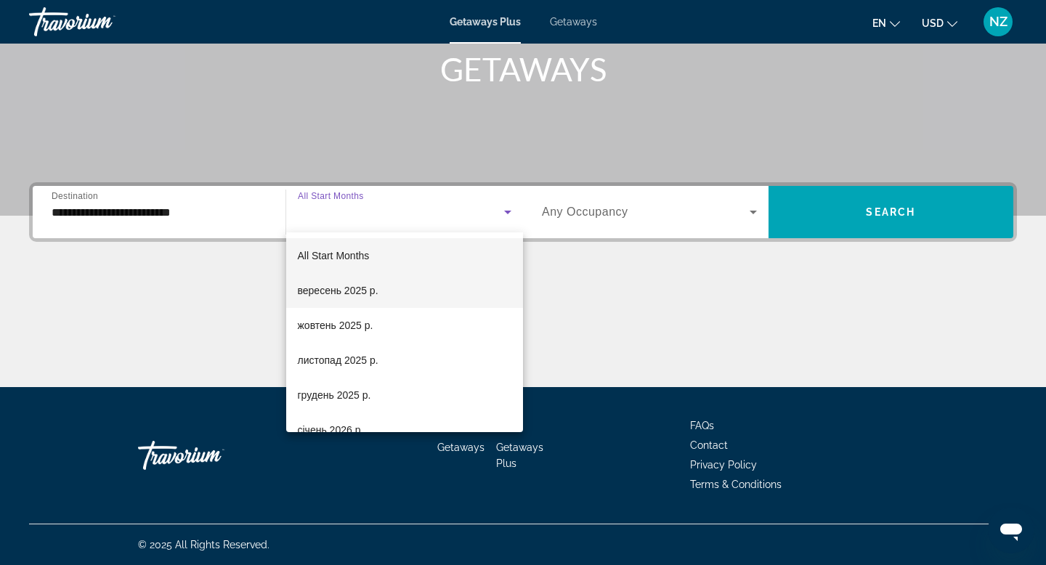
click at [363, 287] on span "вересень 2025 р." at bounding box center [338, 290] width 81 height 17
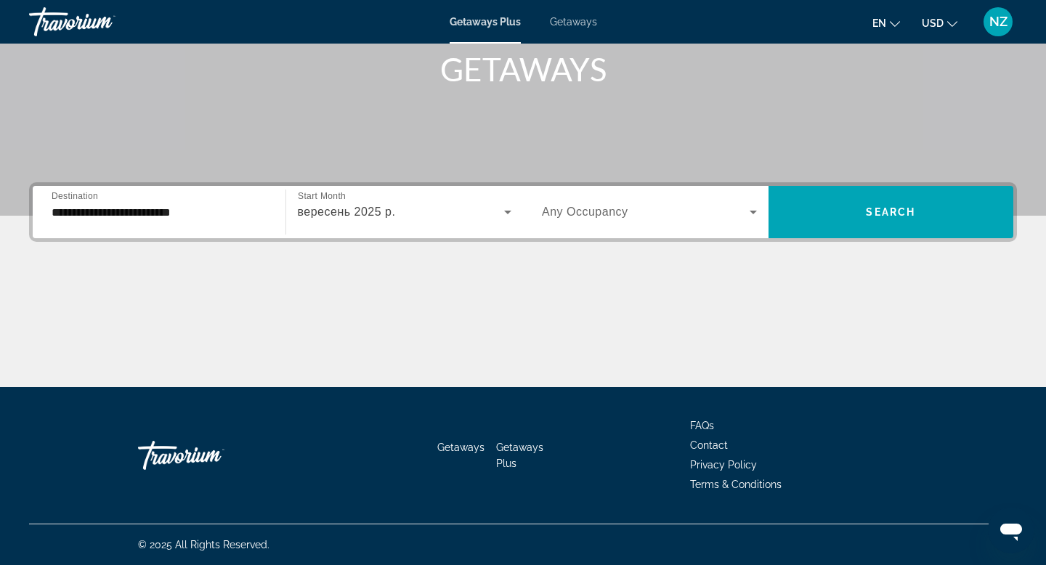
click at [612, 218] on span "Any Occupancy" at bounding box center [585, 212] width 86 height 12
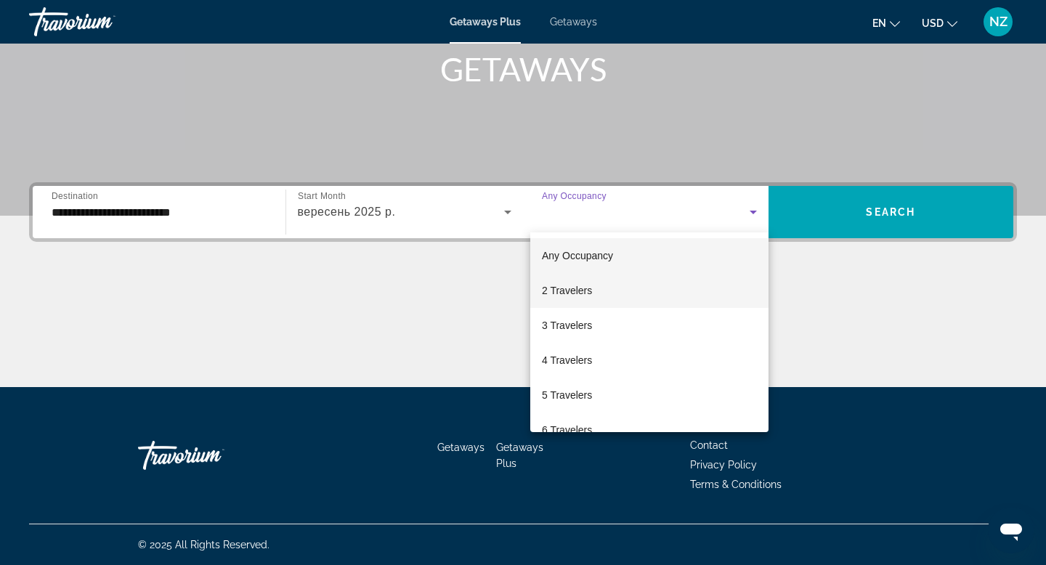
click at [599, 284] on mat-option "2 Travelers" at bounding box center [649, 290] width 238 height 35
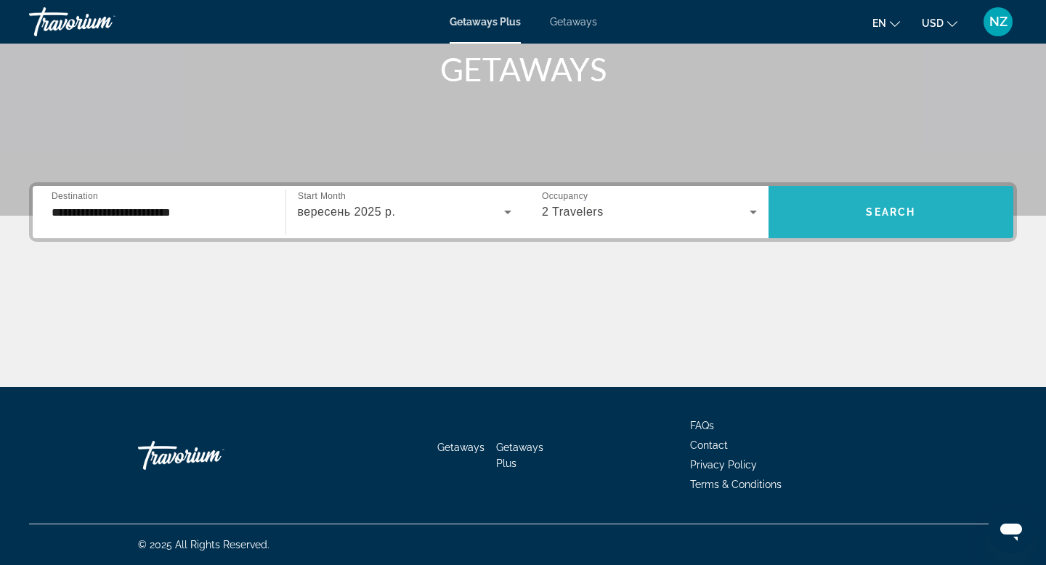
click at [856, 215] on span "Search widget" at bounding box center [892, 212] width 246 height 35
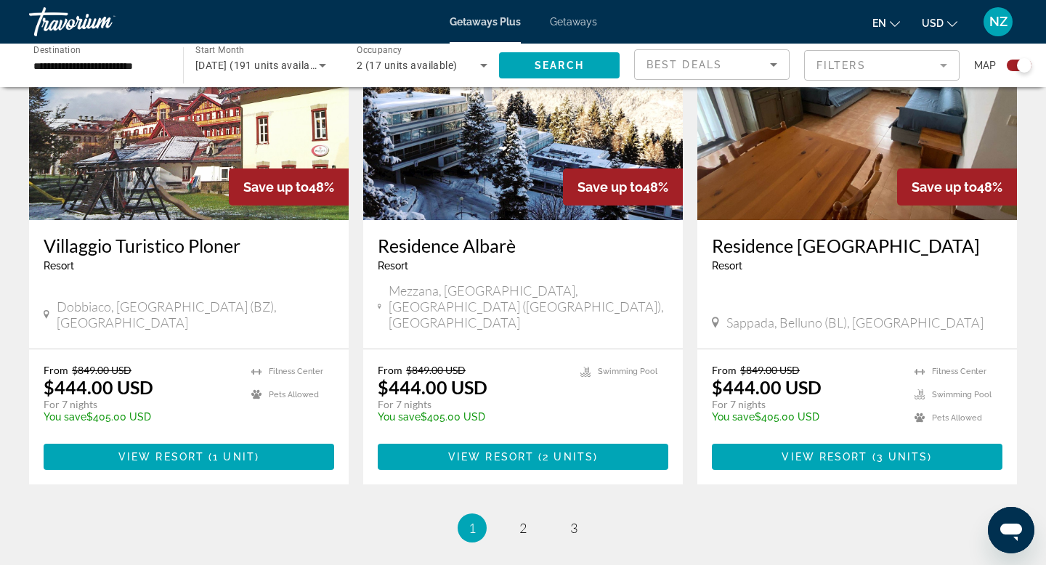
scroll to position [2181, 0]
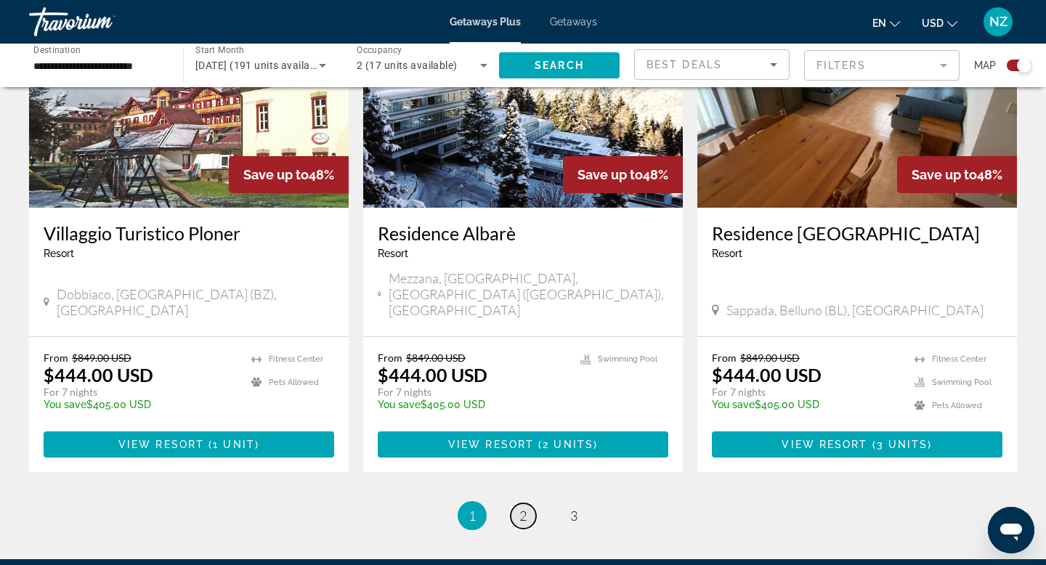
click at [521, 508] on span "2" at bounding box center [522, 516] width 7 height 16
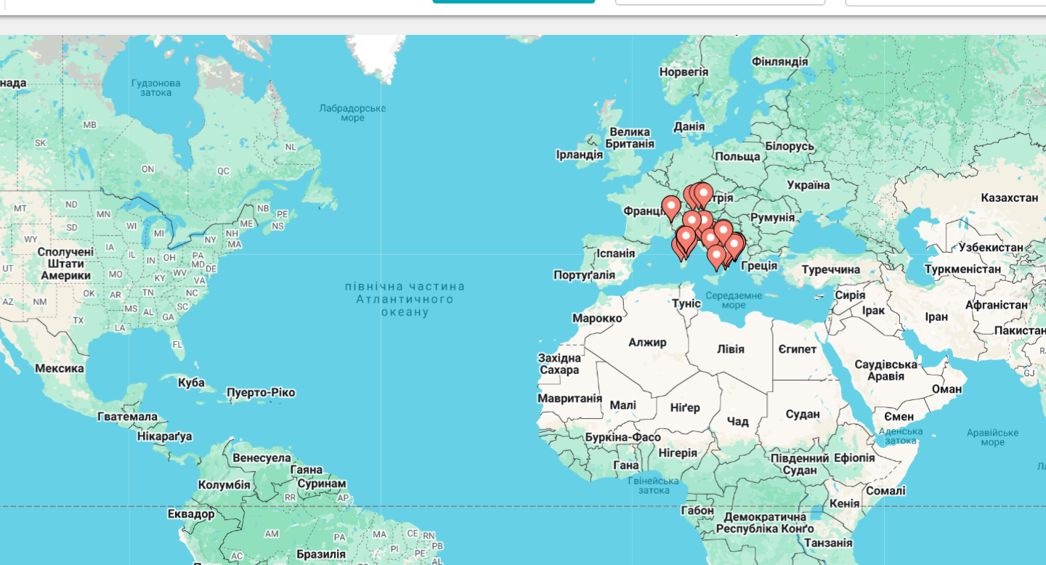
click at [708, 267] on image "Main content" at bounding box center [709, 263] width 9 height 9
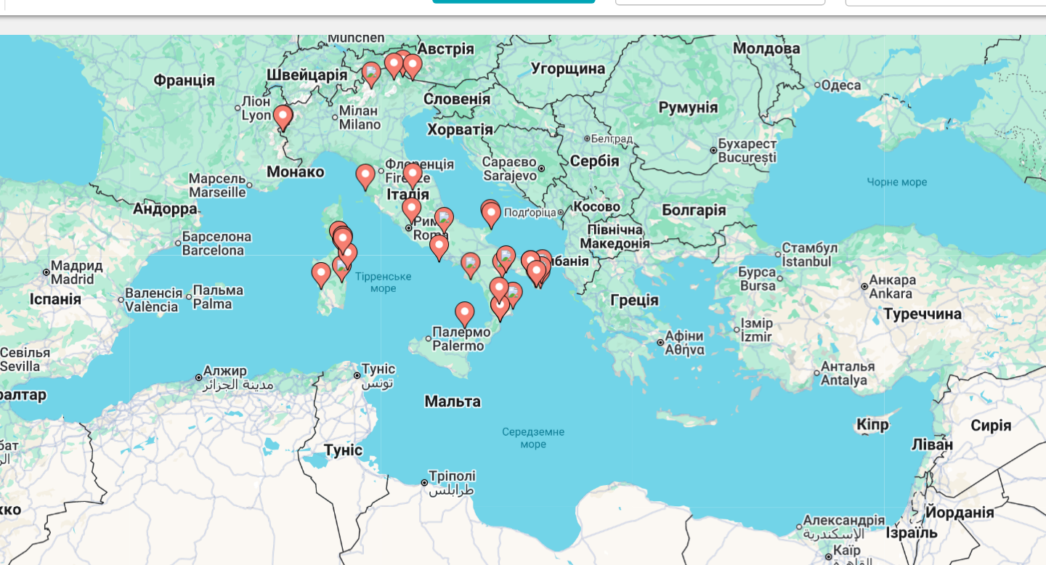
click at [522, 309] on image "Main content" at bounding box center [523, 305] width 9 height 9
type input "**********"
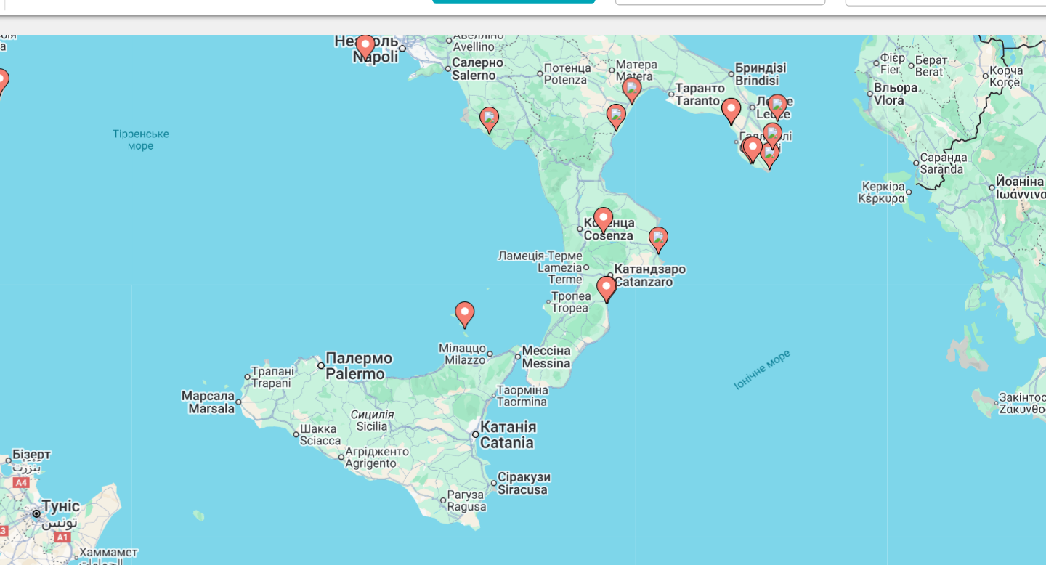
click at [521, 306] on image "Main content" at bounding box center [523, 305] width 9 height 9
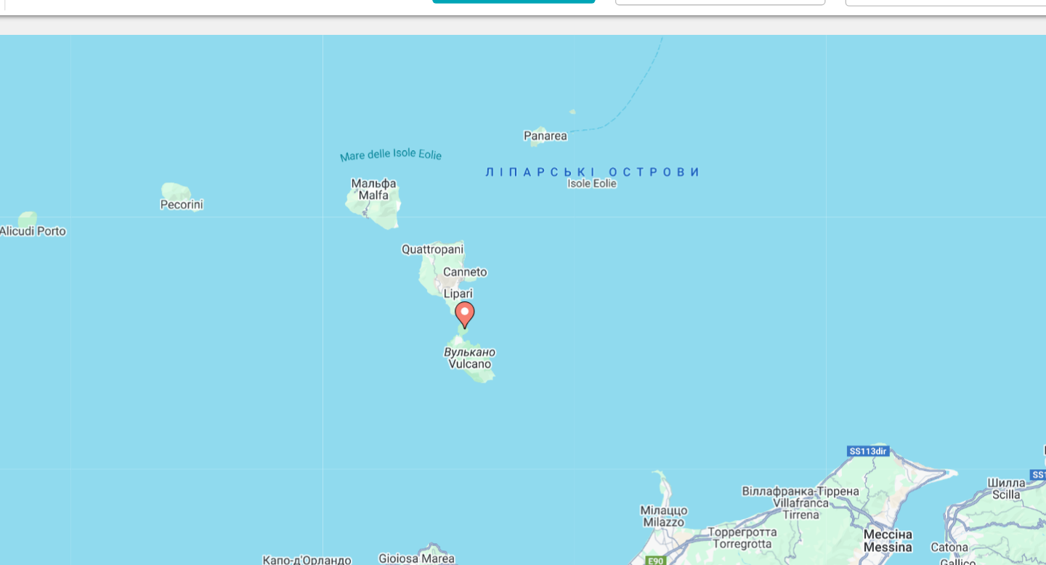
click at [522, 306] on image "Main content" at bounding box center [523, 305] width 9 height 9
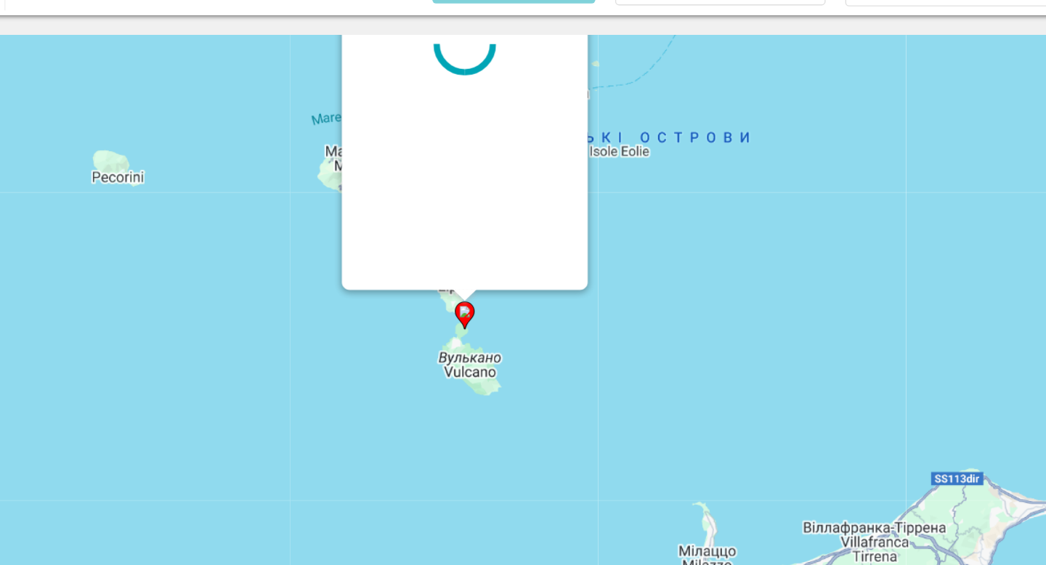
click at [523, 320] on div "Для навігації використовуйте клавіші зі стрілками. Увімкніть режим перетягуванн…" at bounding box center [1017, 320] width 988 height 0
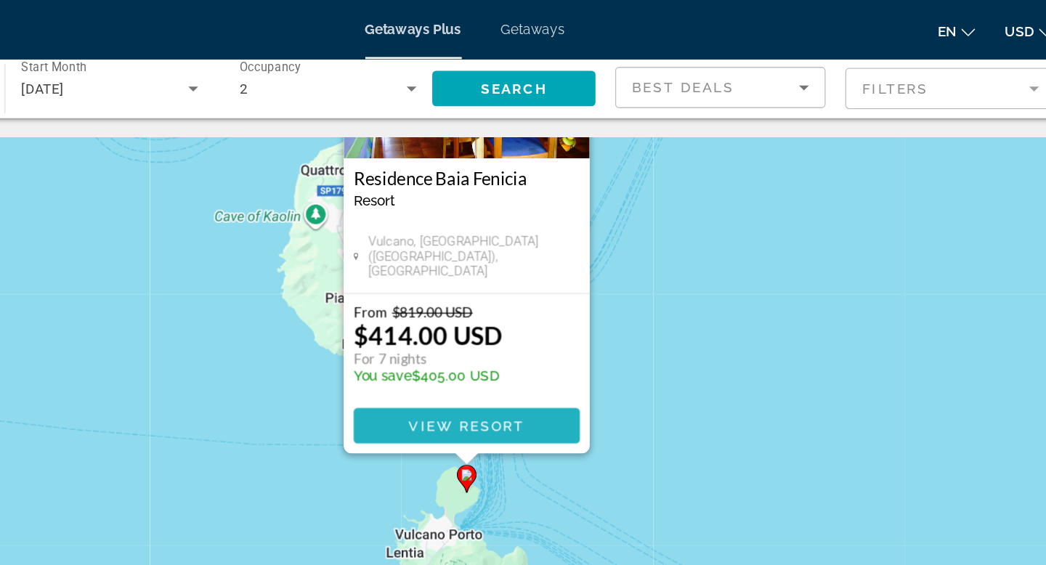
click at [536, 313] on span "View Resort" at bounding box center [525, 315] width 86 height 12
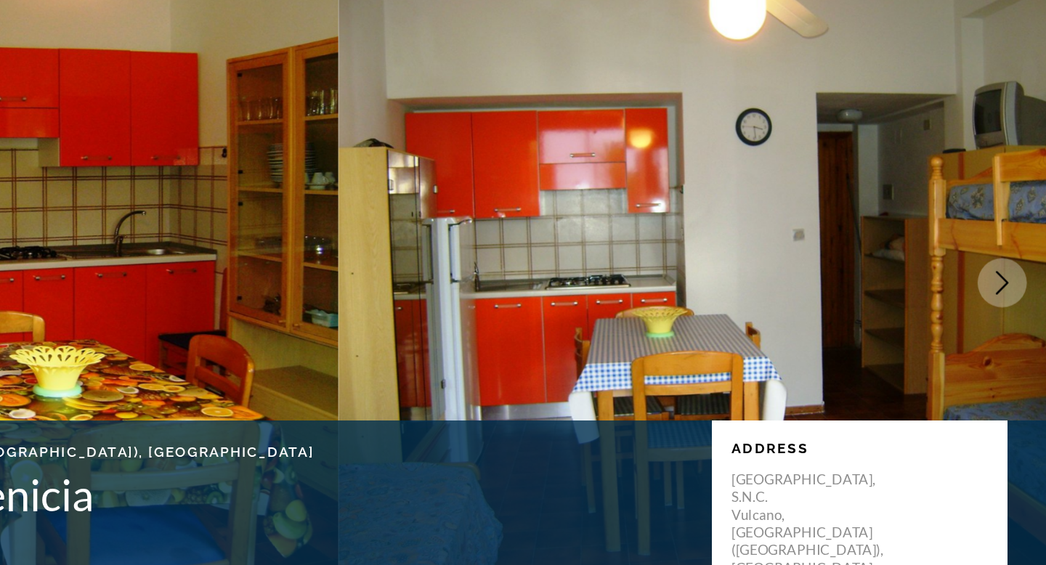
click at [1010, 262] on icon "Next image" at bounding box center [1013, 261] width 17 height 17
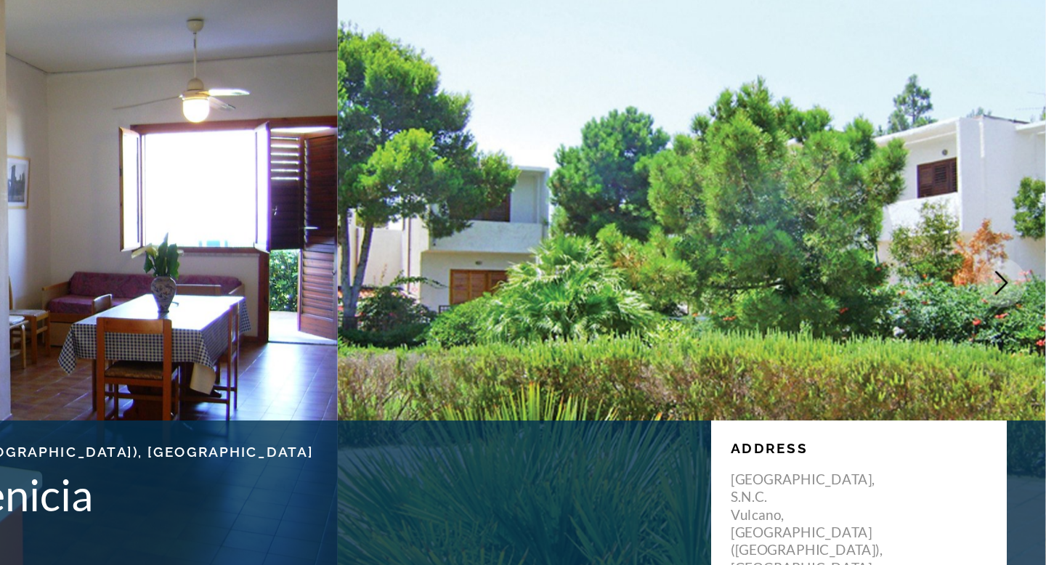
click at [1010, 263] on icon "Next image" at bounding box center [1013, 261] width 17 height 17
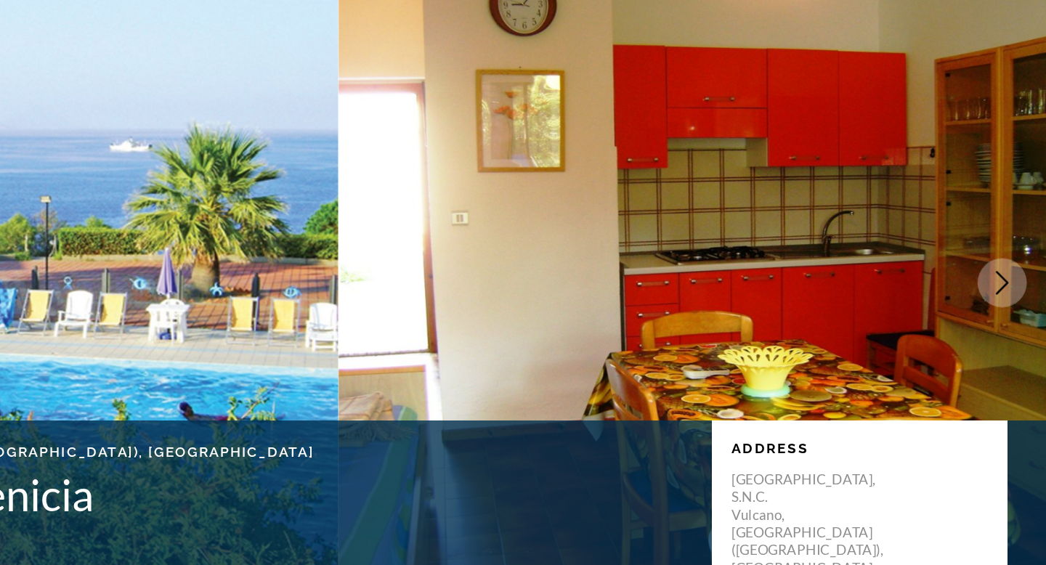
click at [1010, 263] on icon "Next image" at bounding box center [1013, 261] width 17 height 17
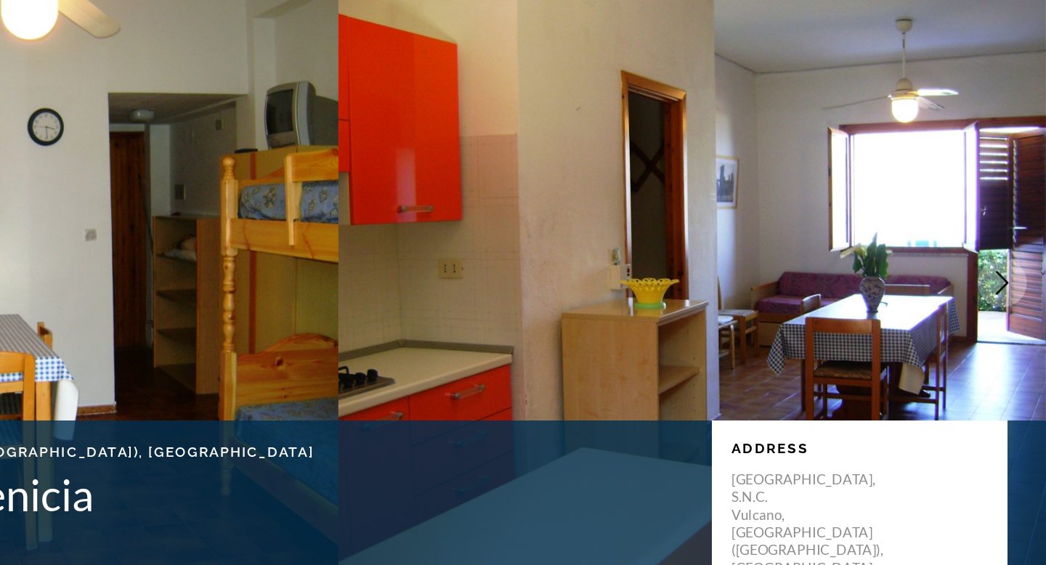
click at [1010, 263] on icon "Next image" at bounding box center [1013, 261] width 17 height 17
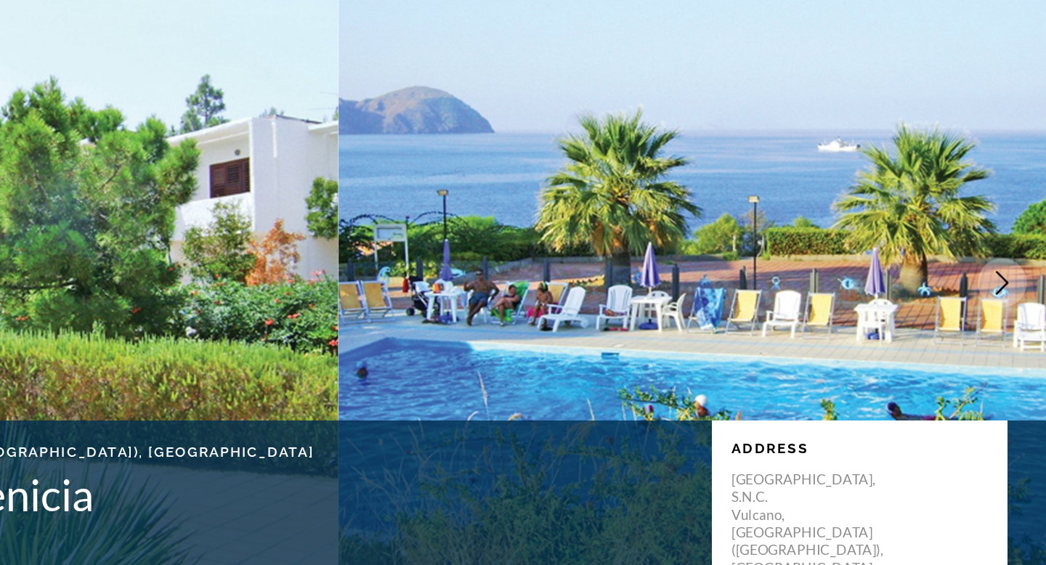
click at [1010, 263] on icon "Next image" at bounding box center [1013, 261] width 17 height 17
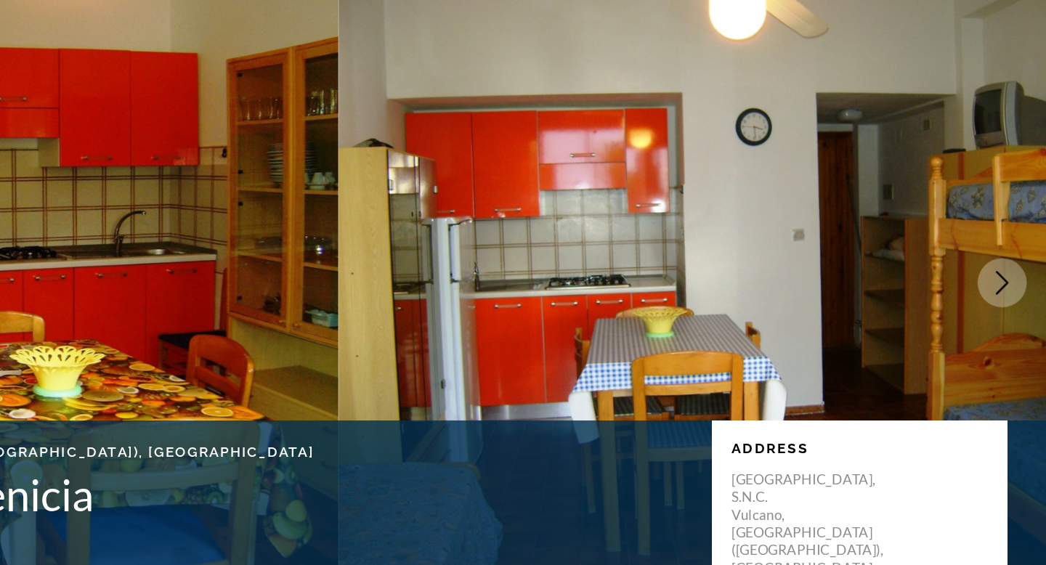
click at [1010, 263] on icon "Next image" at bounding box center [1013, 261] width 17 height 17
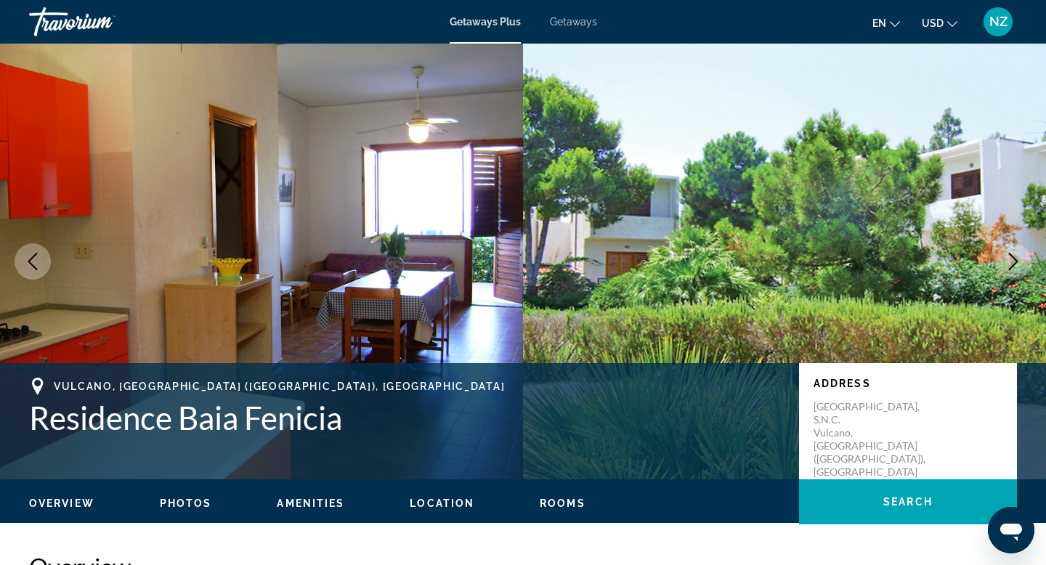
click at [567, 25] on span "Getaways" at bounding box center [573, 22] width 47 height 12
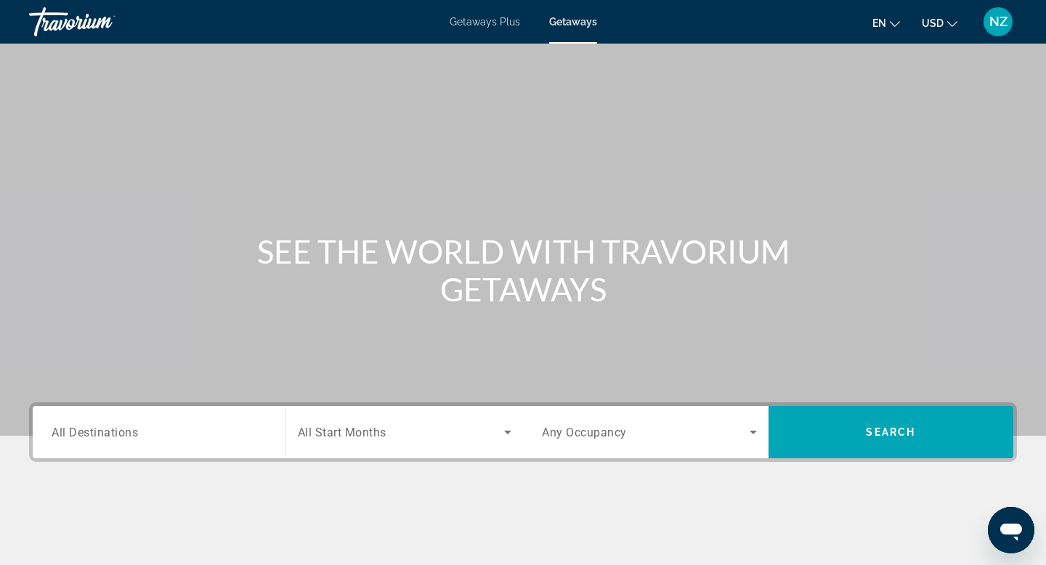
click at [116, 437] on span "All Destinations" at bounding box center [95, 432] width 86 height 14
click at [116, 437] on input "Destination All Destinations" at bounding box center [159, 432] width 215 height 17
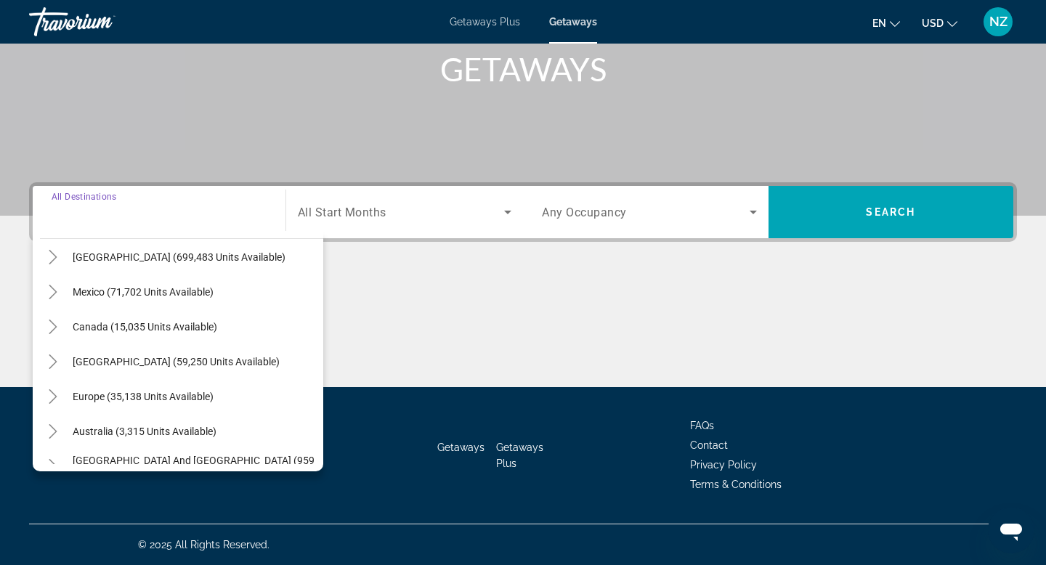
scroll to position [47, 0]
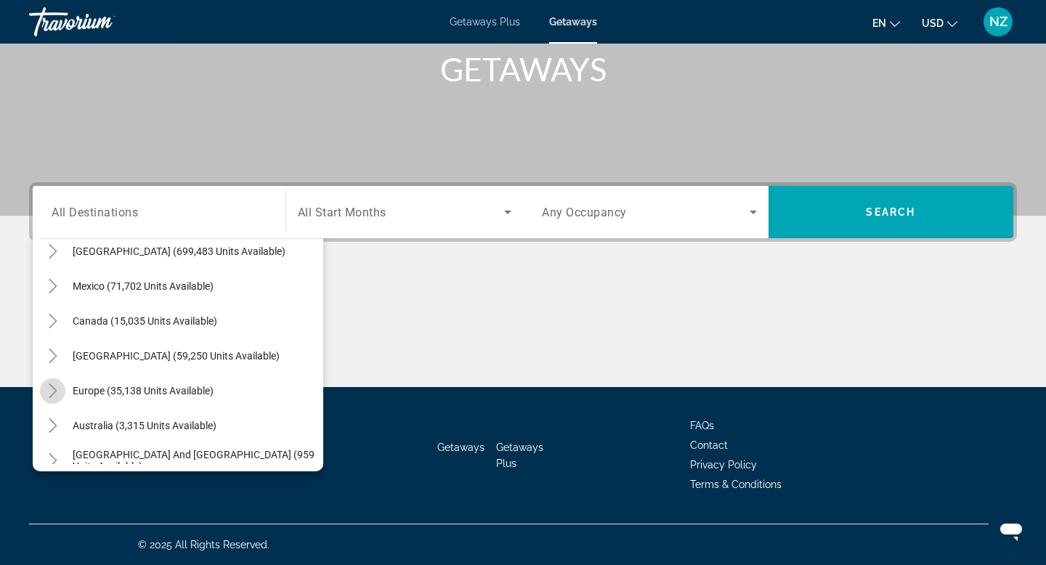
click at [49, 390] on icon "Toggle Europe (35,138 units available)" at bounding box center [53, 391] width 15 height 15
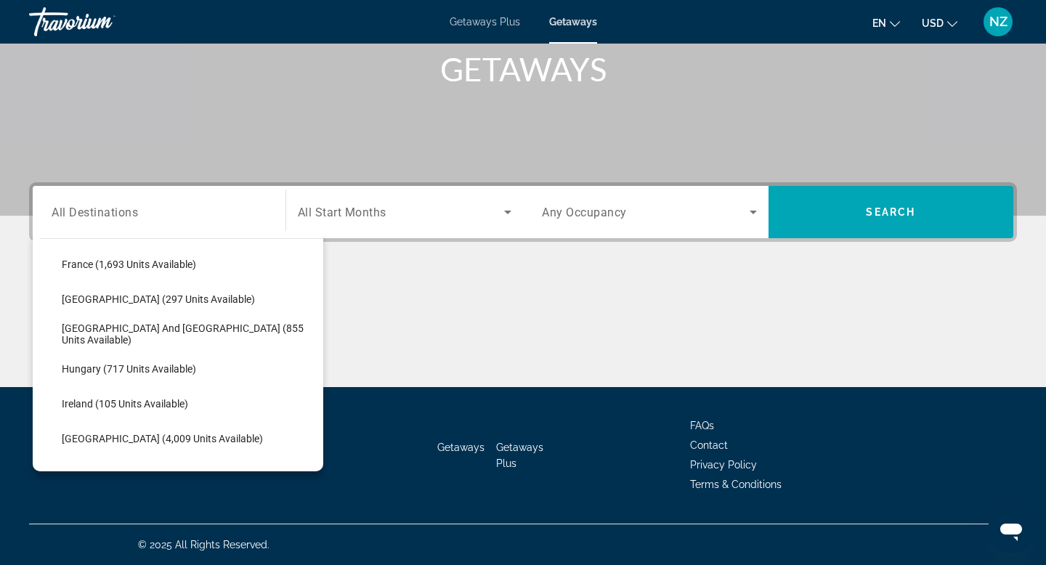
scroll to position [433, 0]
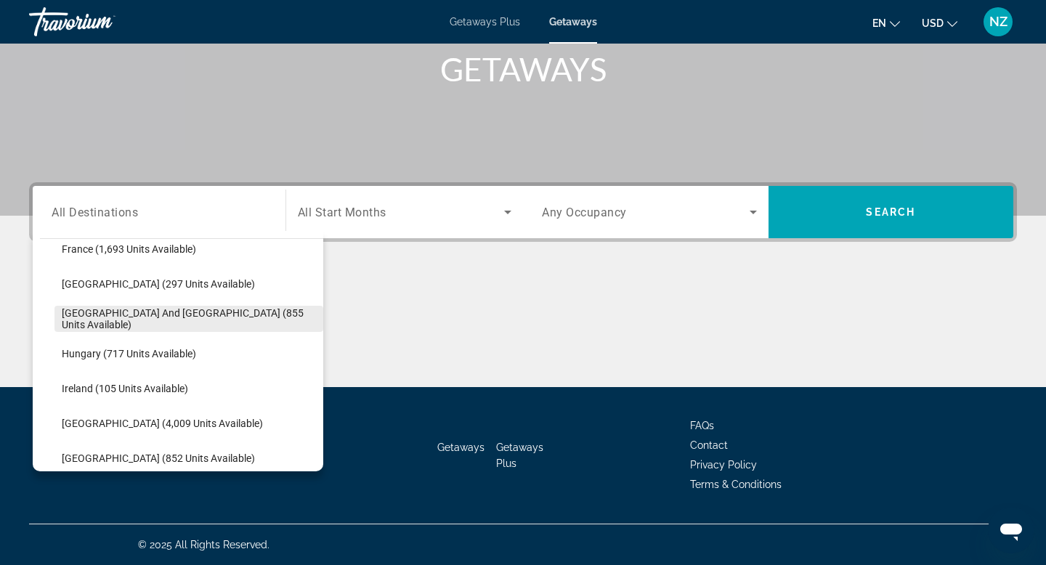
click at [144, 319] on span "Greece and Cyprus (855 units available)" at bounding box center [189, 318] width 254 height 23
type input "**********"
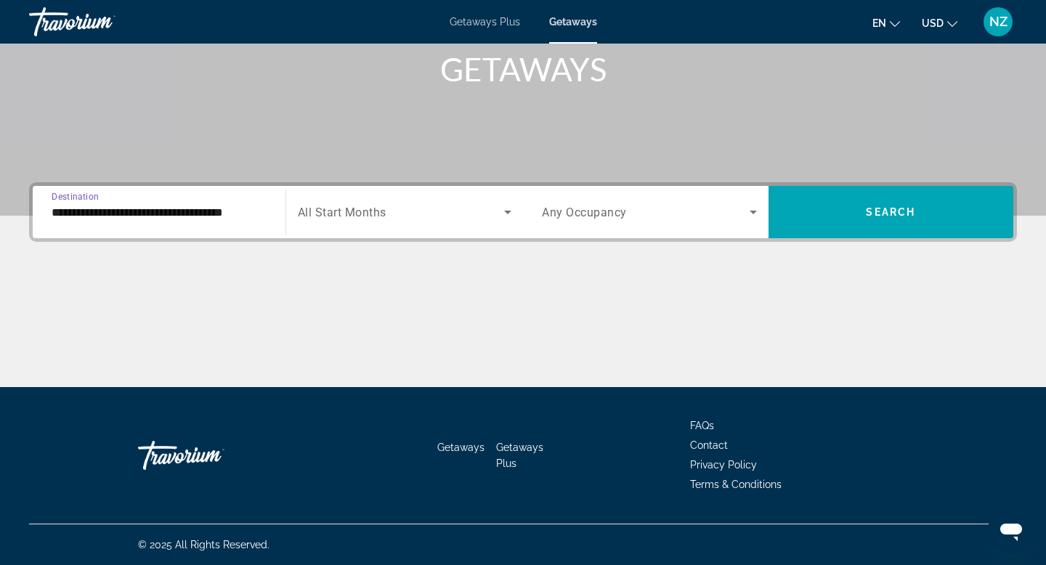
click at [507, 216] on icon "Search widget" at bounding box center [507, 211] width 17 height 17
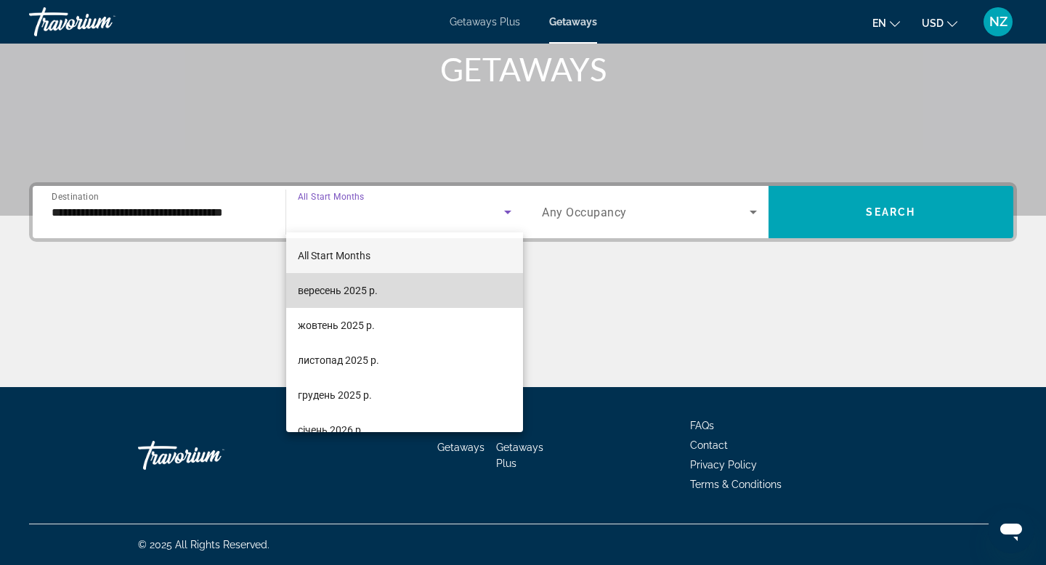
click at [415, 290] on mat-option "вересень 2025 р." at bounding box center [405, 290] width 238 height 35
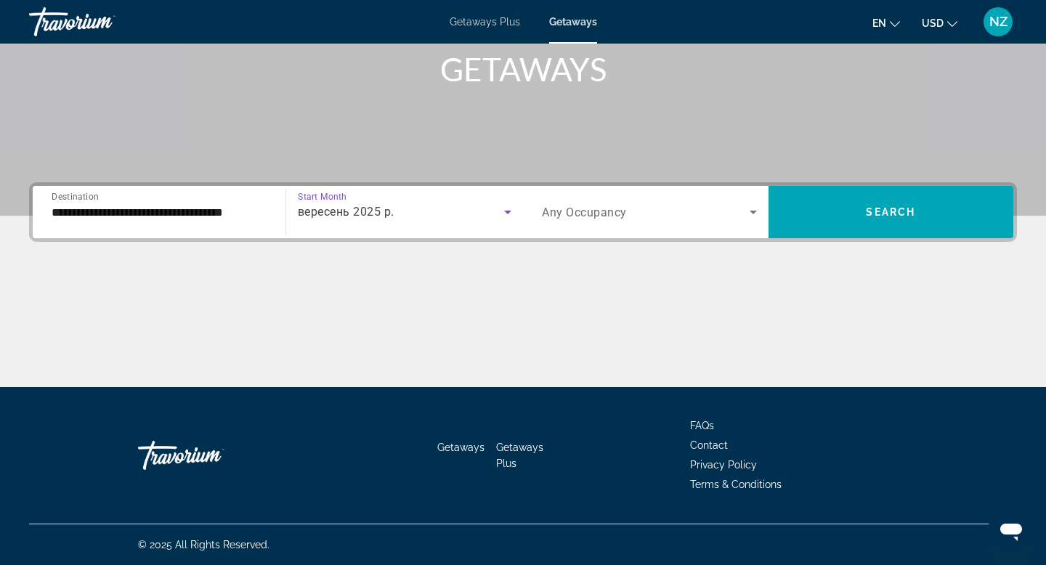
click at [692, 206] on span "Search widget" at bounding box center [646, 211] width 208 height 17
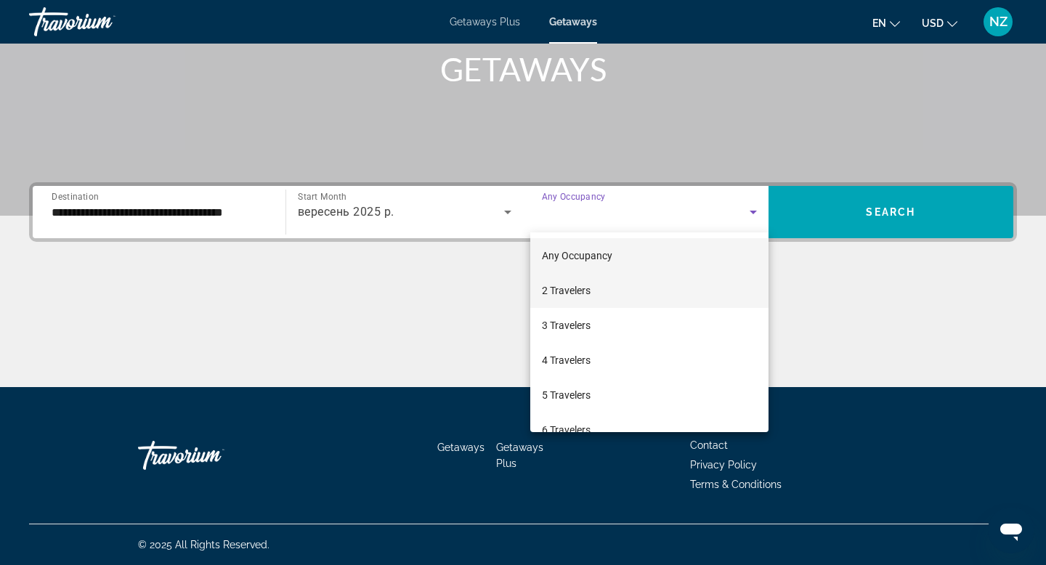
click at [618, 291] on mat-option "2 Travelers" at bounding box center [649, 290] width 238 height 35
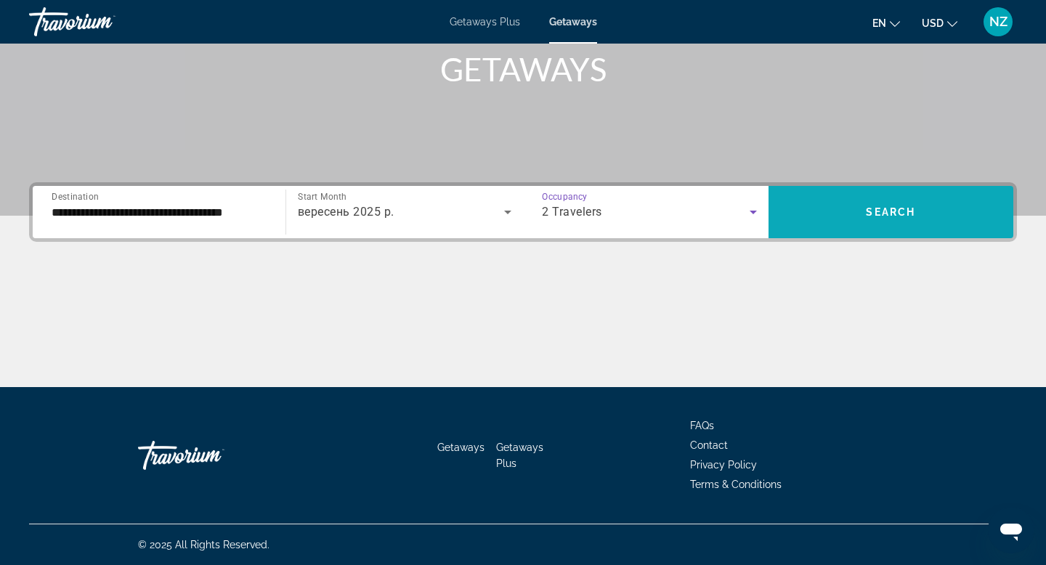
click at [884, 203] on span "Search widget" at bounding box center [892, 212] width 246 height 35
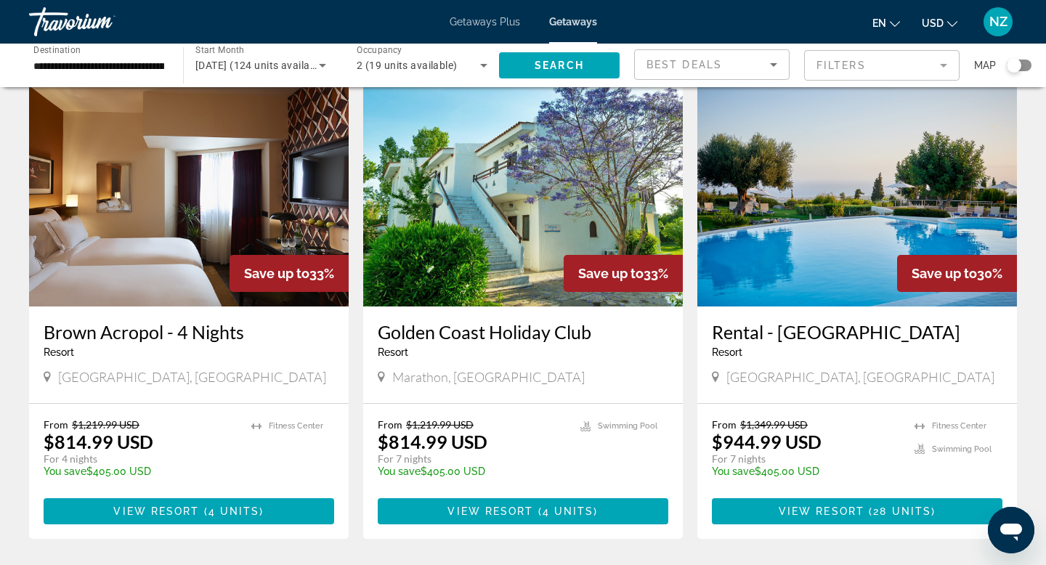
scroll to position [1077, 0]
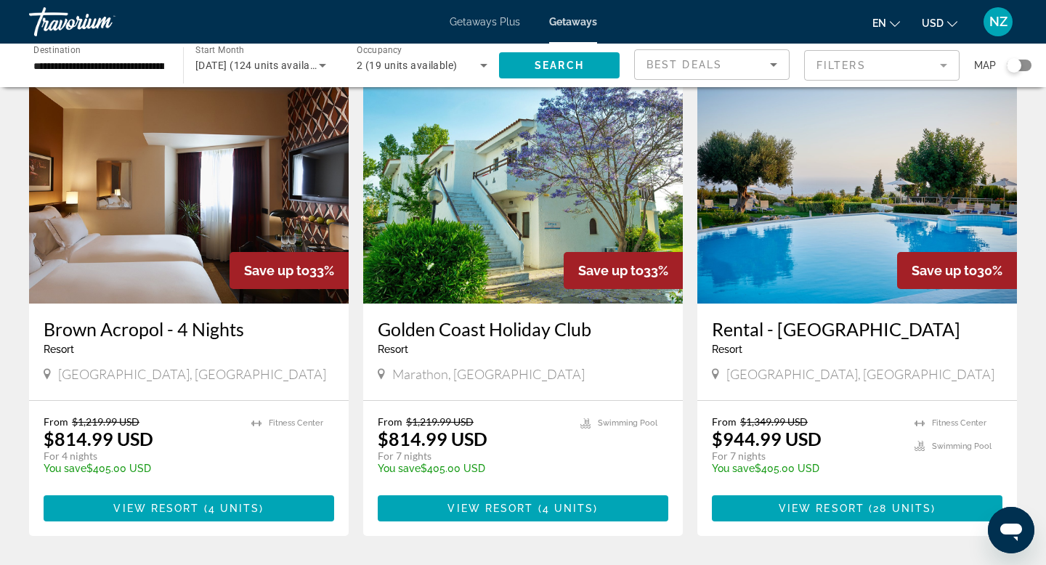
click at [843, 244] on img "Main content" at bounding box center [857, 187] width 320 height 232
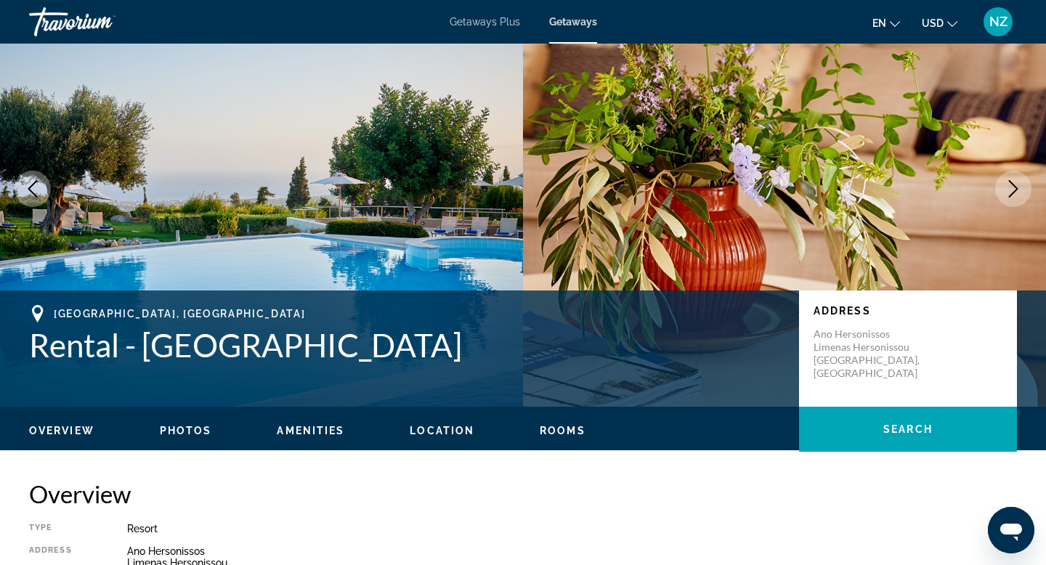
scroll to position [71, 0]
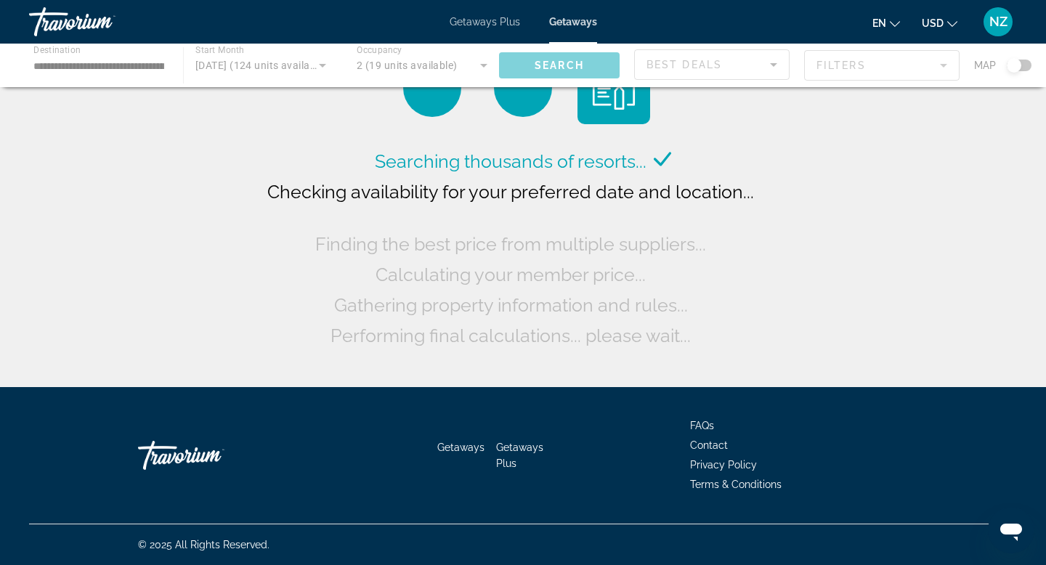
click at [934, 22] on span "USD" at bounding box center [933, 23] width 22 height 12
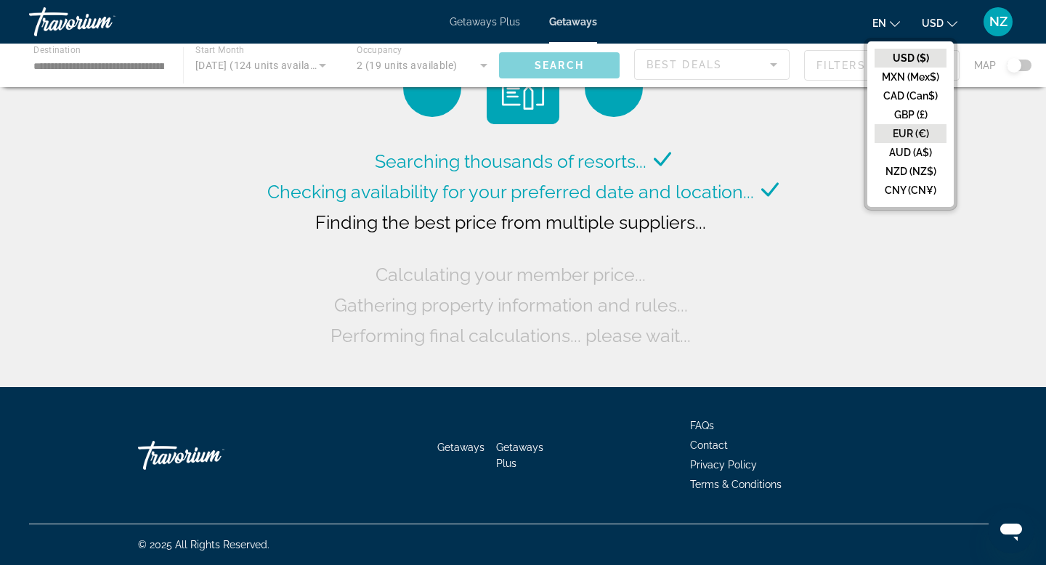
click at [910, 139] on button "EUR (€)" at bounding box center [911, 133] width 72 height 19
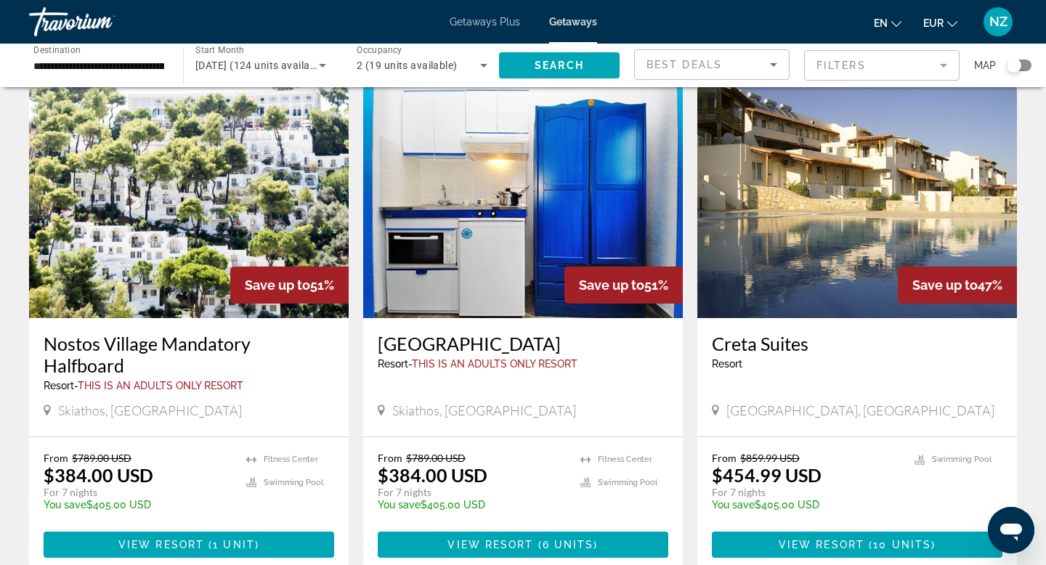
scroll to position [68, 0]
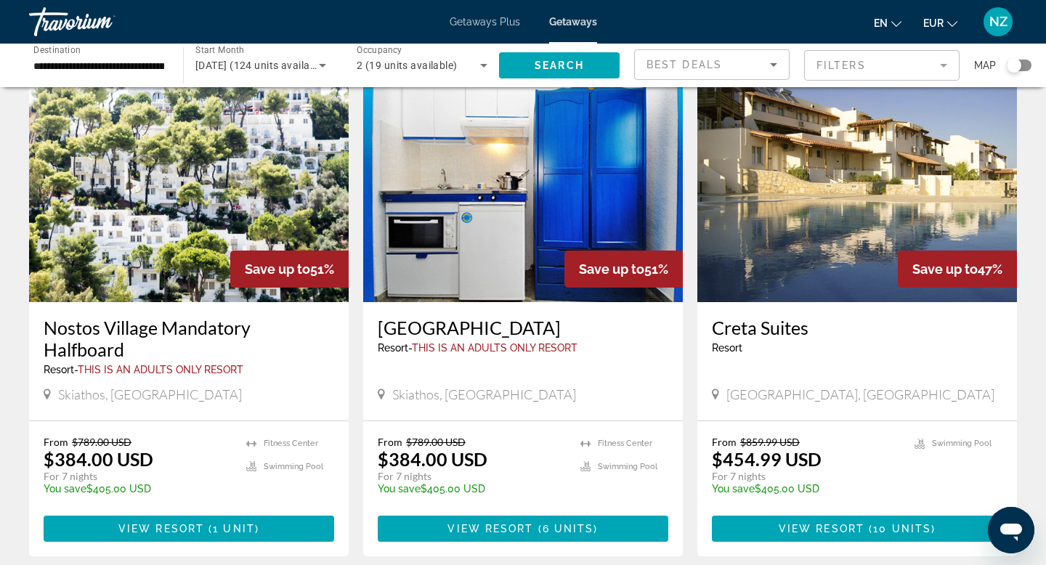
click at [197, 172] on img "Main content" at bounding box center [189, 186] width 320 height 232
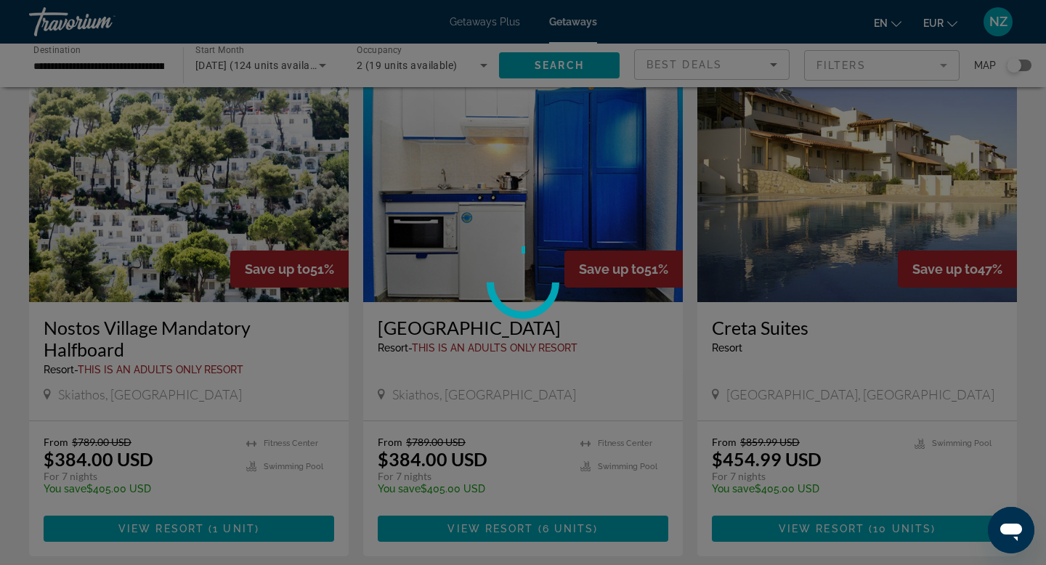
drag, startPoint x: 140, startPoint y: 352, endPoint x: 31, endPoint y: 311, distance: 116.6
click at [31, 311] on div at bounding box center [523, 282] width 1046 height 565
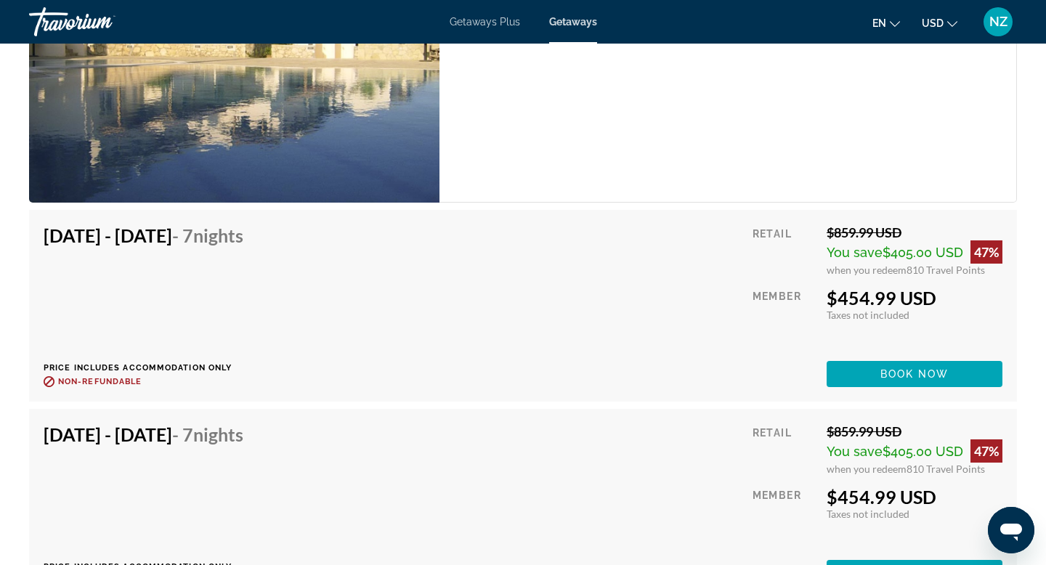
scroll to position [2732, 0]
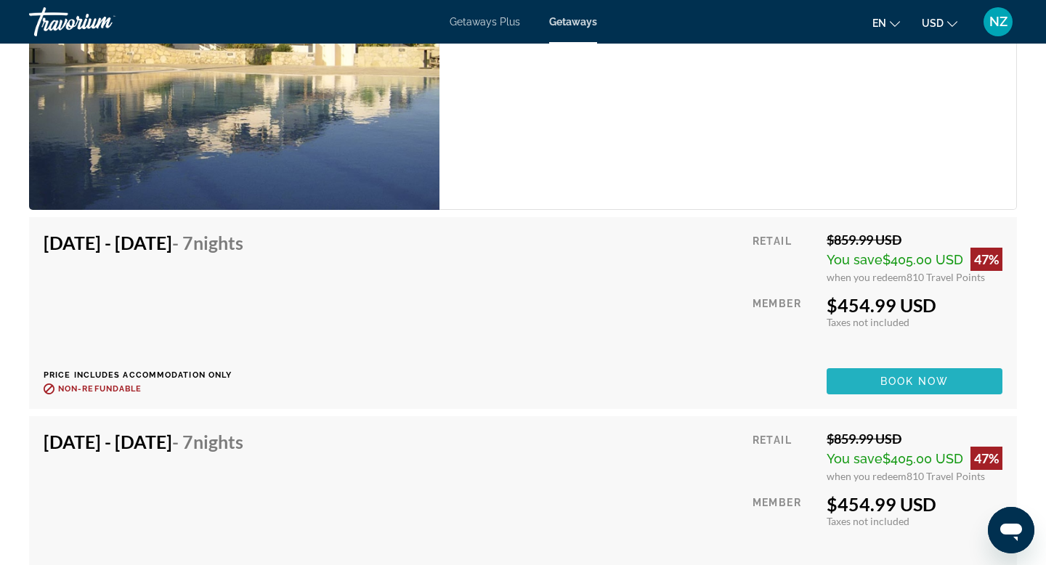
click at [917, 381] on span "Book now" at bounding box center [914, 382] width 69 height 12
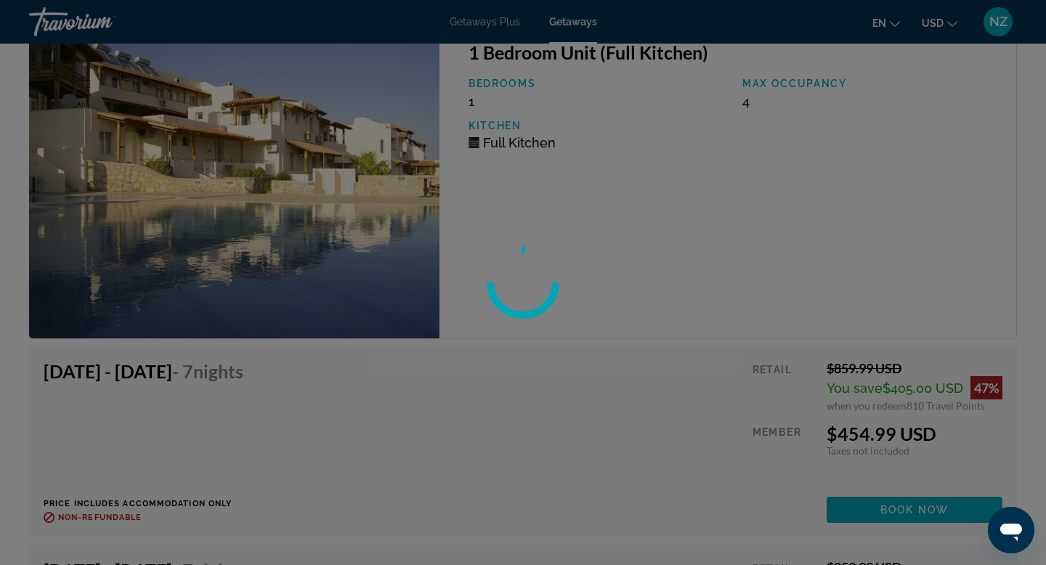
scroll to position [2585, 0]
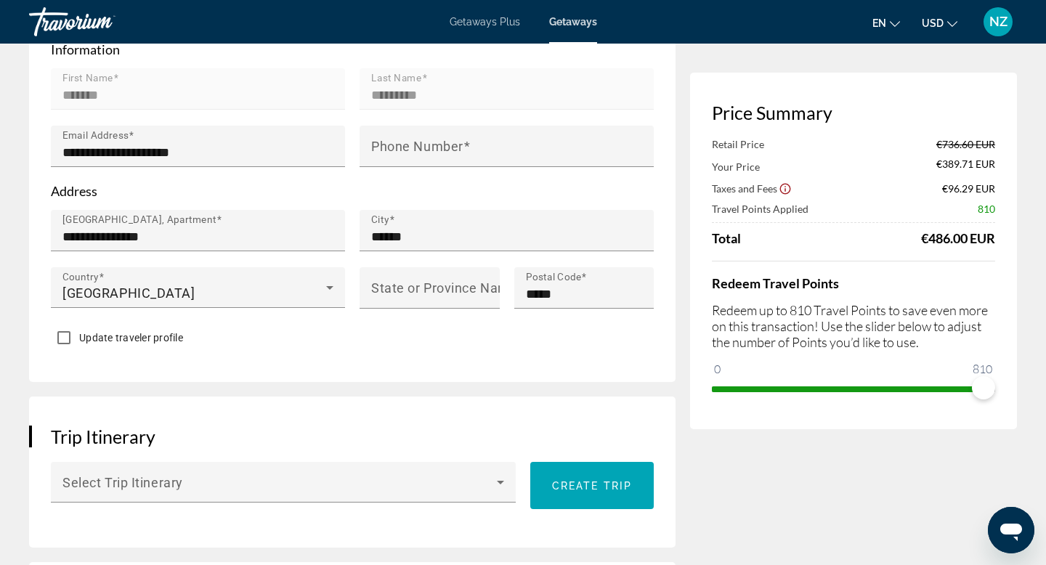
scroll to position [501, 0]
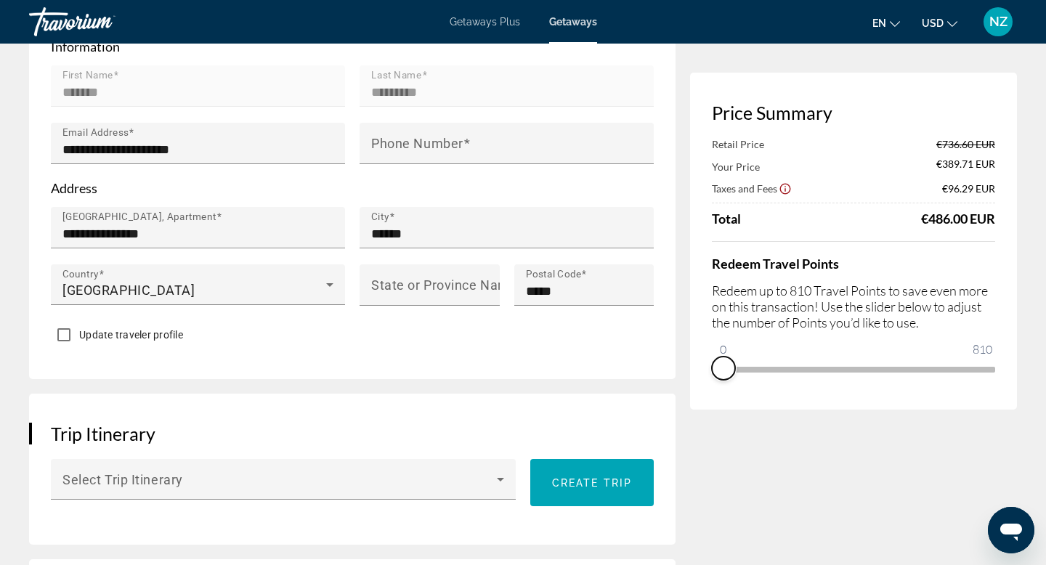
drag, startPoint x: 981, startPoint y: 387, endPoint x: 703, endPoint y: 432, distance: 281.8
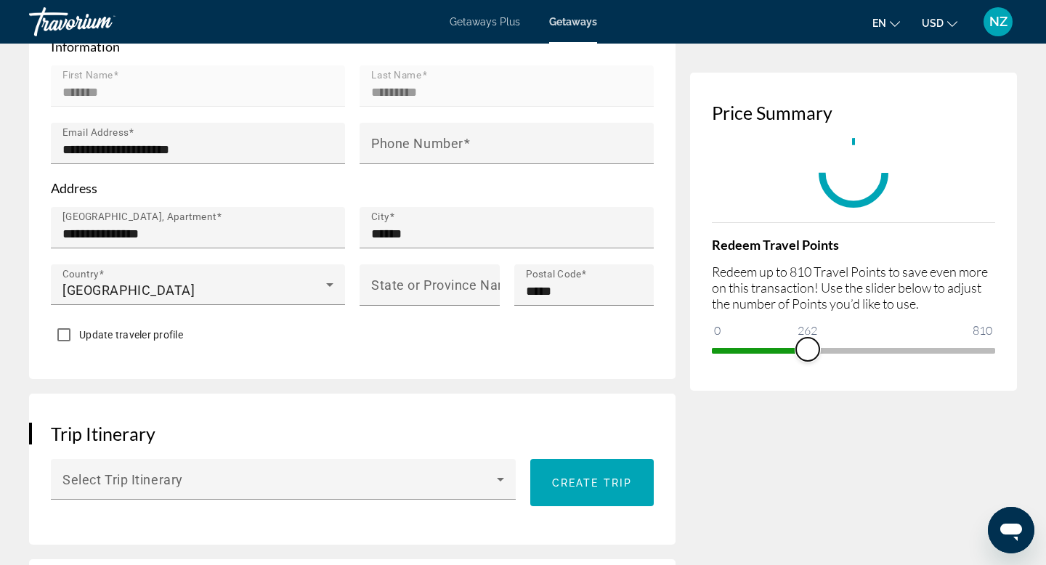
drag, startPoint x: 726, startPoint y: 349, endPoint x: 808, endPoint y: 348, distance: 82.8
click at [808, 348] on span "ngx-slider" at bounding box center [807, 349] width 23 height 23
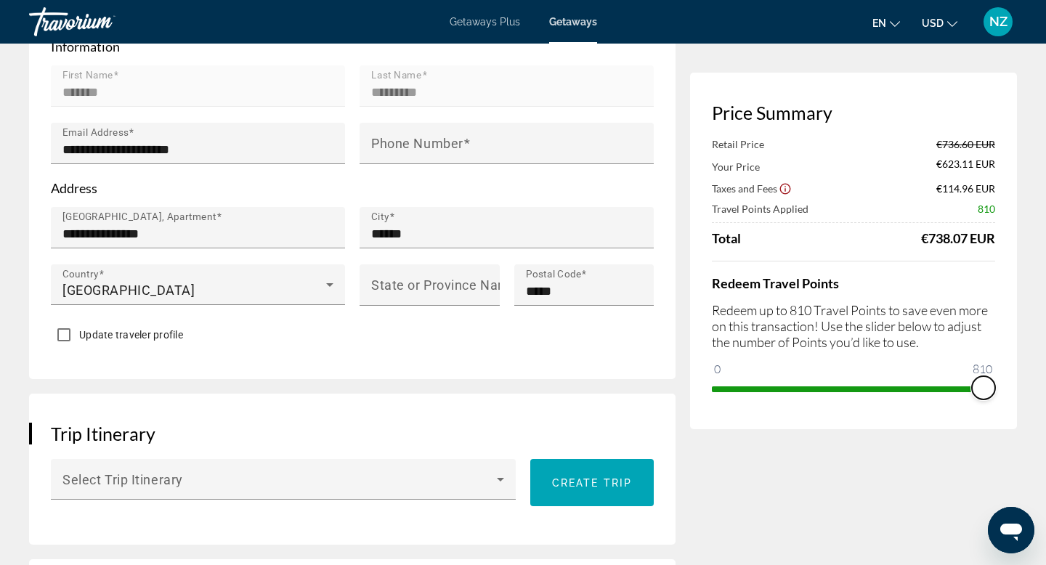
drag, startPoint x: 803, startPoint y: 386, endPoint x: 1045, endPoint y: 374, distance: 242.2
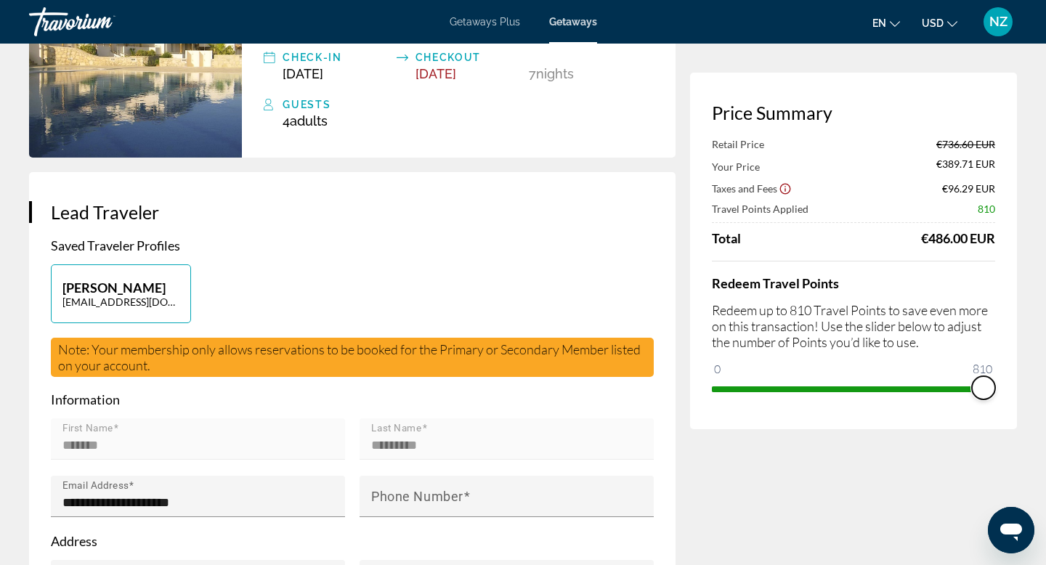
scroll to position [0, 0]
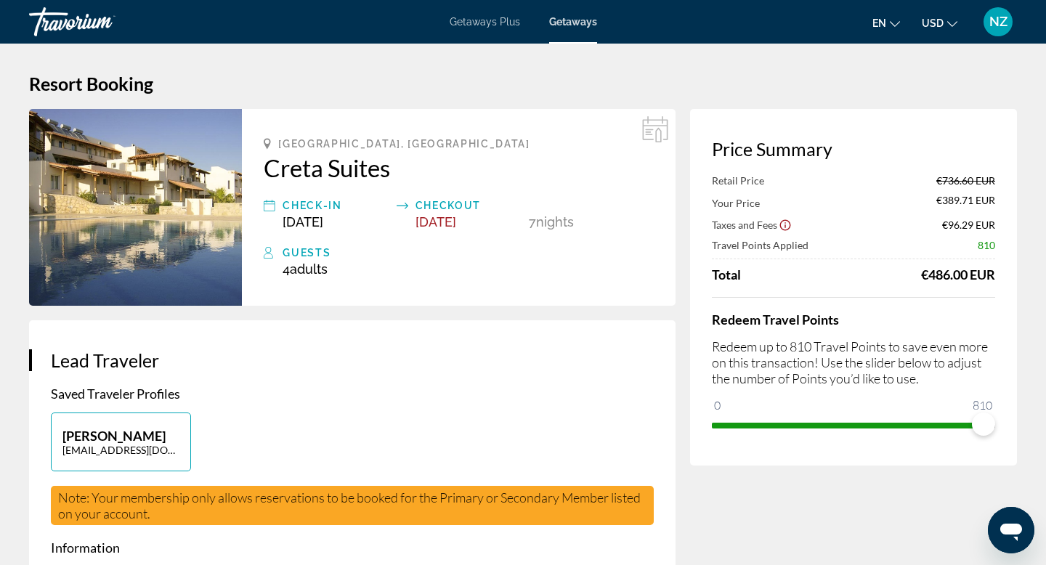
click at [306, 168] on h2 "Creta Suites" at bounding box center [459, 167] width 390 height 29
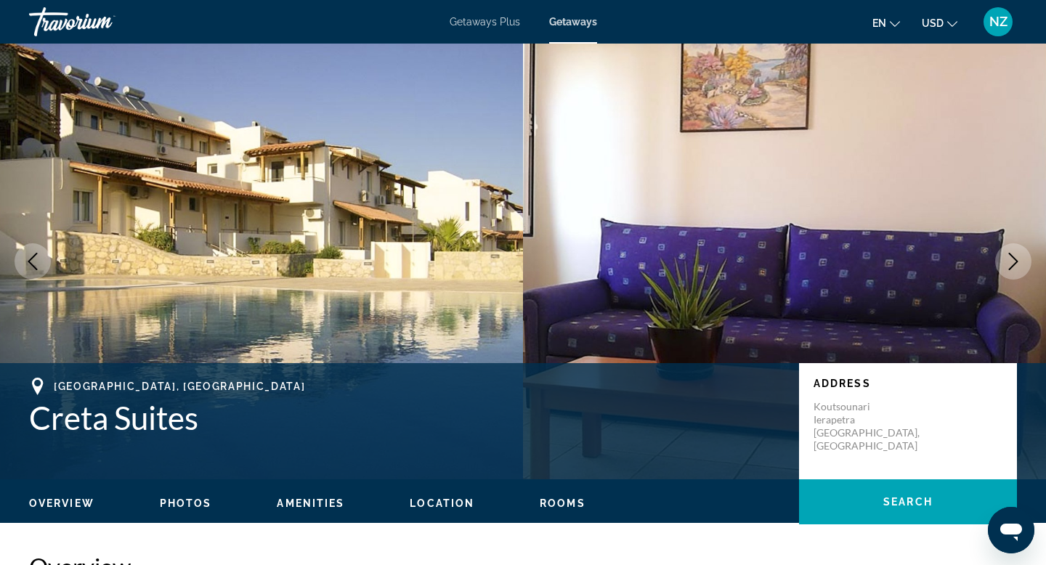
click at [1008, 266] on icon "Next image" at bounding box center [1013, 261] width 17 height 17
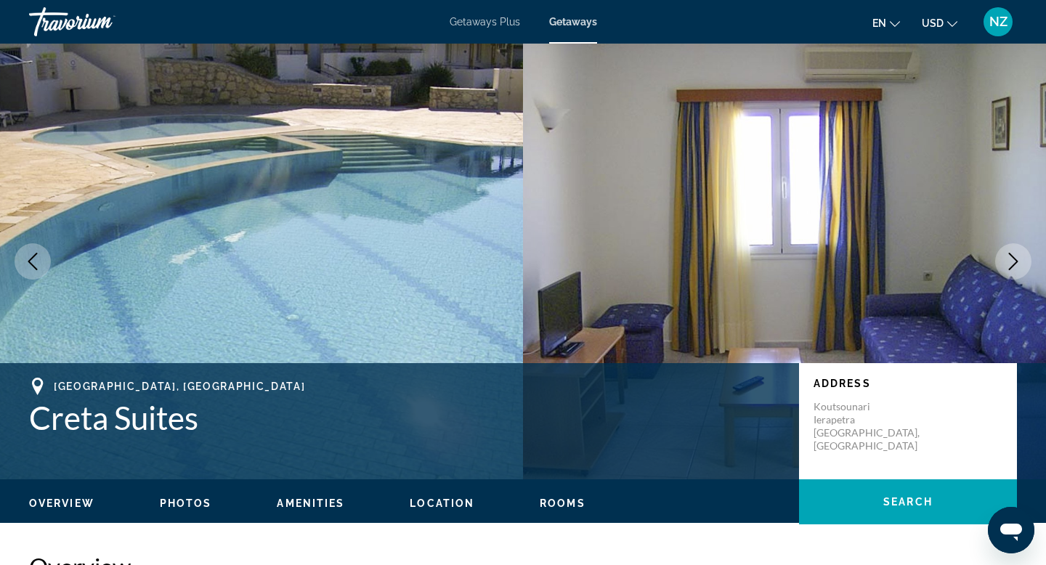
click at [1008, 266] on icon "Next image" at bounding box center [1013, 261] width 17 height 17
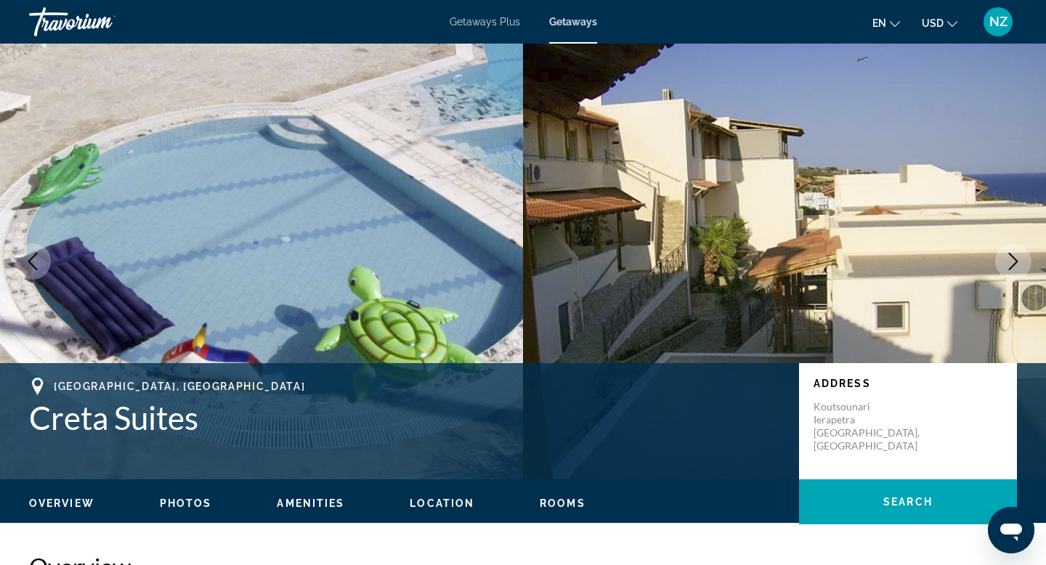
click at [1008, 266] on icon "Next image" at bounding box center [1013, 261] width 17 height 17
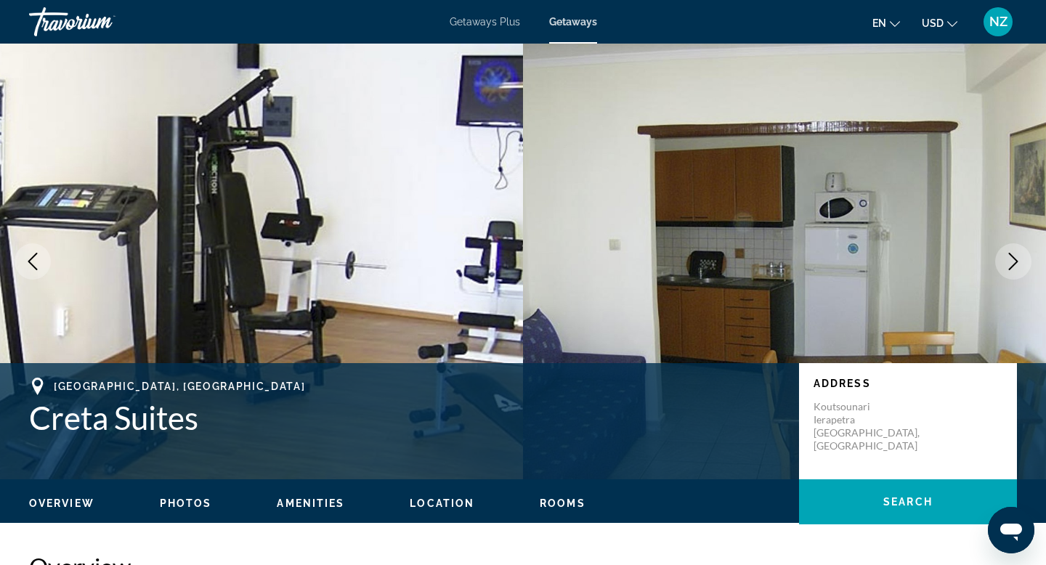
click at [1008, 266] on icon "Next image" at bounding box center [1013, 261] width 17 height 17
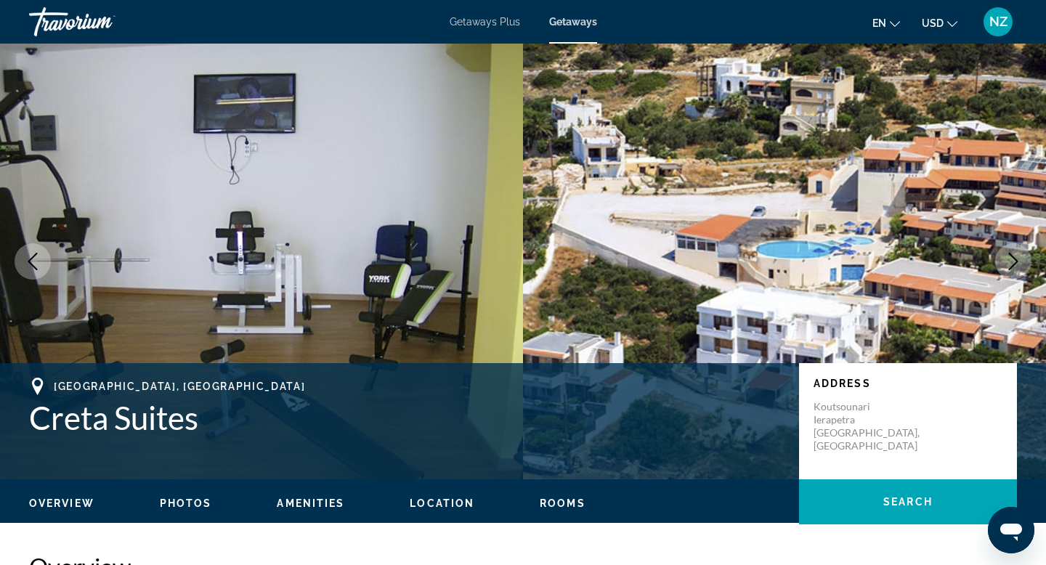
click at [1008, 266] on icon "Next image" at bounding box center [1013, 261] width 17 height 17
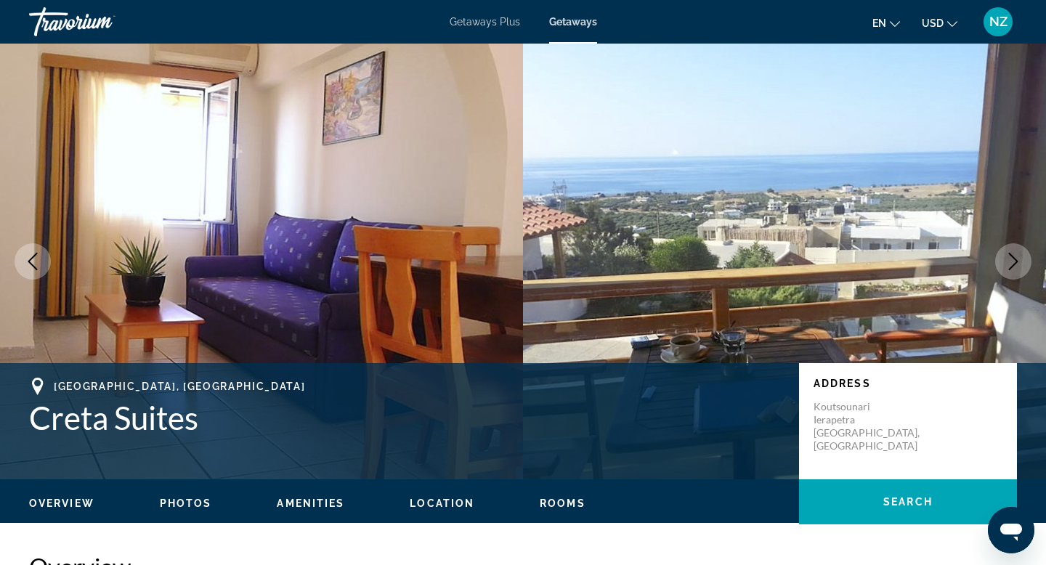
click at [26, 271] on button "Previous image" at bounding box center [33, 261] width 36 height 36
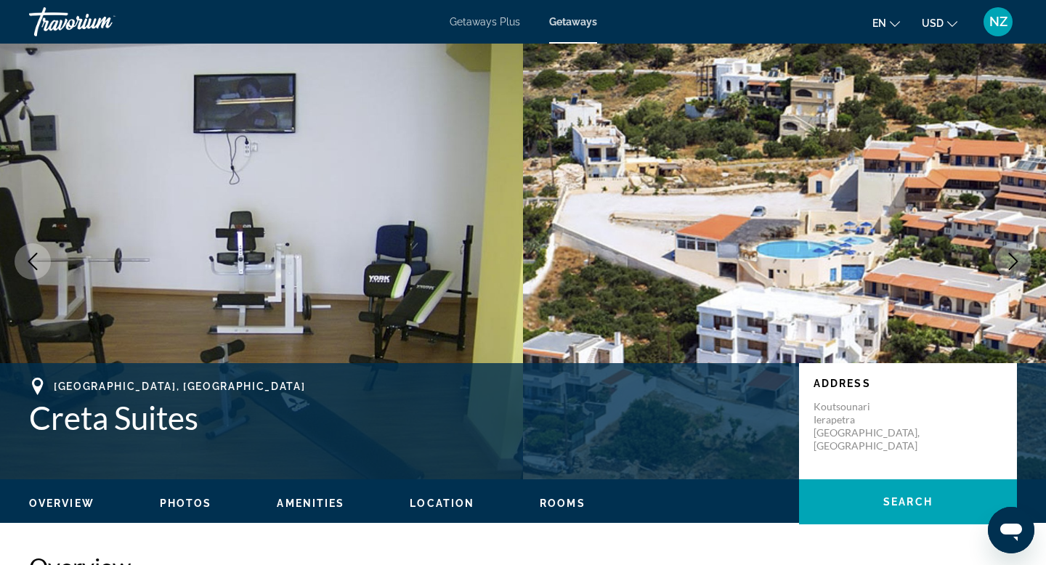
click at [1013, 267] on icon "Next image" at bounding box center [1013, 261] width 17 height 17
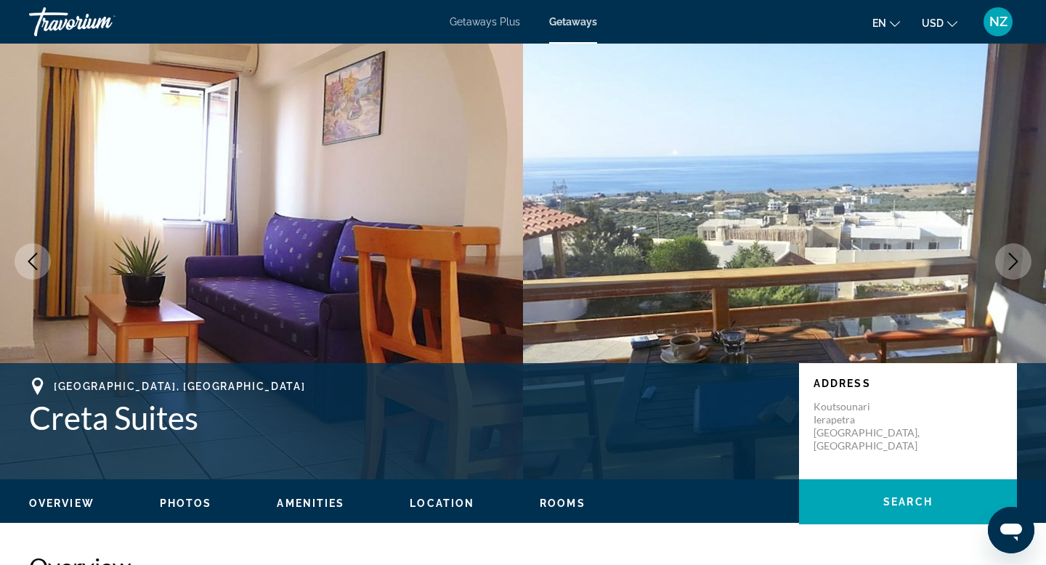
click at [1013, 267] on icon "Next image" at bounding box center [1013, 261] width 17 height 17
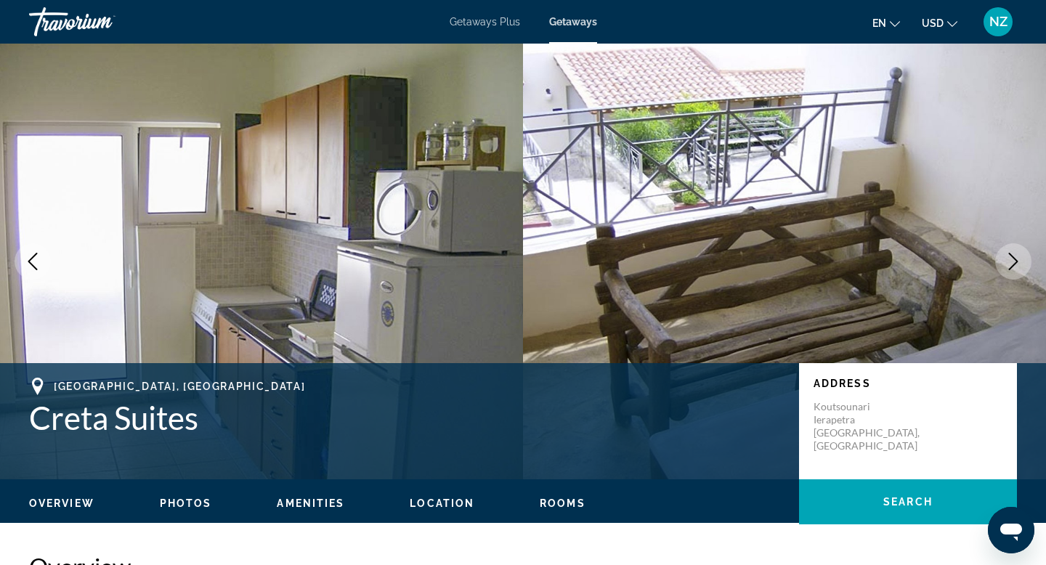
click at [1013, 267] on icon "Next image" at bounding box center [1013, 261] width 17 height 17
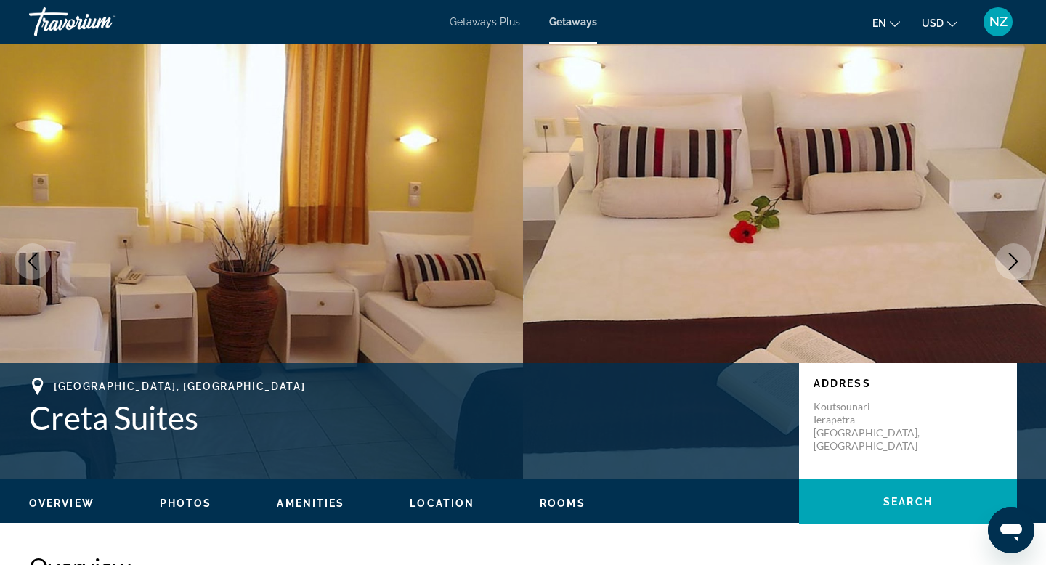
click at [1013, 267] on icon "Next image" at bounding box center [1013, 261] width 17 height 17
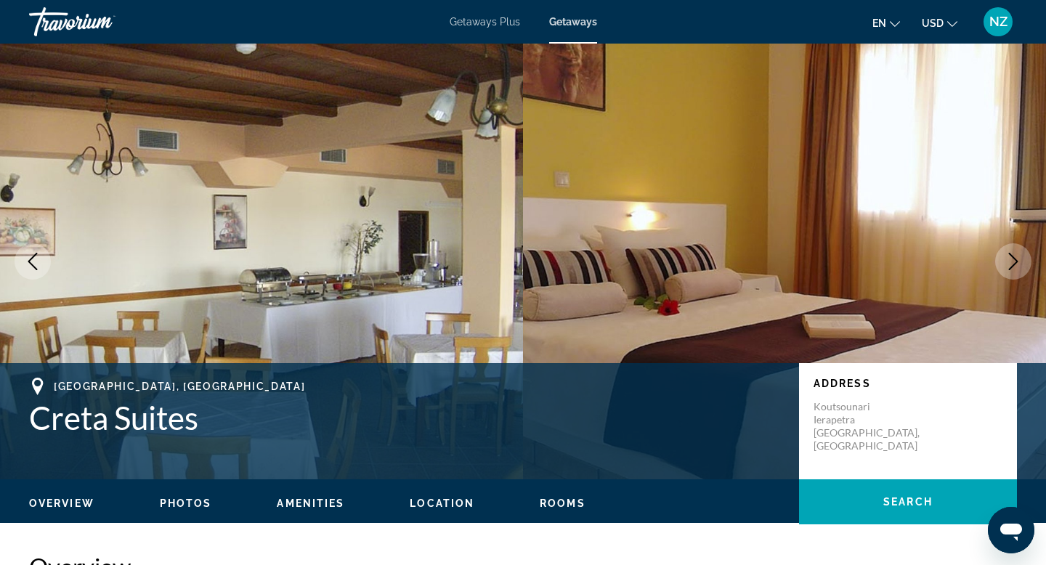
click at [1013, 267] on icon "Next image" at bounding box center [1013, 261] width 17 height 17
